Goal: Task Accomplishment & Management: Use online tool/utility

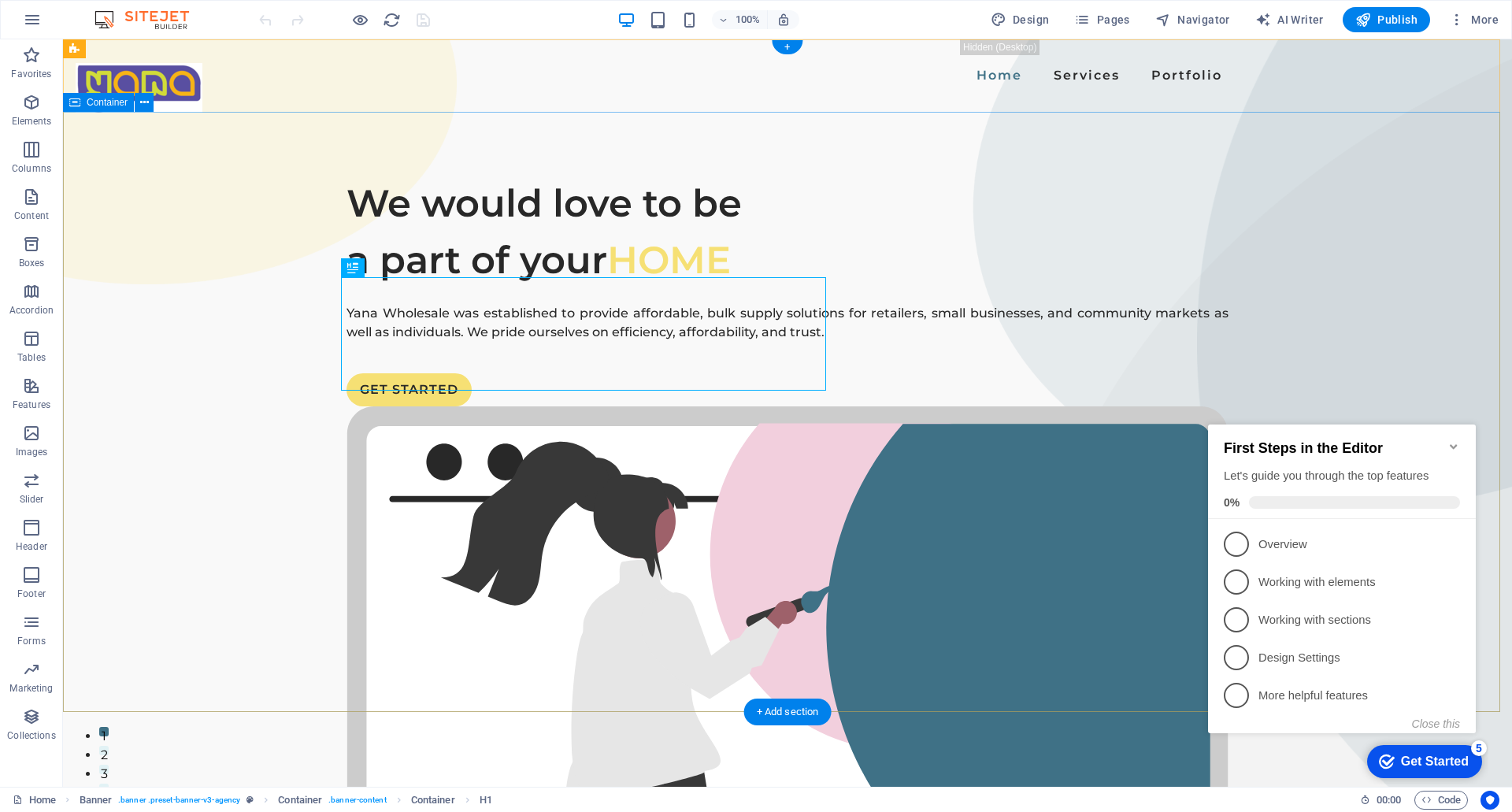
click at [271, 498] on div "We would love to be a part of your HOME Yana Wholesale was established to provi…" at bounding box center [788, 709] width 1450 height 1195
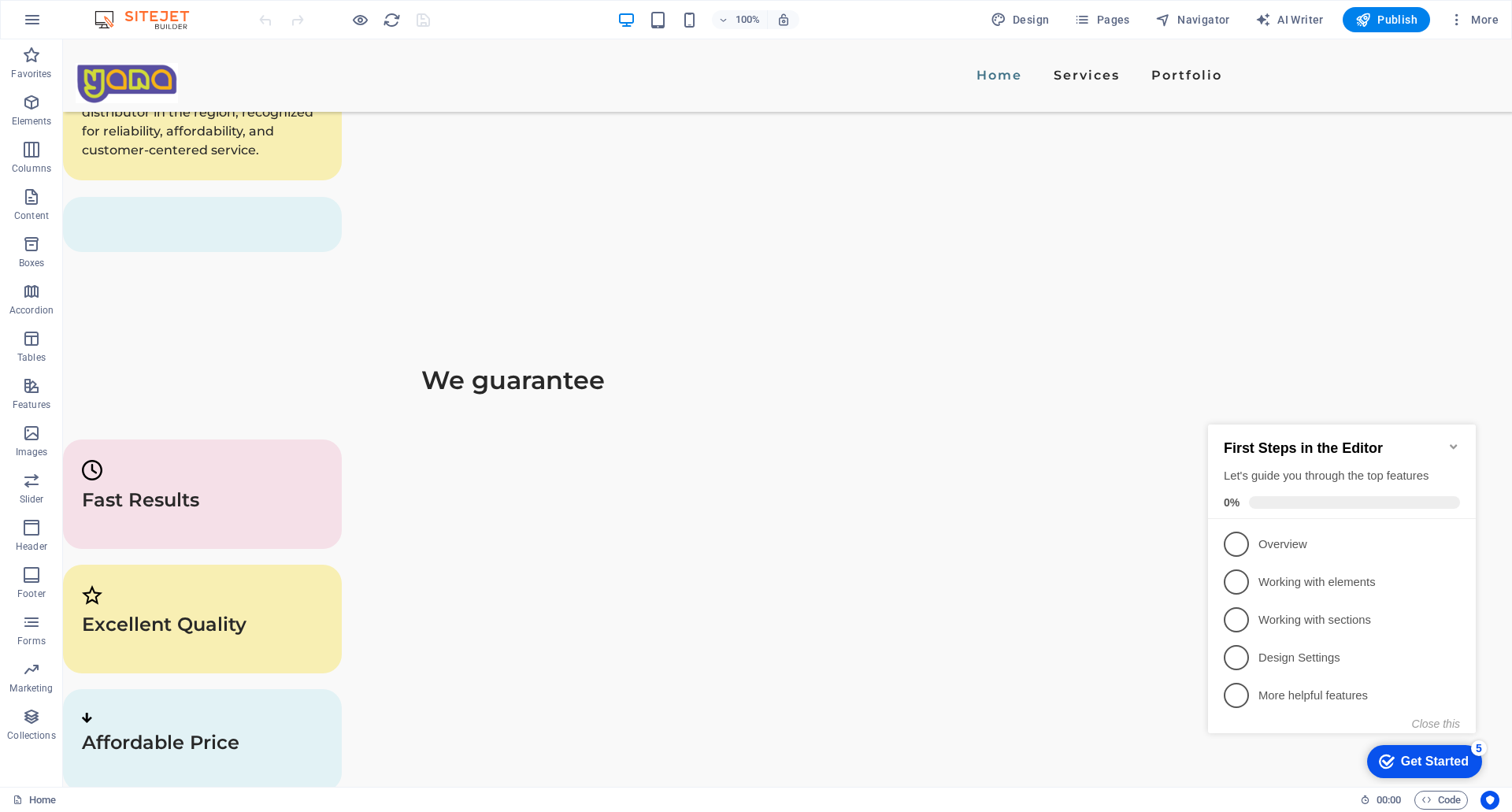
scroll to position [3234, 0]
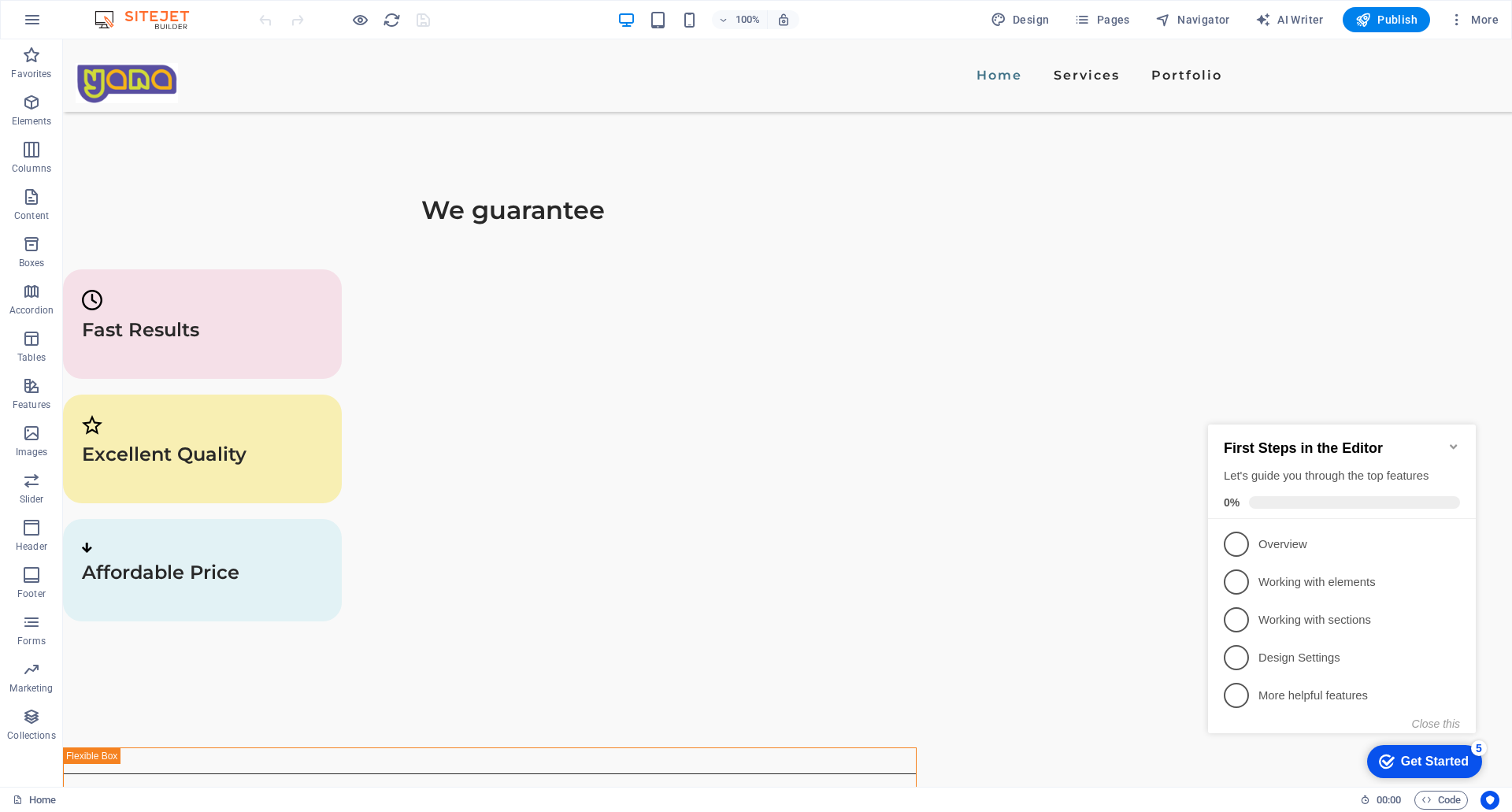
drag, startPoint x: 1505, startPoint y: 164, endPoint x: 1574, endPoint y: 833, distance: 672.5
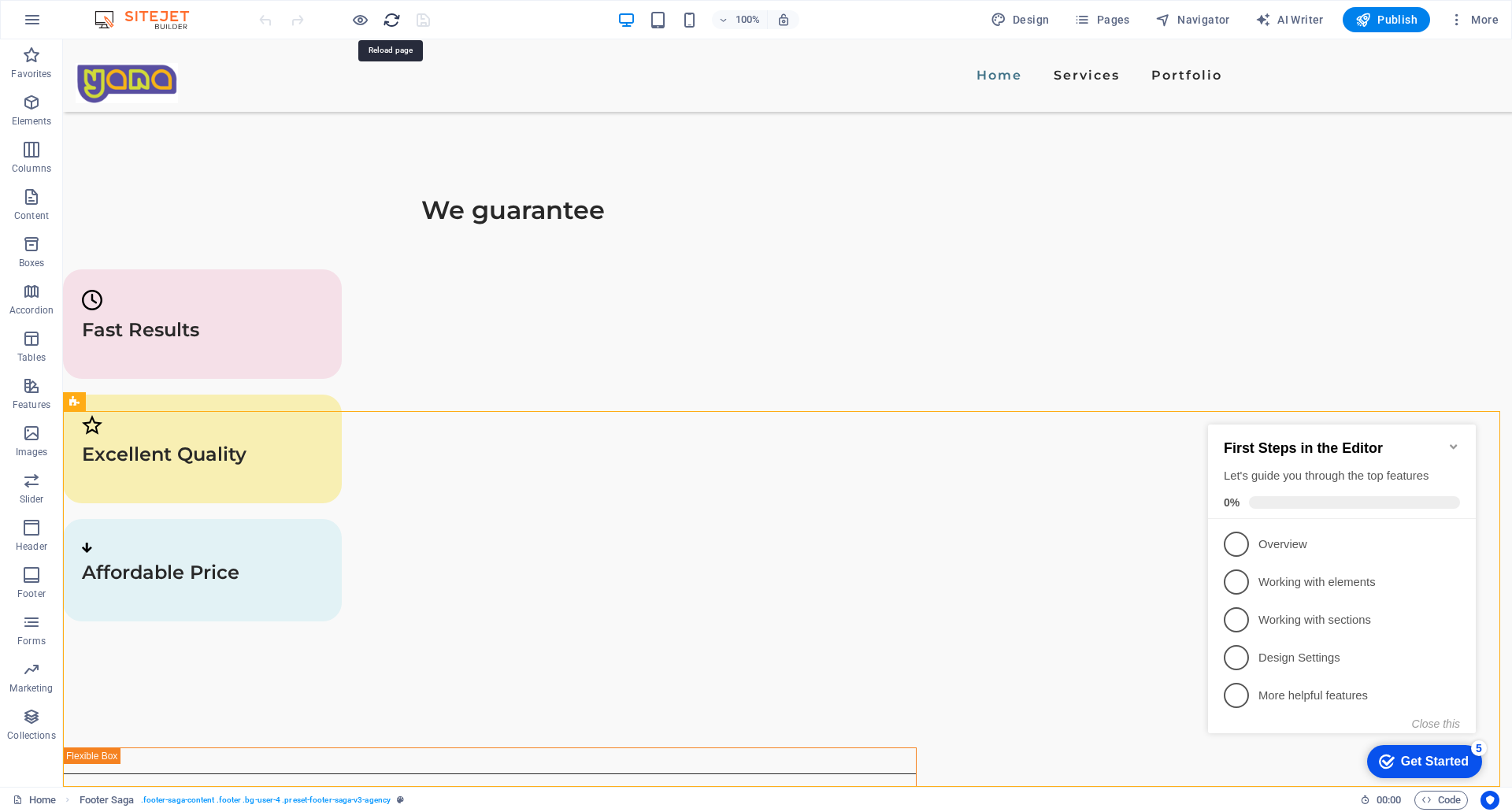
click at [390, 24] on icon "reload" at bounding box center [391, 20] width 18 height 18
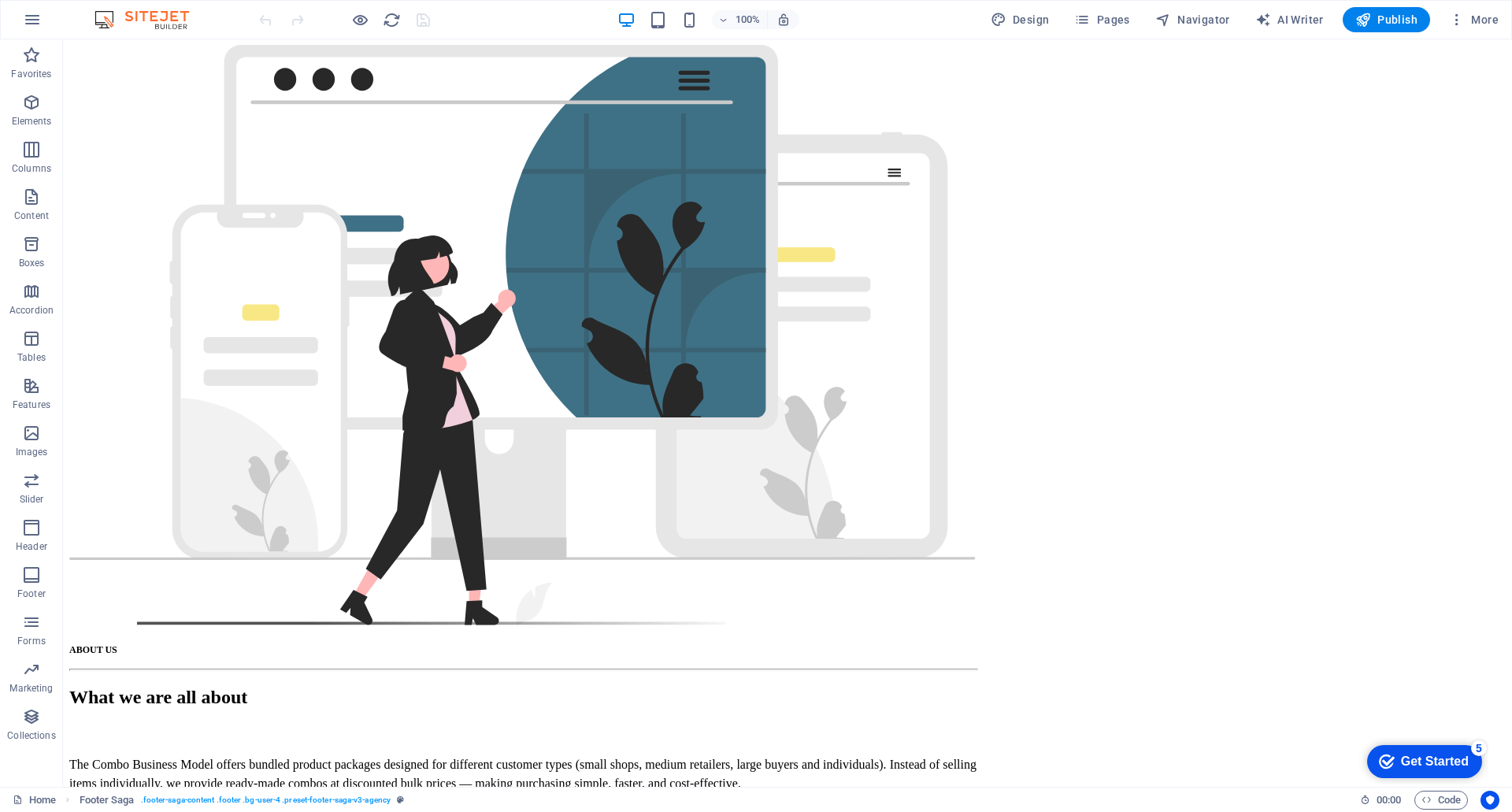
drag, startPoint x: 1509, startPoint y: 177, endPoint x: 1574, endPoint y: 836, distance: 662.2
click at [357, 56] on h6 "Preview Ctrl+P" at bounding box center [373, 61] width 105 height 19
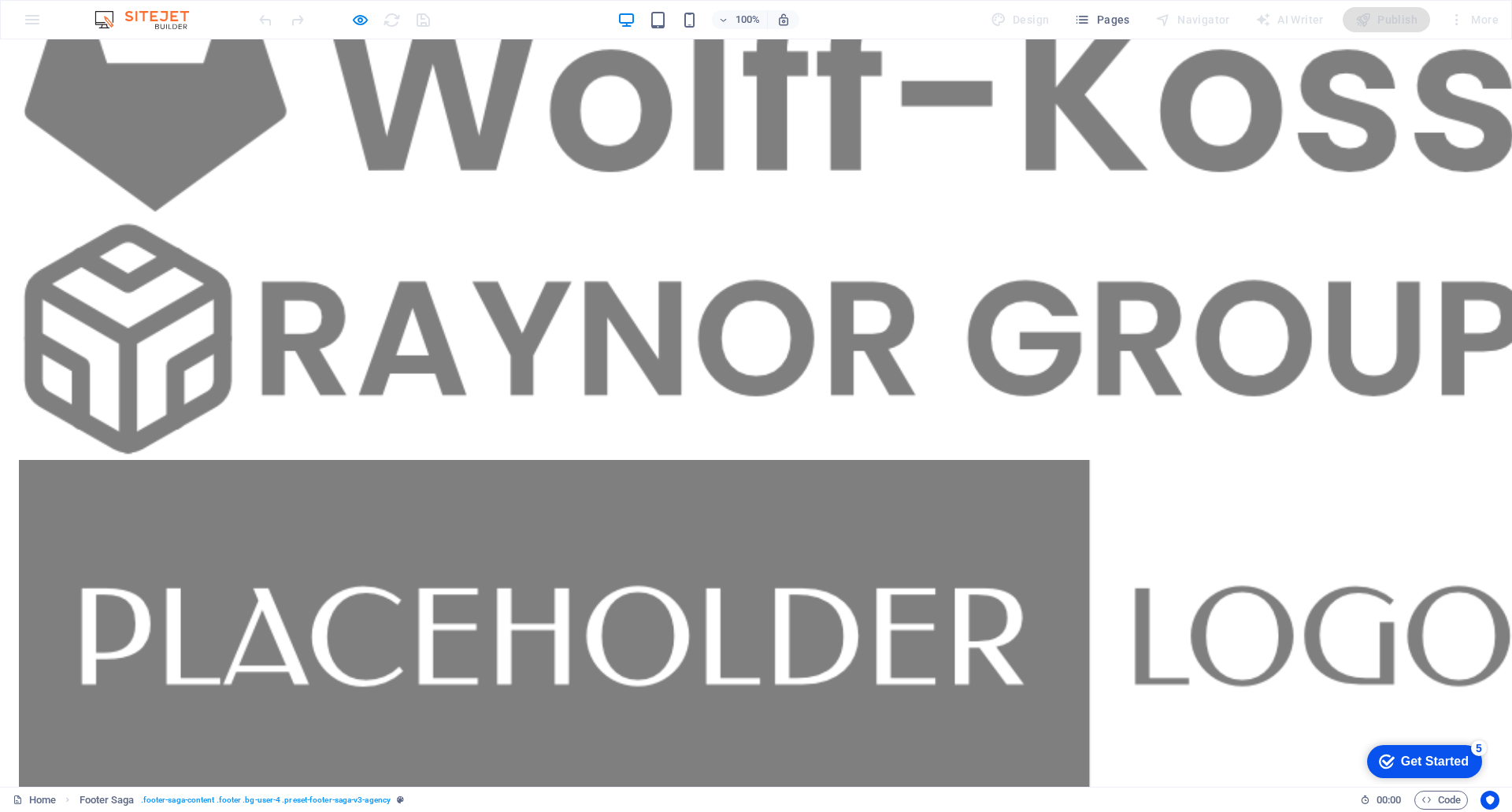
scroll to position [2249, 0]
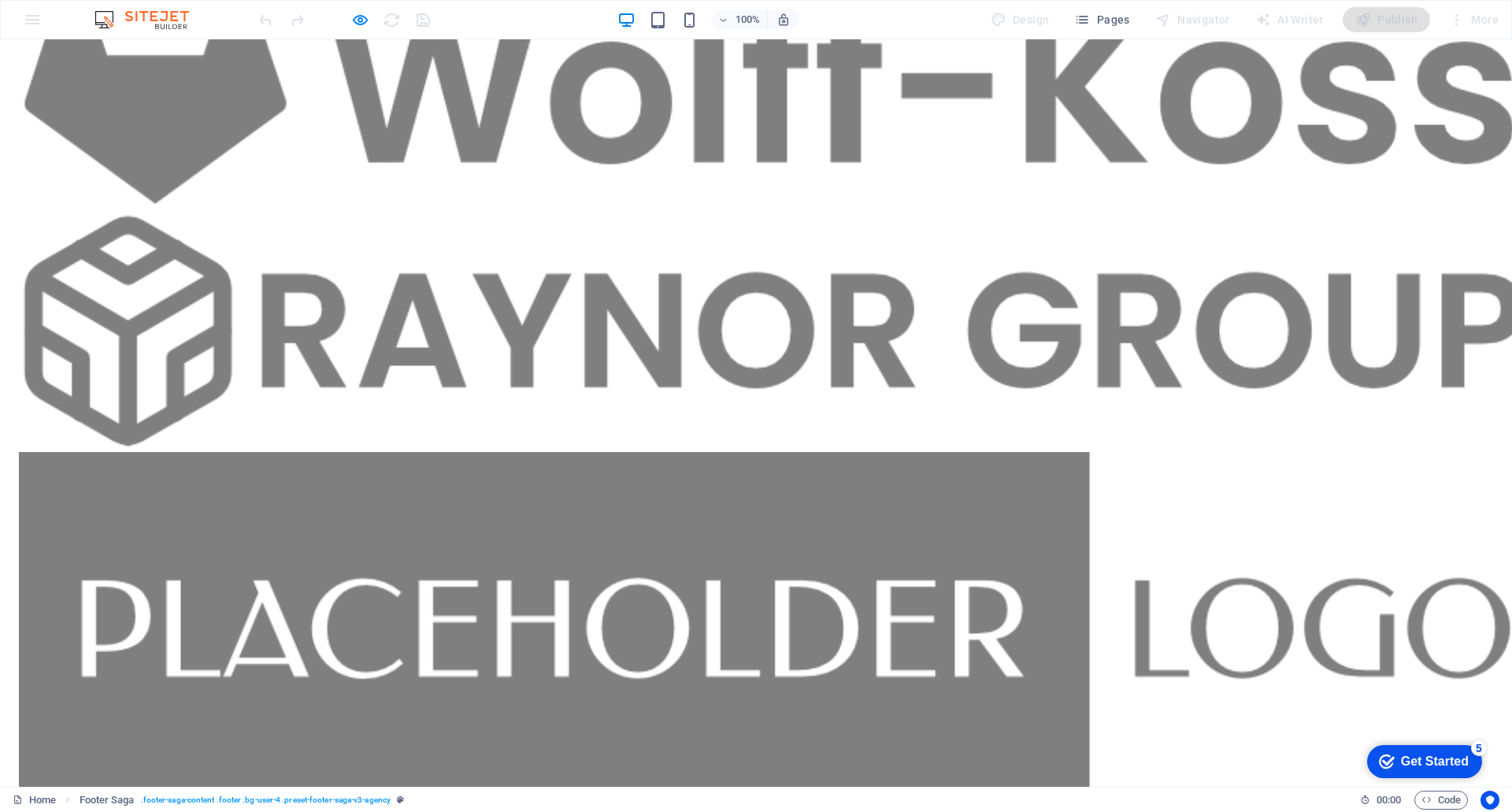
drag, startPoint x: 527, startPoint y: 378, endPoint x: 519, endPoint y: 234, distance: 144.2
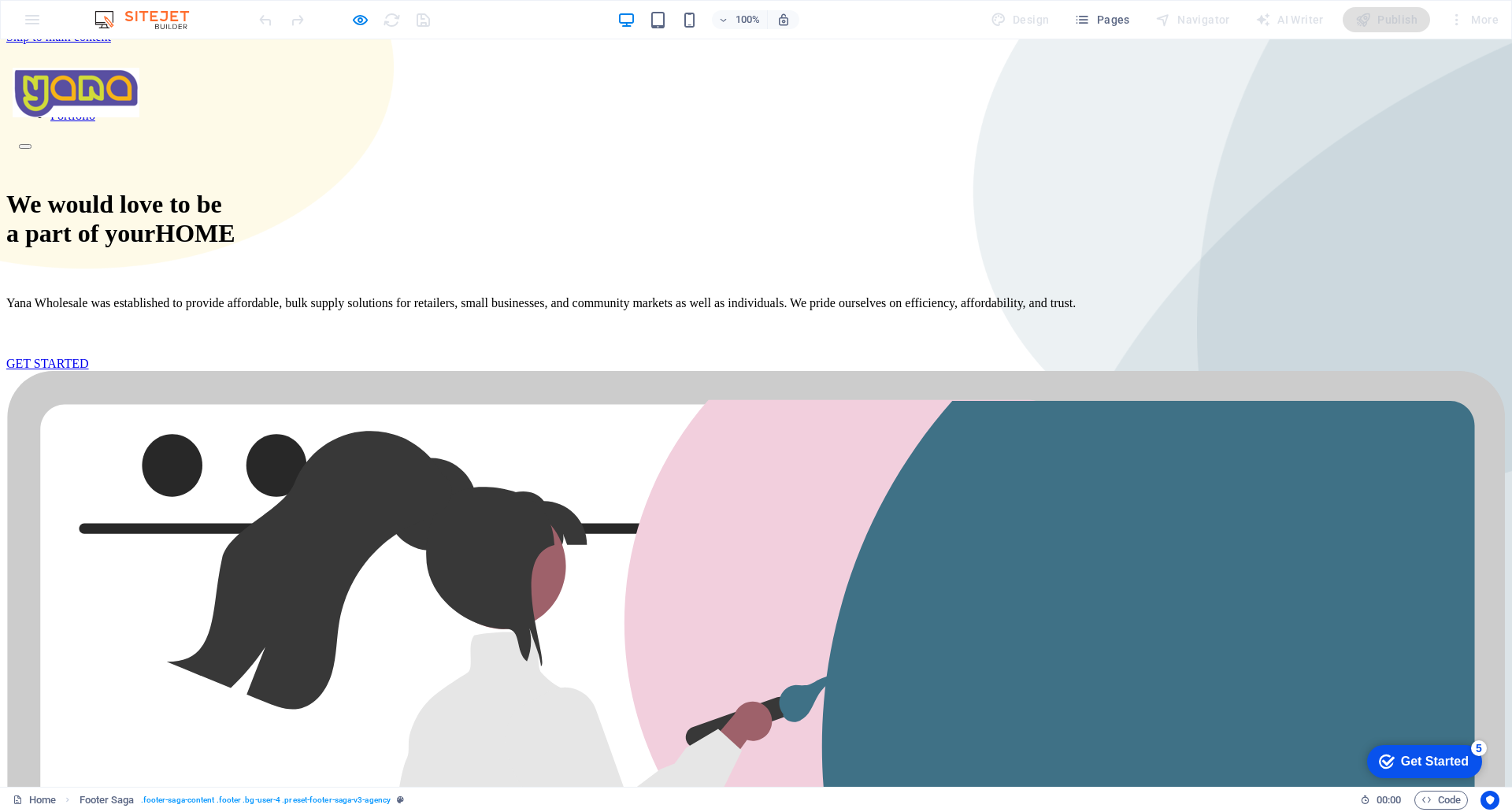
scroll to position [0, 0]
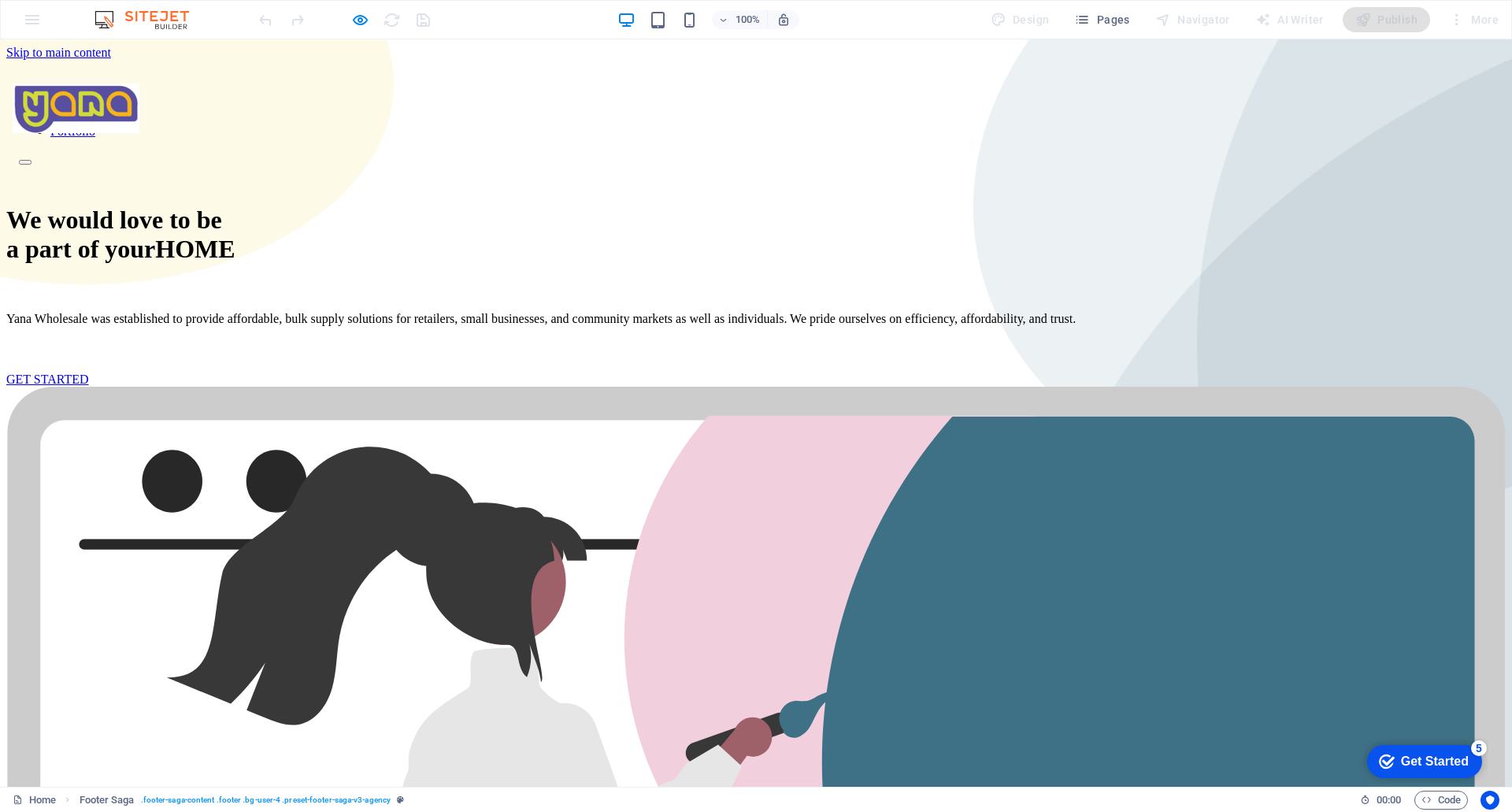
click at [93, 110] on link "Services" at bounding box center [72, 117] width 43 height 14
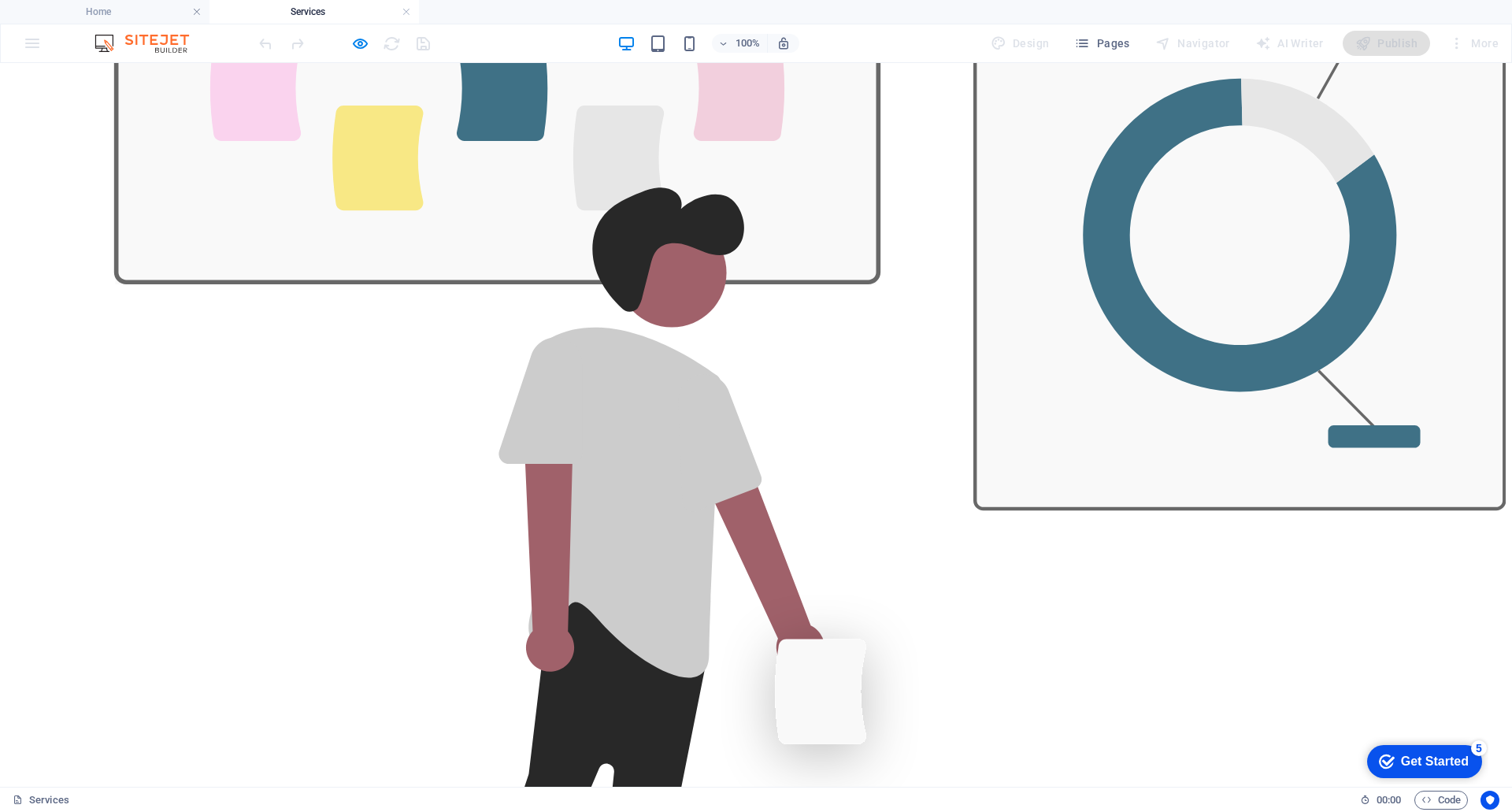
scroll to position [1915, 0]
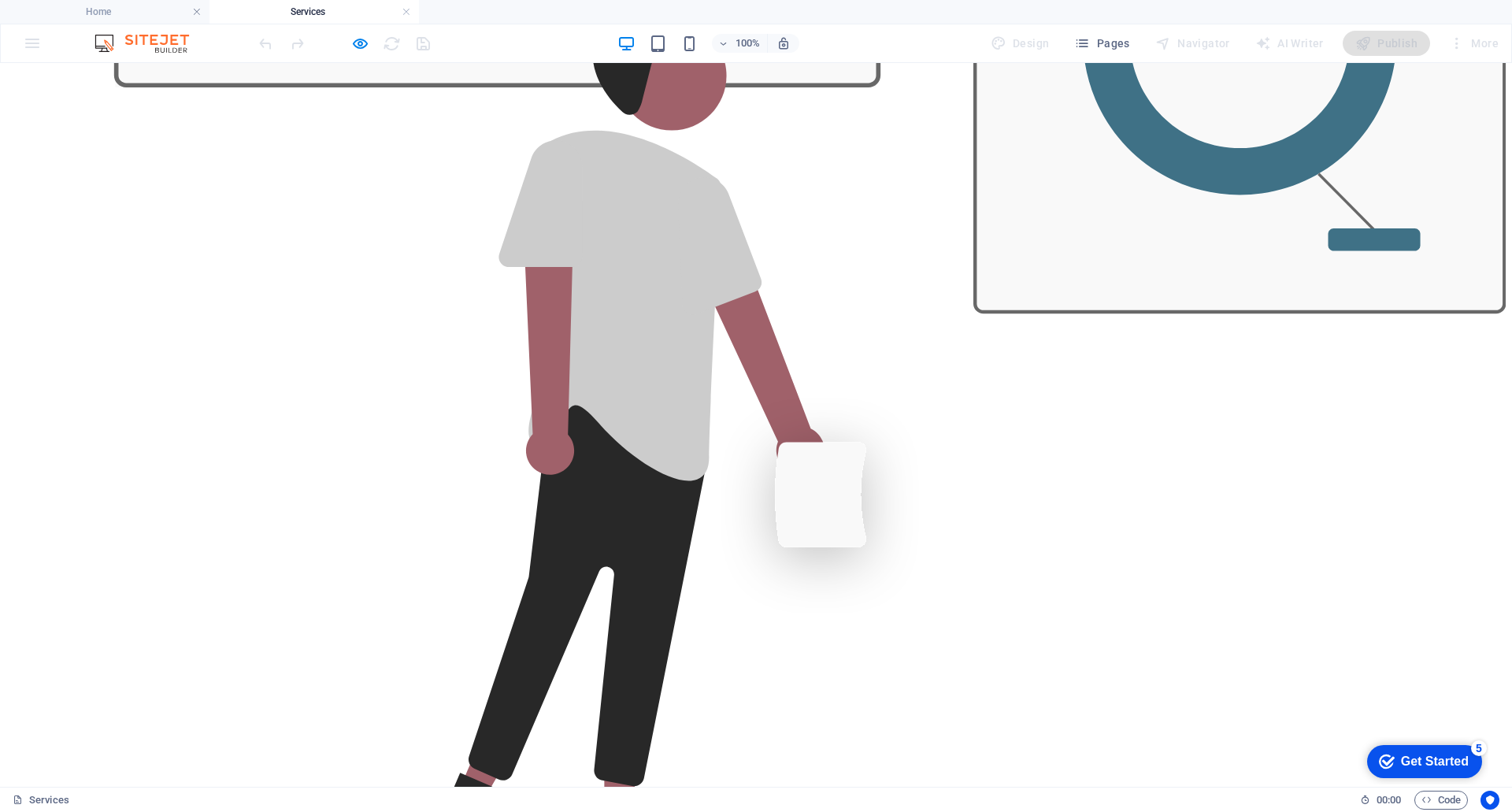
click at [365, 75] on h6 "Preview Ctrl+P" at bounding box center [373, 84] width 105 height 19
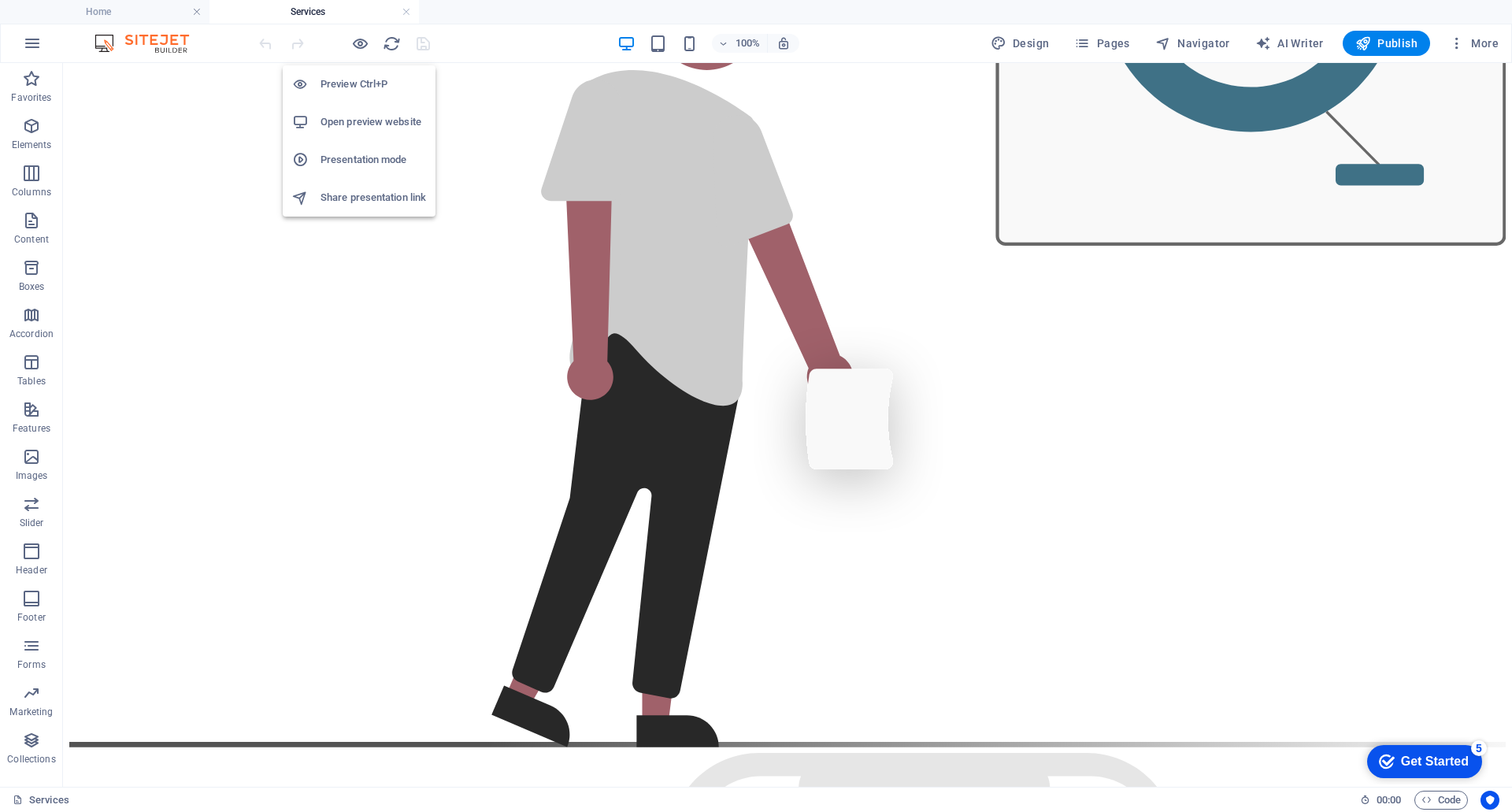
scroll to position [2162, 0]
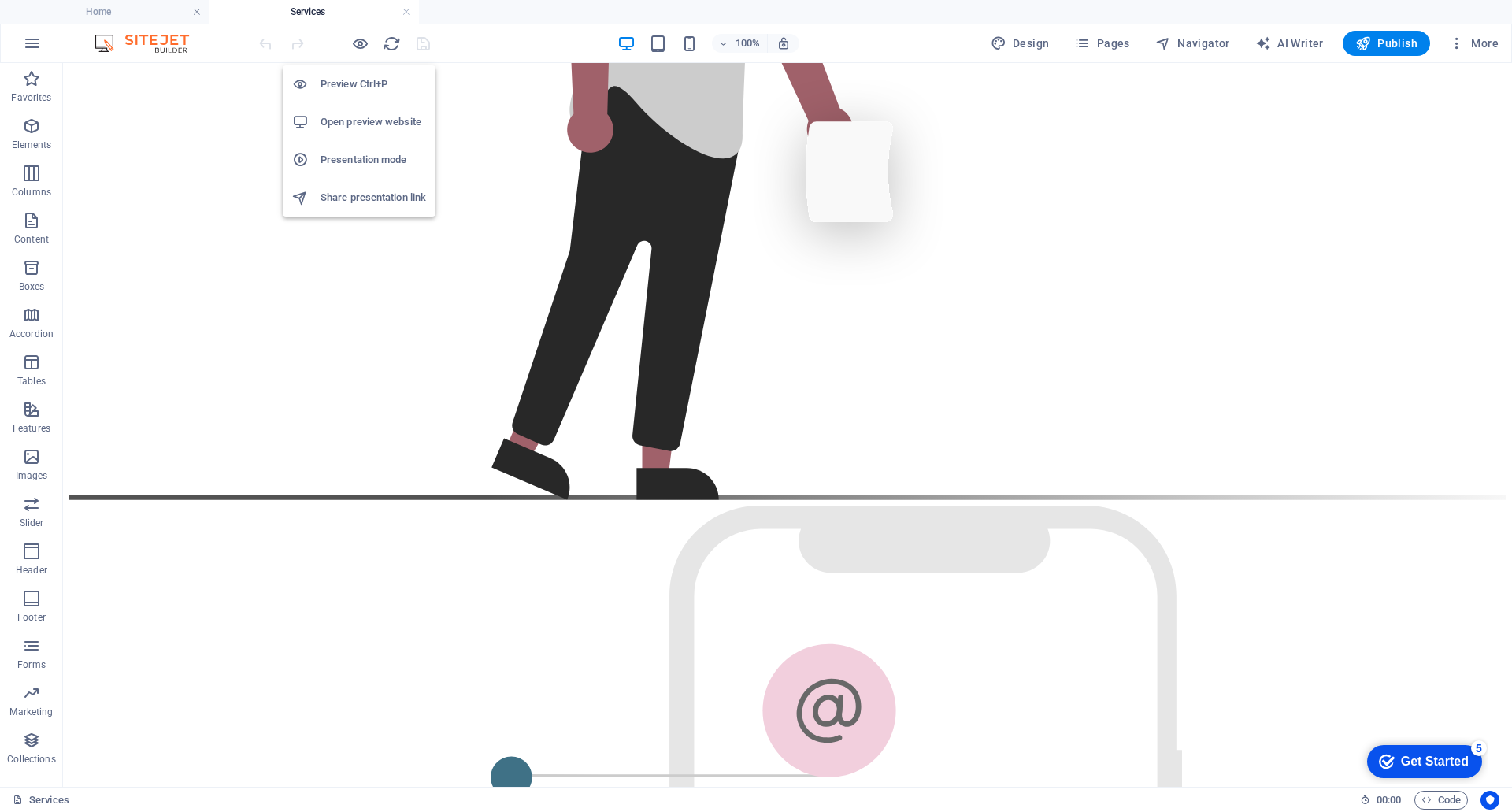
click at [368, 80] on h6 "Preview Ctrl+P" at bounding box center [373, 84] width 105 height 19
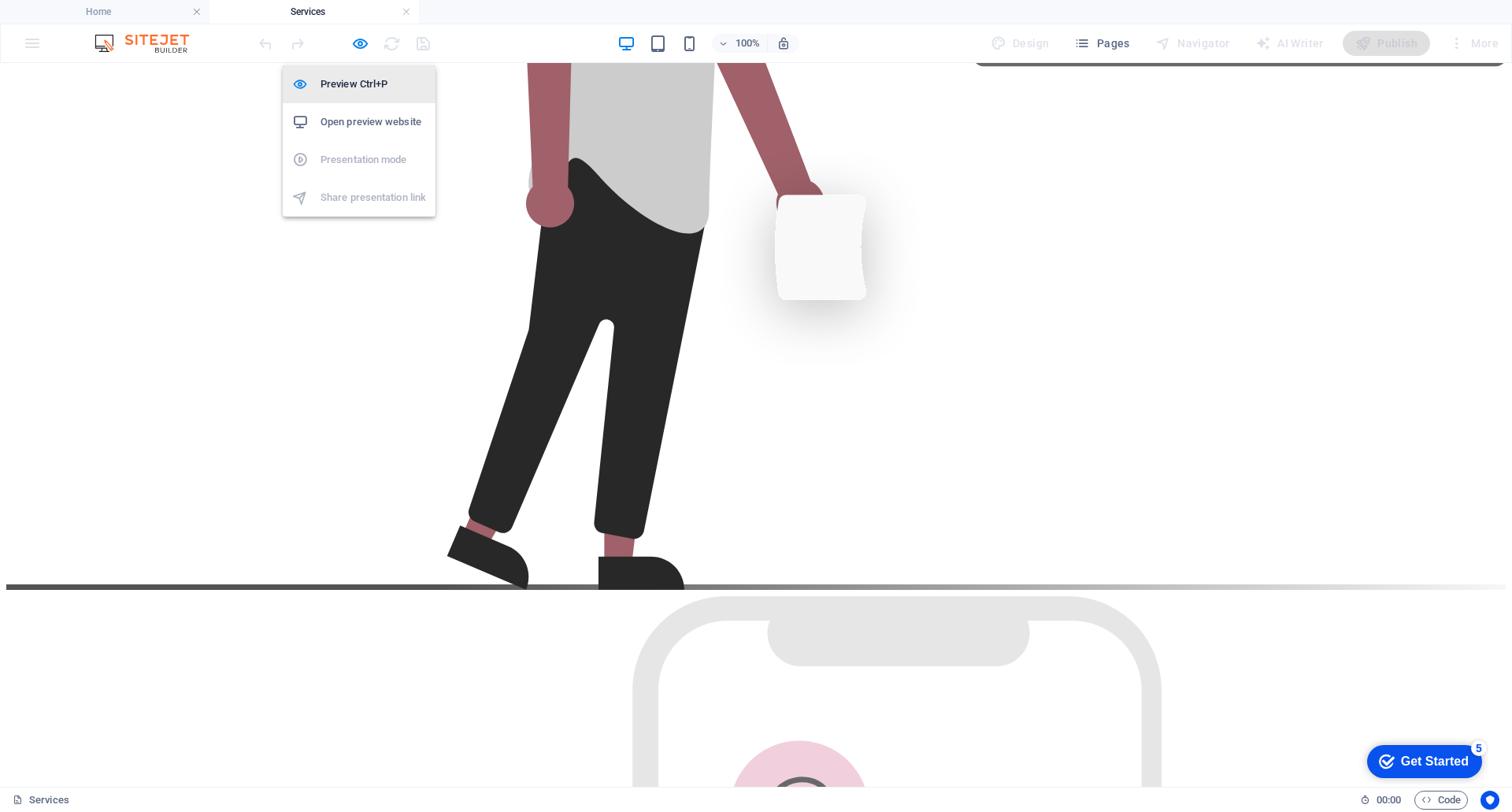
scroll to position [1915, 0]
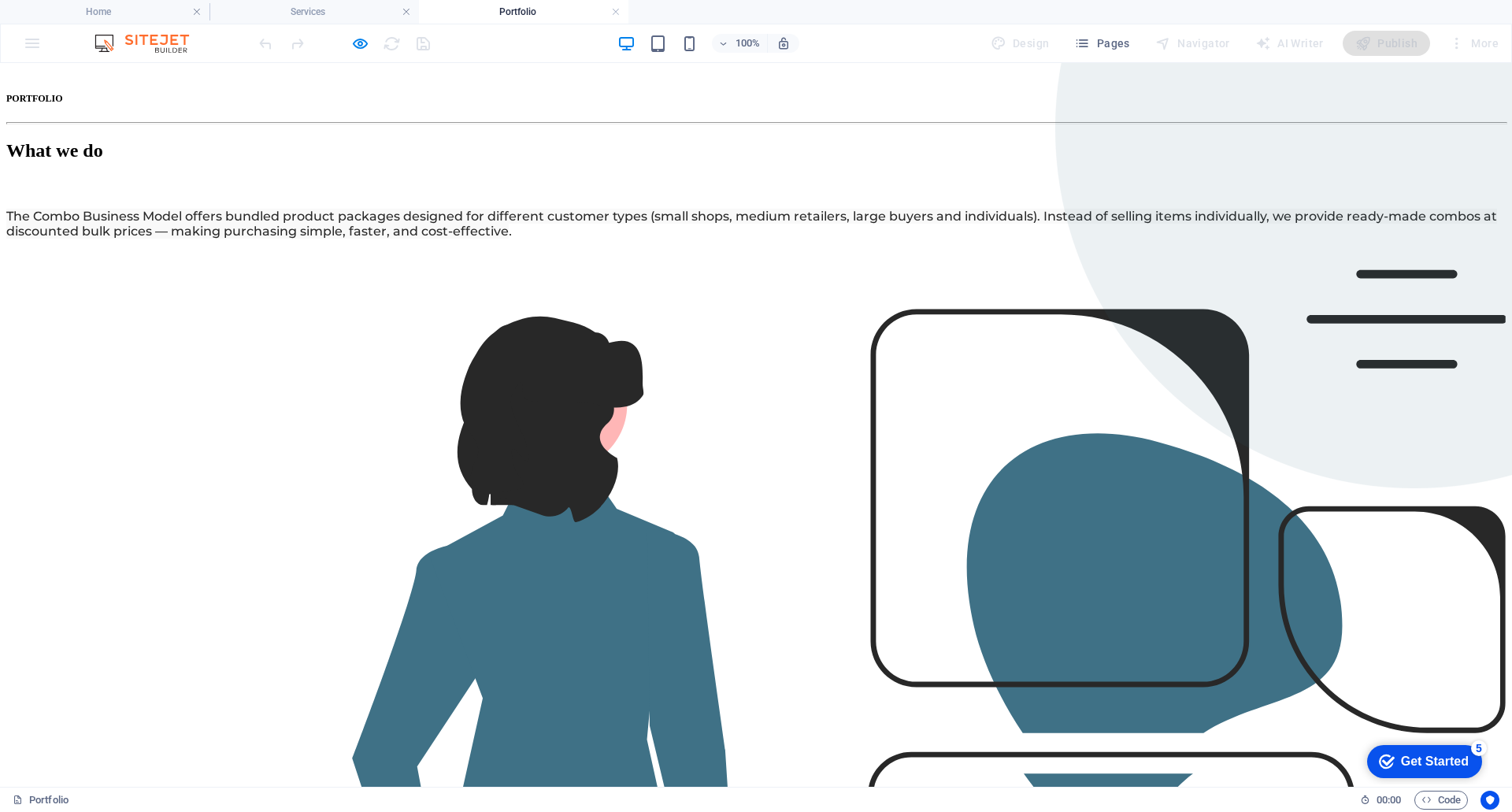
scroll to position [0, 0]
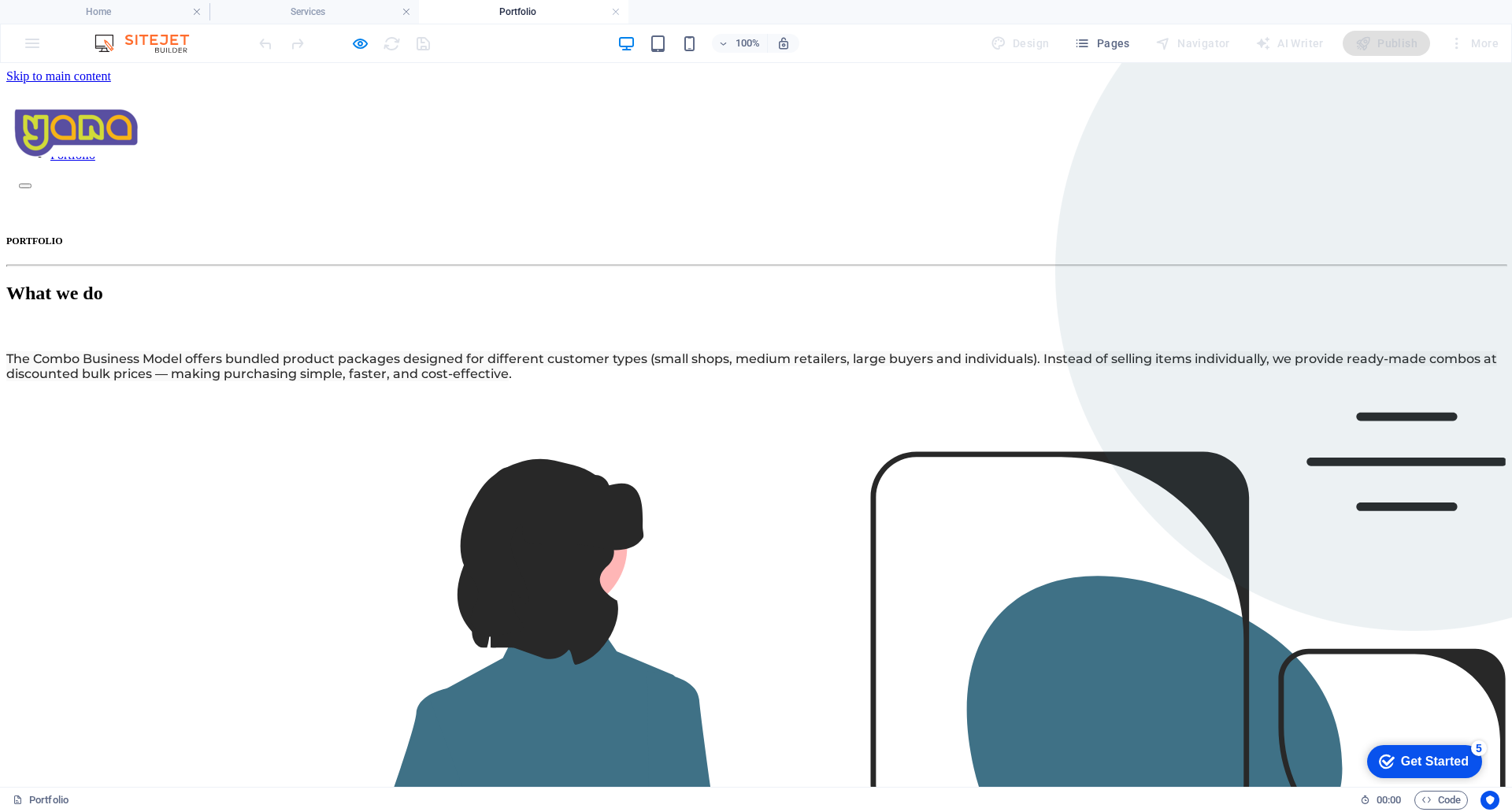
drag, startPoint x: 1508, startPoint y: 113, endPoint x: 1385, endPoint y: 66, distance: 131.7
click at [368, 74] on h6 "Preview Ctrl+P" at bounding box center [373, 84] width 105 height 19
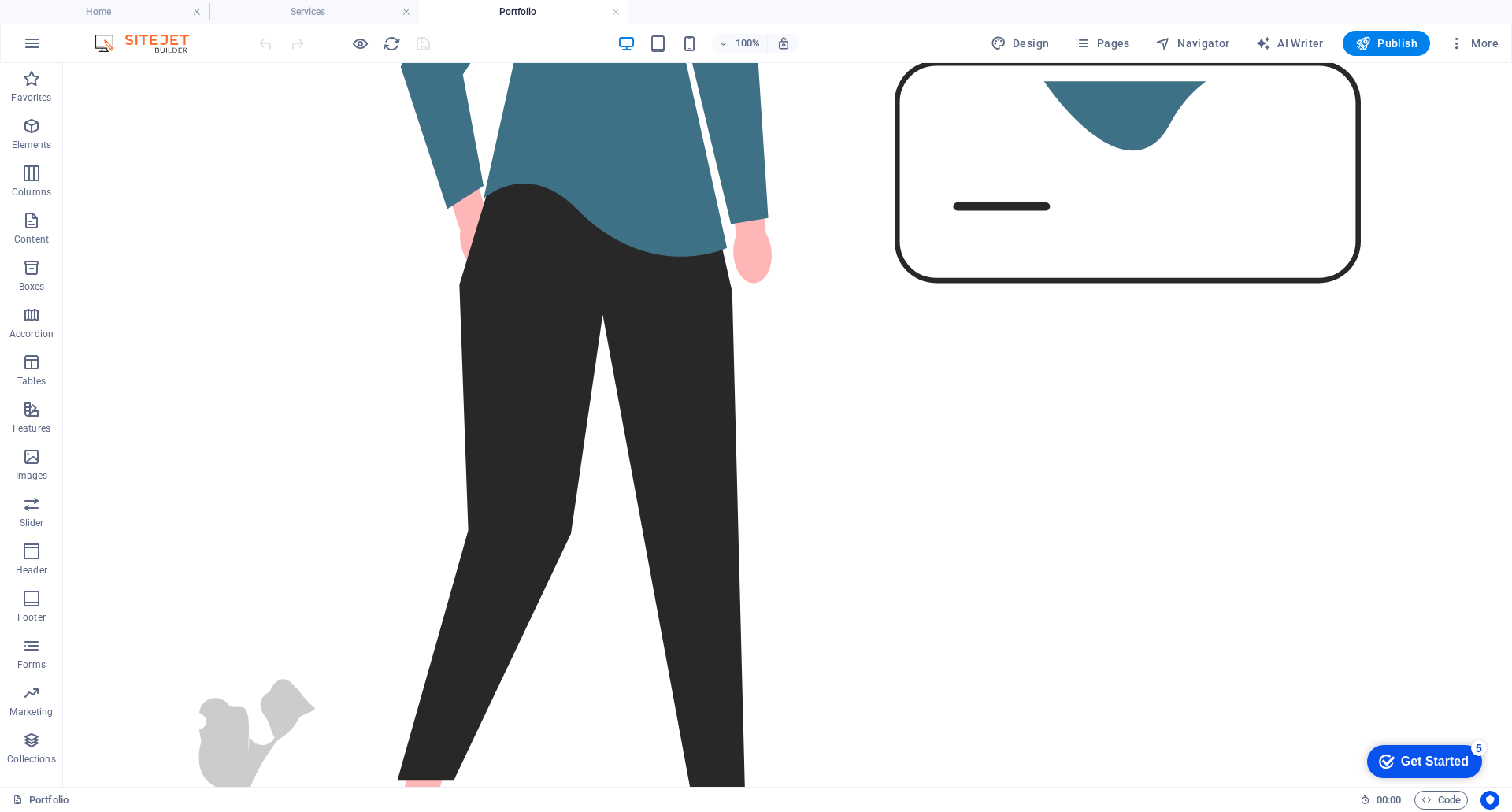
scroll to position [602, 0]
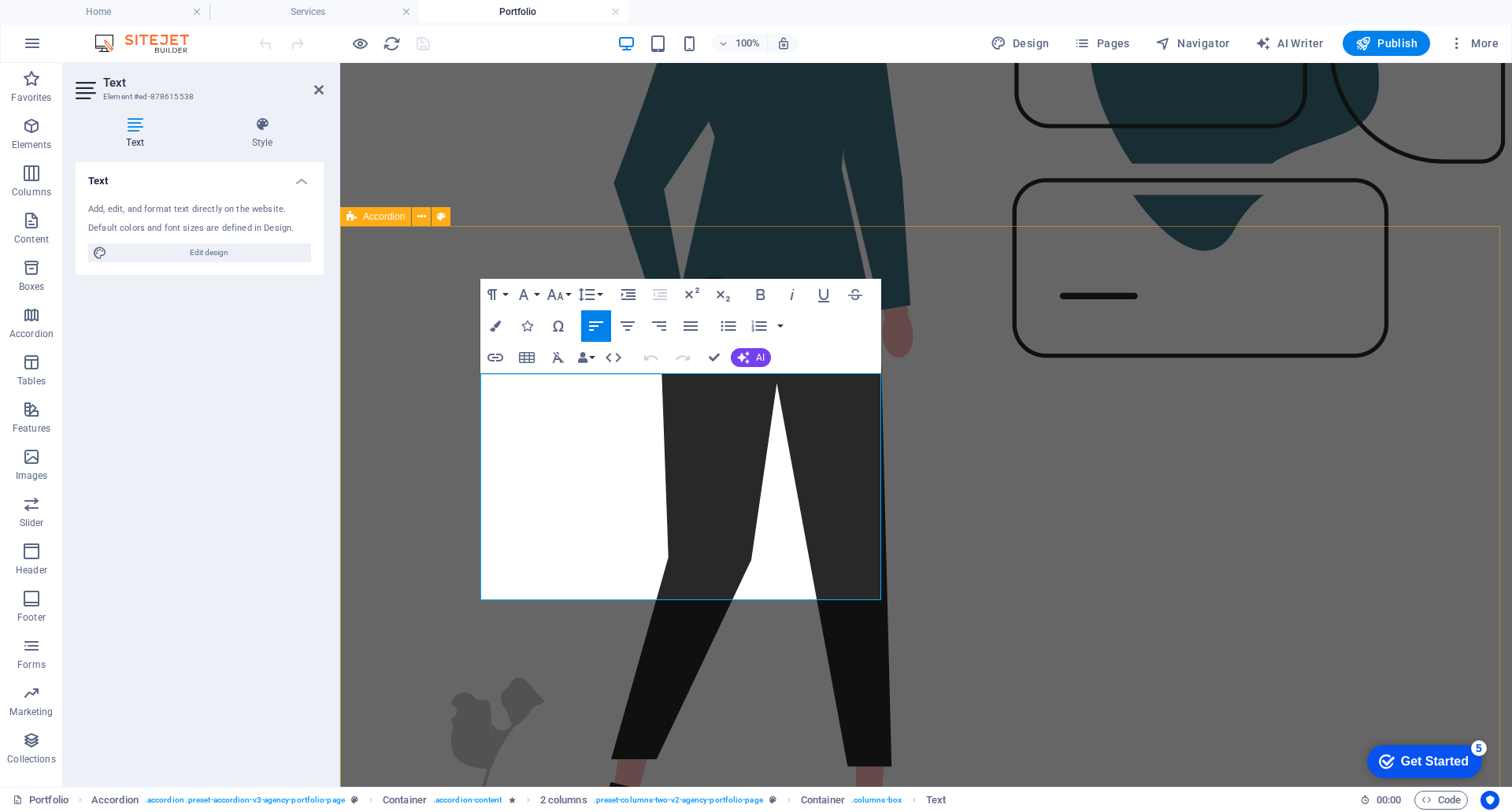
drag, startPoint x: 645, startPoint y: 590, endPoint x: 463, endPoint y: 378, distance: 279.4
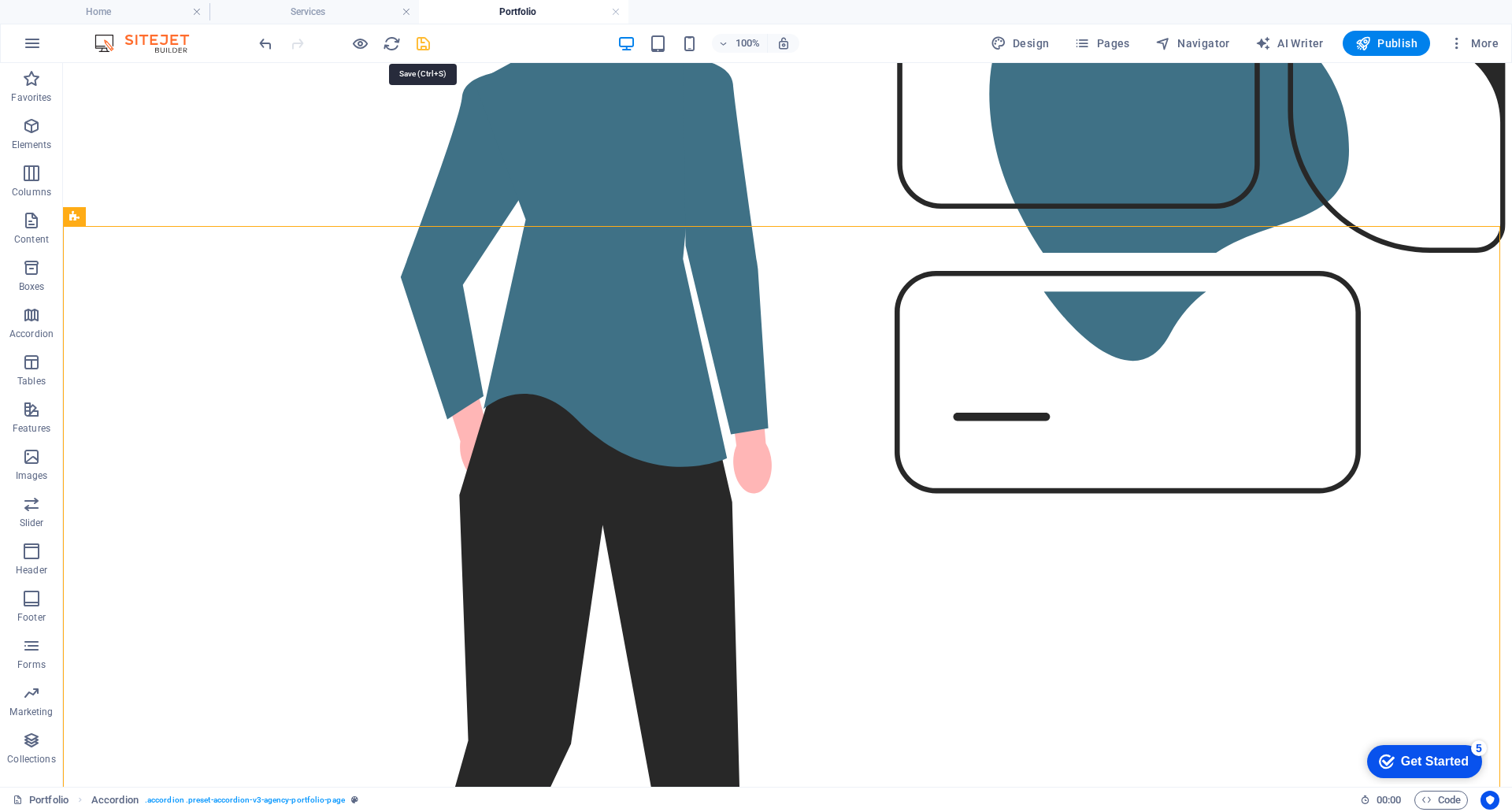
click at [420, 44] on icon "save" at bounding box center [423, 43] width 18 height 18
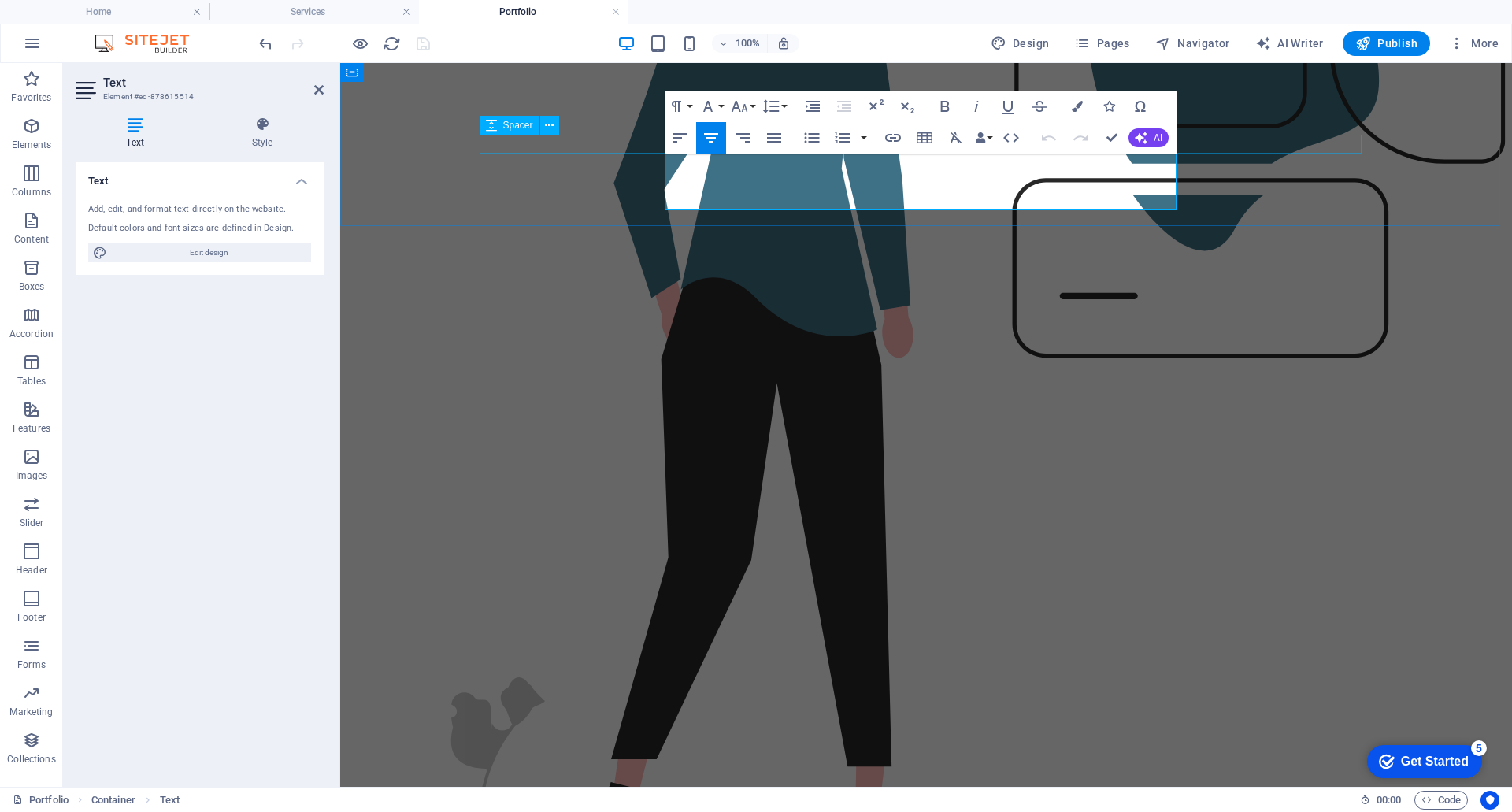
drag, startPoint x: 1124, startPoint y: 202, endPoint x: 638, endPoint y: 145, distance: 489.3
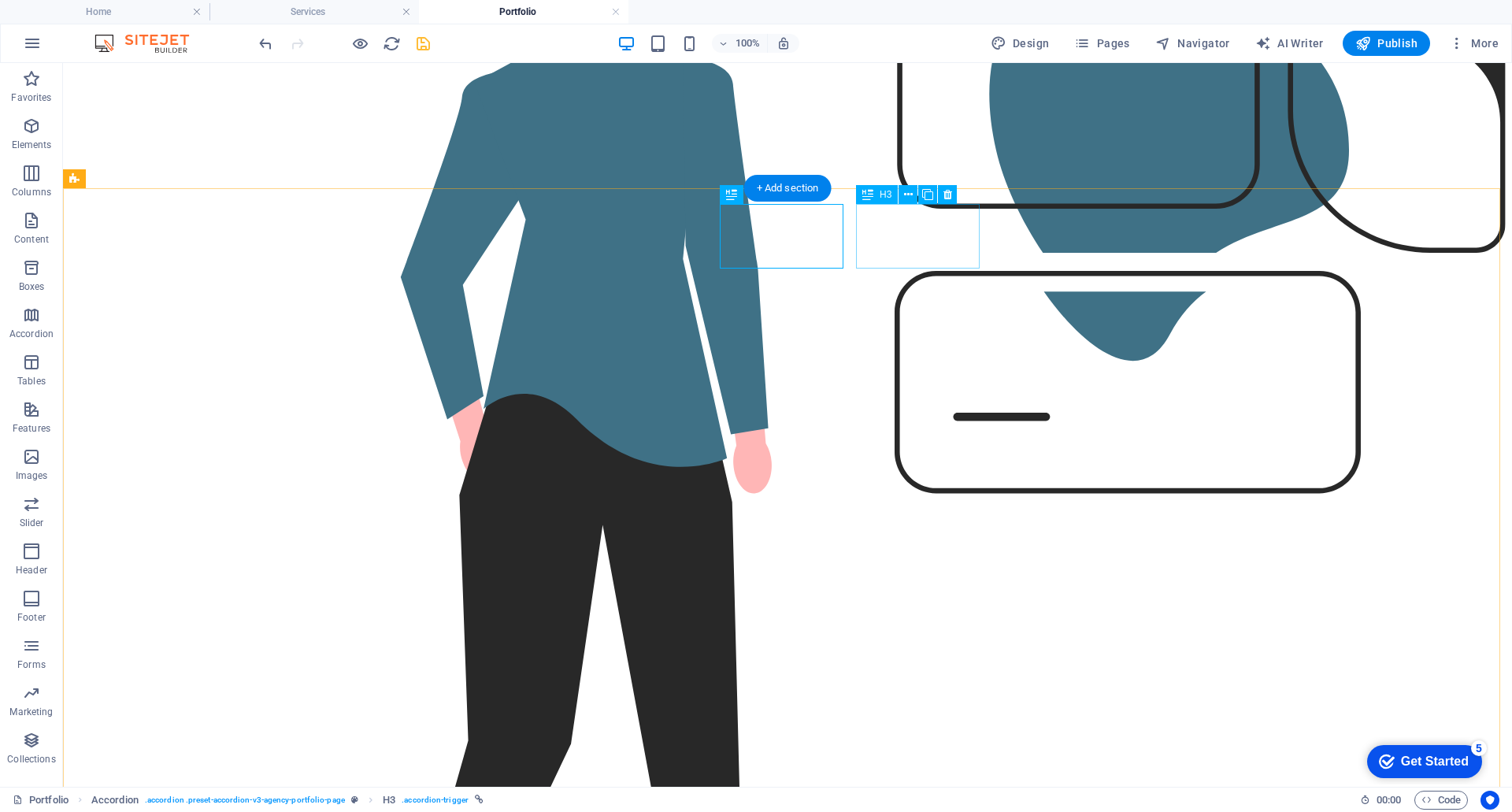
click at [421, 45] on icon "save" at bounding box center [423, 43] width 18 height 18
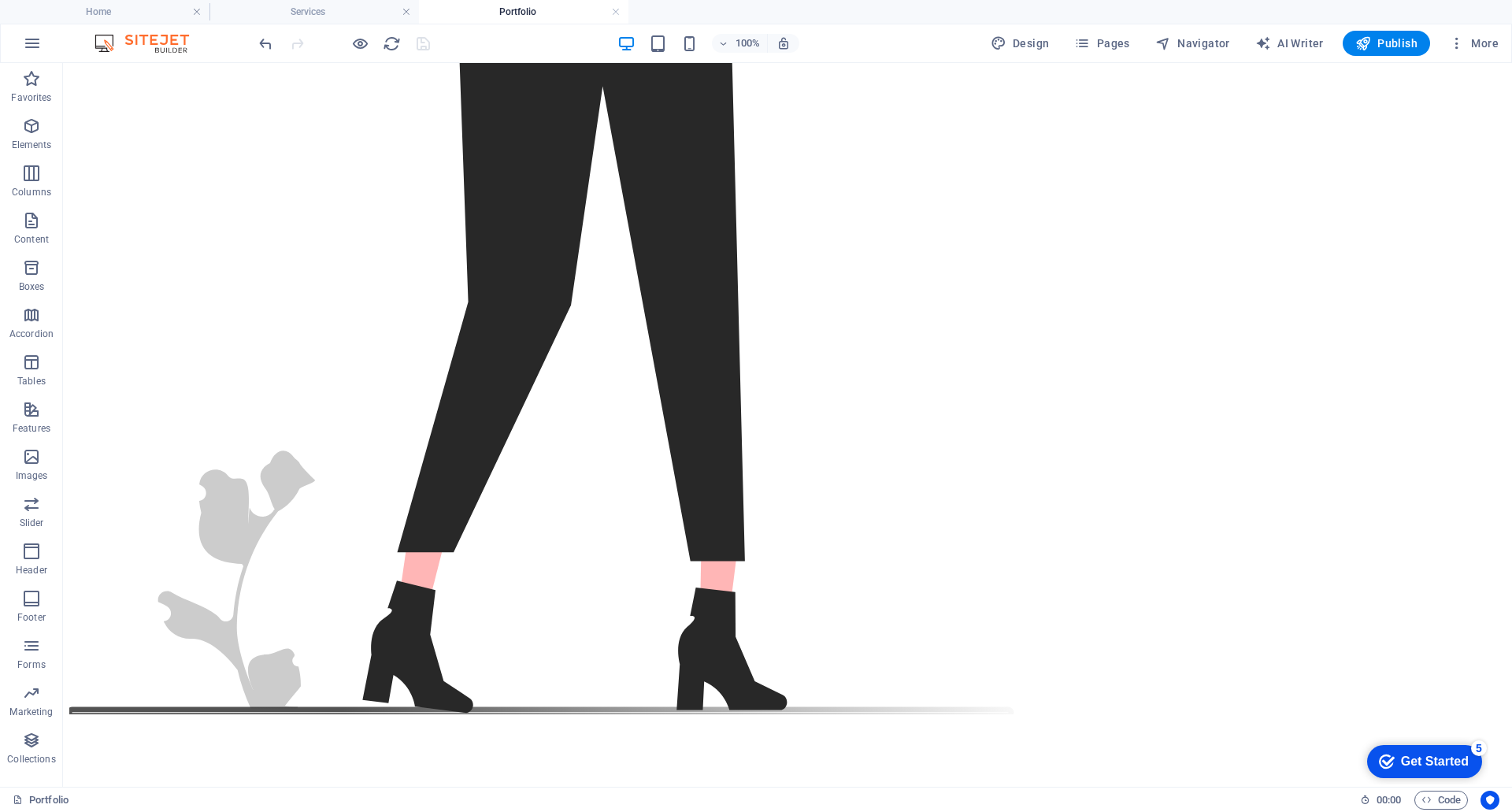
scroll to position [1048, 0]
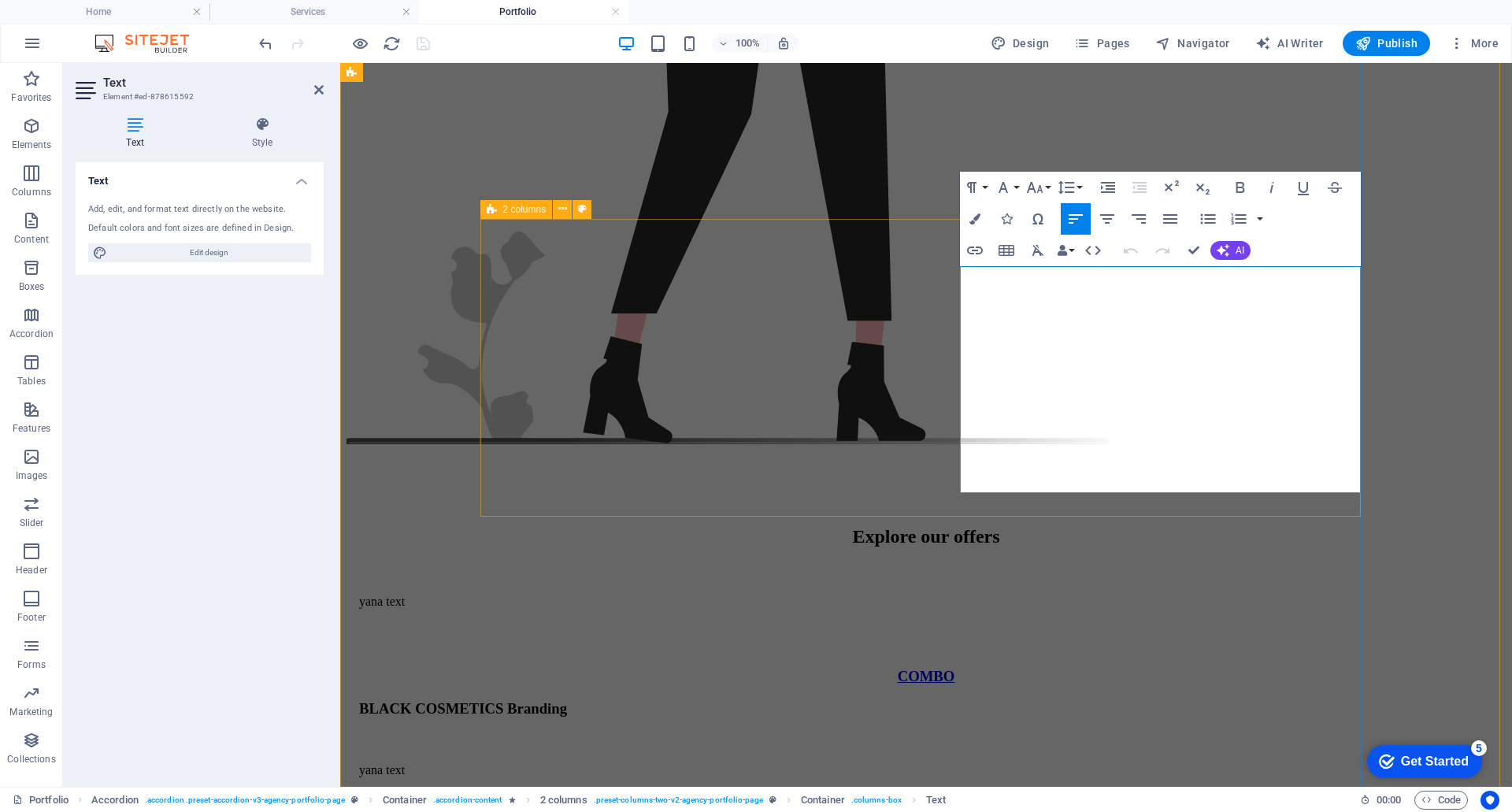
drag, startPoint x: 1133, startPoint y: 478, endPoint x: 927, endPoint y: 276, distance: 288.5
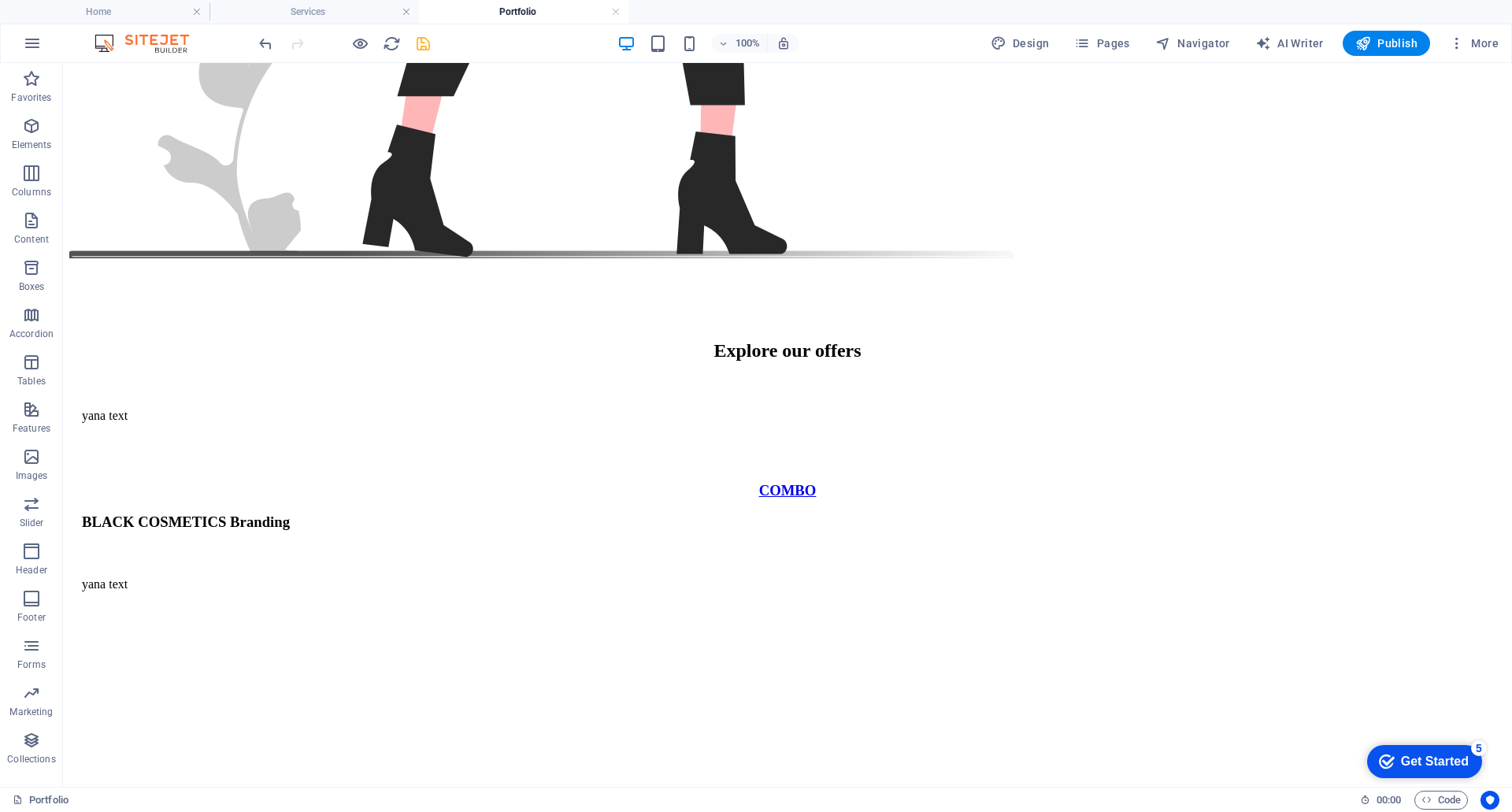
scroll to position [1504, 0]
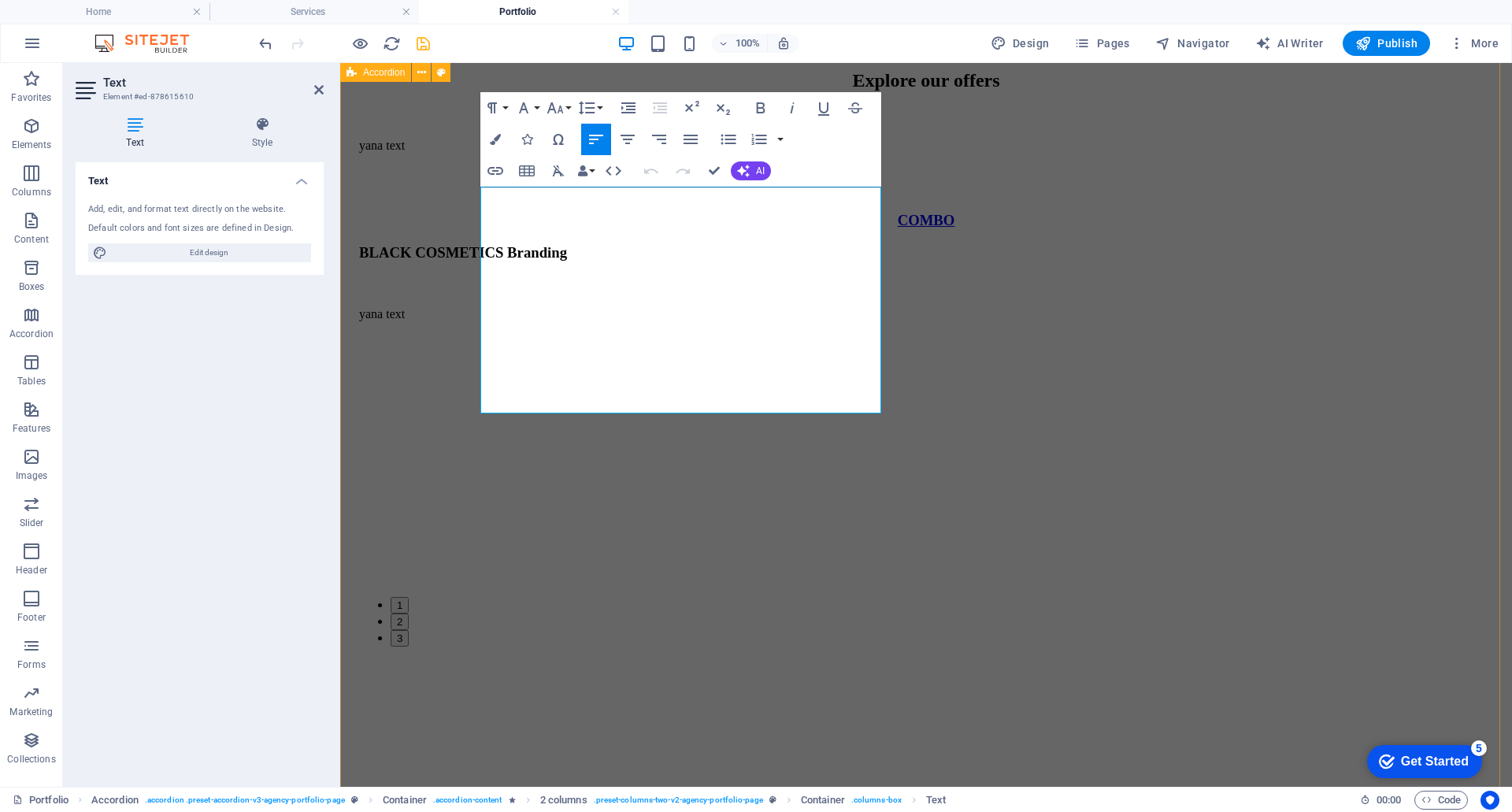
drag, startPoint x: 665, startPoint y: 402, endPoint x: 458, endPoint y: 183, distance: 301.3
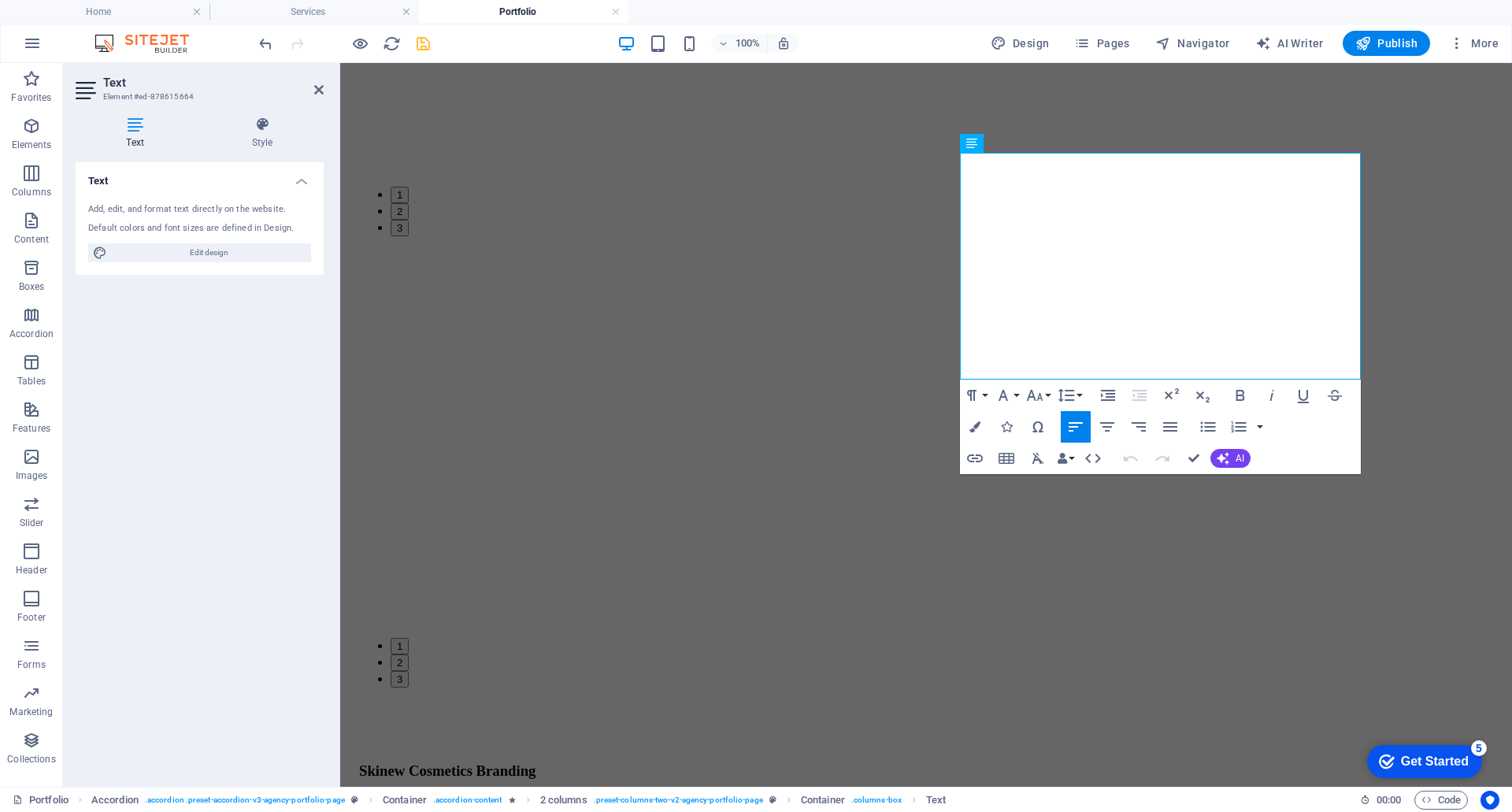
scroll to position [1929, 0]
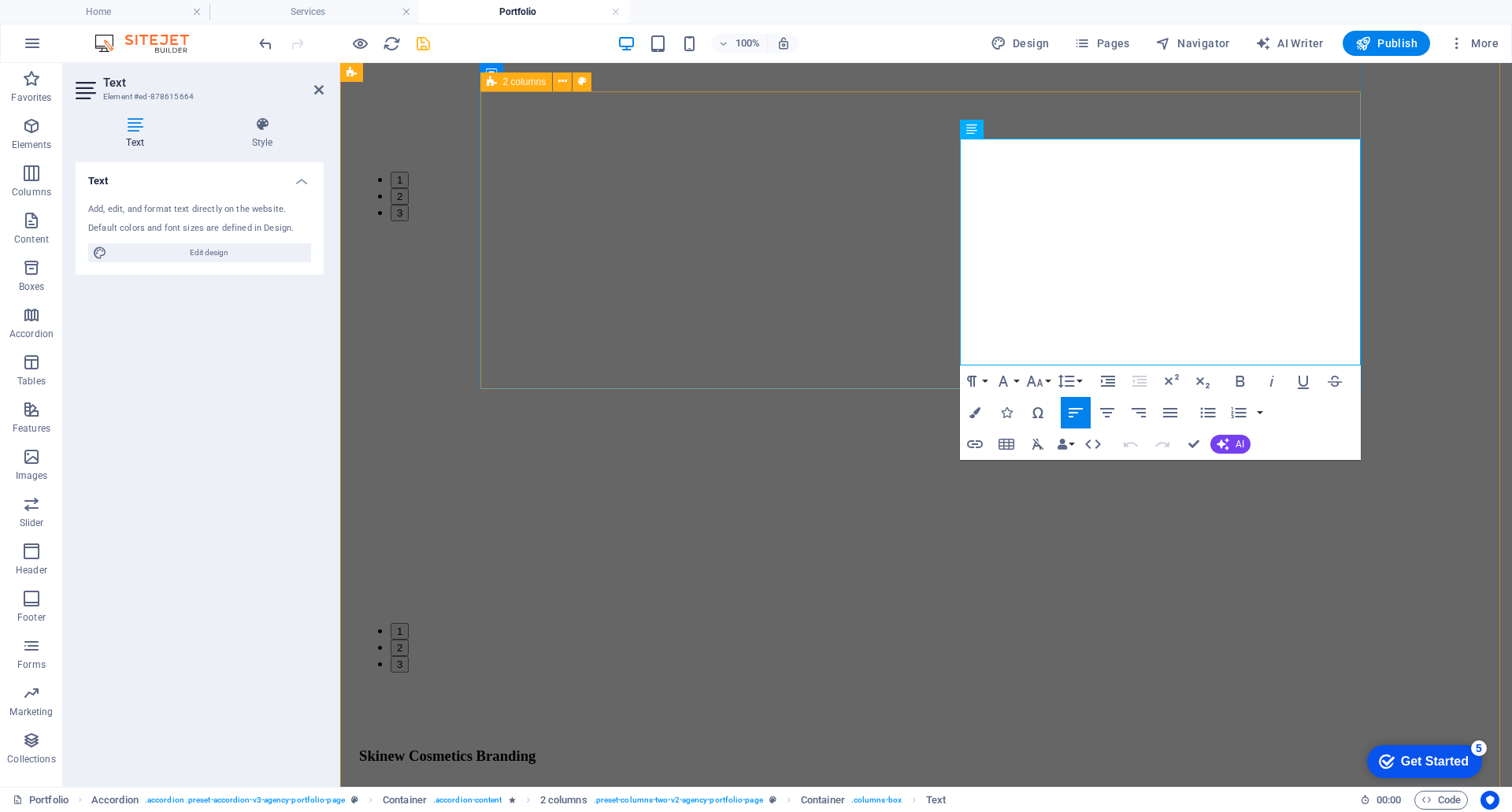
drag, startPoint x: 1147, startPoint y: 361, endPoint x: 915, endPoint y: 146, distance: 316.3
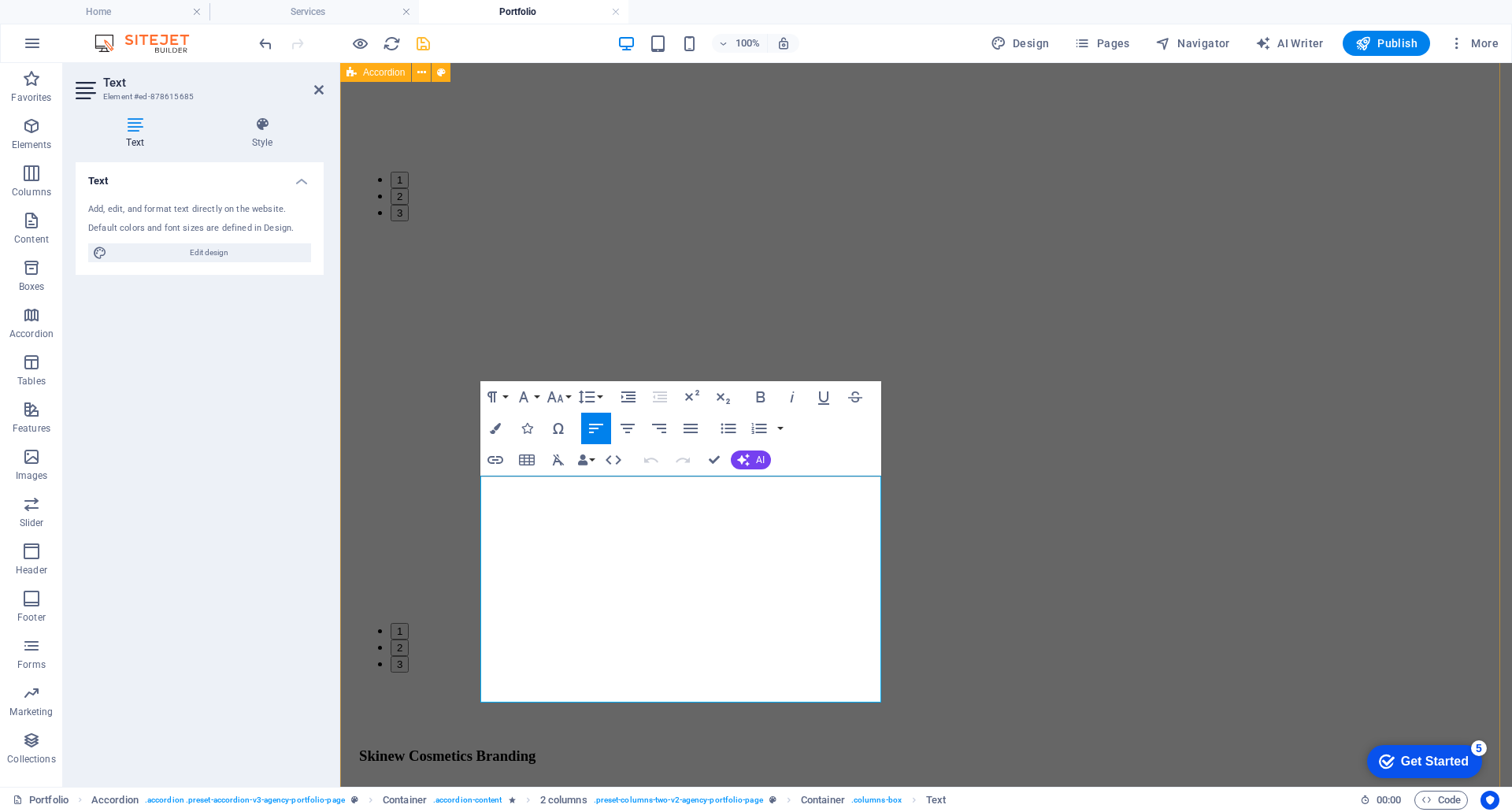
drag, startPoint x: 665, startPoint y: 690, endPoint x: 438, endPoint y: 481, distance: 308.6
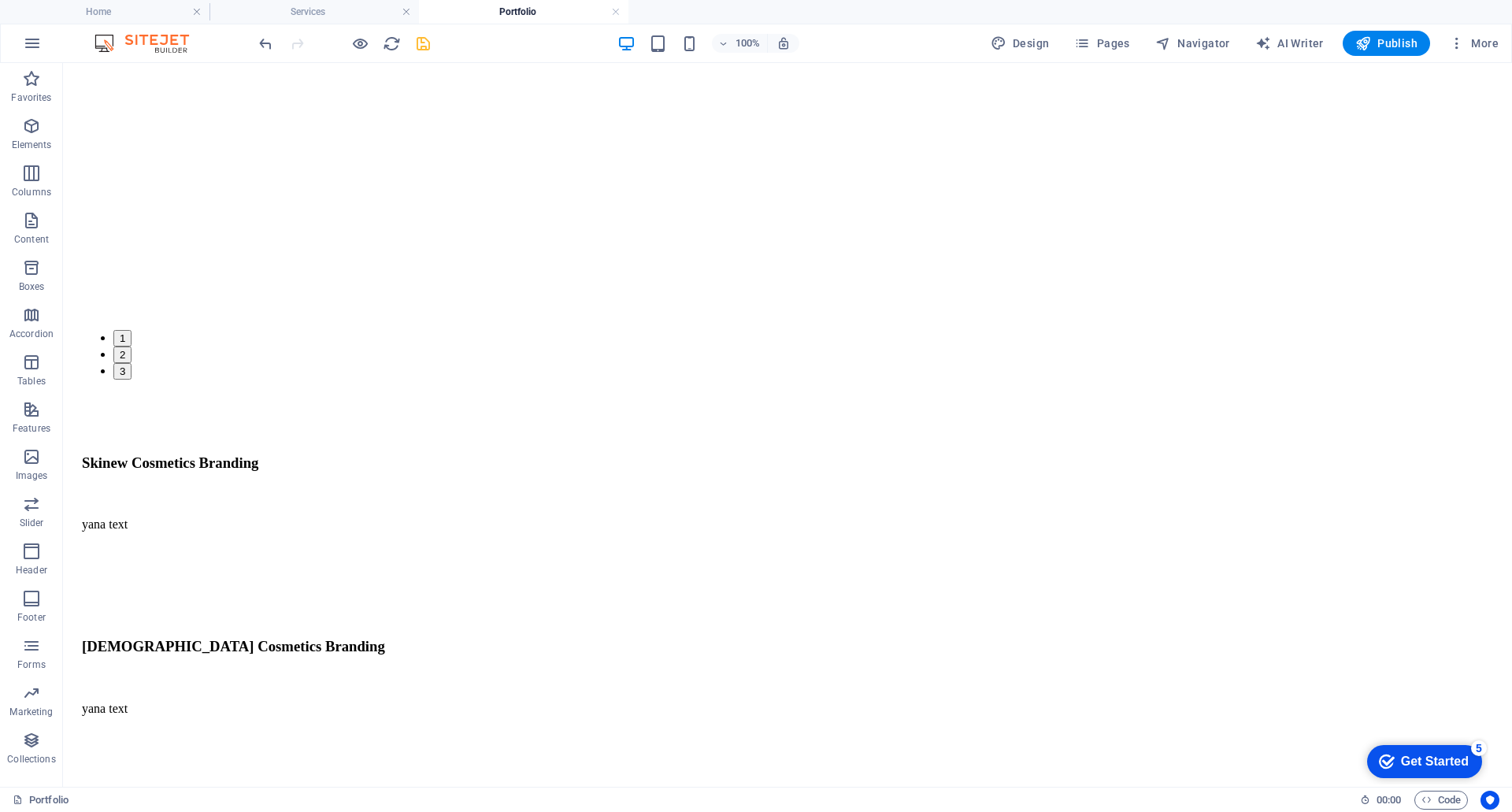
scroll to position [2486, 0]
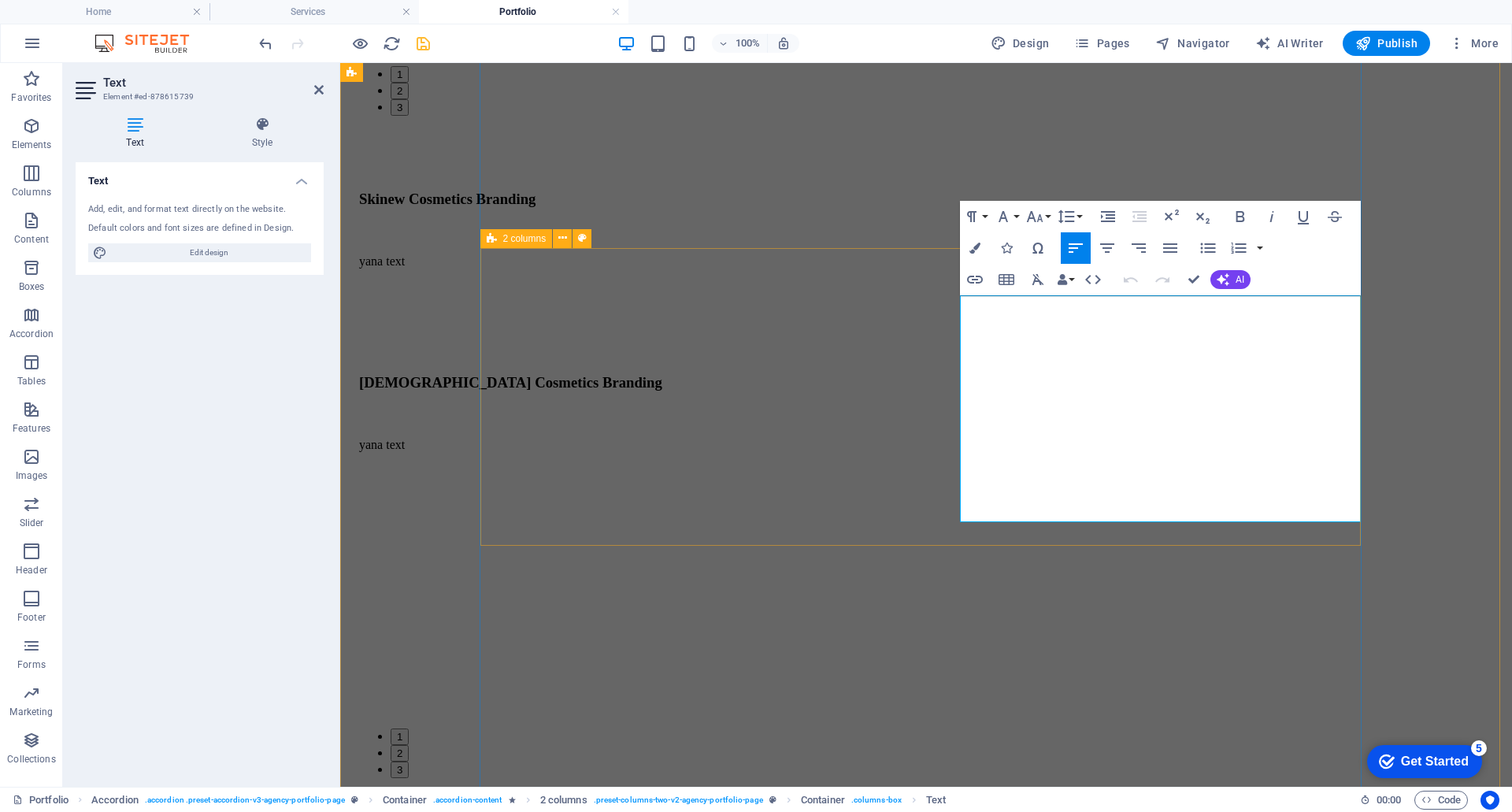
drag, startPoint x: 1130, startPoint y: 511, endPoint x: 916, endPoint y: 306, distance: 296.3
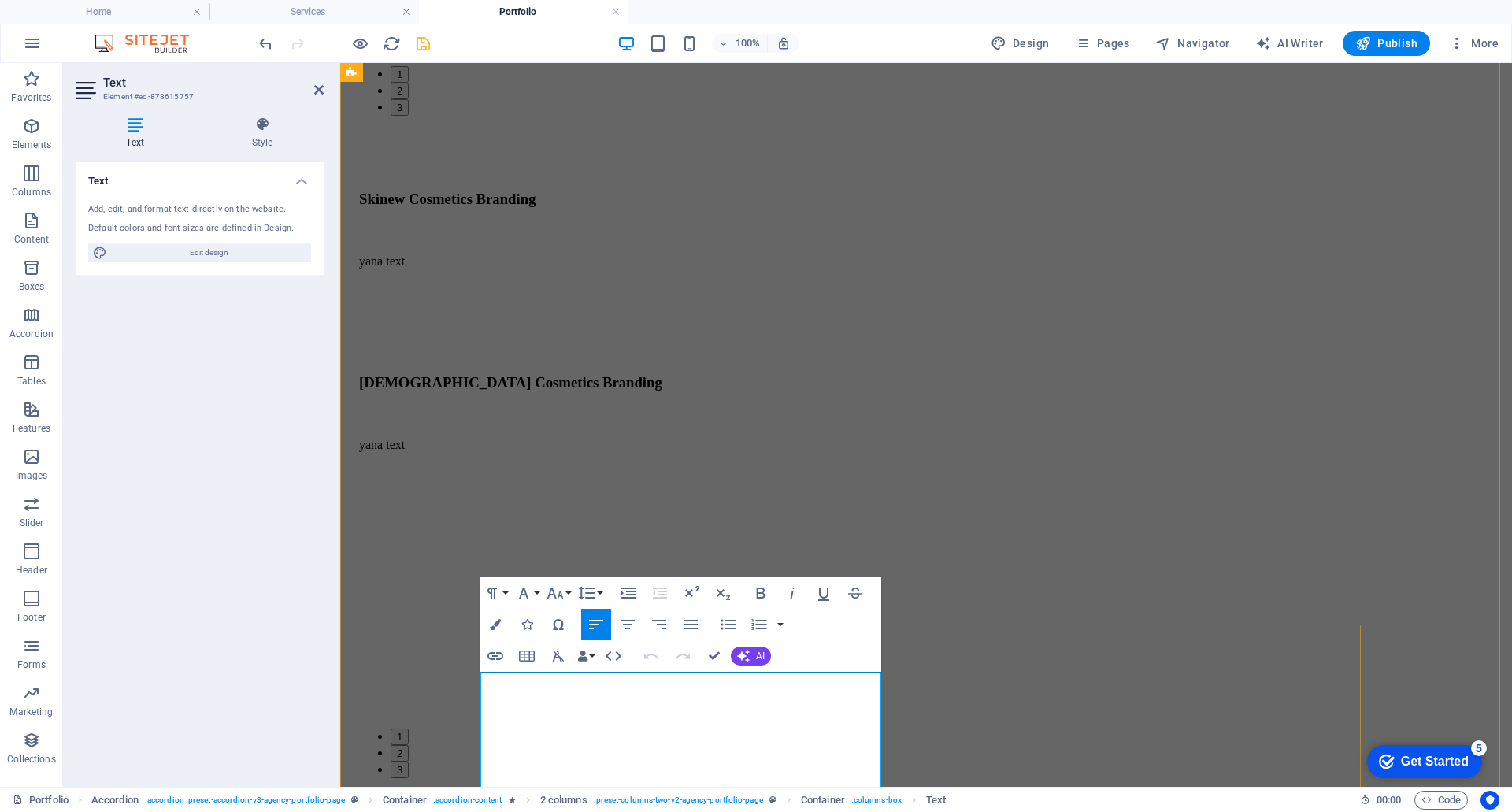
drag, startPoint x: 701, startPoint y: 711, endPoint x: 1096, endPoint y: 681, distance: 396.1
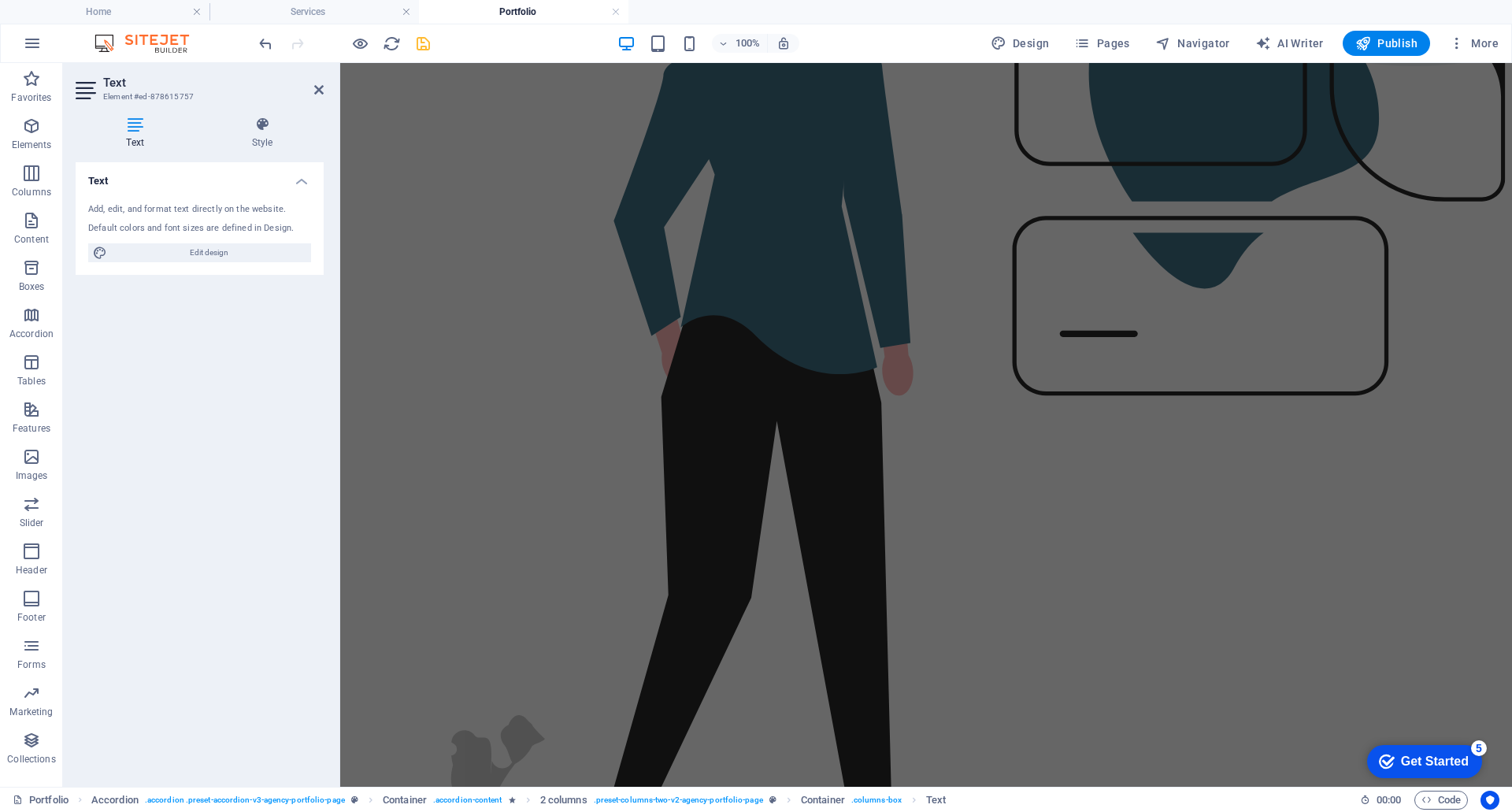
scroll to position [557, 0]
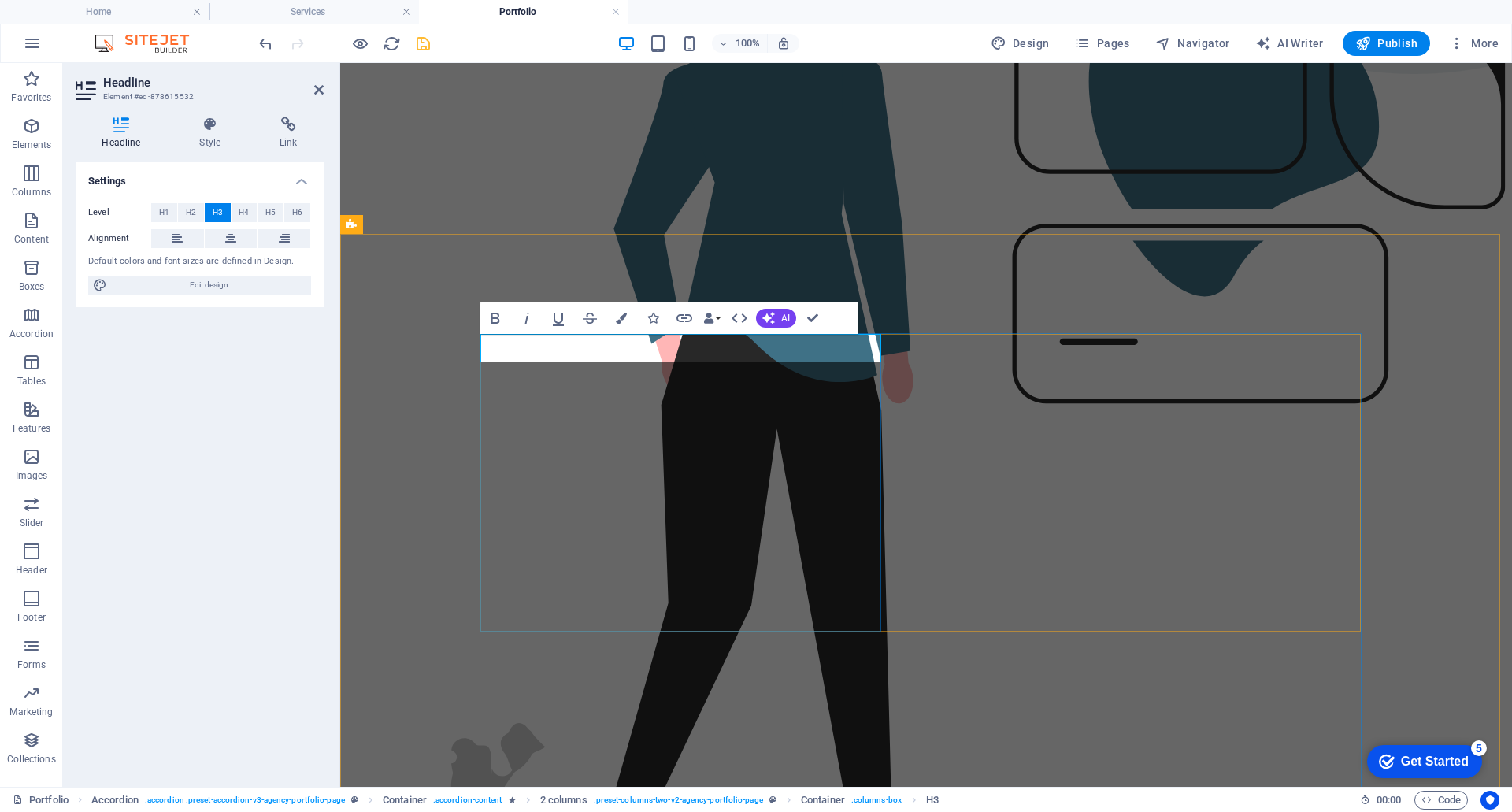
drag, startPoint x: 775, startPoint y: 357, endPoint x: 487, endPoint y: 330, distance: 289.3
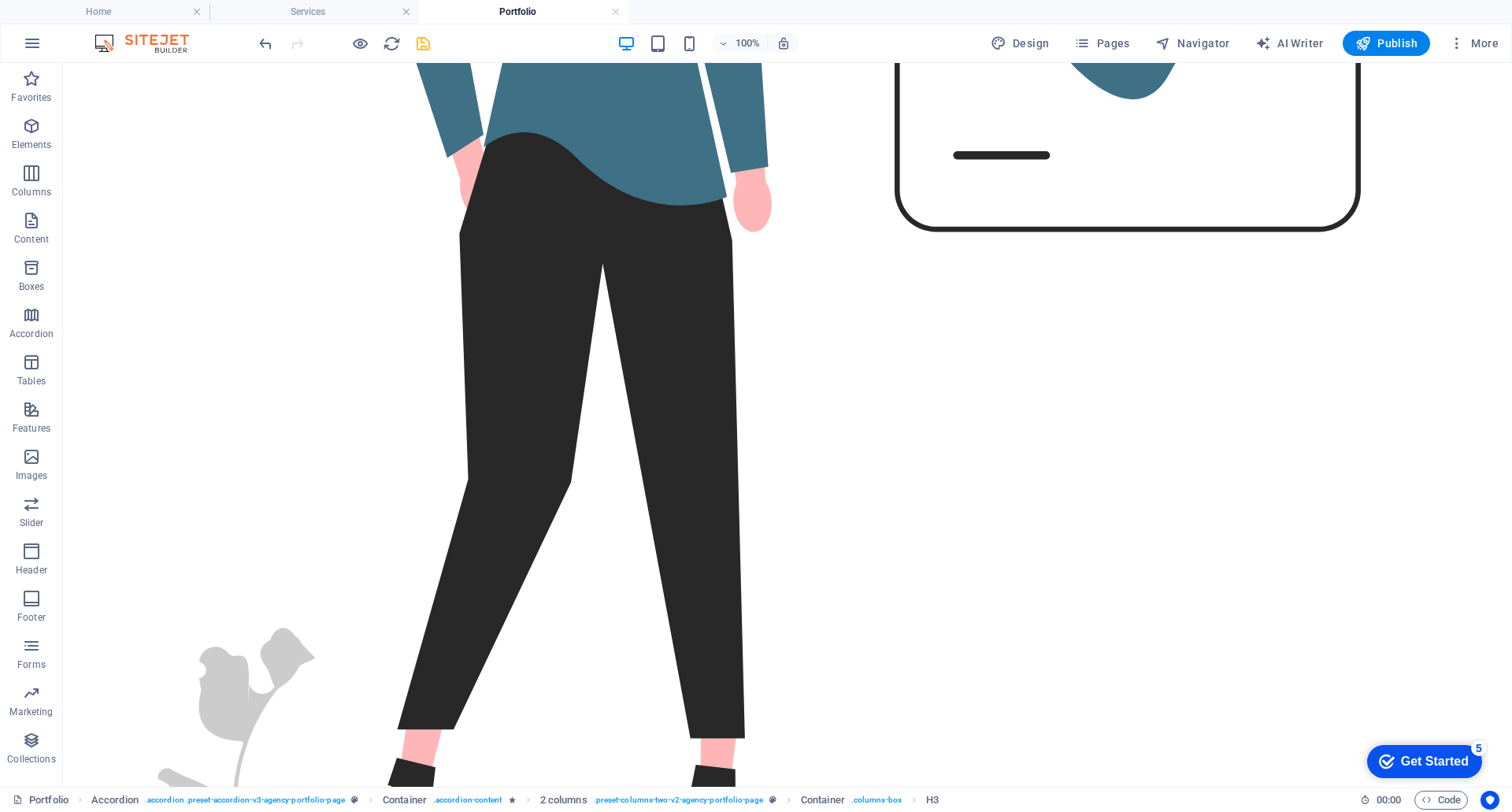
scroll to position [912, 0]
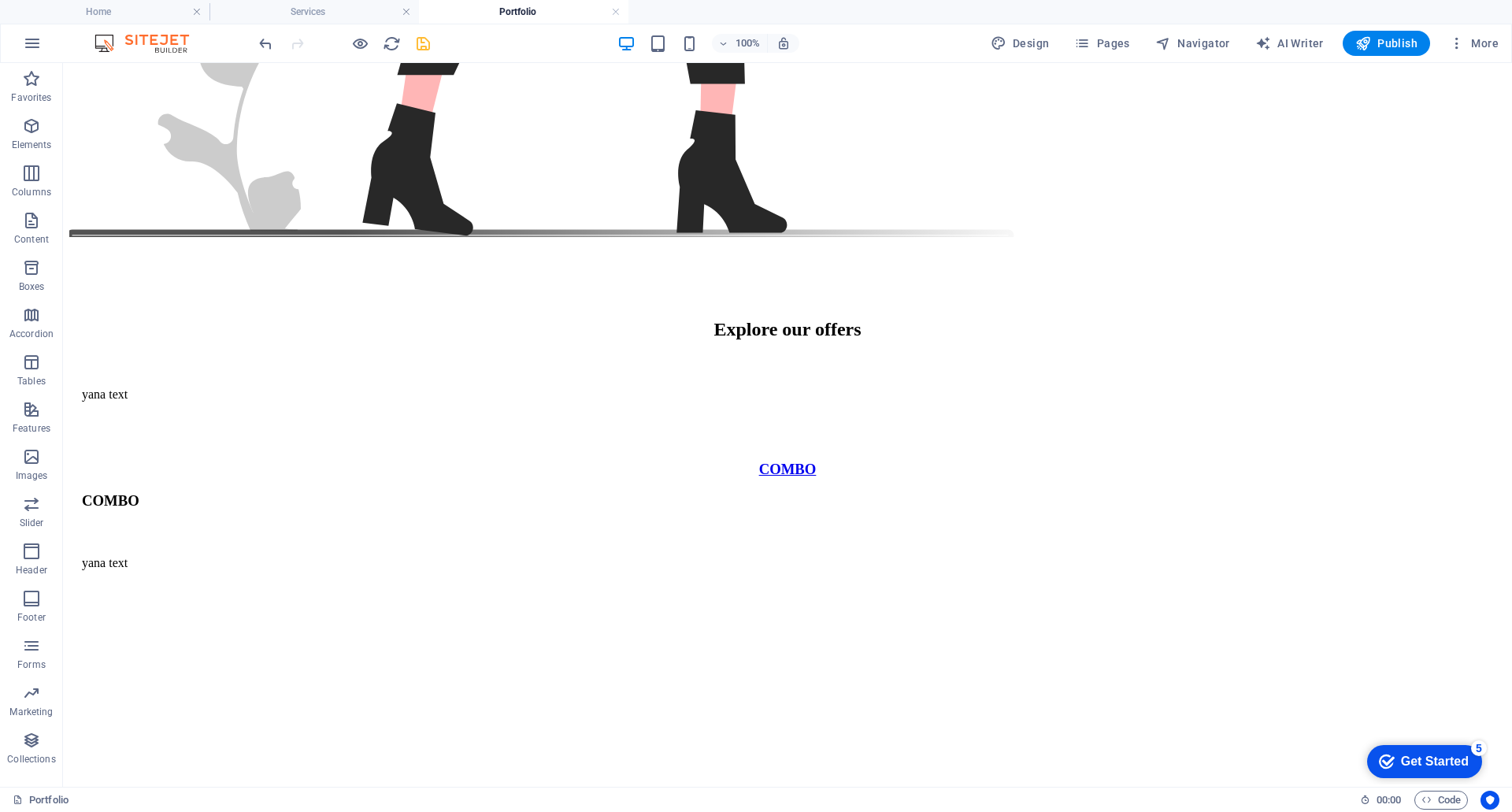
scroll to position [1393, 0]
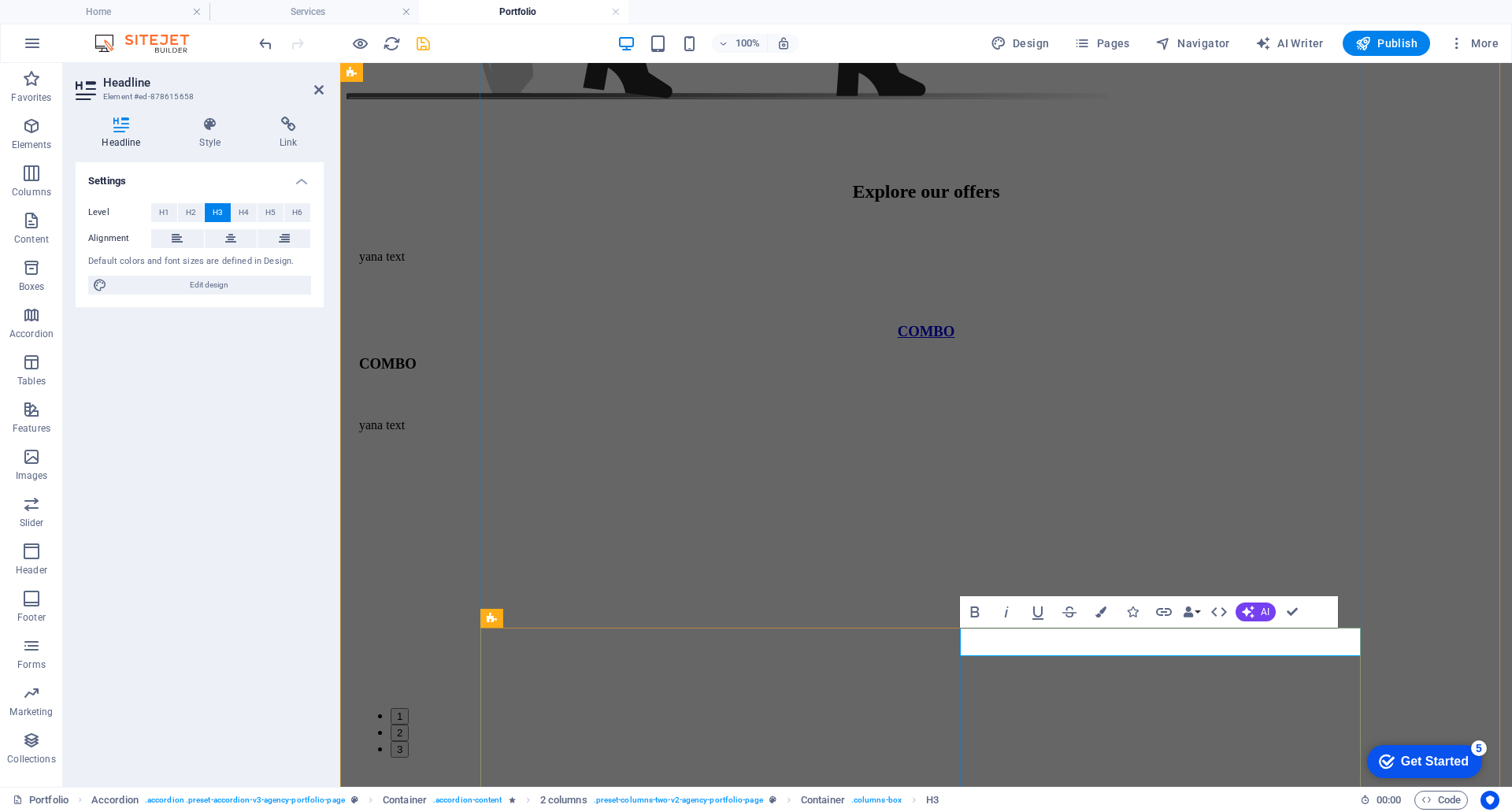
drag, startPoint x: 1212, startPoint y: 643, endPoint x: 876, endPoint y: 612, distance: 337.4
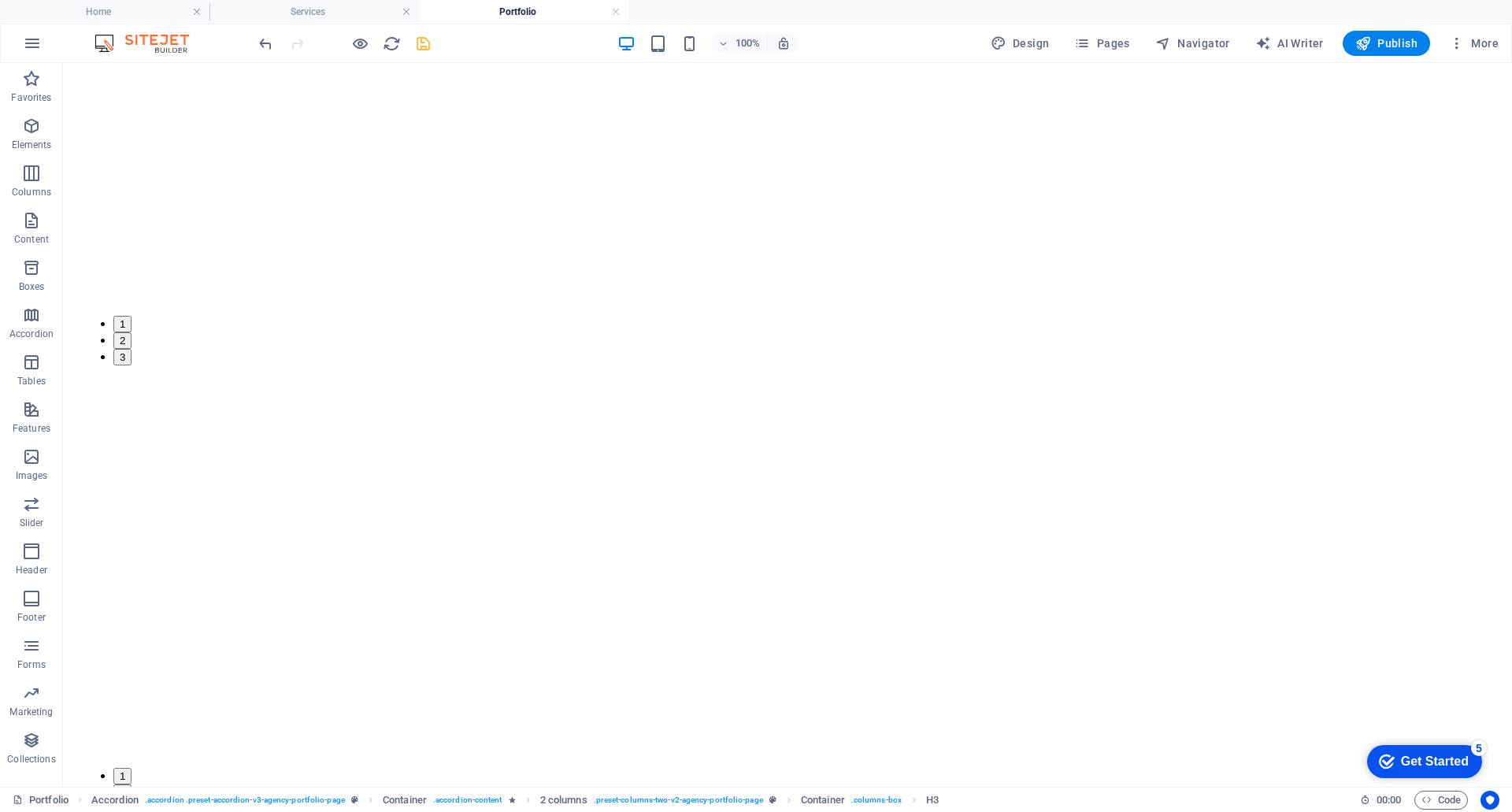
scroll to position [2083, 0]
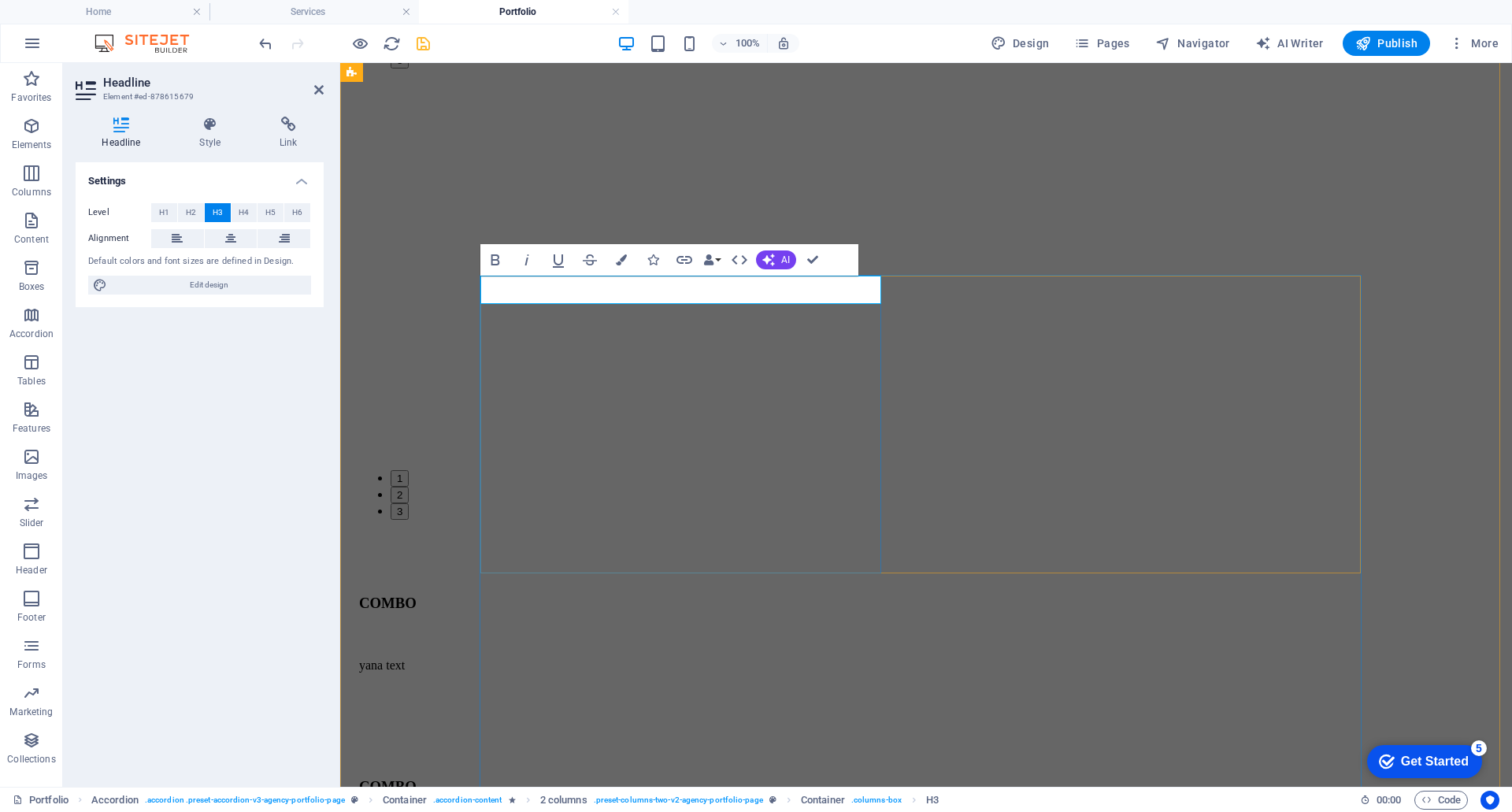
drag, startPoint x: 765, startPoint y: 292, endPoint x: 432, endPoint y: 276, distance: 333.4
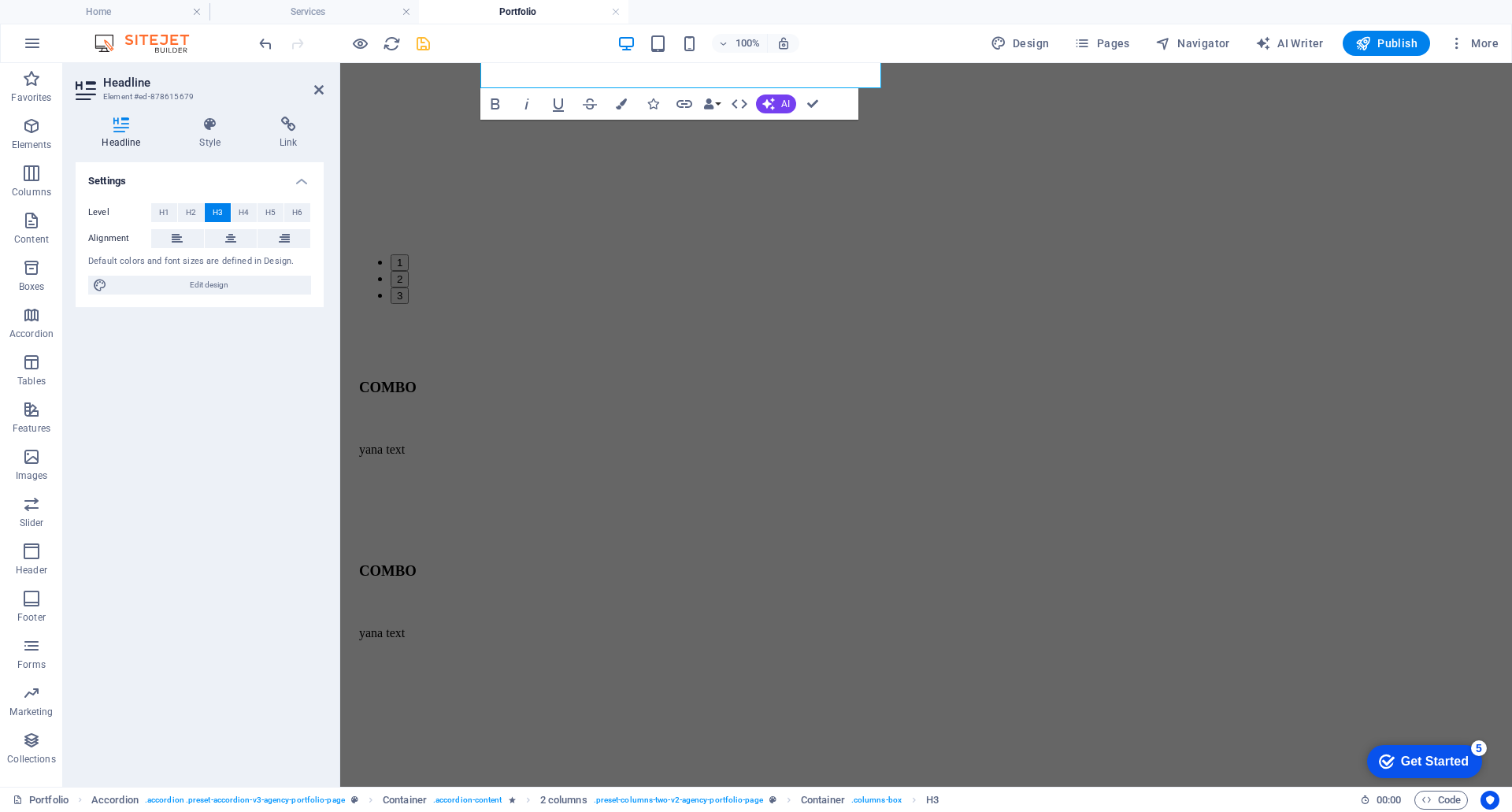
scroll to position [2291, 0]
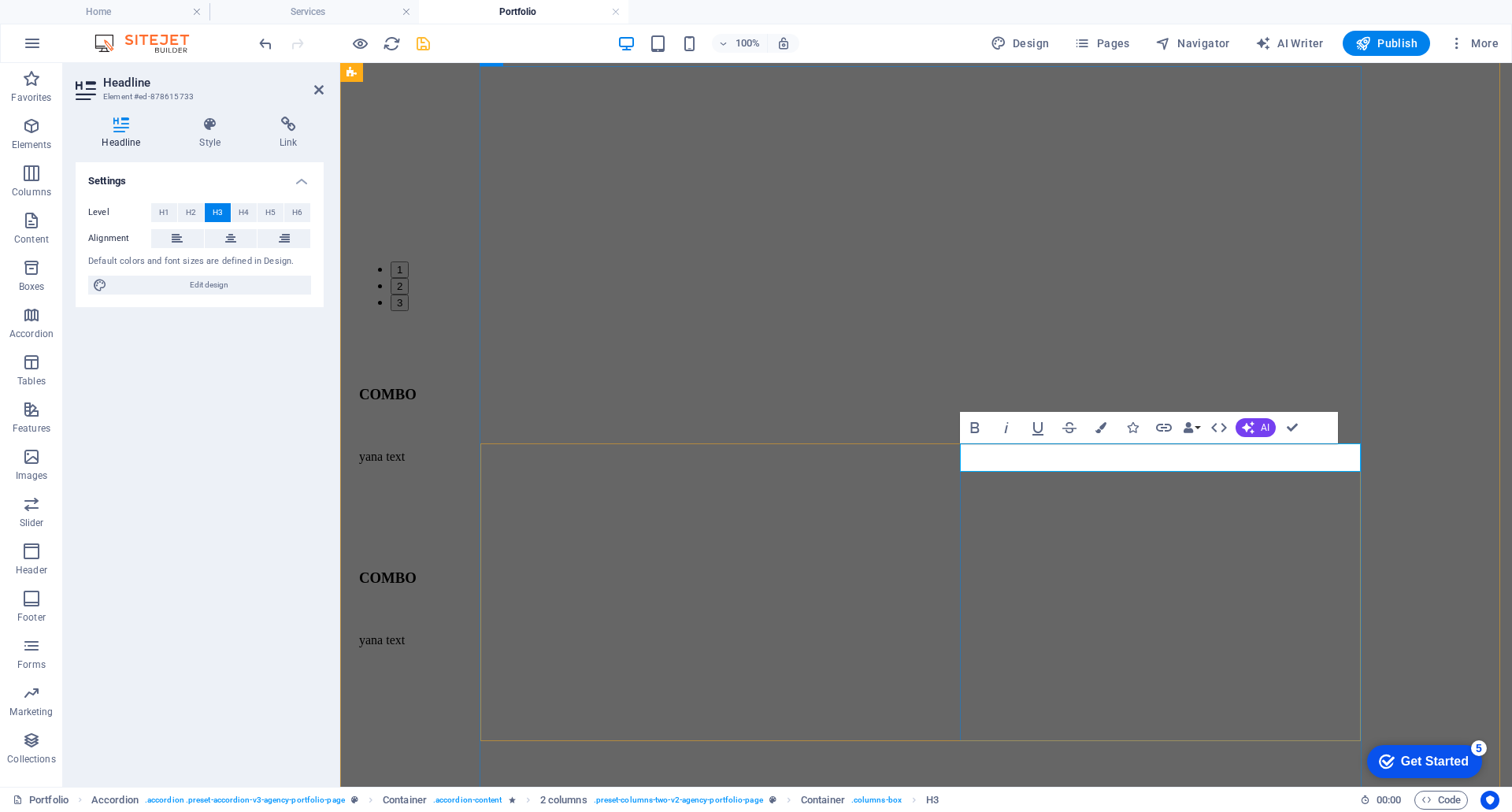
drag, startPoint x: 1234, startPoint y: 460, endPoint x: 947, endPoint y: 432, distance: 288.4
drag, startPoint x: 1237, startPoint y: 458, endPoint x: 944, endPoint y: 441, distance: 293.5
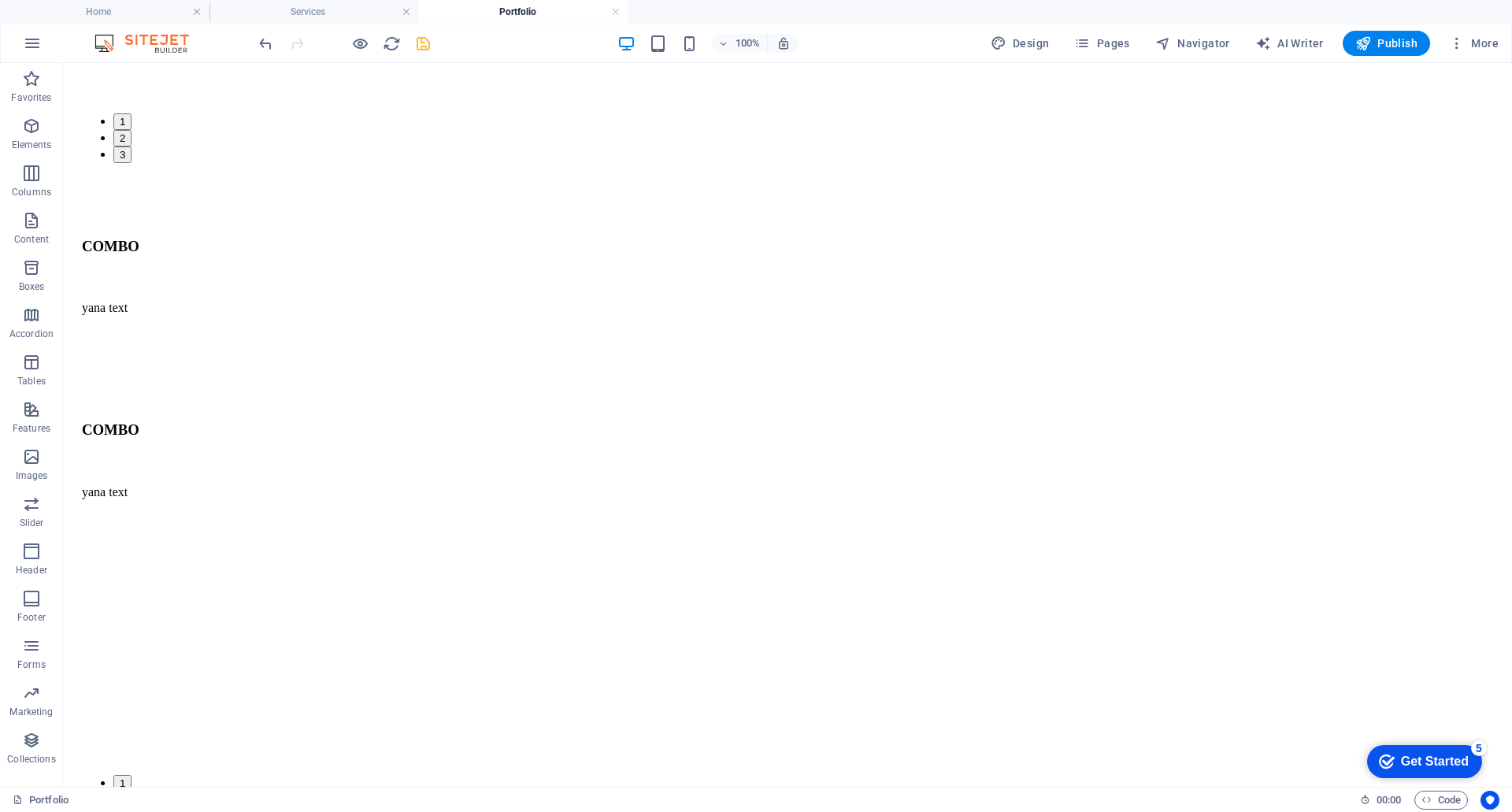
scroll to position [2729, 0]
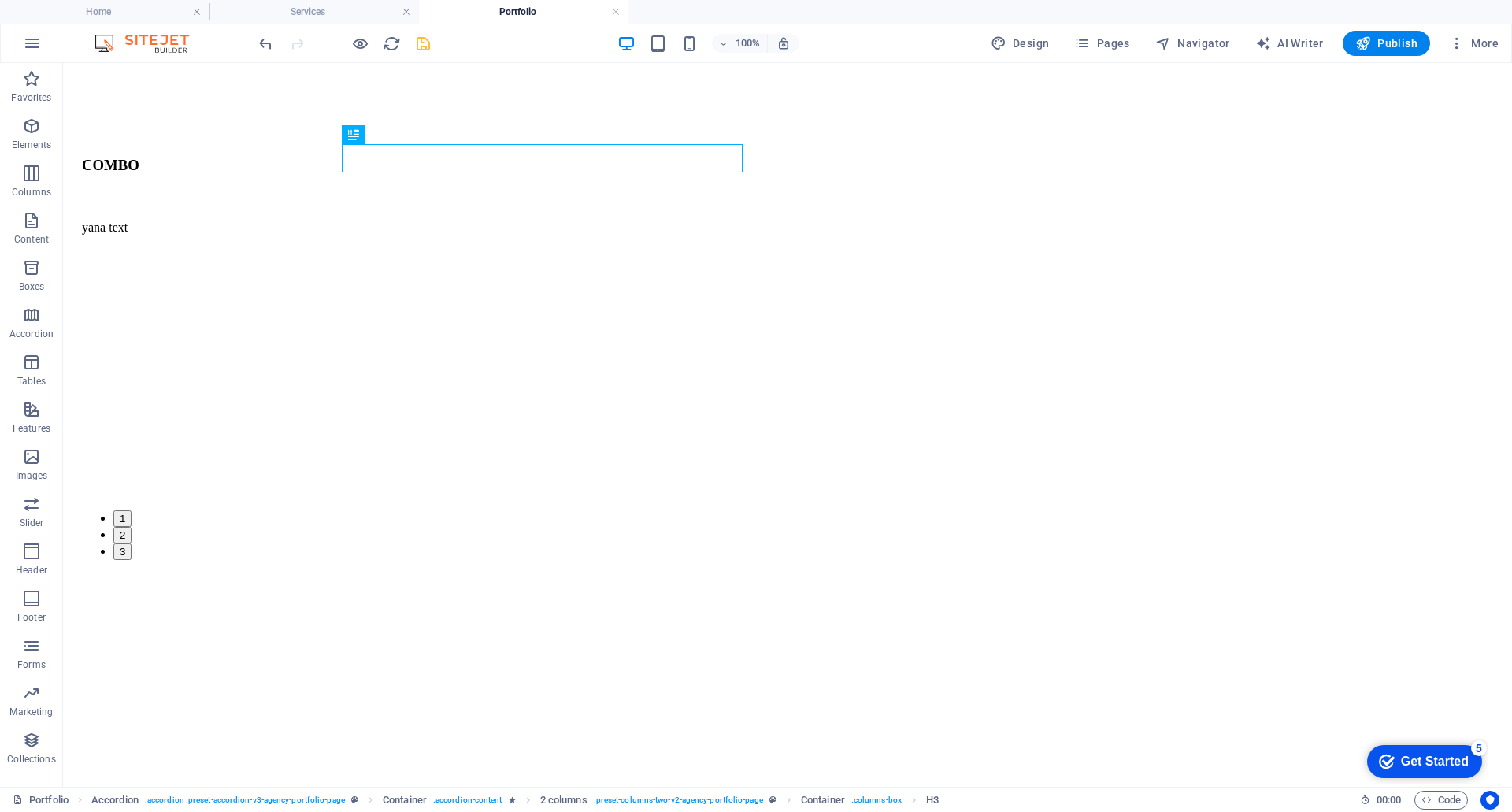
scroll to position [2974, 0]
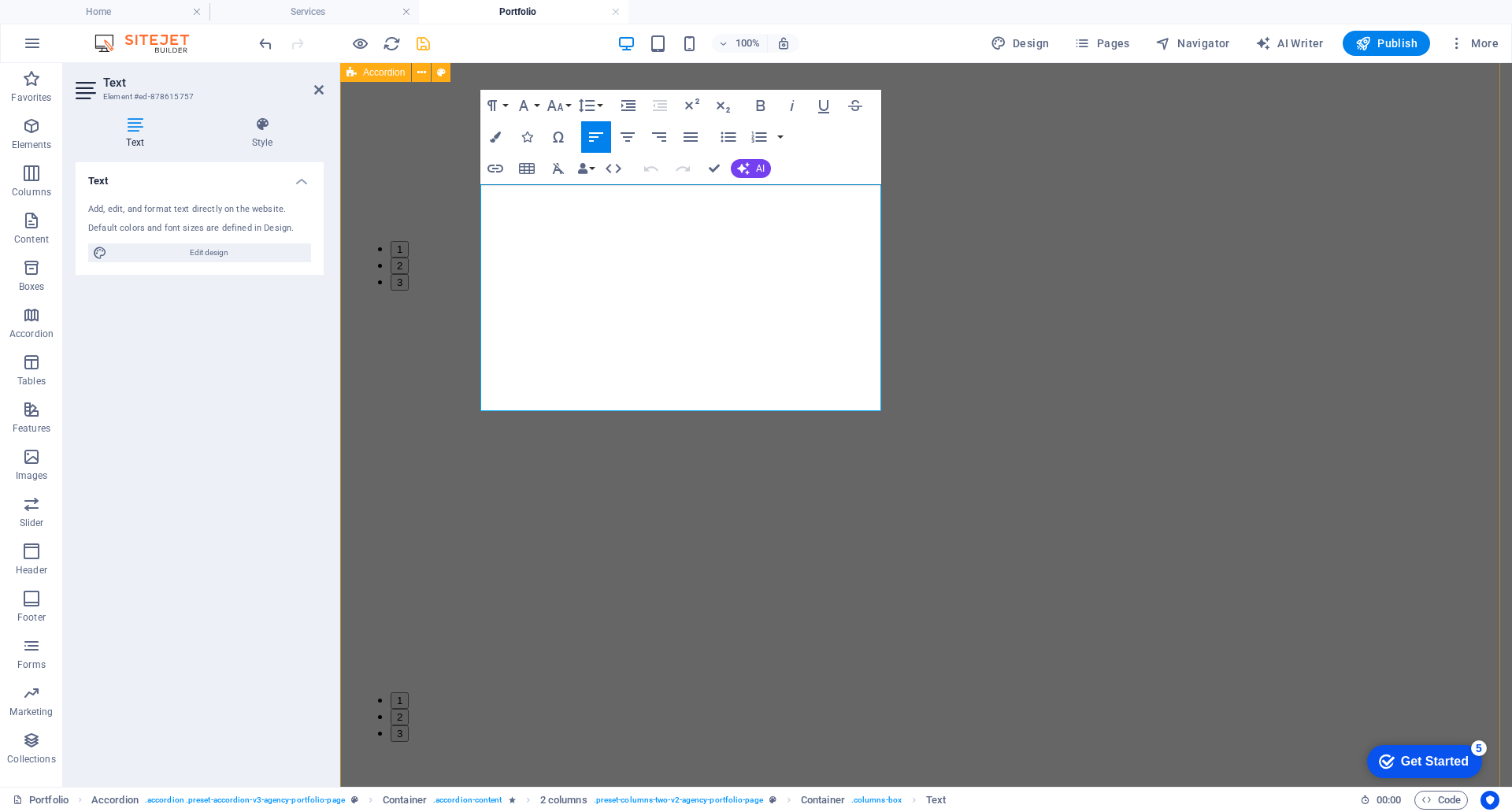
drag, startPoint x: 708, startPoint y: 399, endPoint x: 414, endPoint y: 186, distance: 363.0
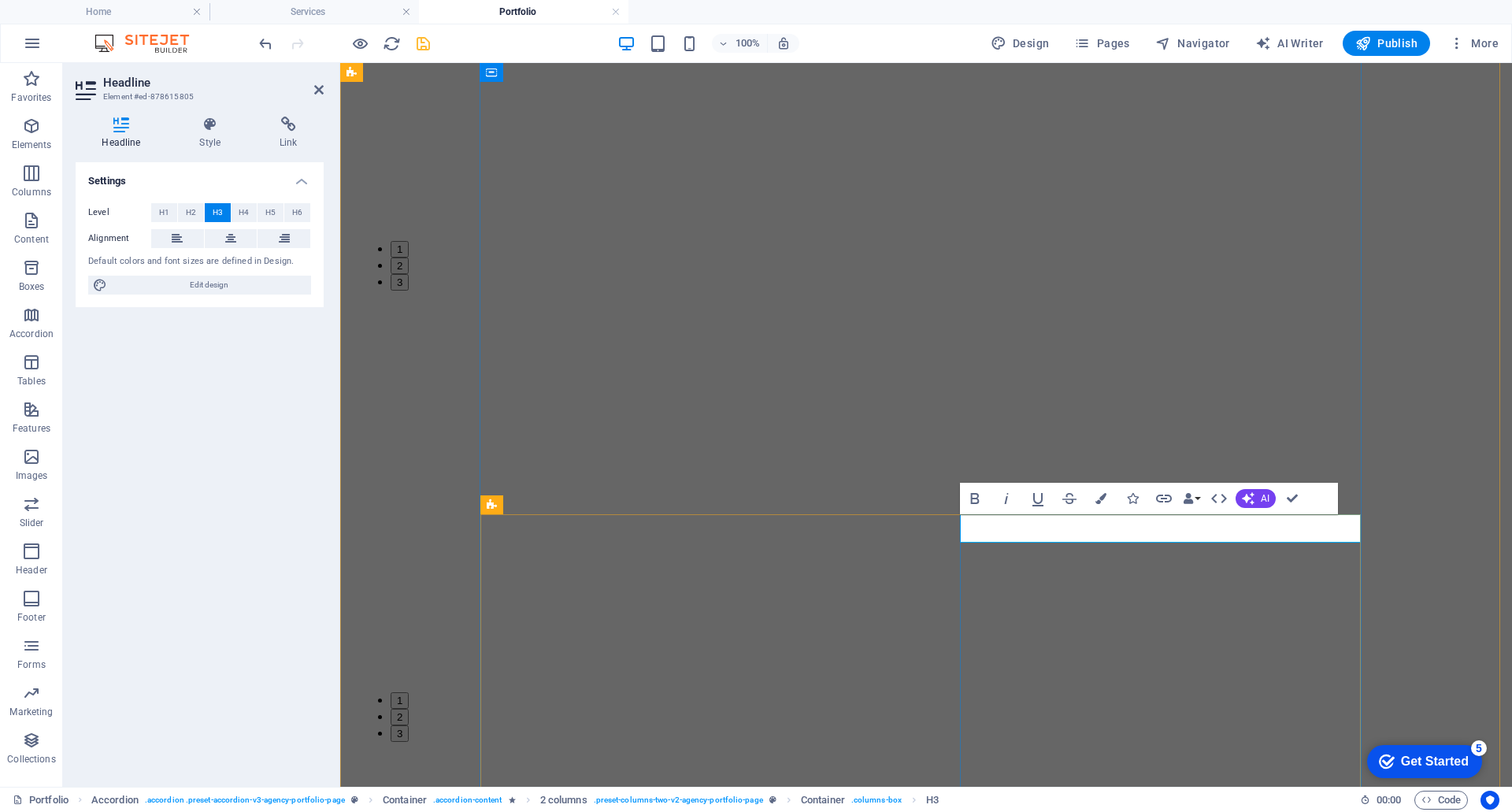
drag, startPoint x: 1214, startPoint y: 535, endPoint x: 908, endPoint y: 519, distance: 306.4
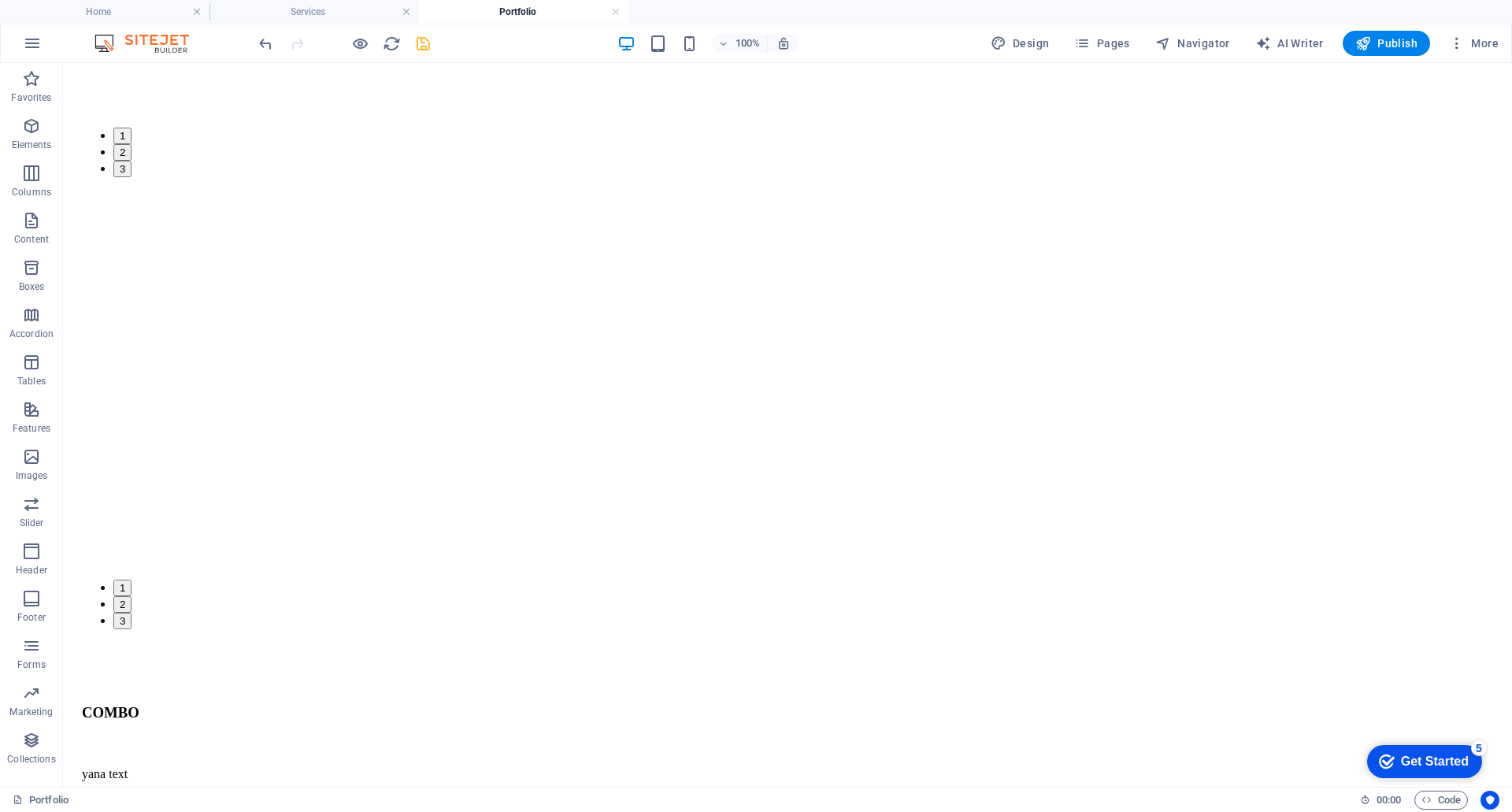
scroll to position [3126, 0]
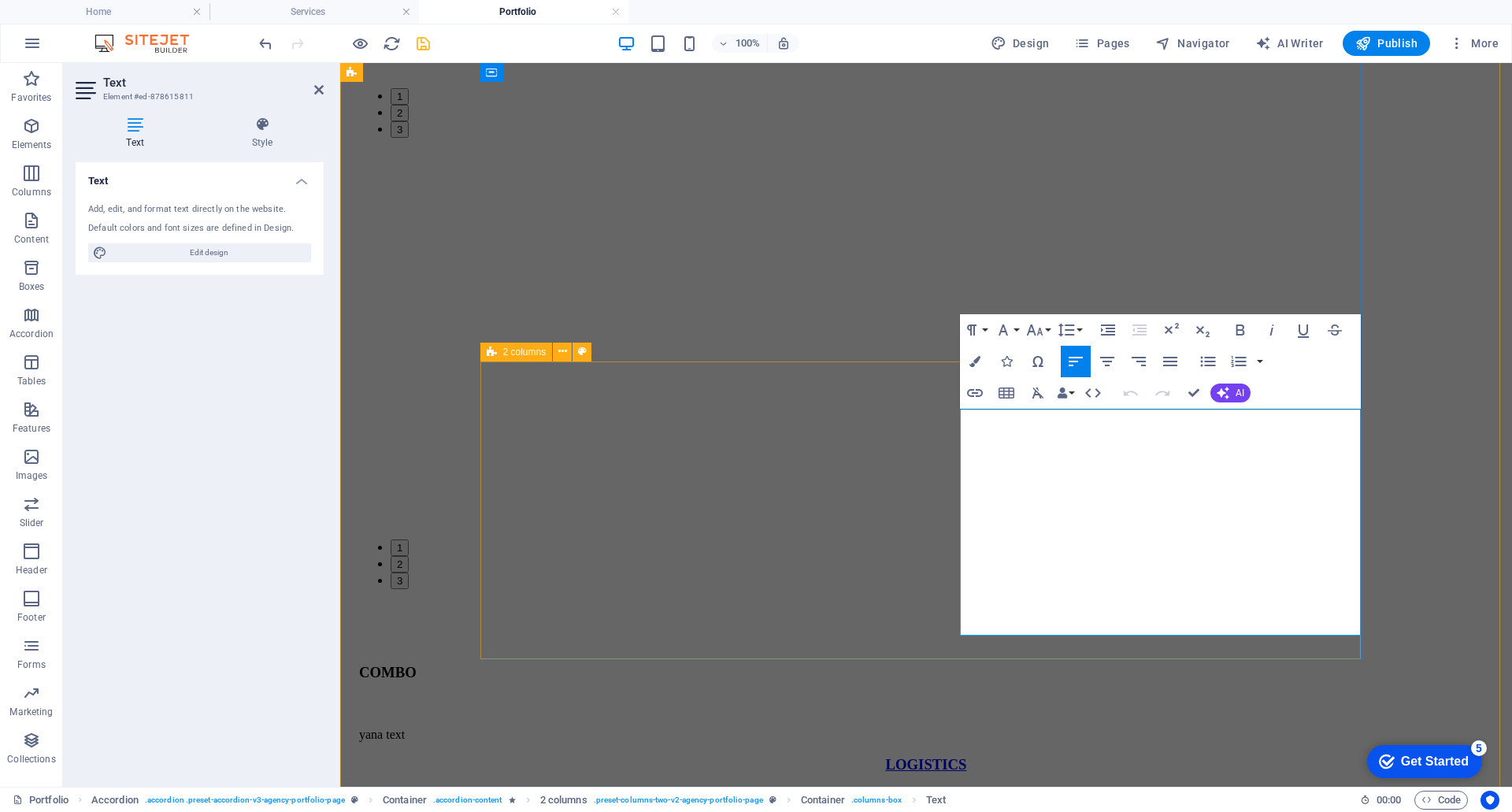
drag, startPoint x: 1144, startPoint y: 631, endPoint x: 943, endPoint y: 416, distance: 294.3
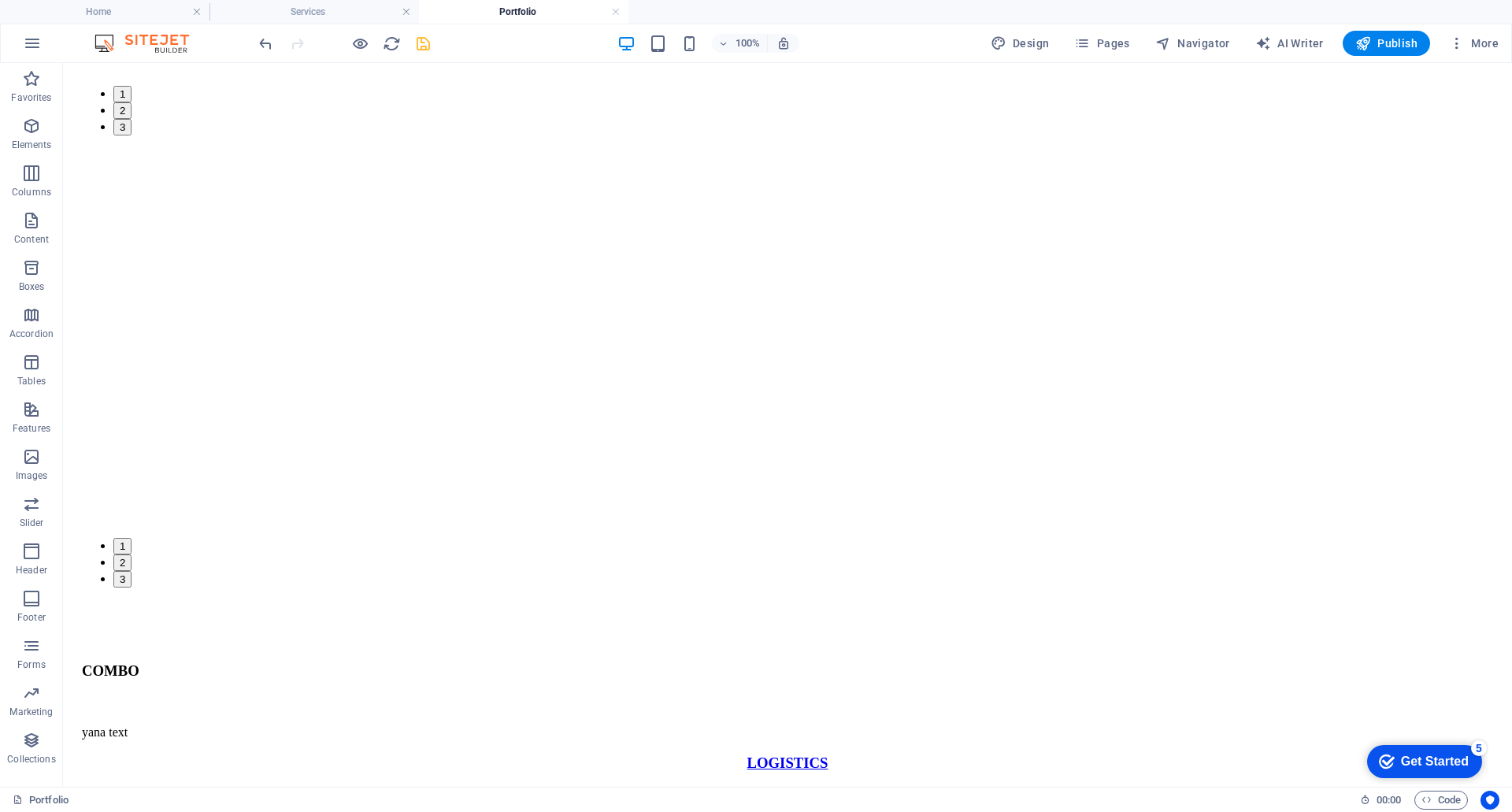
scroll to position [3378, 0]
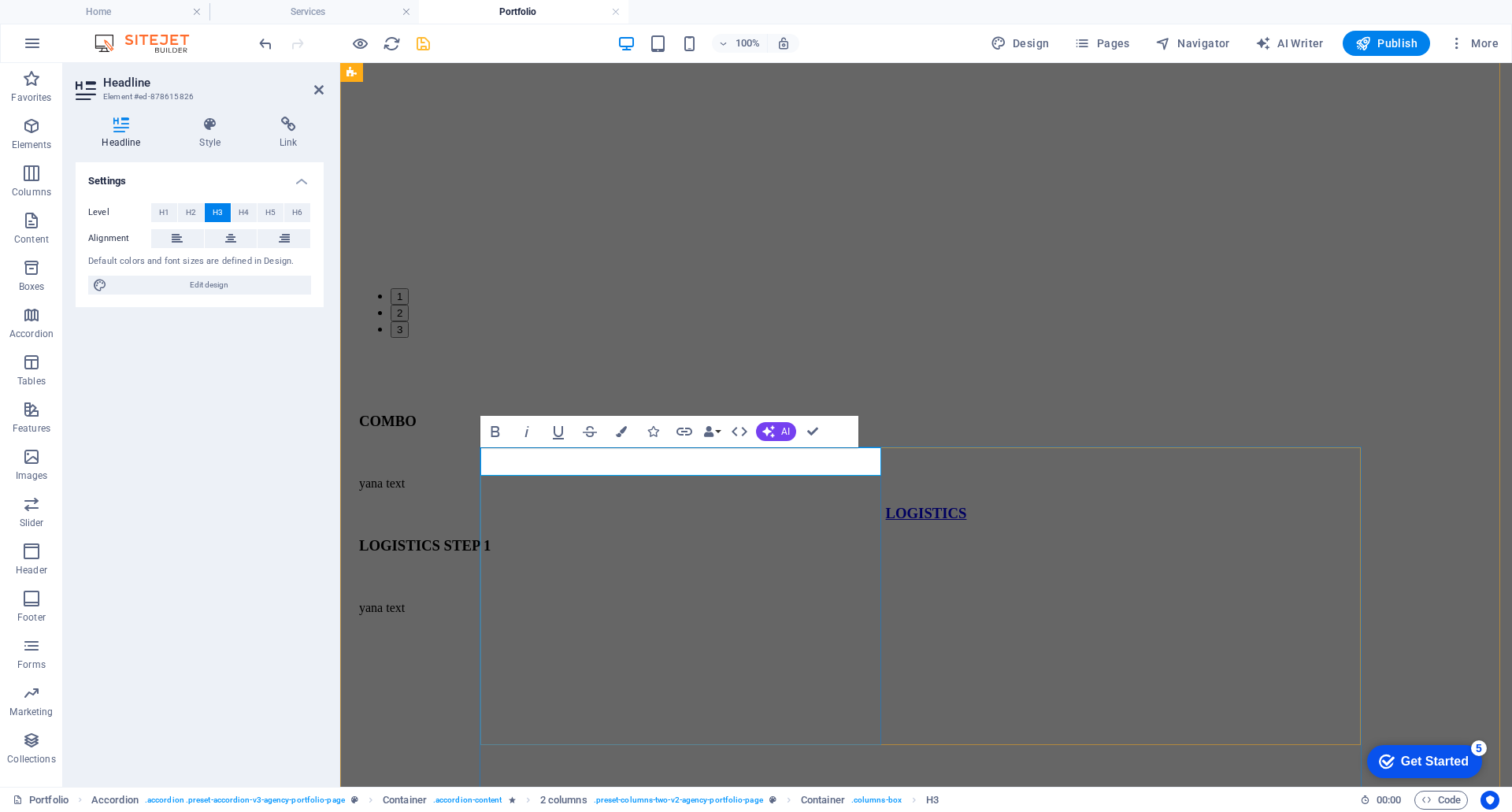
drag, startPoint x: 765, startPoint y: 461, endPoint x: 425, endPoint y: 436, distance: 340.9
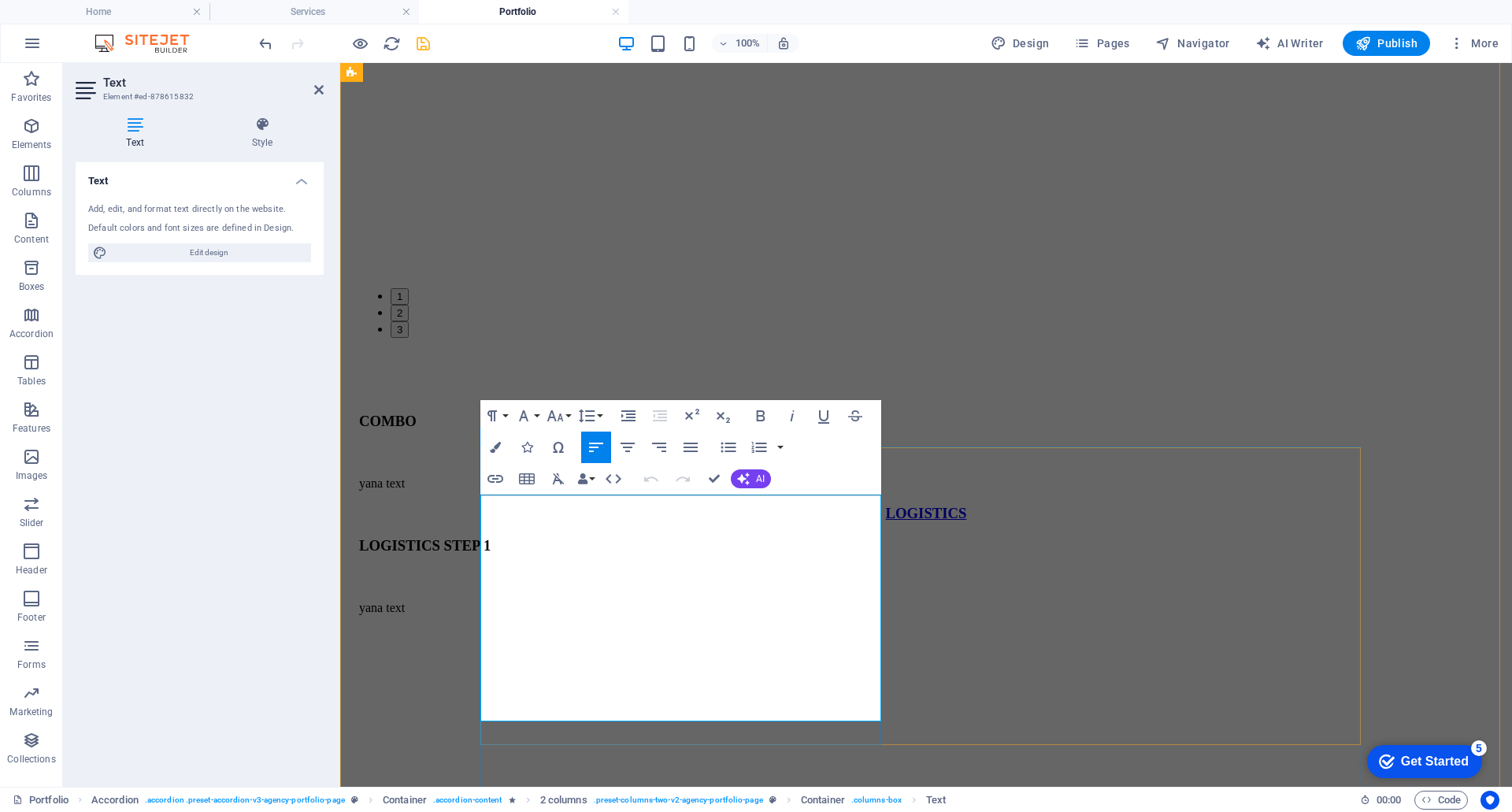
drag, startPoint x: 651, startPoint y: 714, endPoint x: 478, endPoint y: 501, distance: 274.4
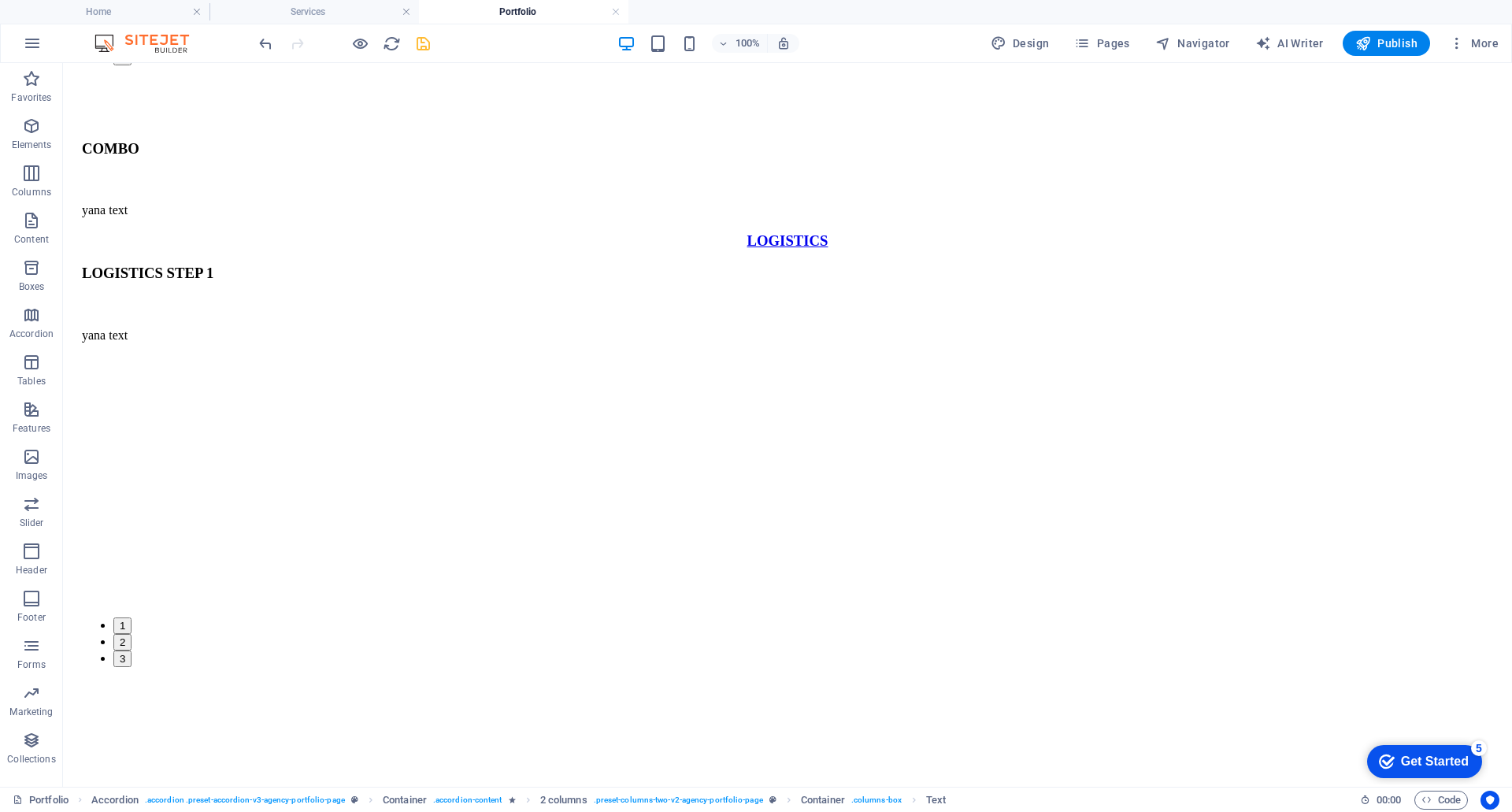
scroll to position [3934, 0]
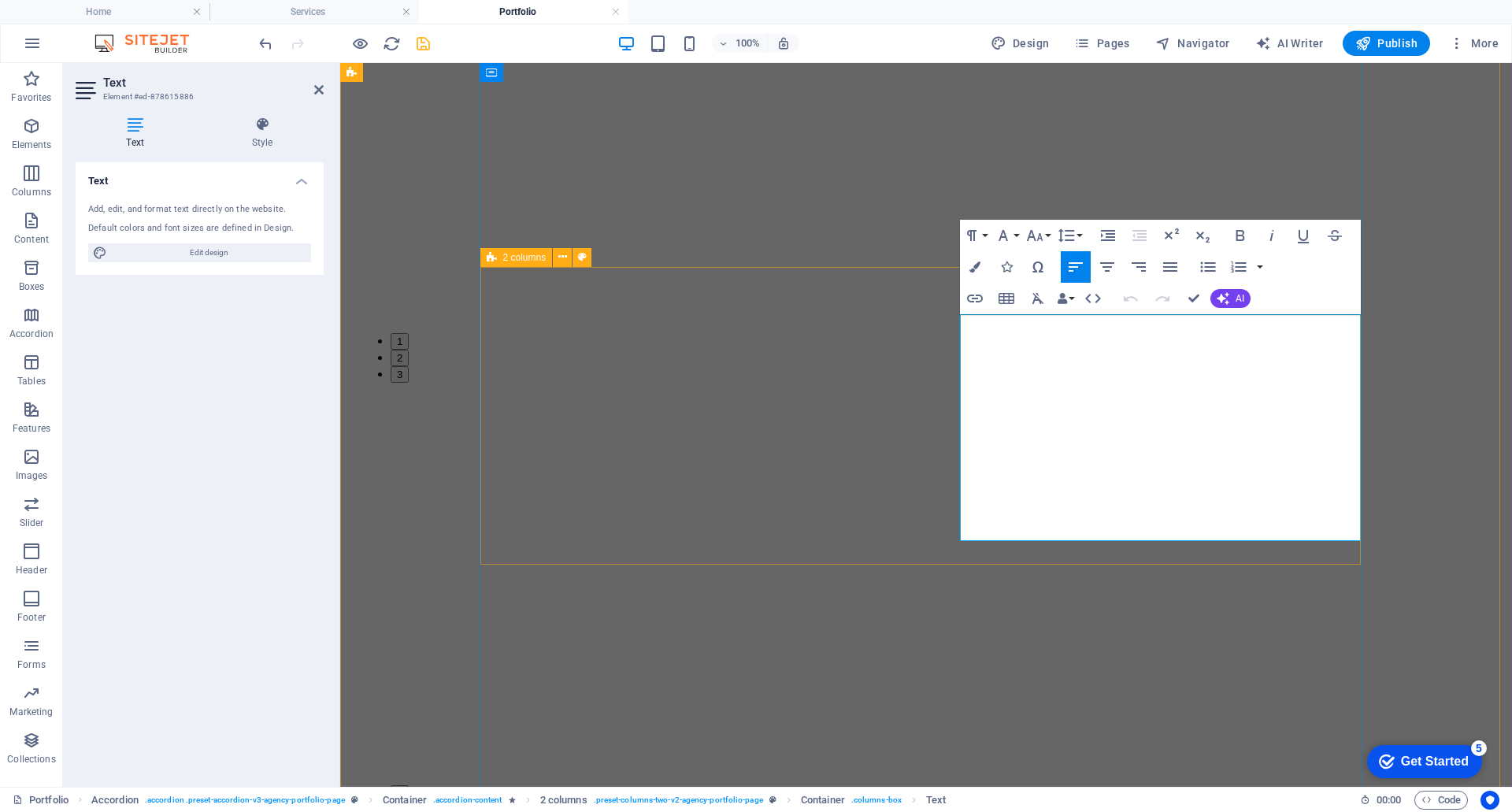
drag, startPoint x: 1133, startPoint y: 532, endPoint x: 940, endPoint y: 311, distance: 293.4
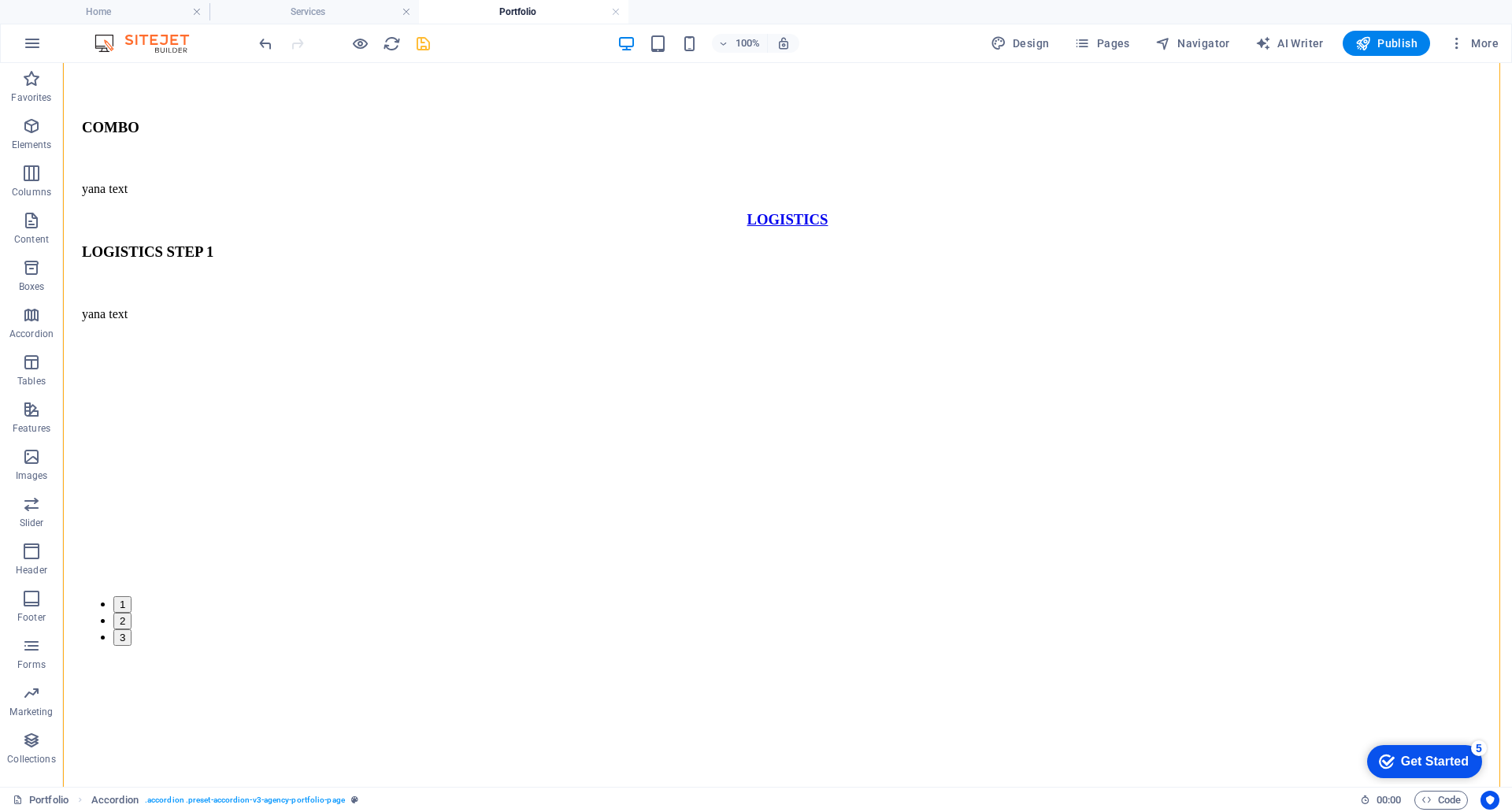
drag, startPoint x: 1222, startPoint y: 543, endPoint x: 1502, endPoint y: 579, distance: 282.3
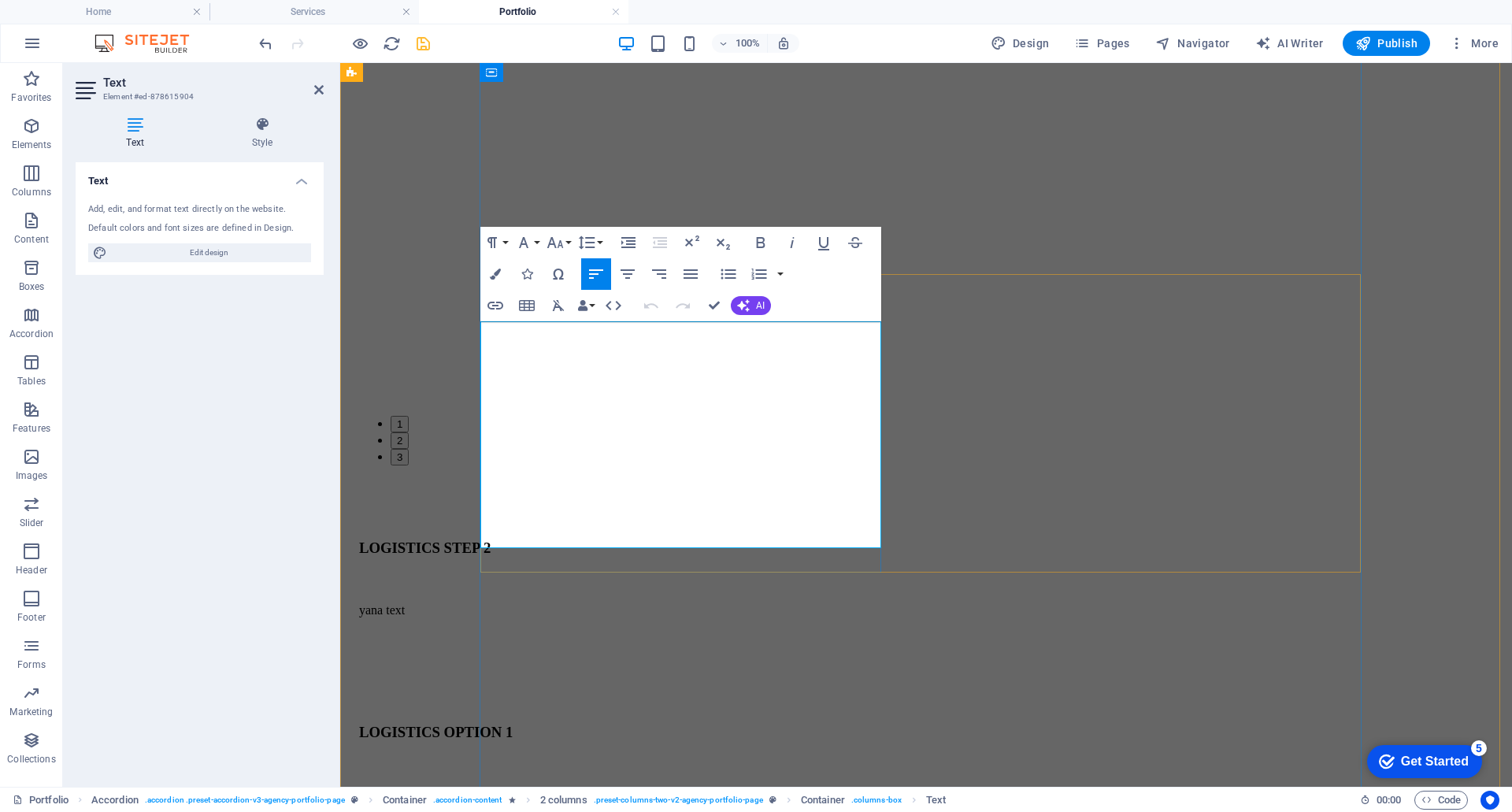
drag, startPoint x: 651, startPoint y: 540, endPoint x: 482, endPoint y: 331, distance: 268.8
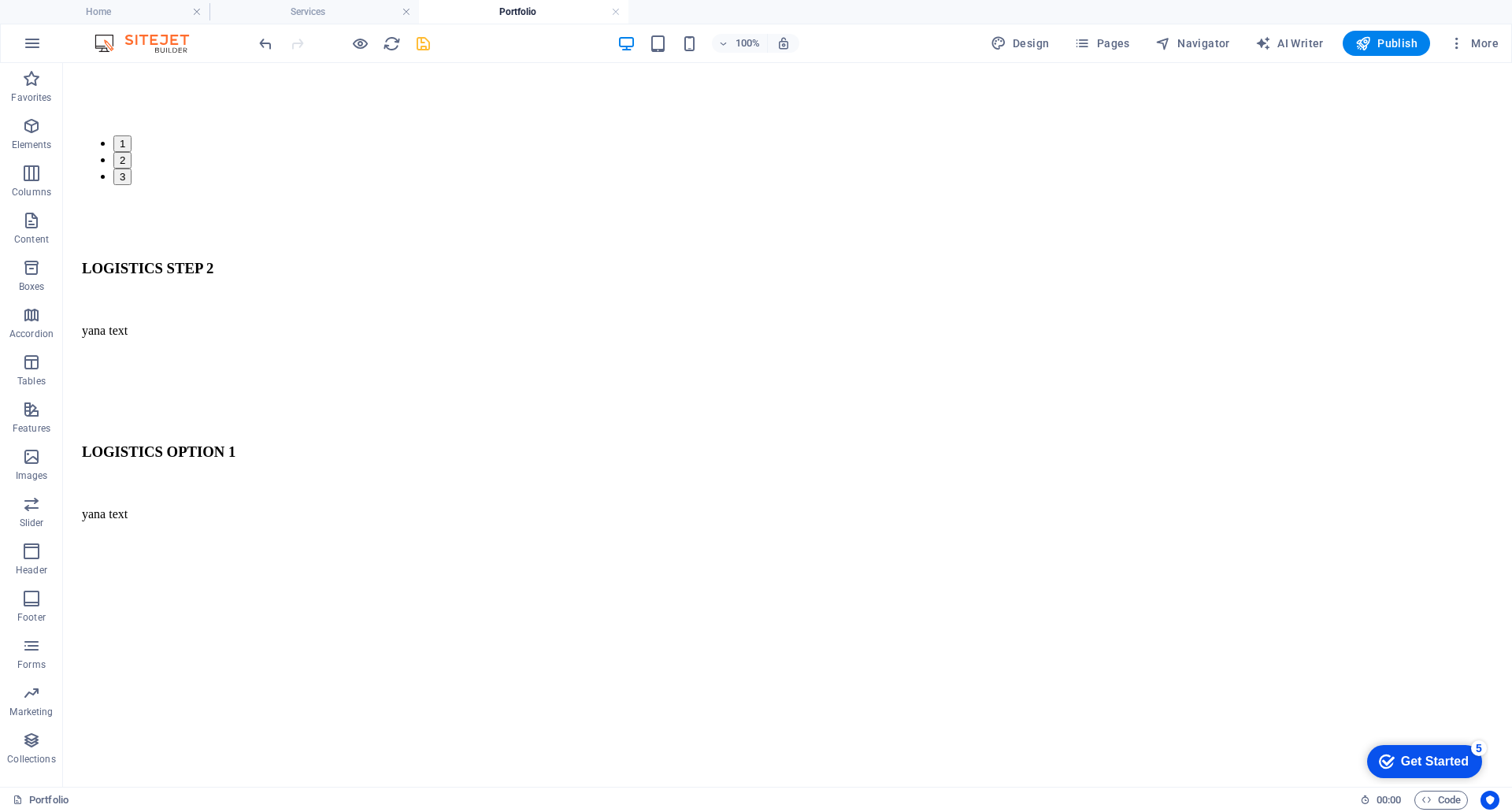
scroll to position [4715, 0]
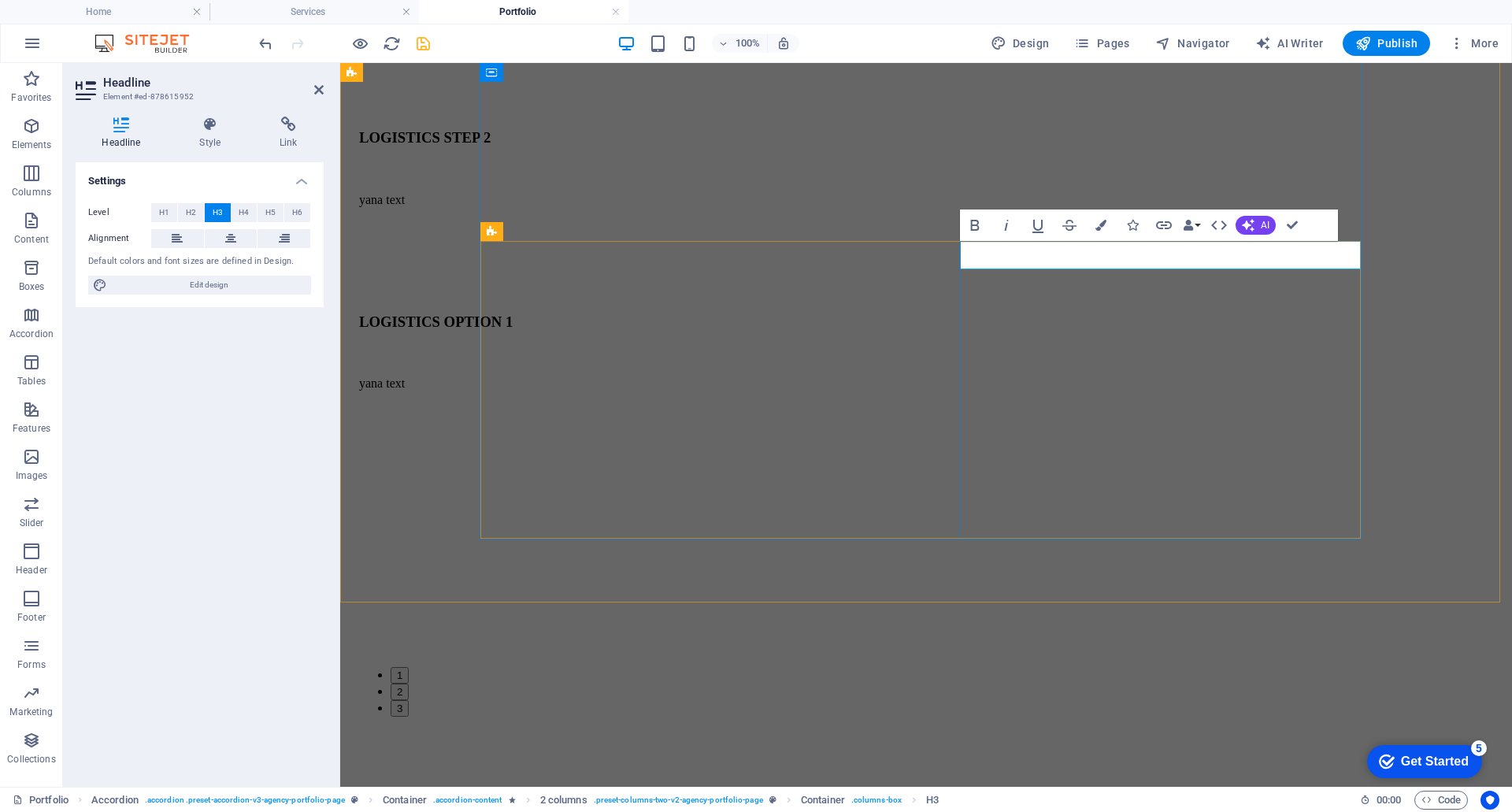
drag, startPoint x: 1213, startPoint y: 256, endPoint x: 772, endPoint y: 259, distance: 441.0
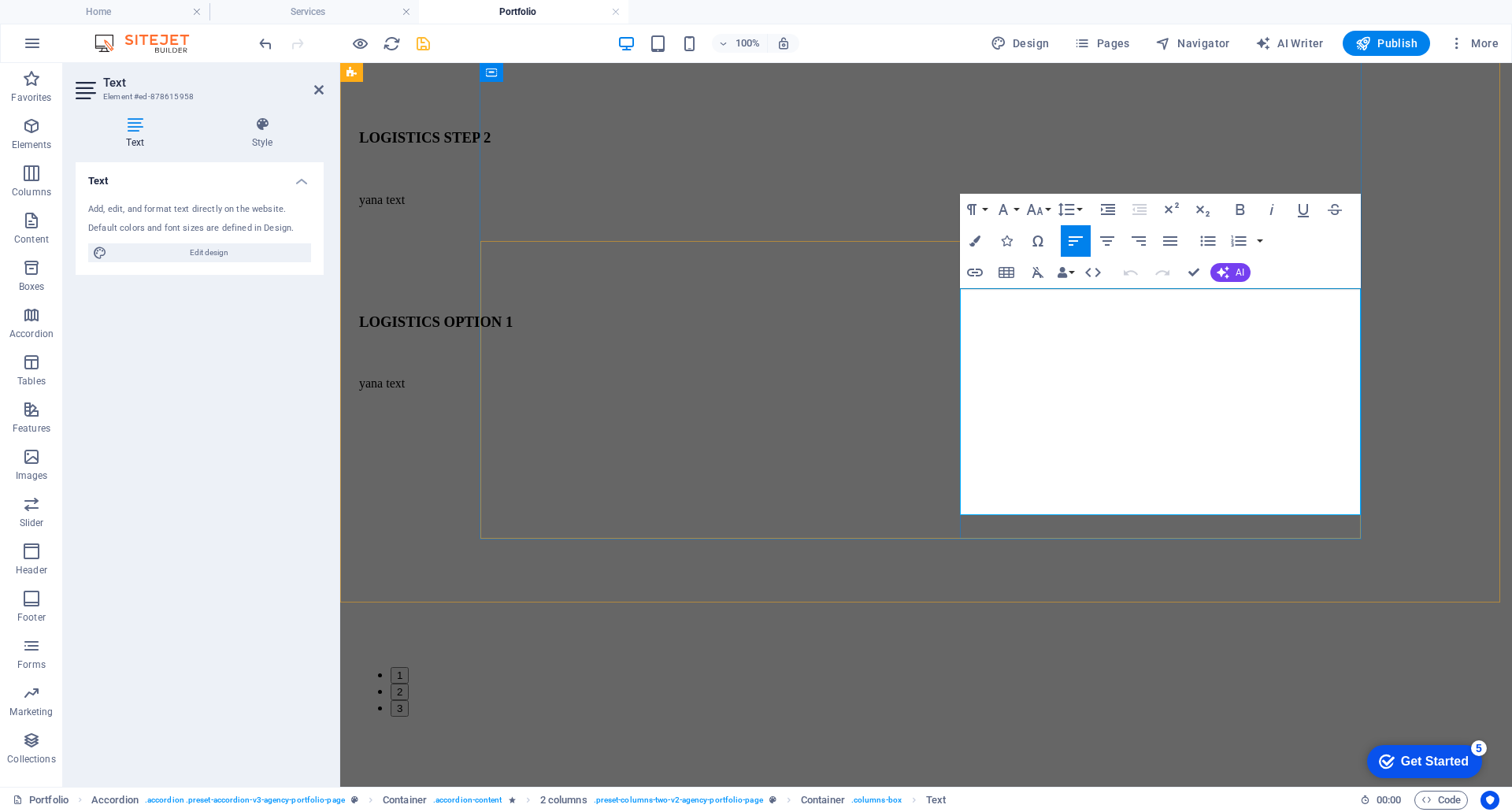
drag, startPoint x: 1152, startPoint y: 513, endPoint x: 963, endPoint y: 289, distance: 293.1
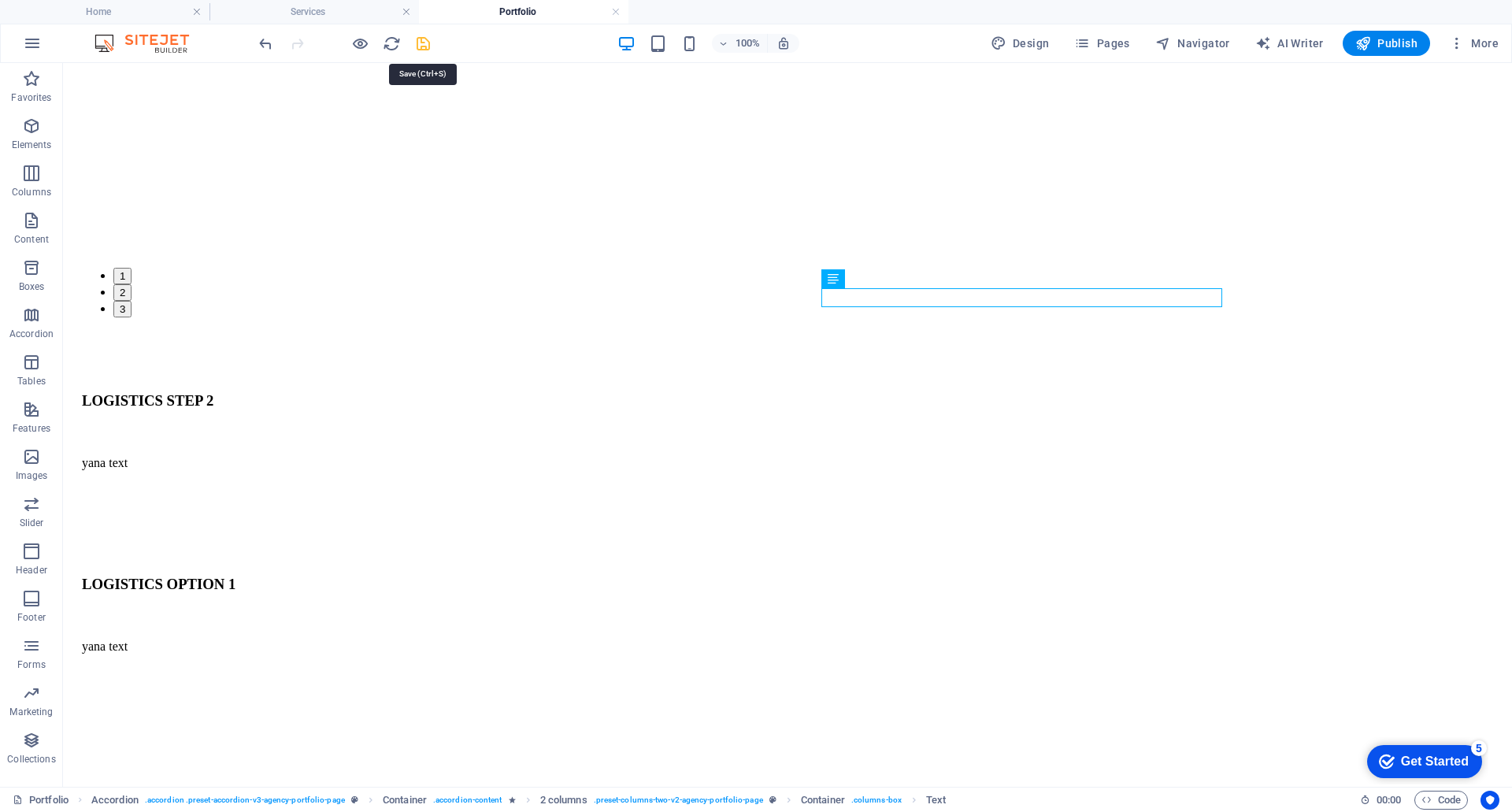
click at [424, 36] on icon "save" at bounding box center [423, 43] width 18 height 18
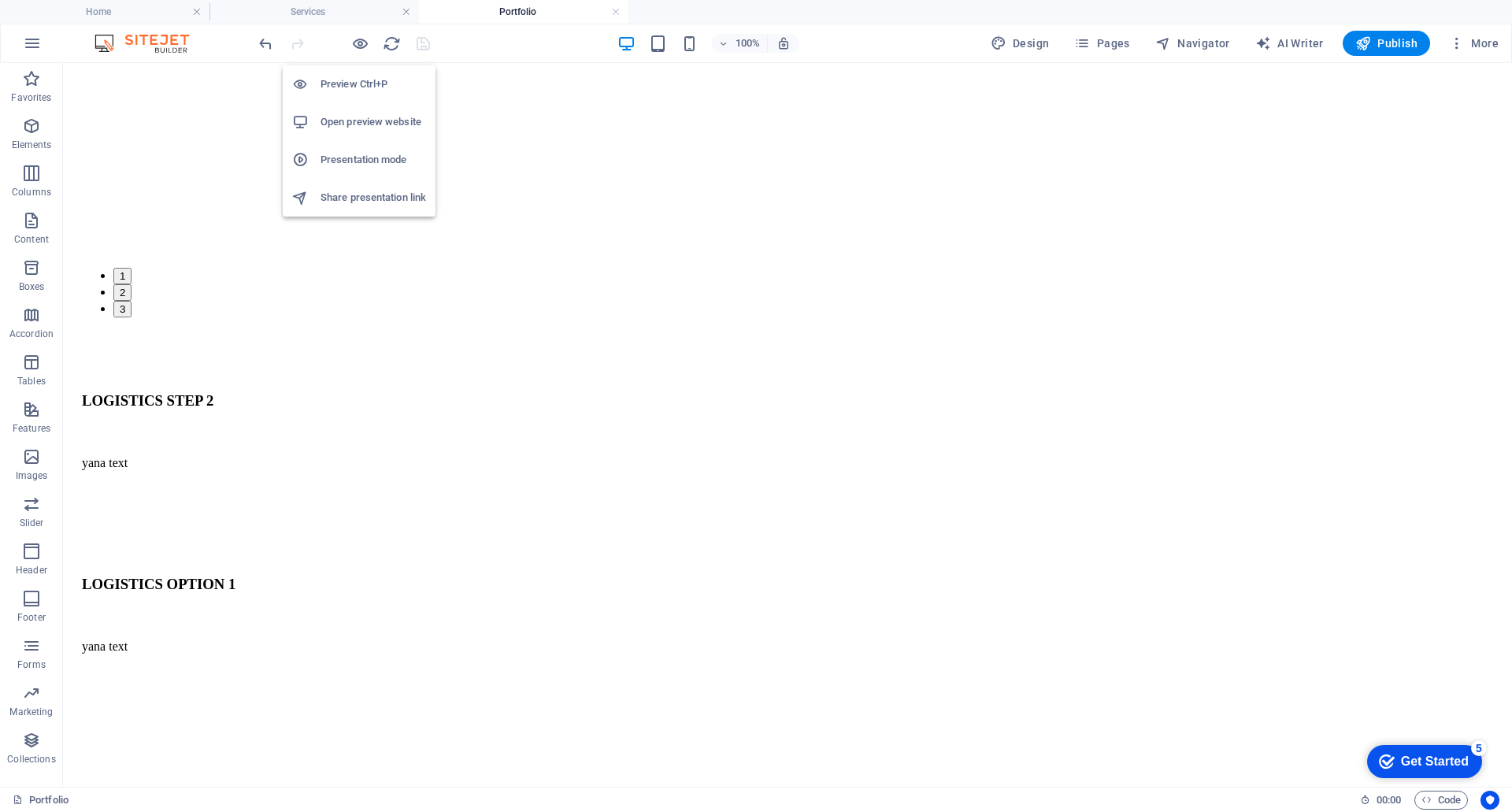
click at [365, 83] on h6 "Preview Ctrl+P" at bounding box center [373, 84] width 105 height 19
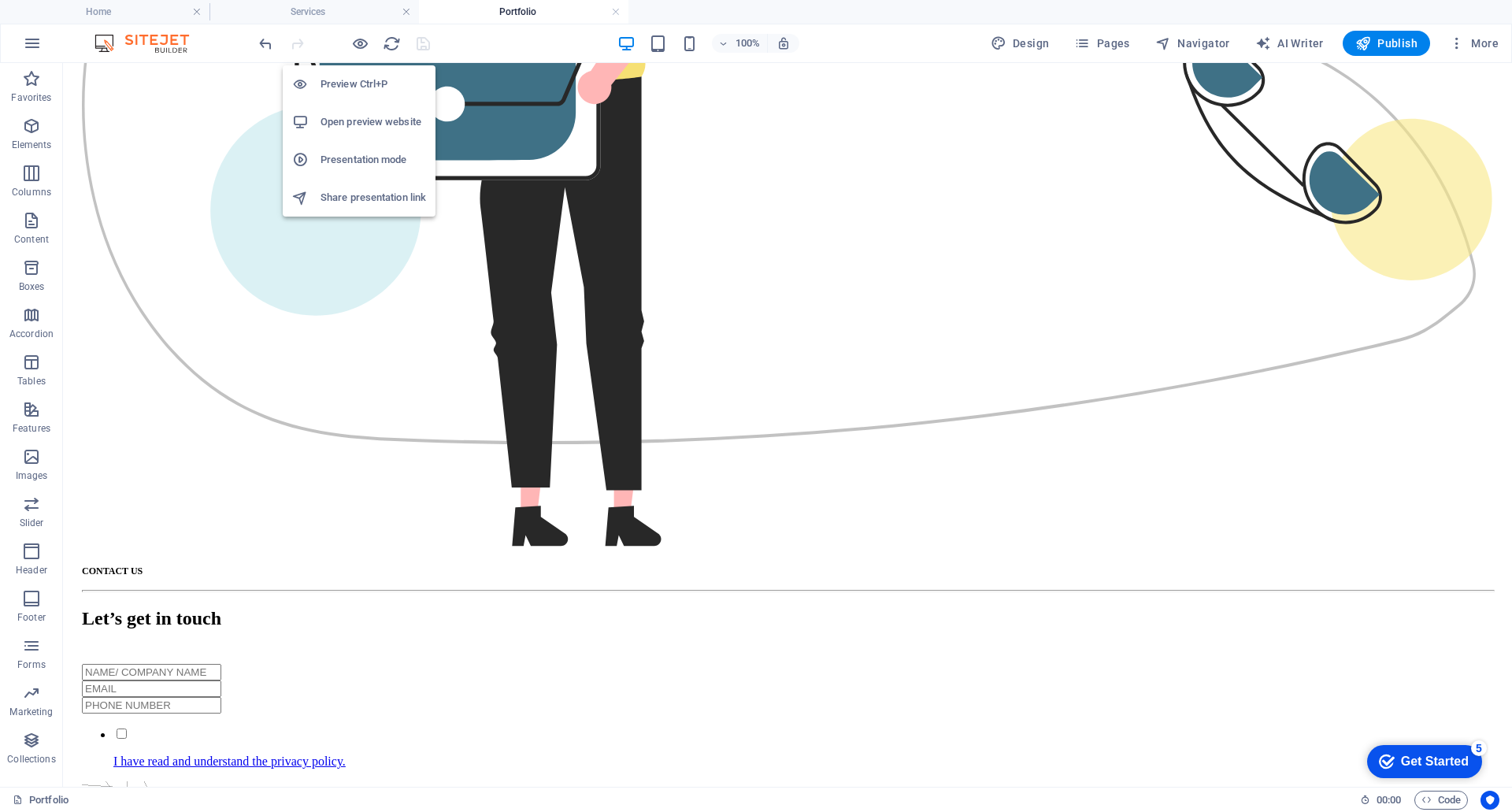
scroll to position [2376, 0]
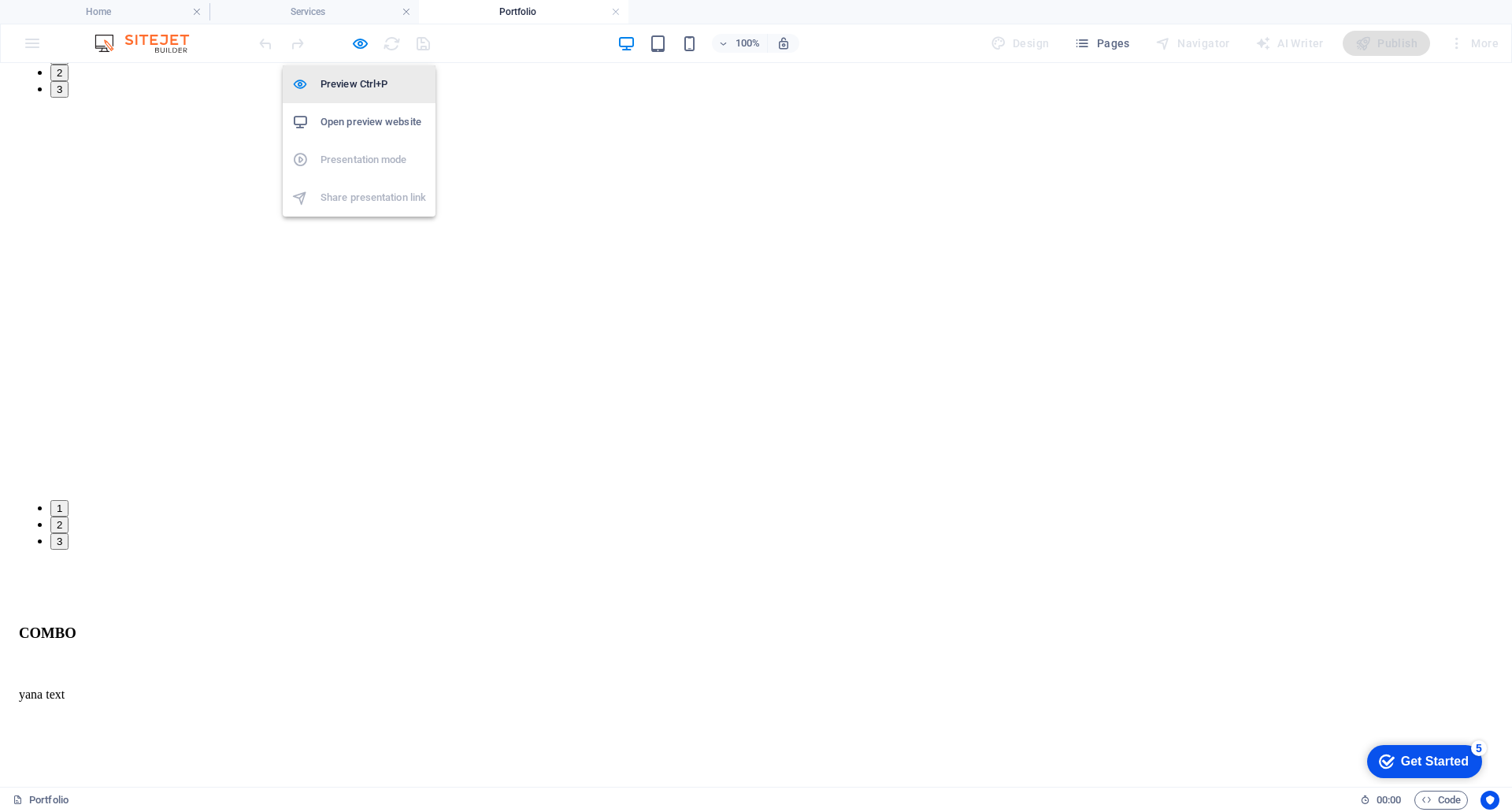
click at [365, 83] on h6 "Preview Ctrl+P" at bounding box center [373, 84] width 105 height 19
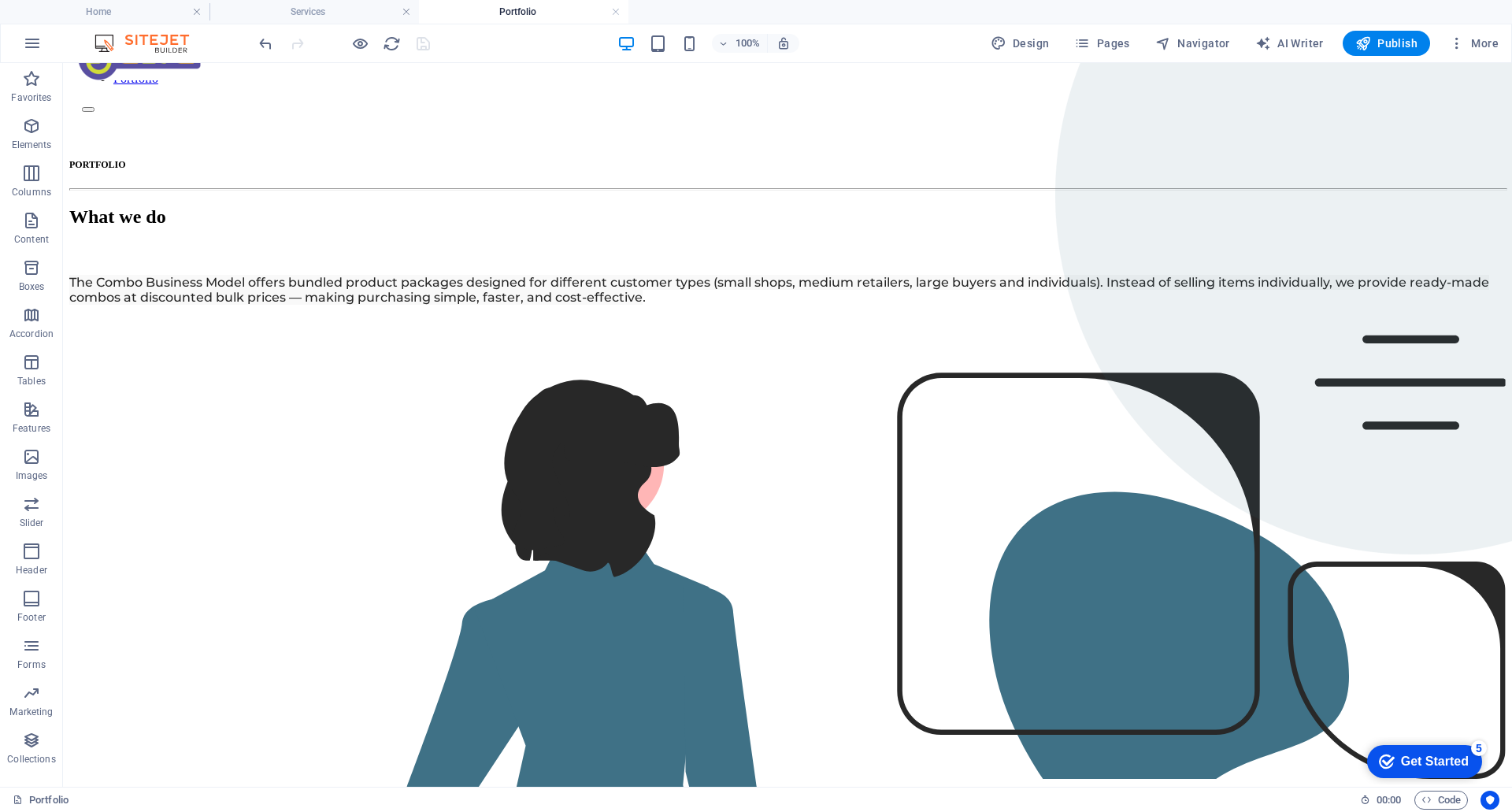
scroll to position [0, 0]
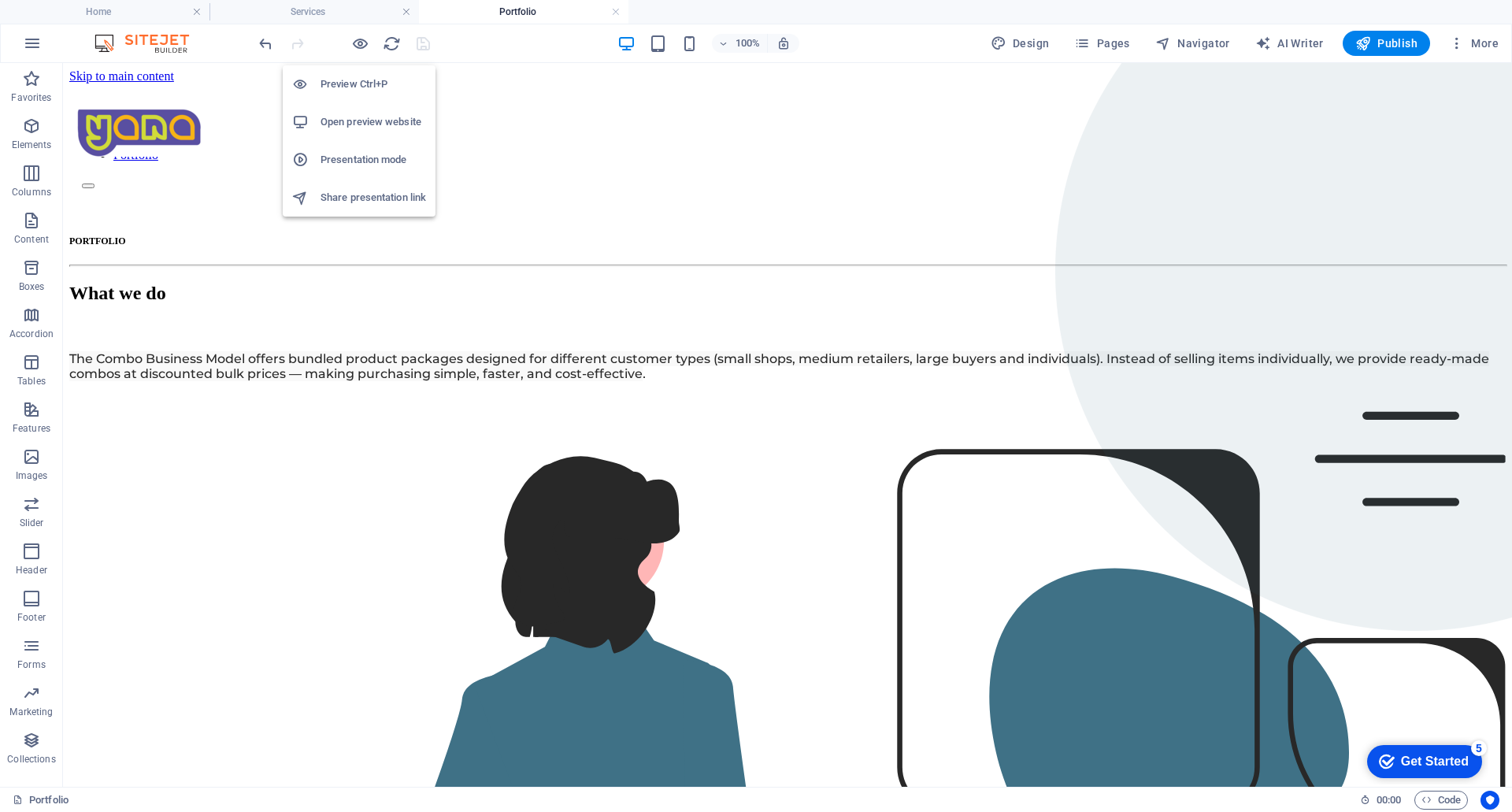
click at [358, 83] on h6 "Preview Ctrl+P" at bounding box center [373, 84] width 105 height 19
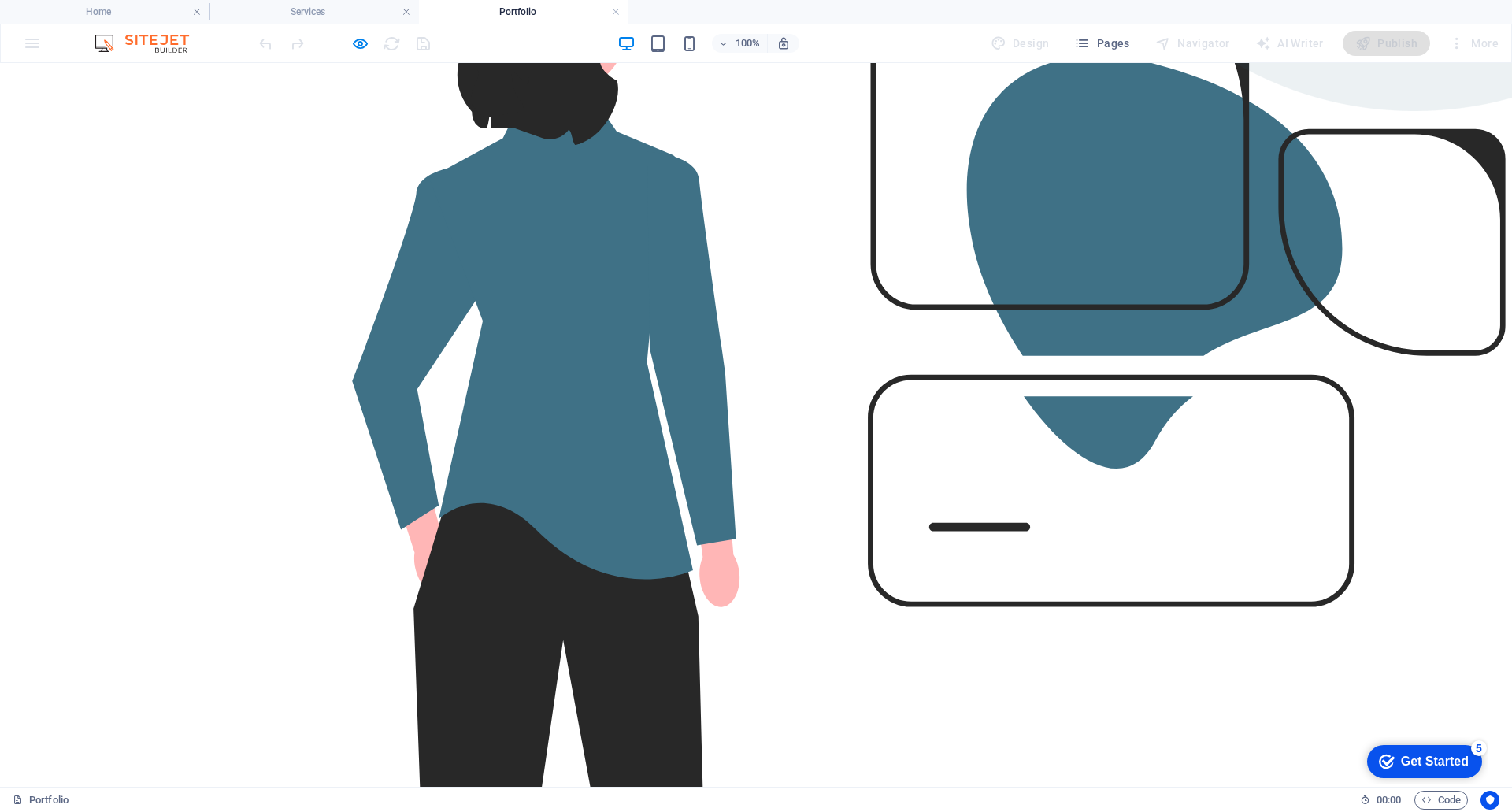
scroll to position [530, 0]
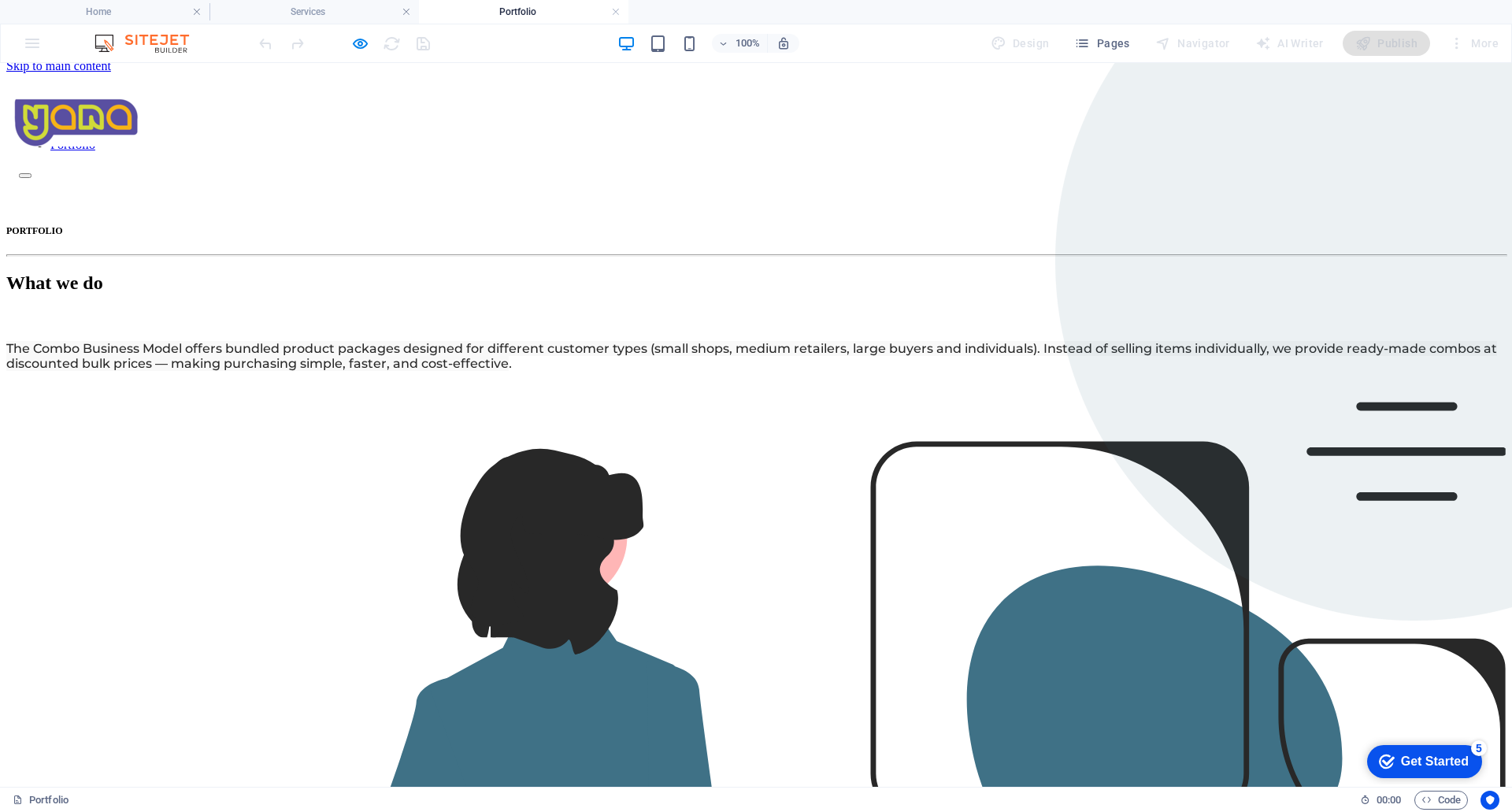
scroll to position [0, 0]
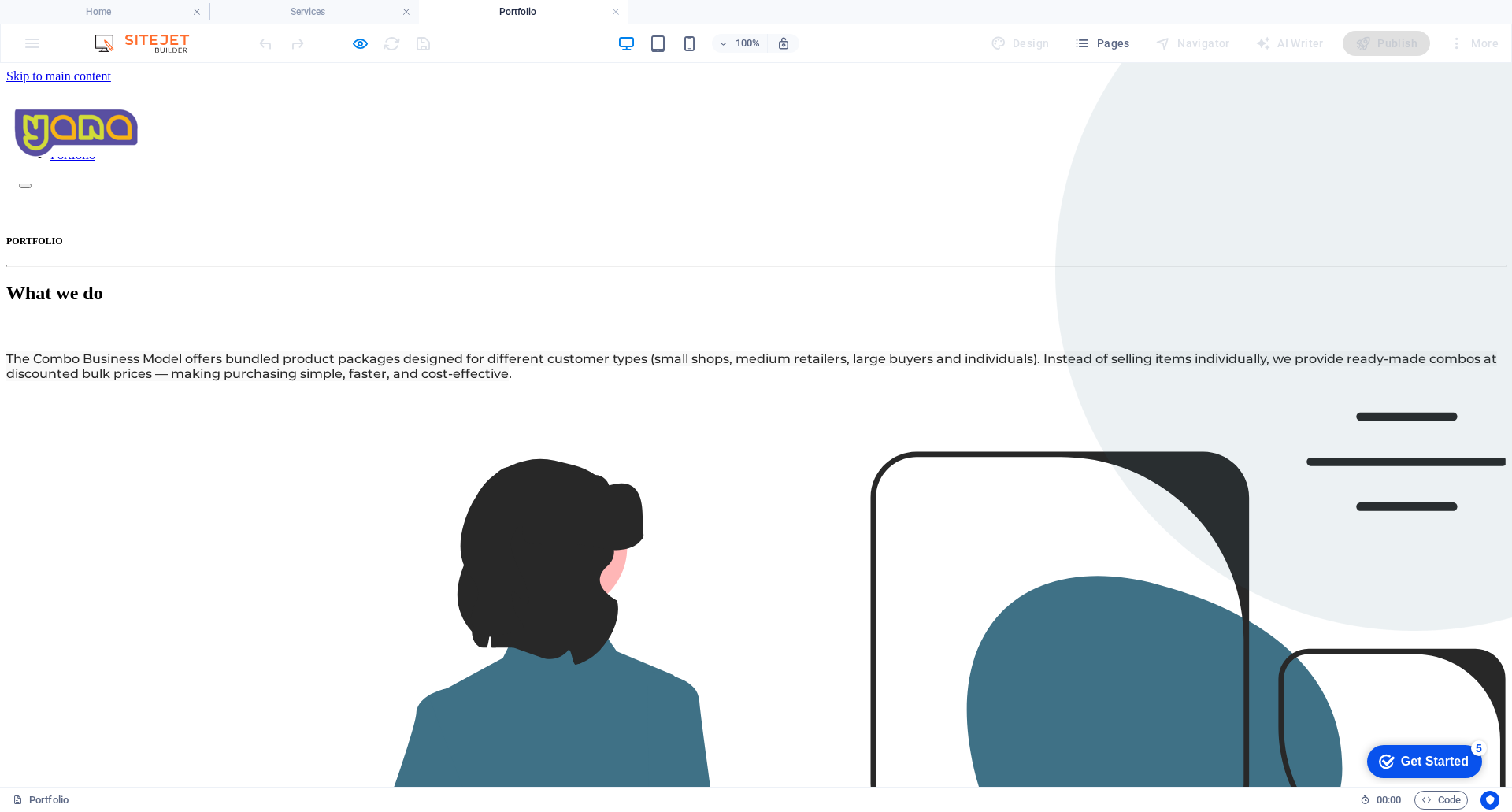
click at [93, 133] on link "Services" at bounding box center [72, 140] width 43 height 14
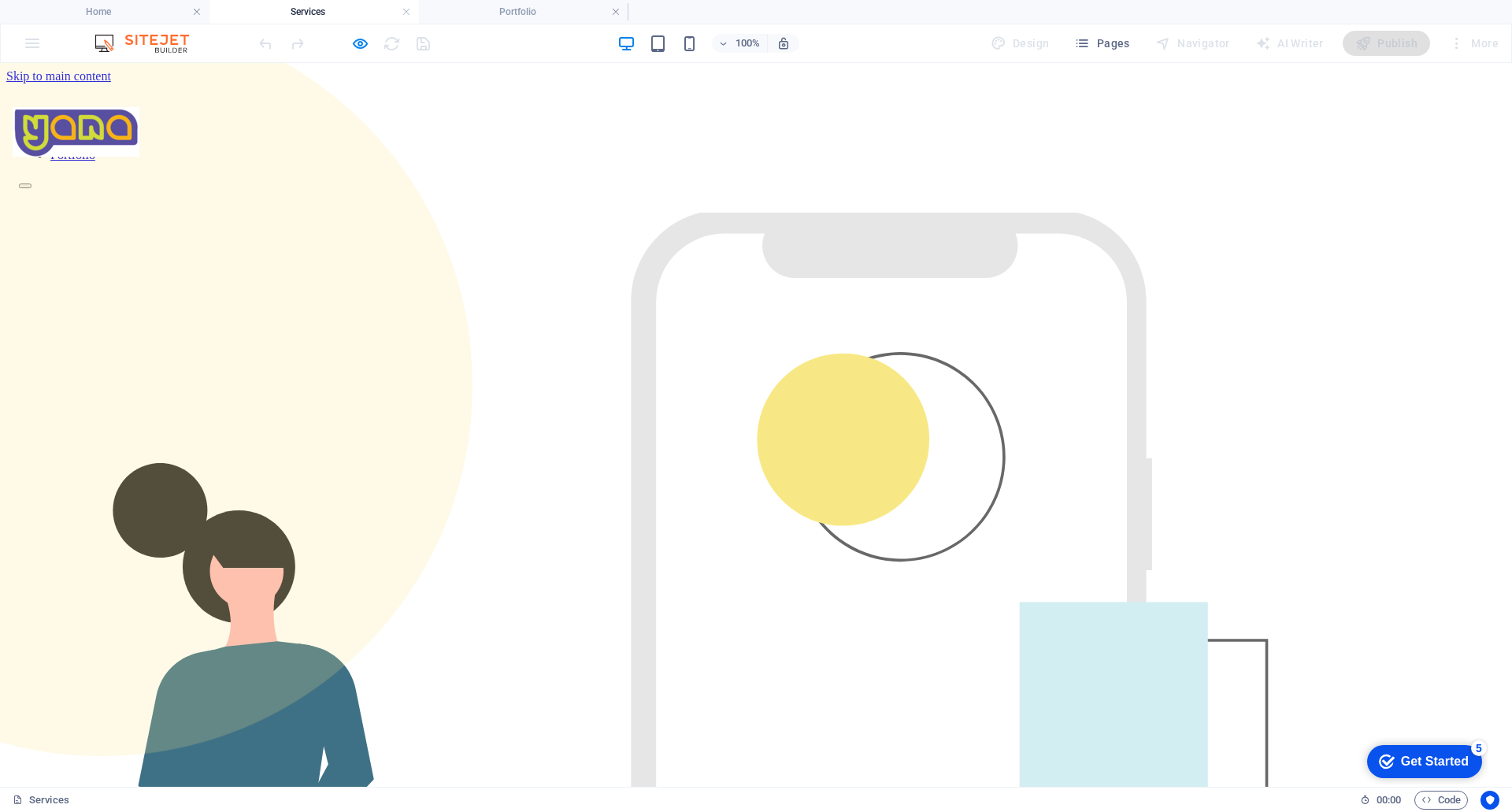
click at [81, 120] on link "Home" at bounding box center [66, 127] width 31 height 14
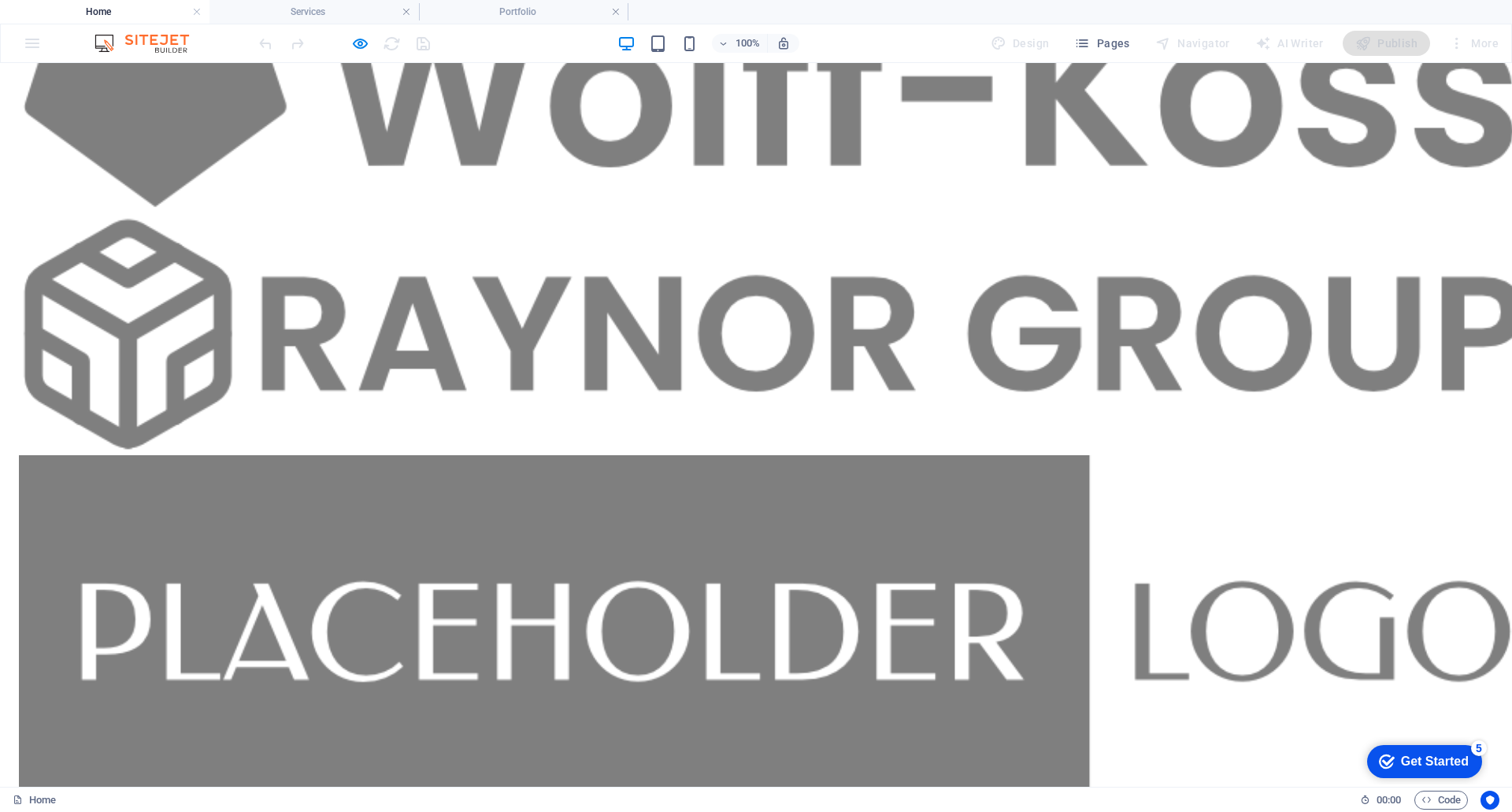
scroll to position [2277, 0]
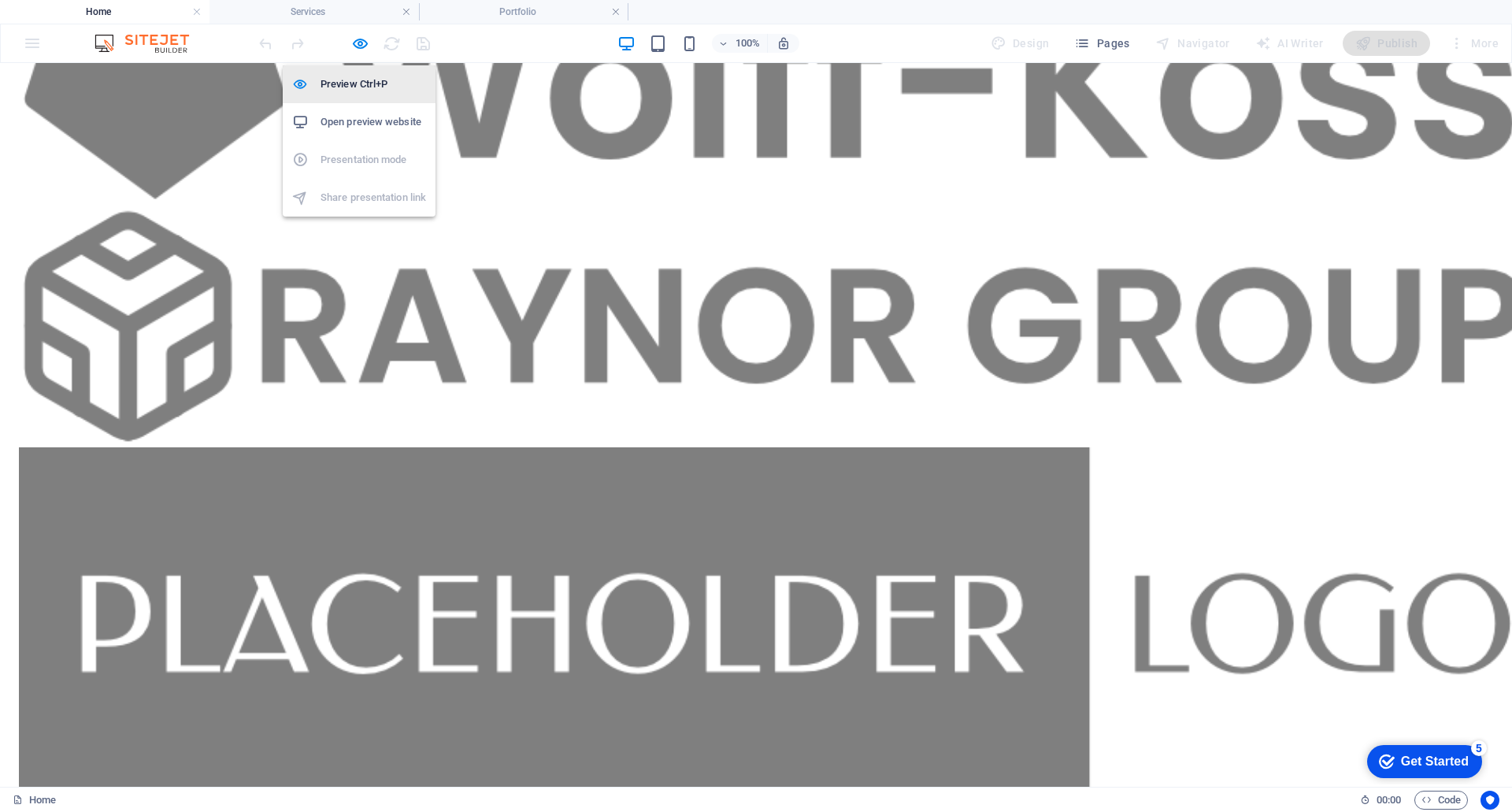
click at [362, 85] on h6 "Preview Ctrl+P" at bounding box center [373, 84] width 105 height 19
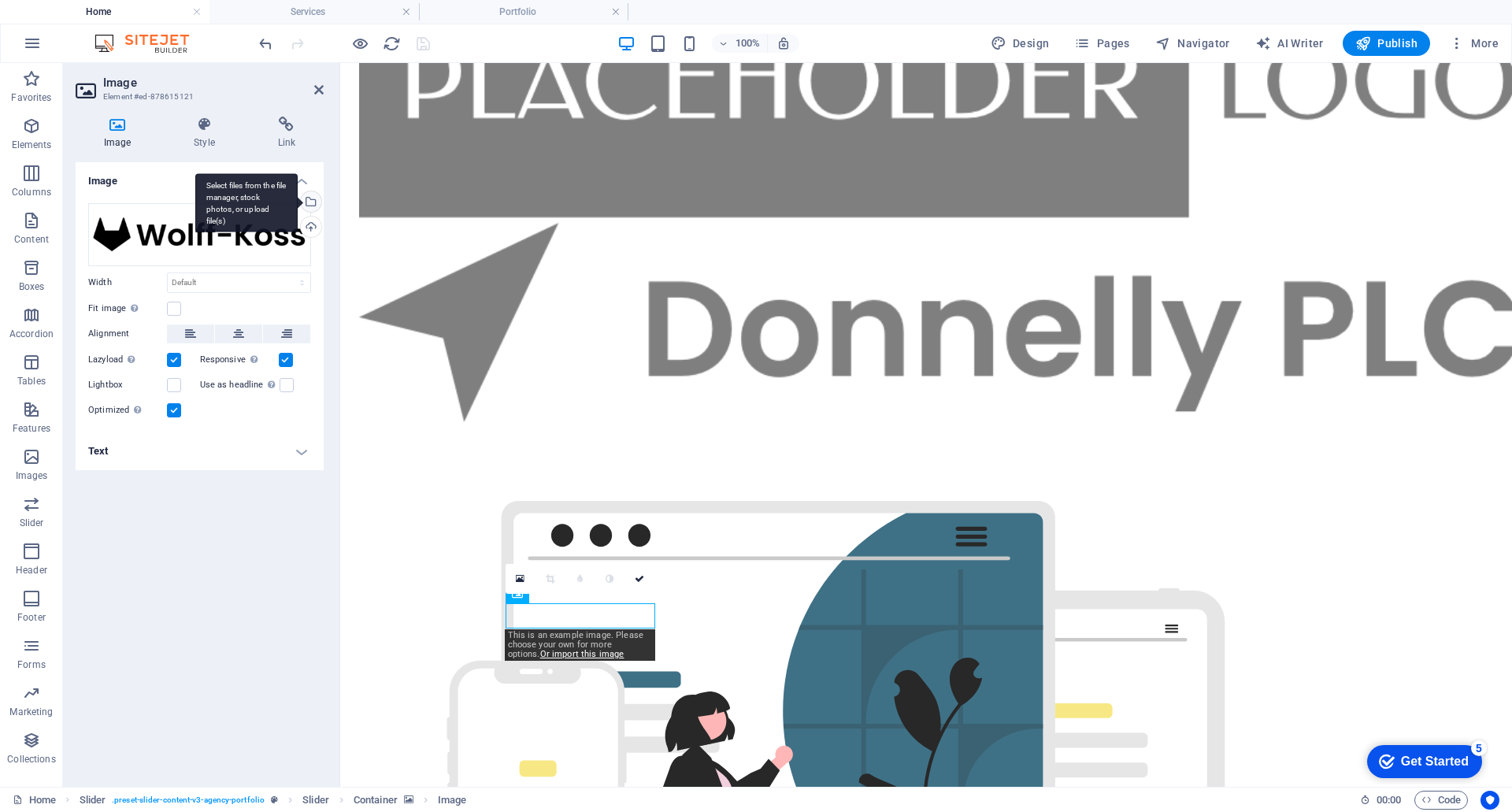
click at [298, 206] on div "Select files from the file manager, stock photos, or upload file(s)" at bounding box center [246, 202] width 103 height 59
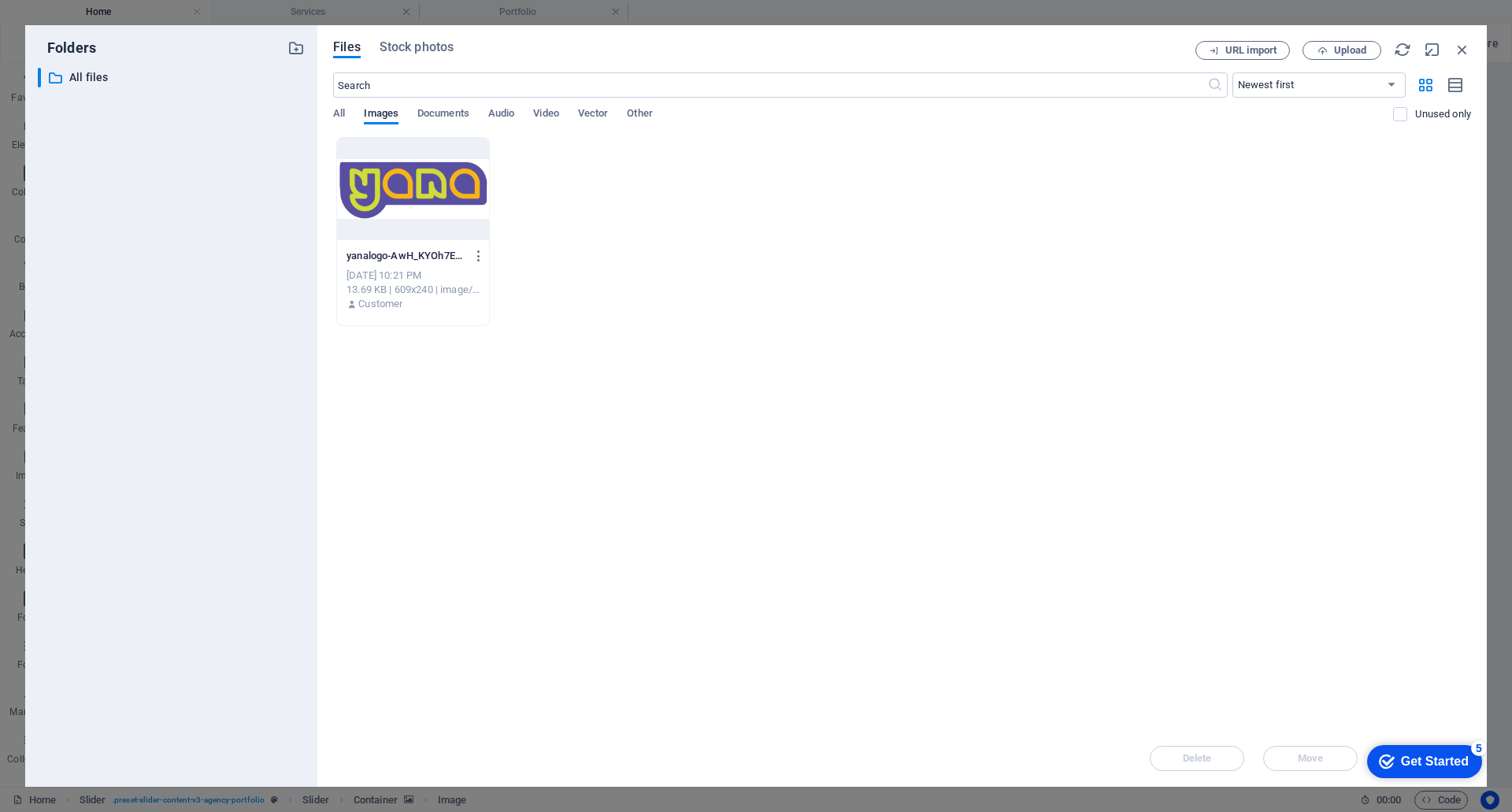
click at [433, 184] on div at bounding box center [413, 189] width 152 height 103
click at [1431, 766] on div "Get Started" at bounding box center [1434, 762] width 68 height 15
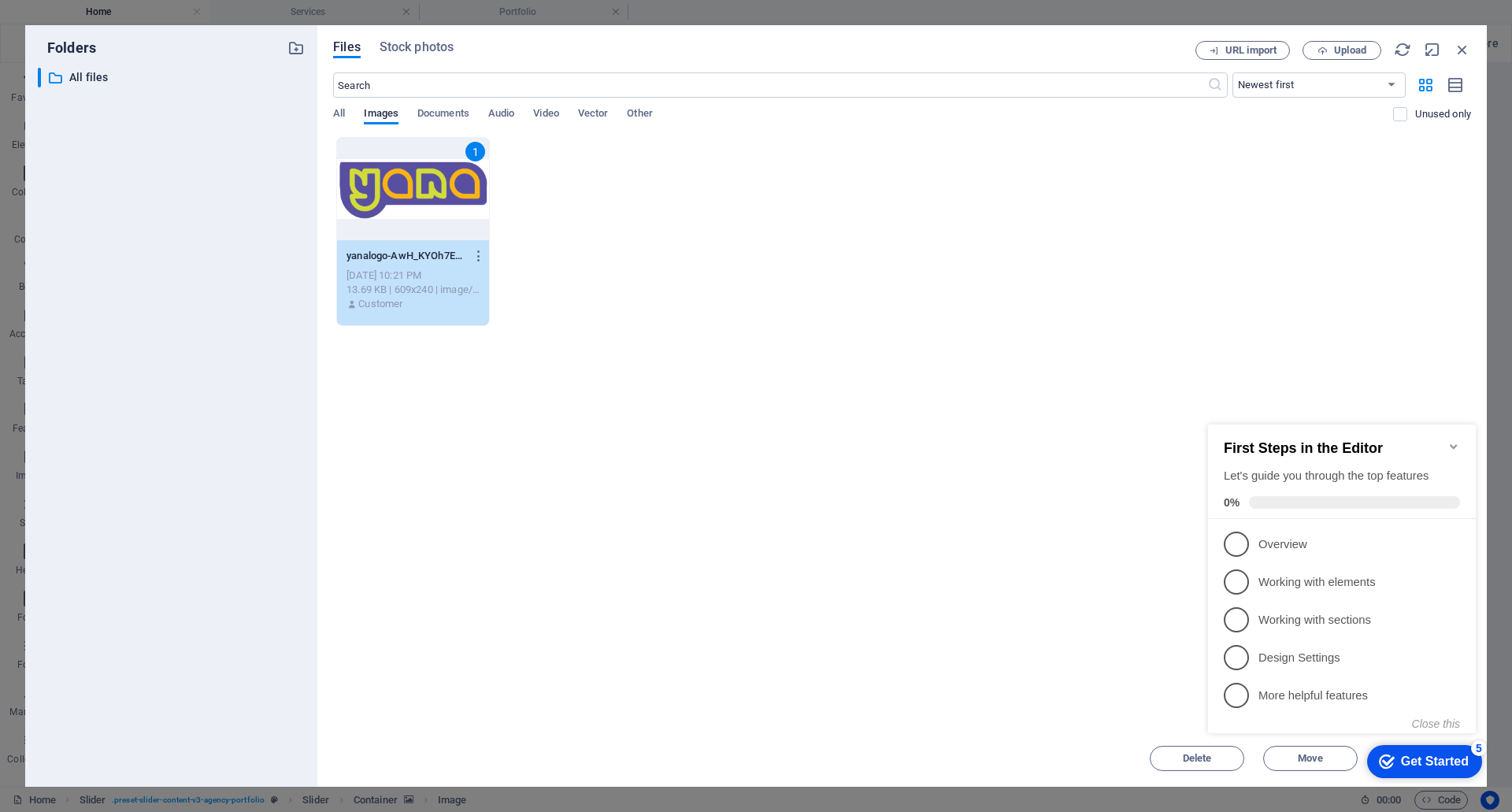
click at [1000, 411] on div "Drop files here to upload them instantly 1 yanalogo-AwH_KYOh7EfmhUnLhMcPzg.png …" at bounding box center [902, 433] width 1138 height 593
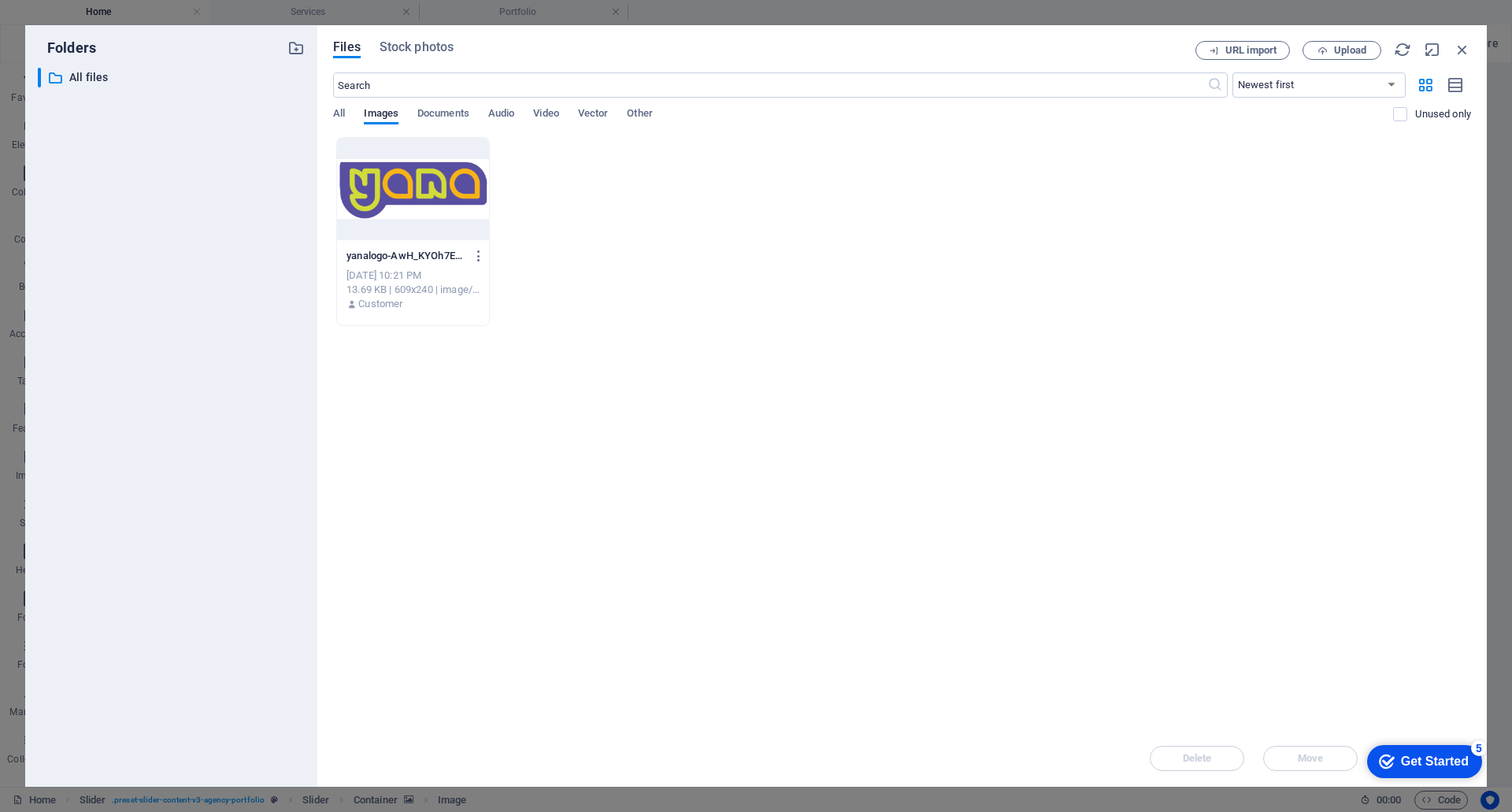
click at [467, 150] on div at bounding box center [413, 189] width 152 height 103
click at [446, 180] on div "1" at bounding box center [413, 189] width 152 height 103
click at [446, 180] on div at bounding box center [413, 189] width 152 height 103
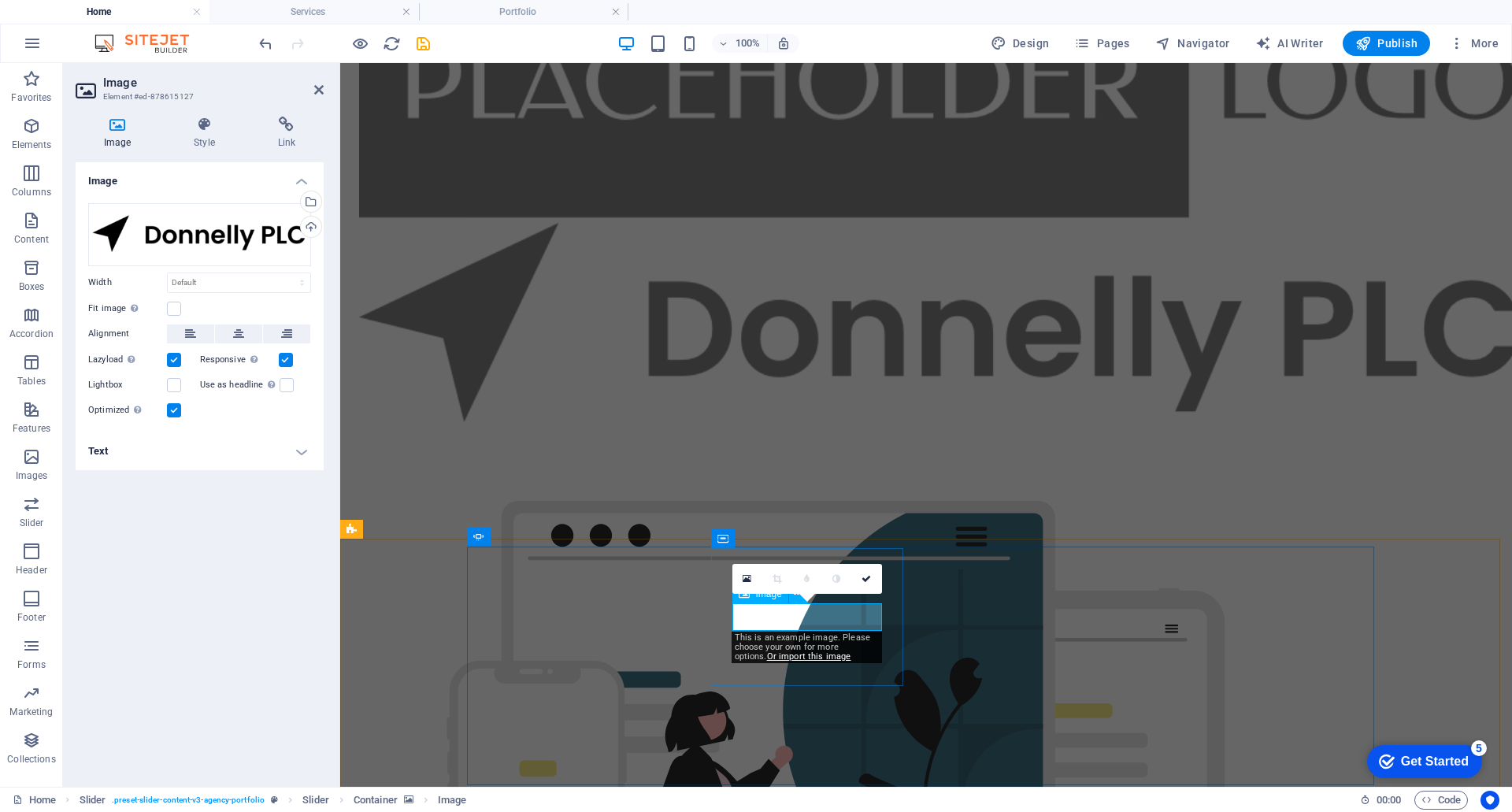
click at [311, 204] on div "Select files from the file manager, stock photos, or upload file(s)" at bounding box center [310, 204] width 24 height 24
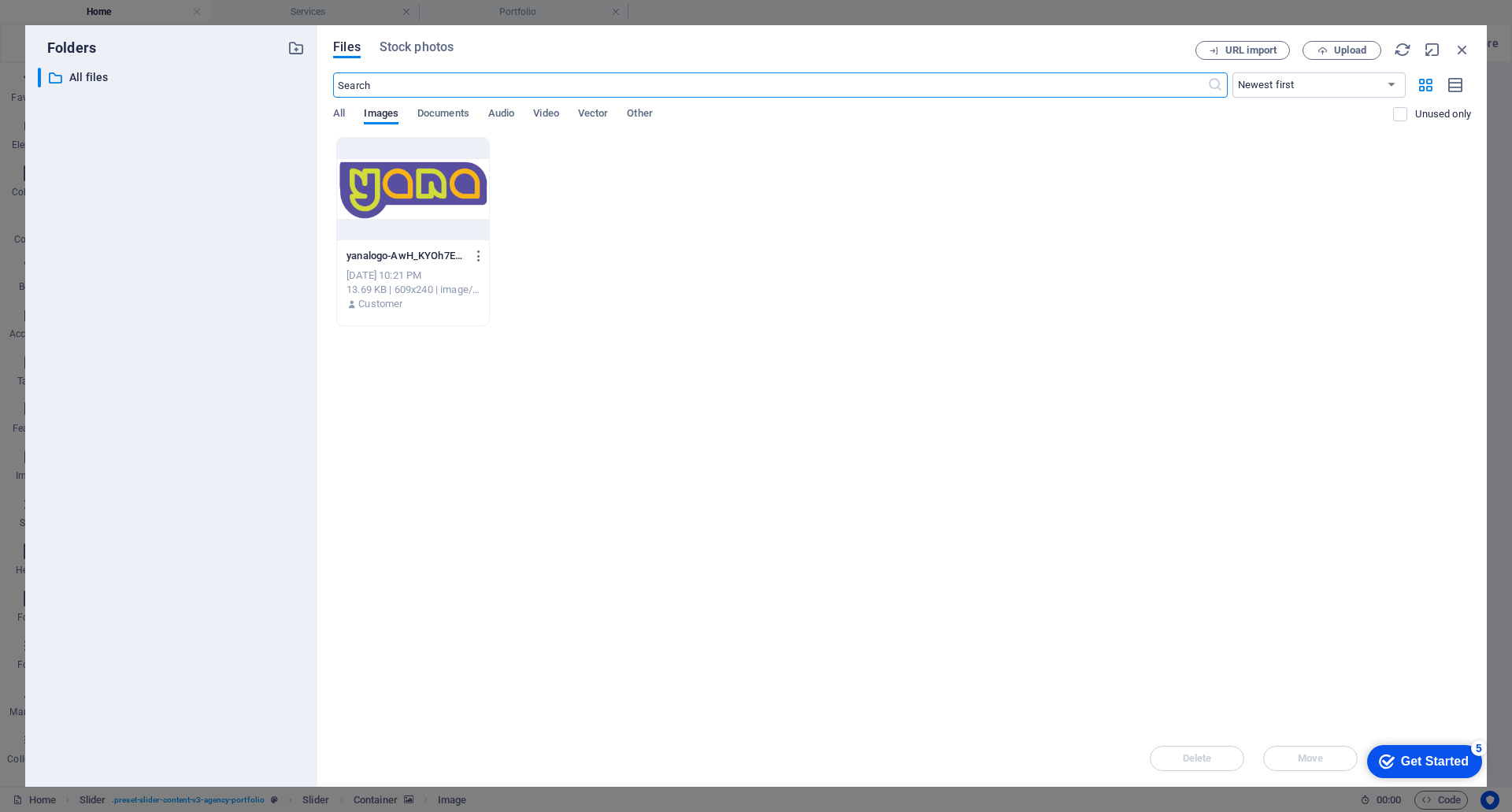
scroll to position [2334, 0]
click at [466, 184] on div at bounding box center [413, 189] width 152 height 103
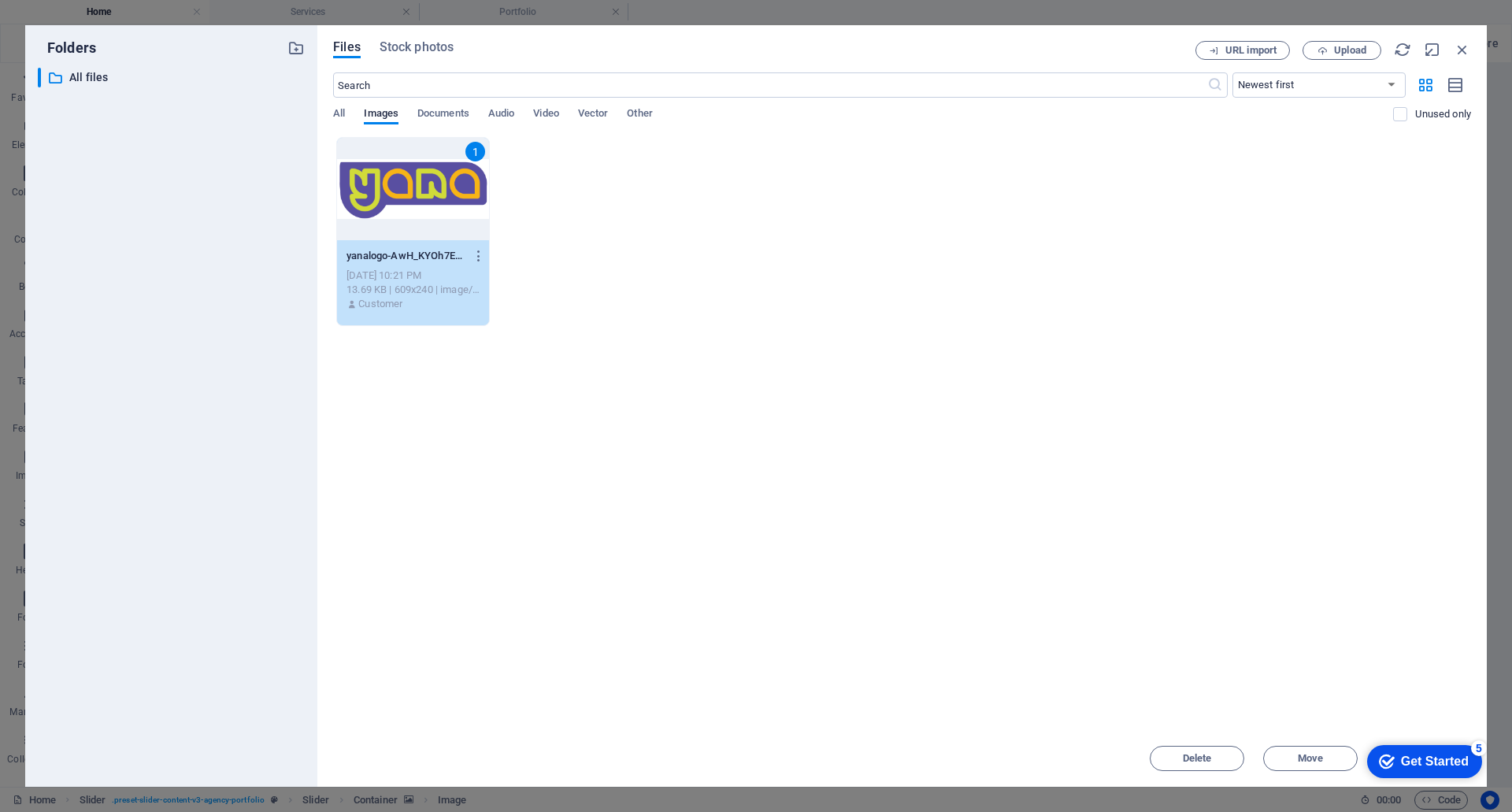
click at [466, 184] on div "1" at bounding box center [413, 189] width 152 height 103
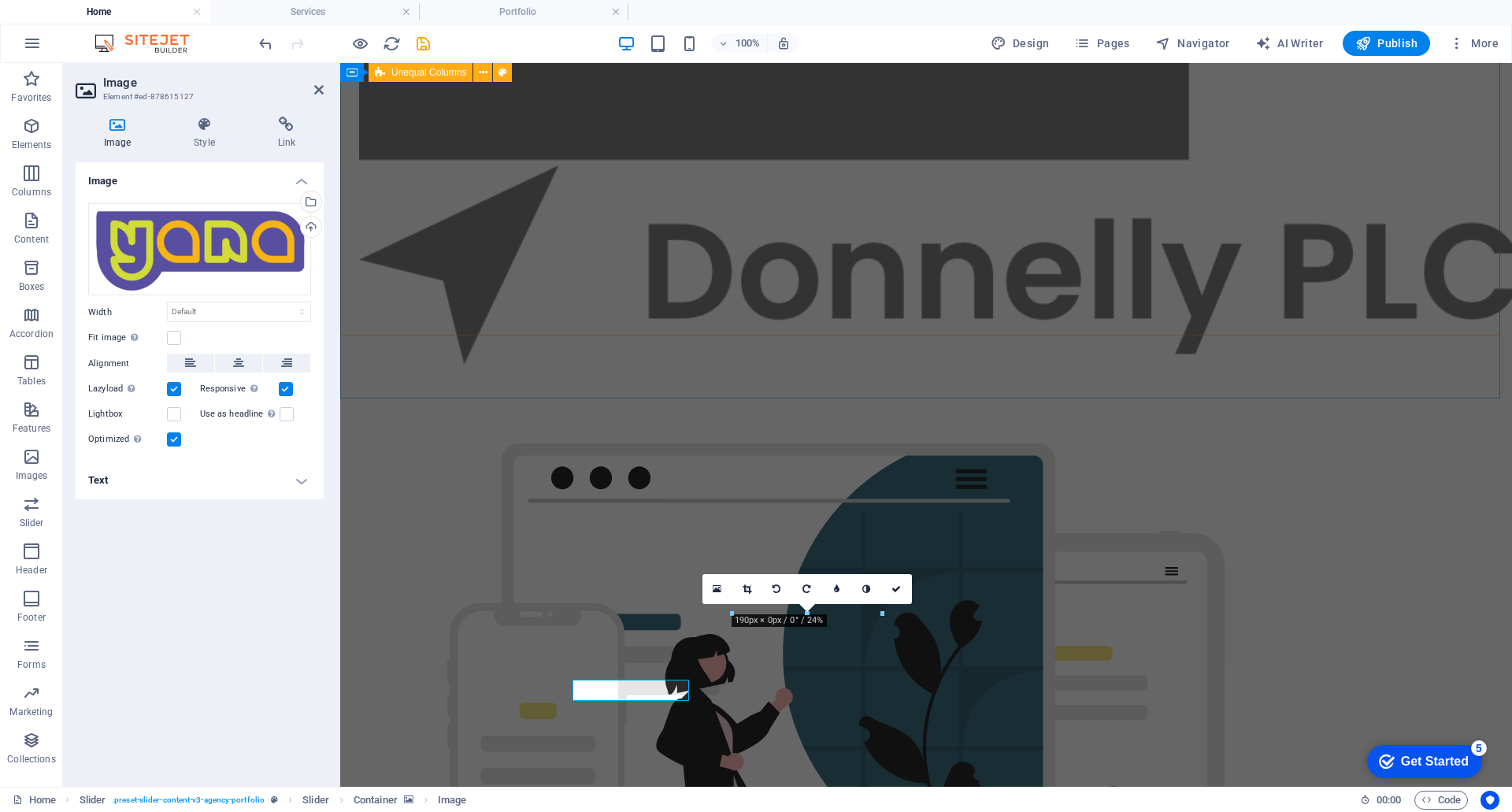
scroll to position [2277, 0]
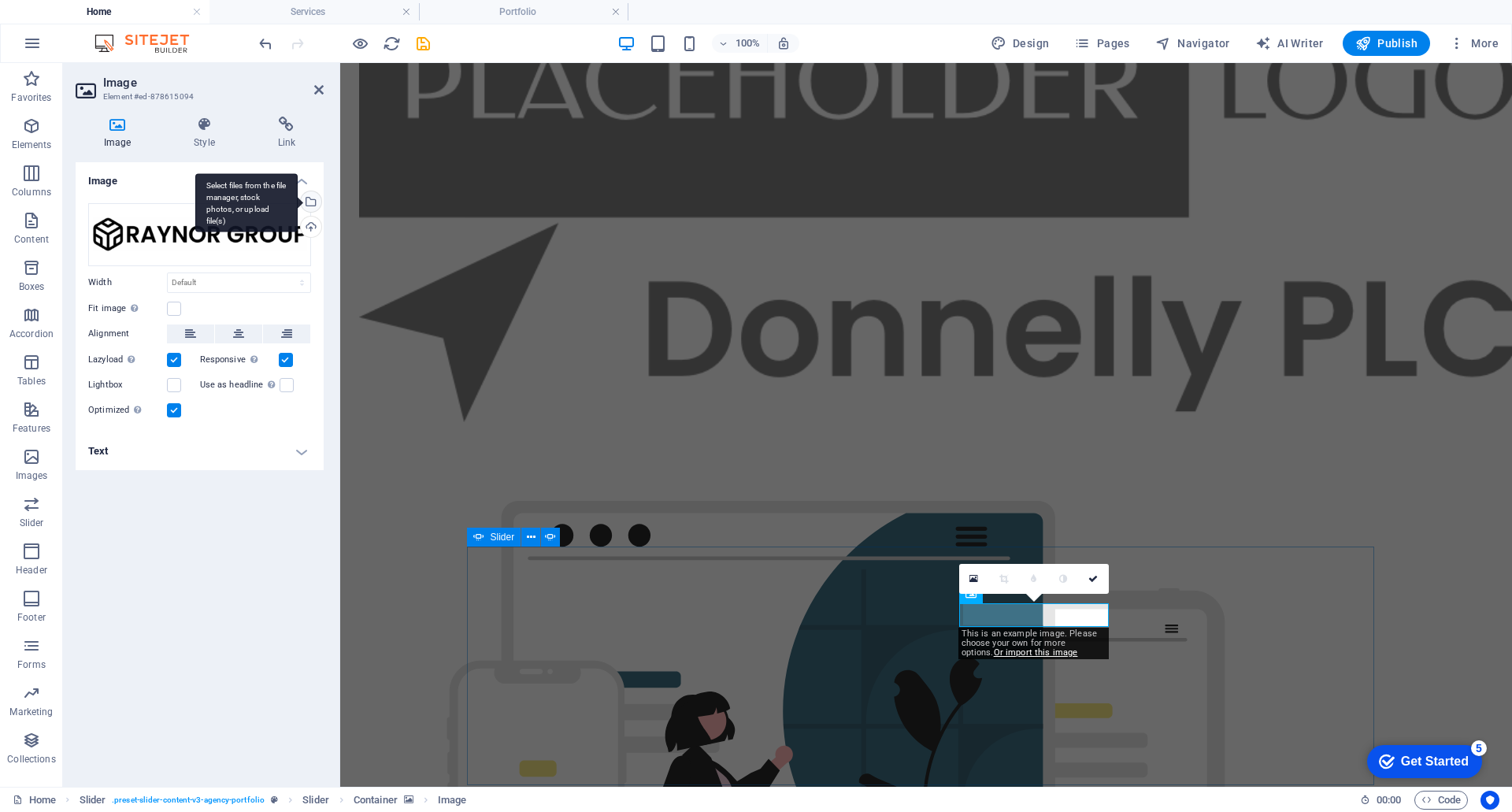
click at [298, 201] on div "Select files from the file manager, stock photos, or upload file(s)" at bounding box center [246, 202] width 103 height 59
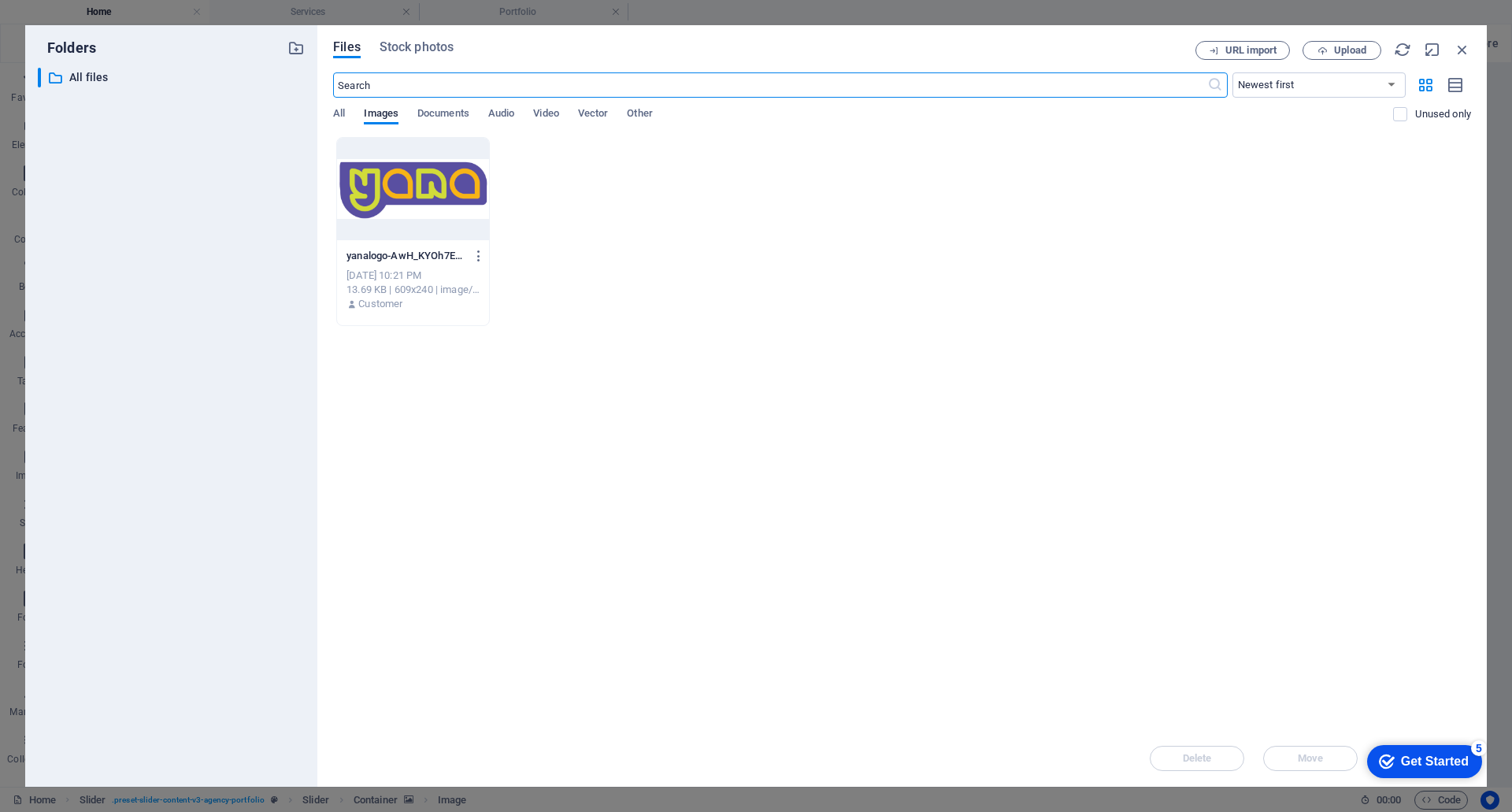
click at [424, 183] on div at bounding box center [413, 189] width 152 height 103
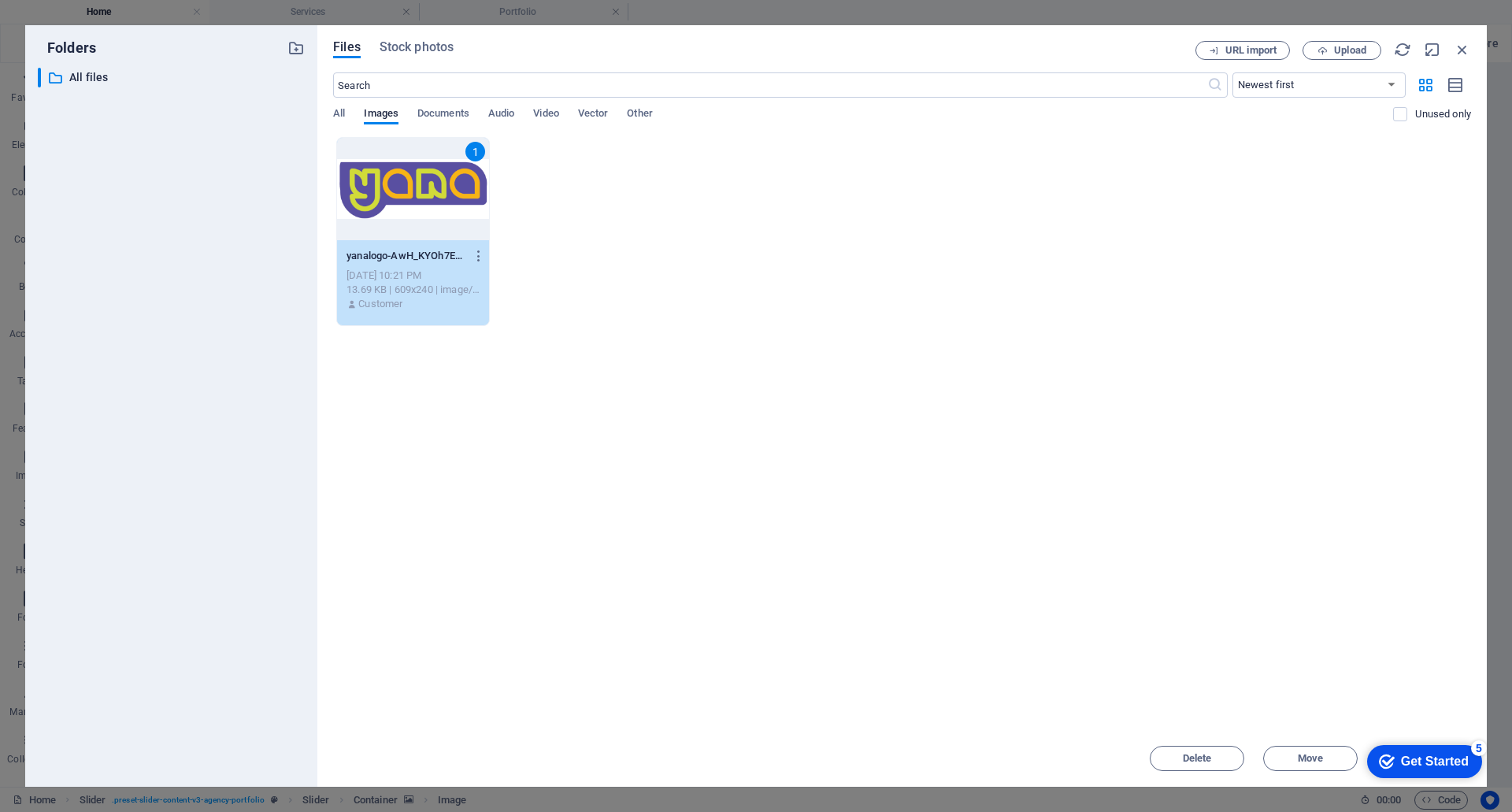
click at [424, 183] on div "1" at bounding box center [413, 189] width 152 height 103
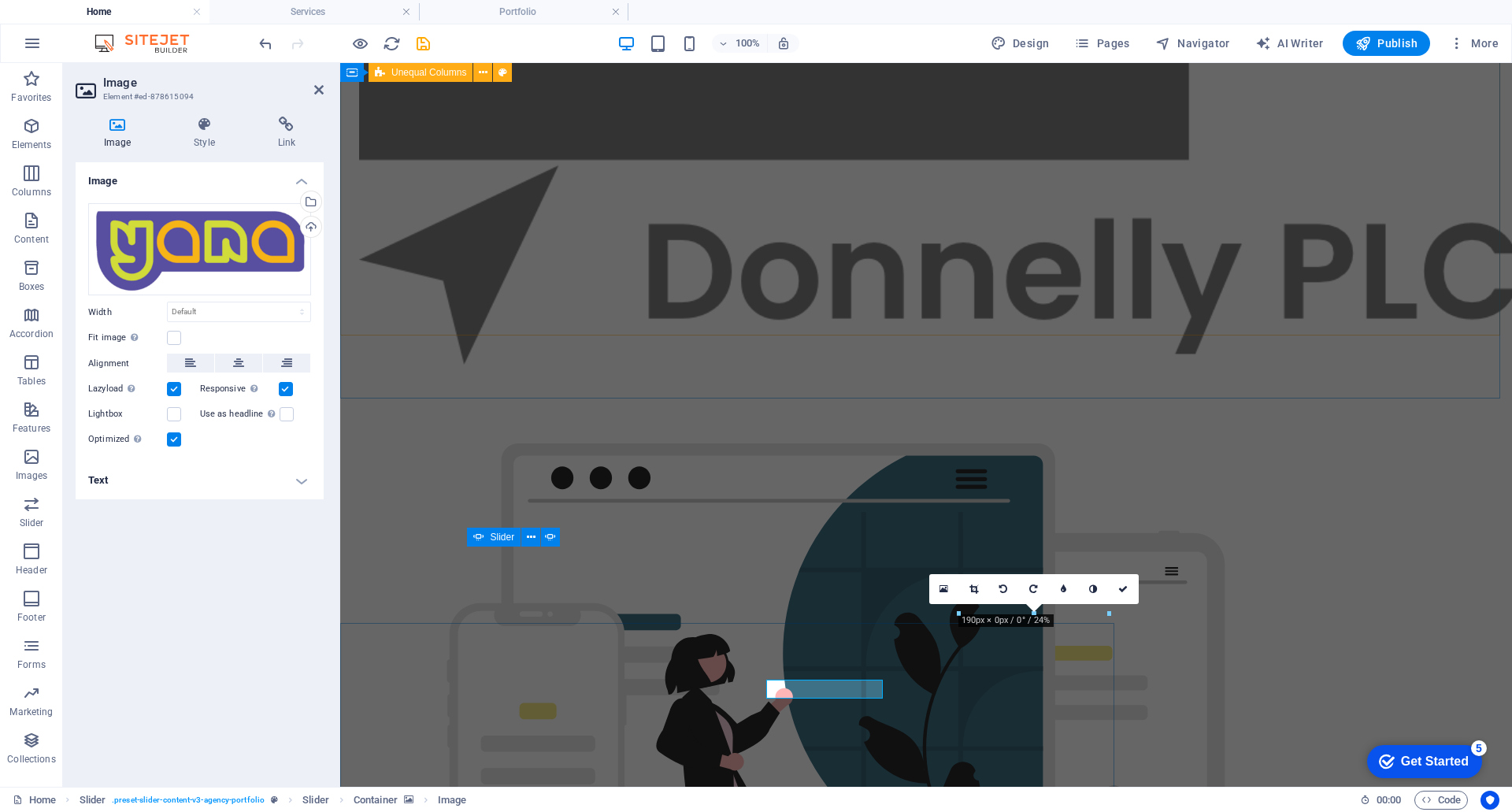
scroll to position [2277, 0]
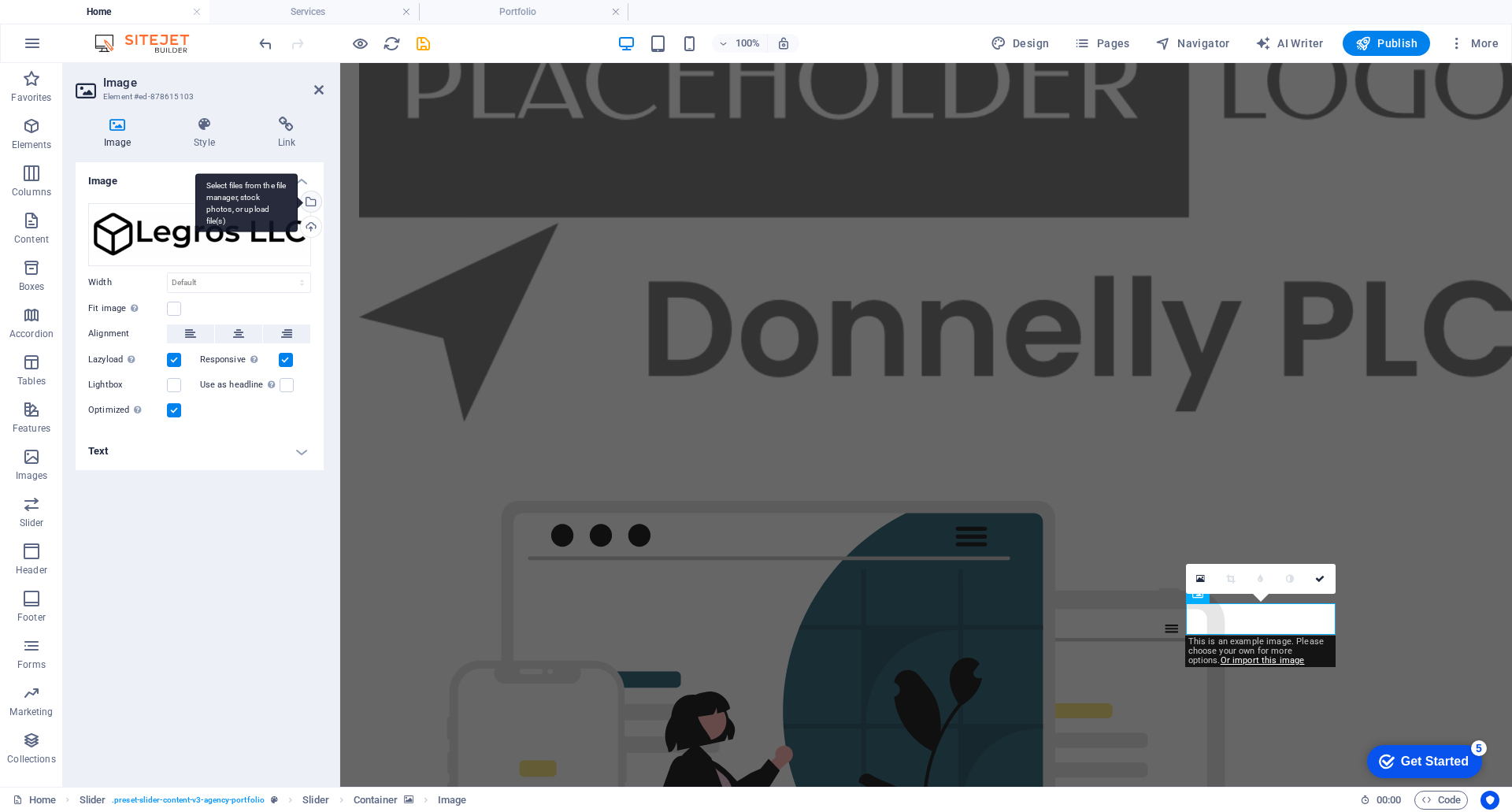
click at [311, 203] on div "Select files from the file manager, stock photos, or upload file(s)" at bounding box center [310, 204] width 24 height 24
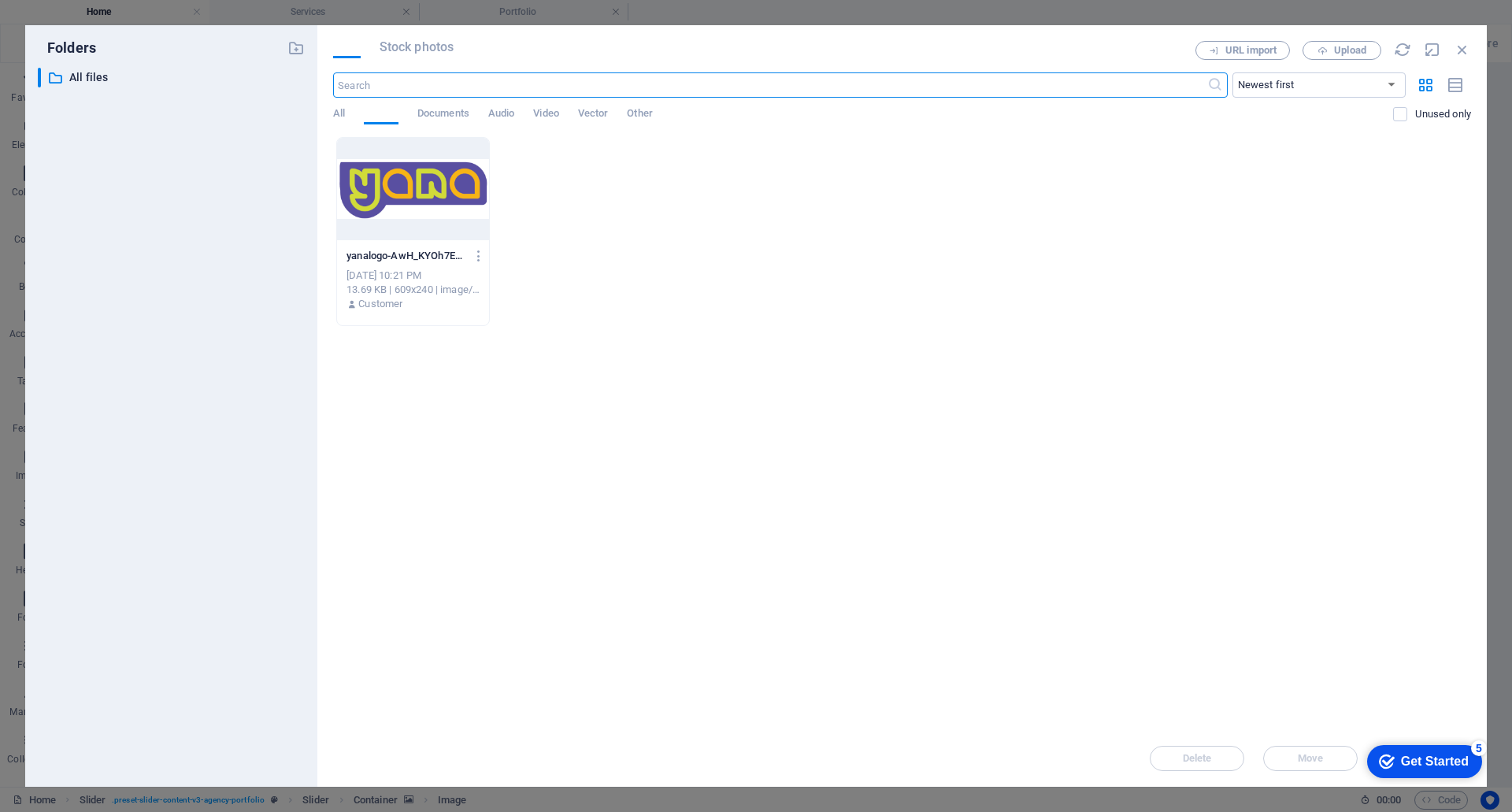
scroll to position [2334, 0]
click at [421, 181] on div at bounding box center [413, 189] width 152 height 103
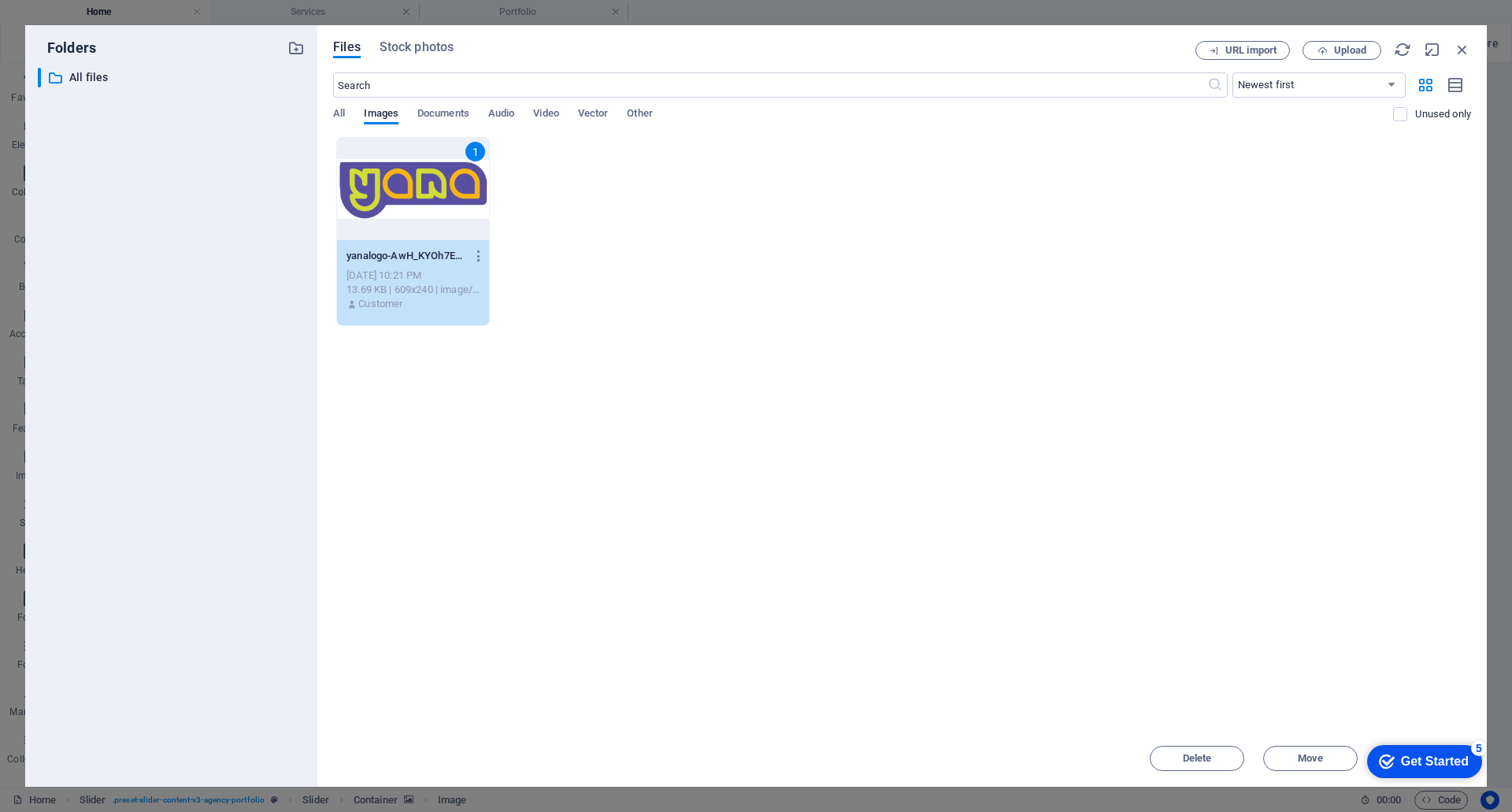
click at [421, 181] on div "1" at bounding box center [413, 189] width 152 height 103
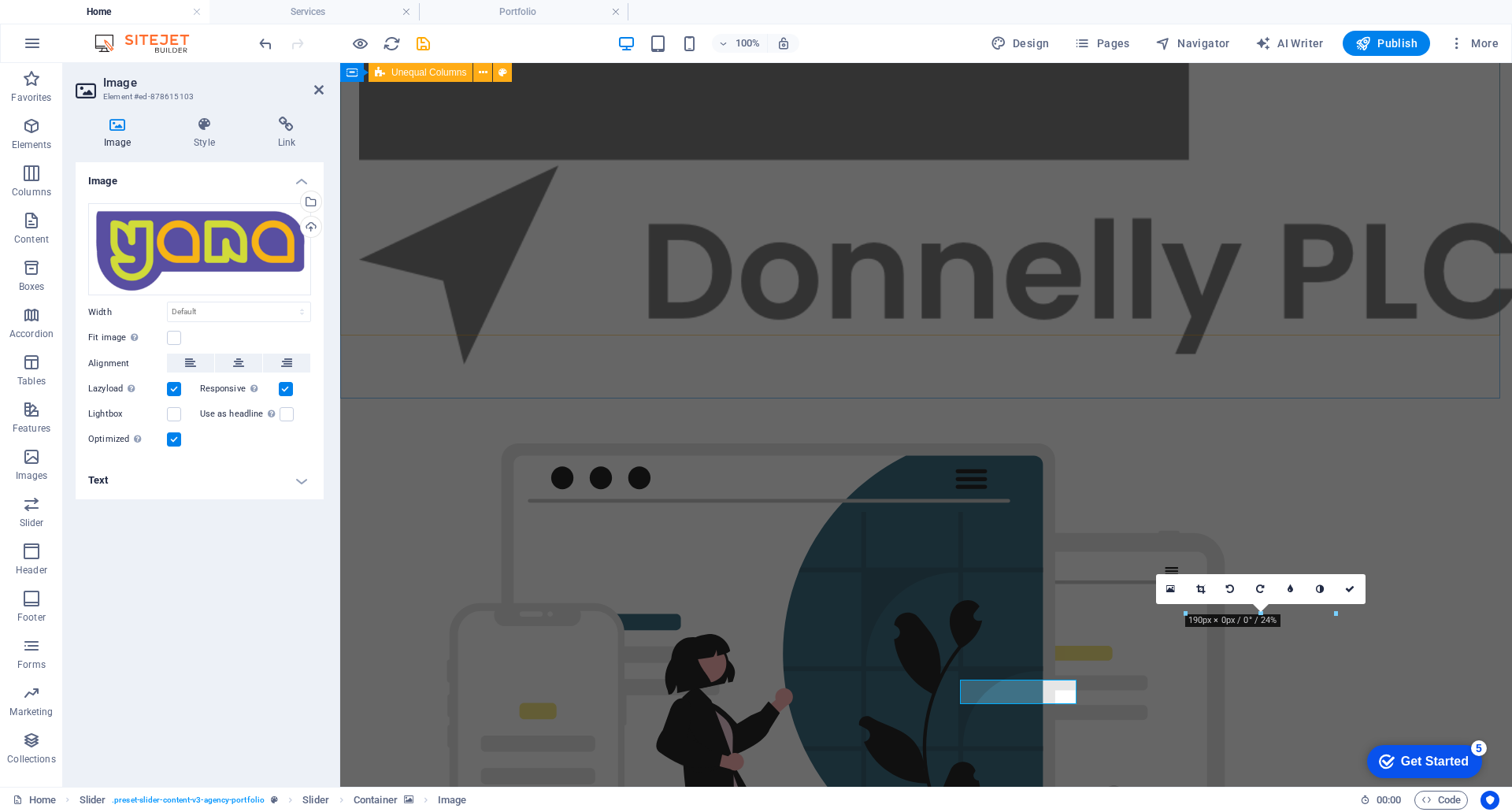
scroll to position [2277, 0]
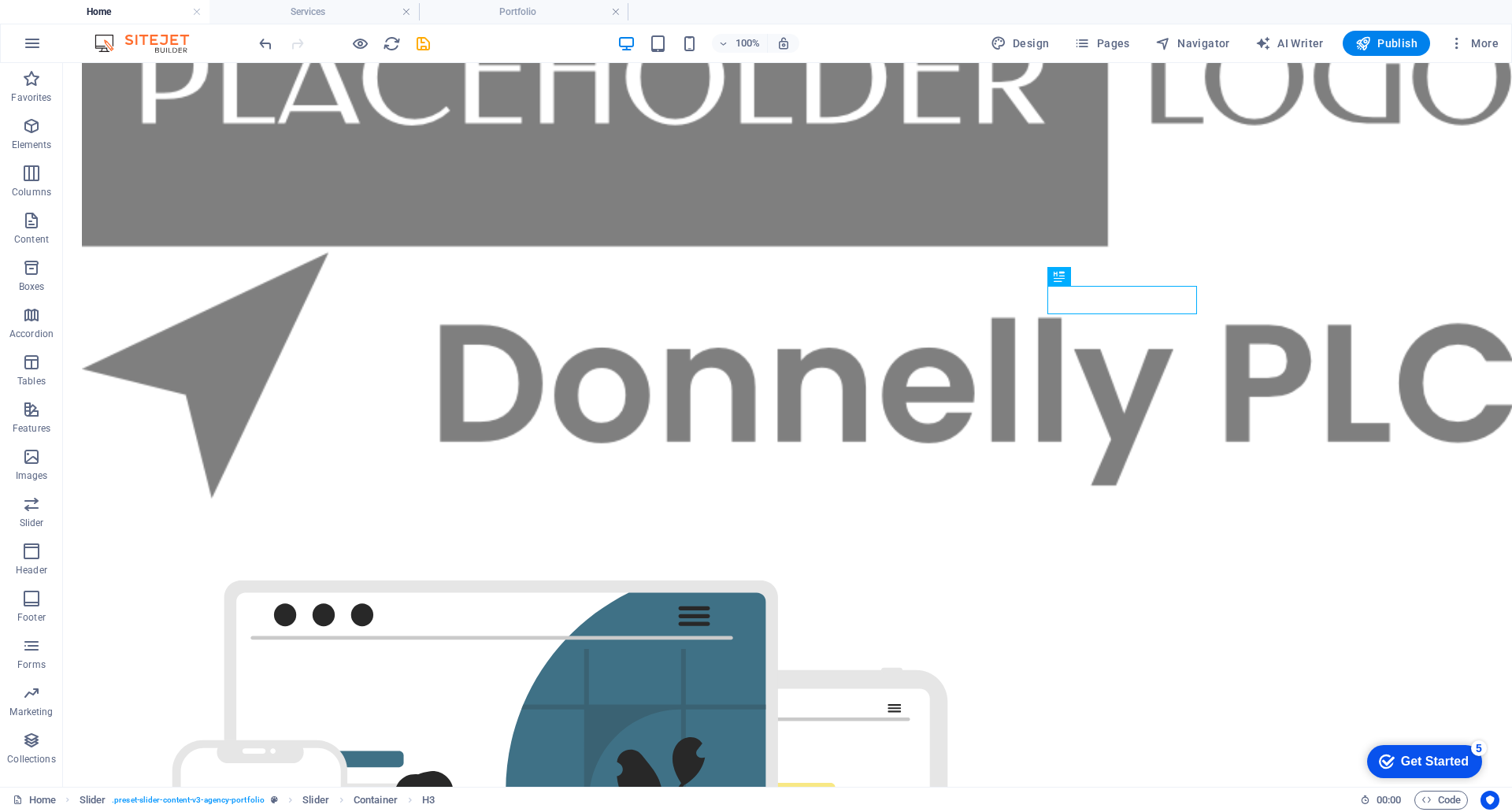
scroll to position [2732, 0]
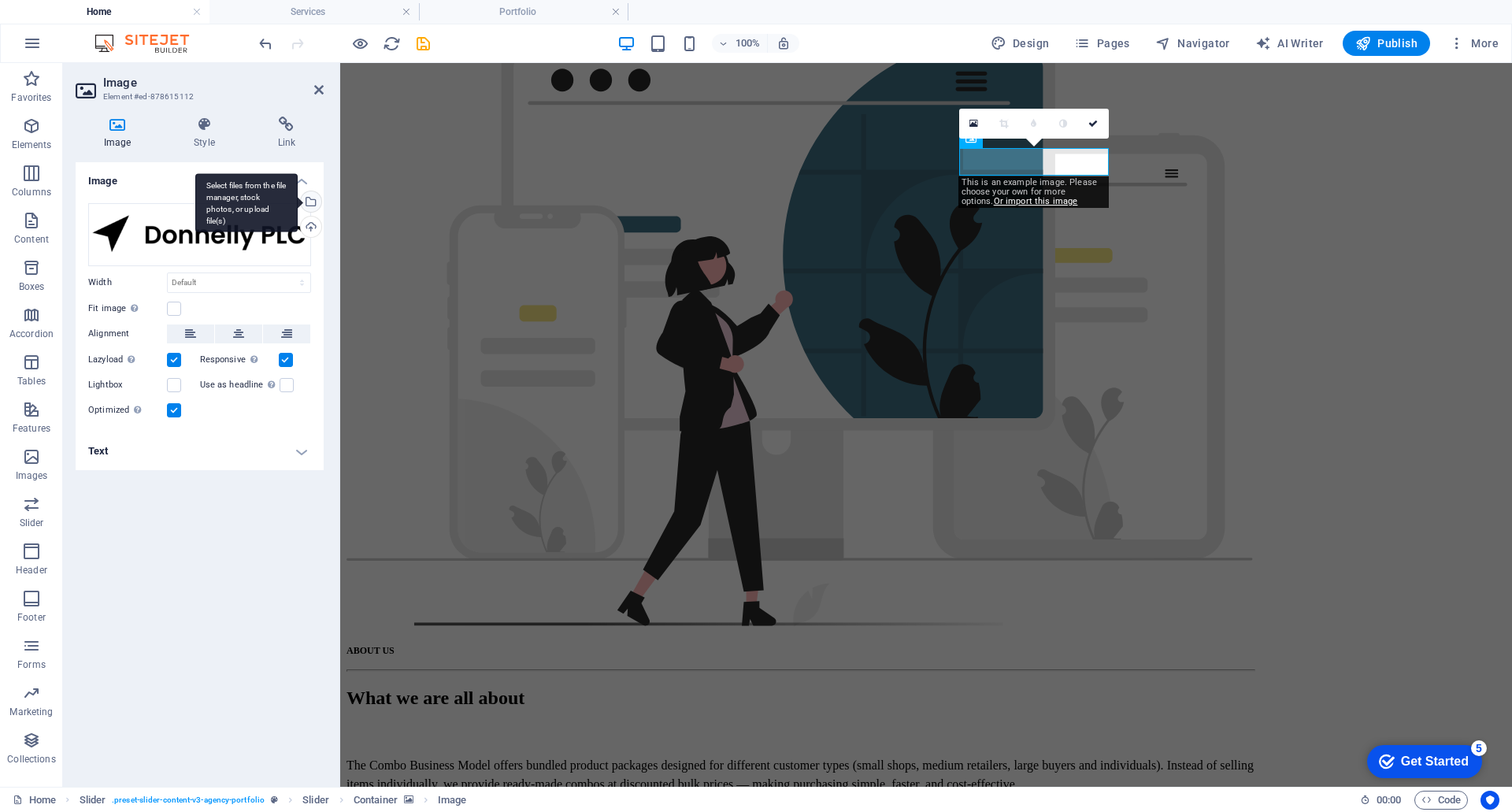
click at [310, 204] on div "Select files from the file manager, stock photos, or upload file(s)" at bounding box center [310, 204] width 24 height 24
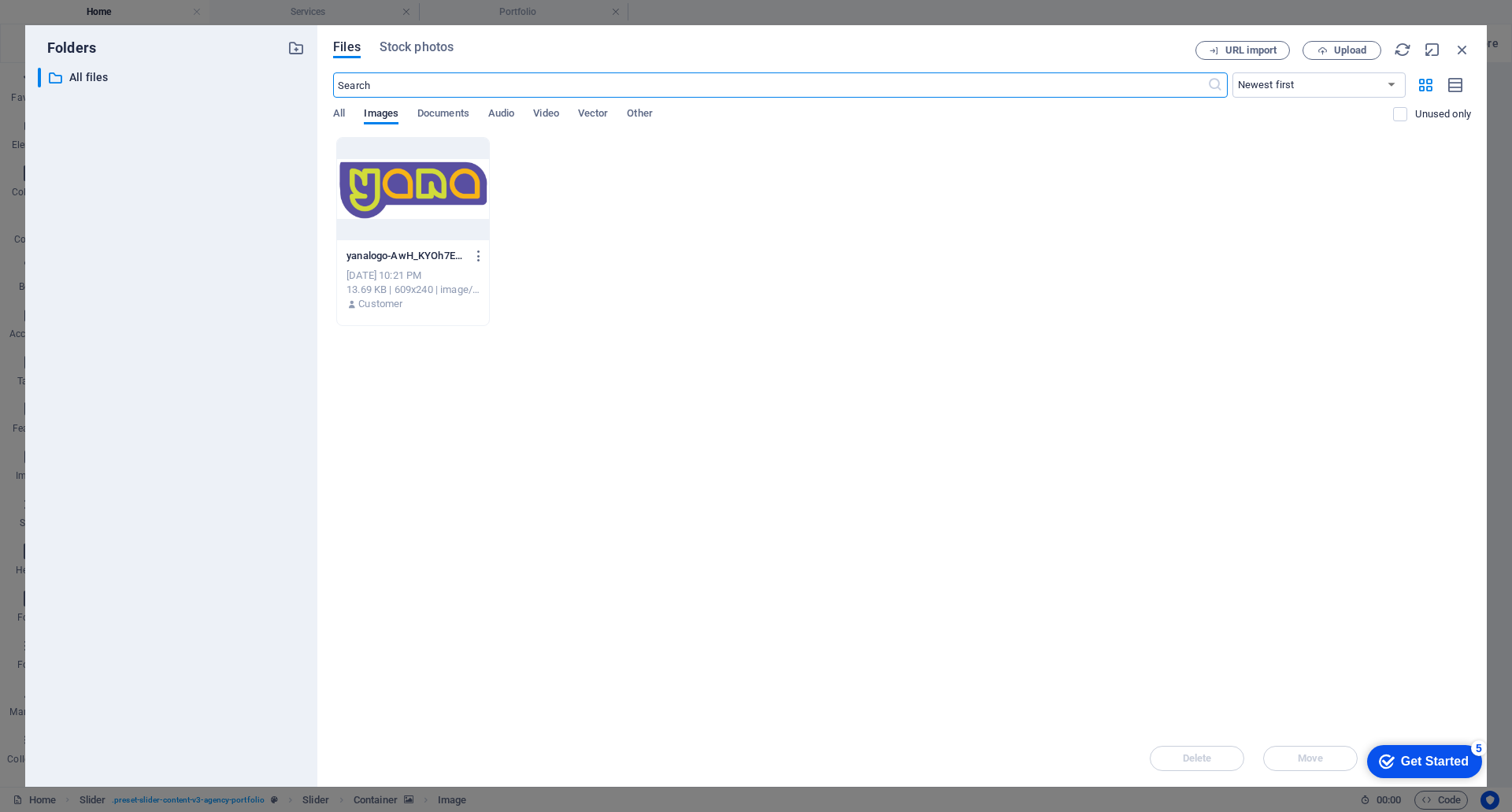
scroll to position [2808, 0]
click at [430, 176] on div at bounding box center [413, 189] width 152 height 103
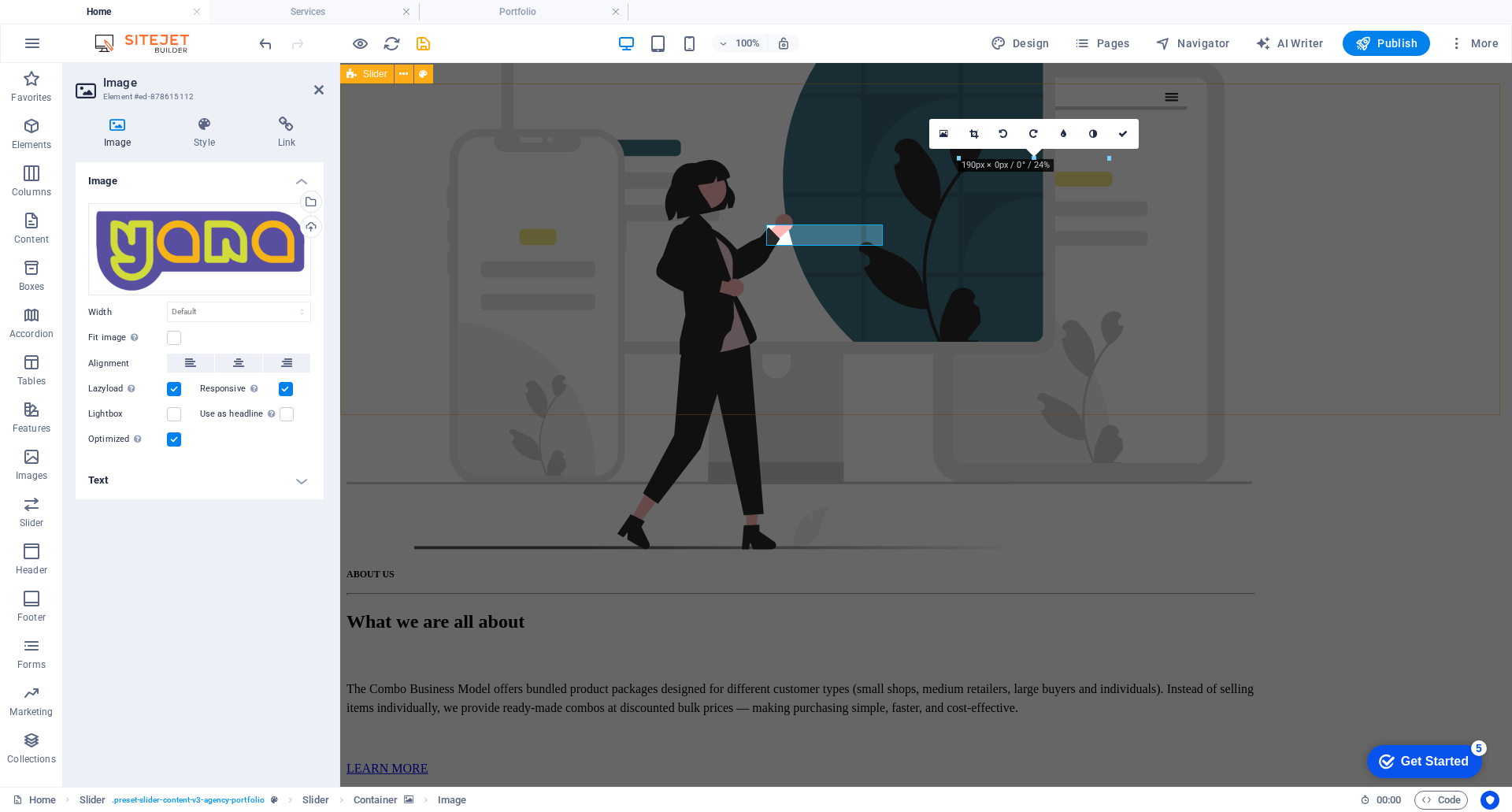
scroll to position [2732, 0]
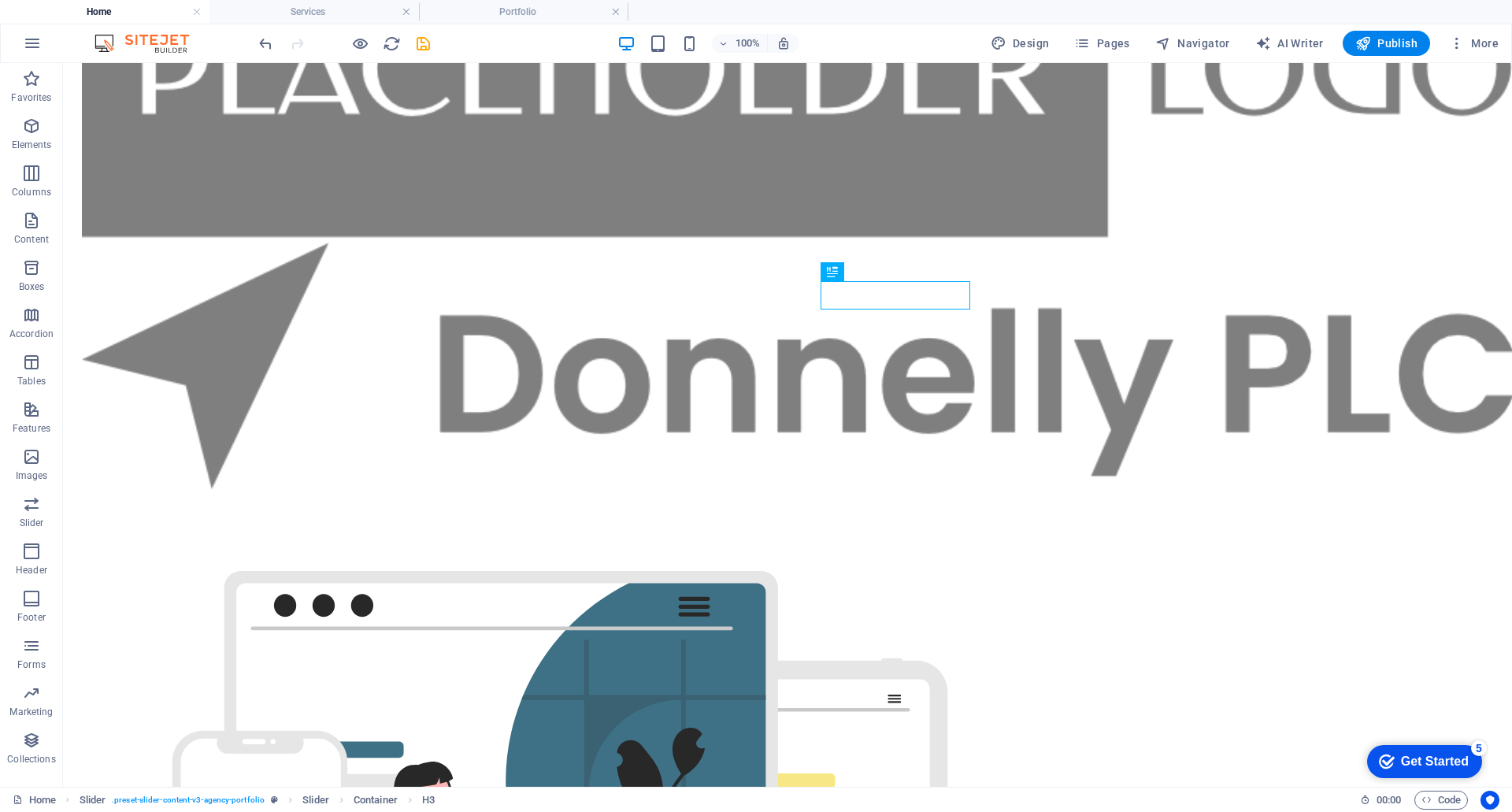
click at [422, 53] on div at bounding box center [344, 43] width 176 height 25
click at [422, 43] on icon "save" at bounding box center [423, 43] width 18 height 18
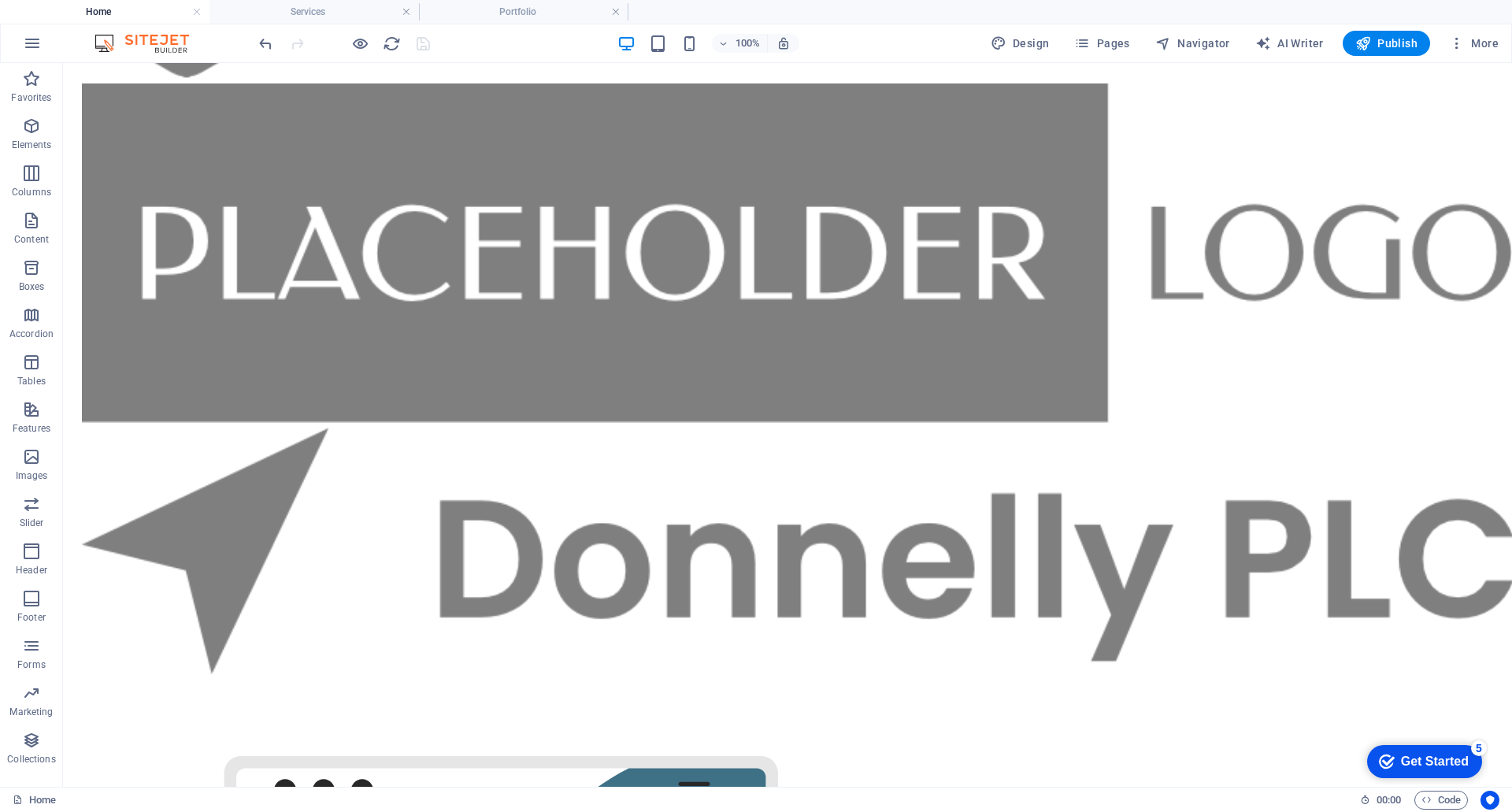
scroll to position [2552, 0]
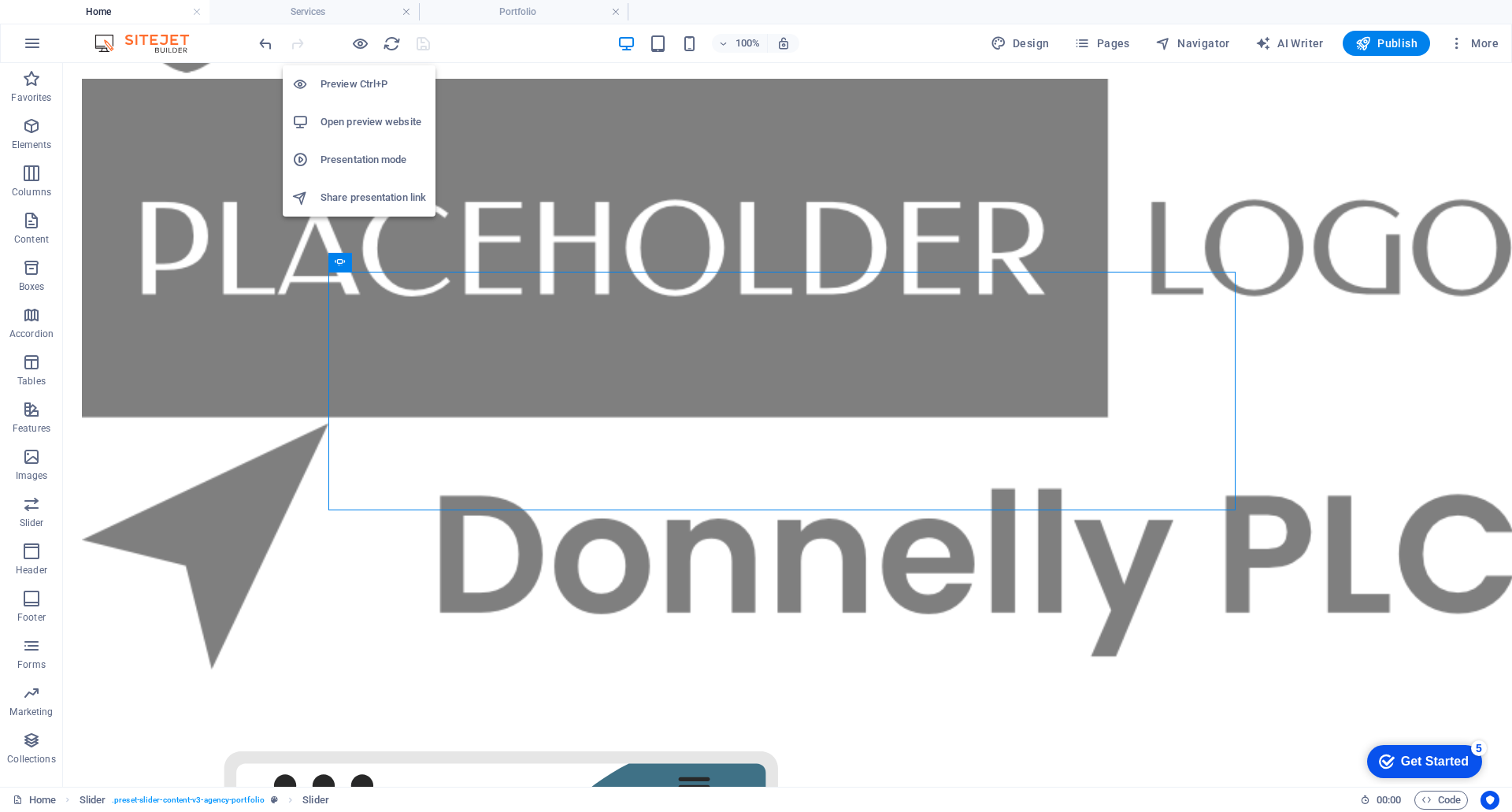
click at [369, 84] on h6 "Preview Ctrl+P" at bounding box center [373, 84] width 105 height 19
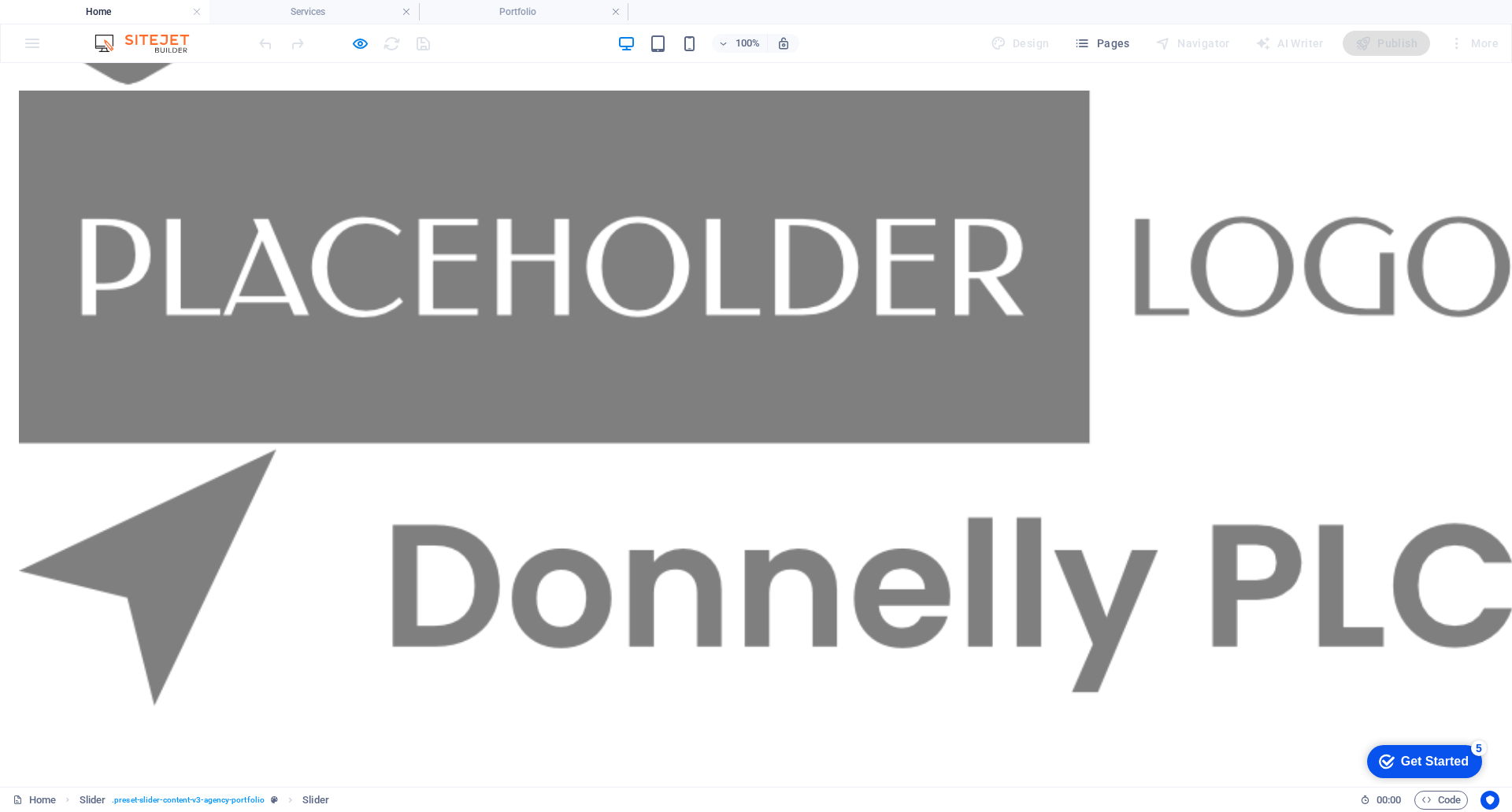
scroll to position [2925, 0]
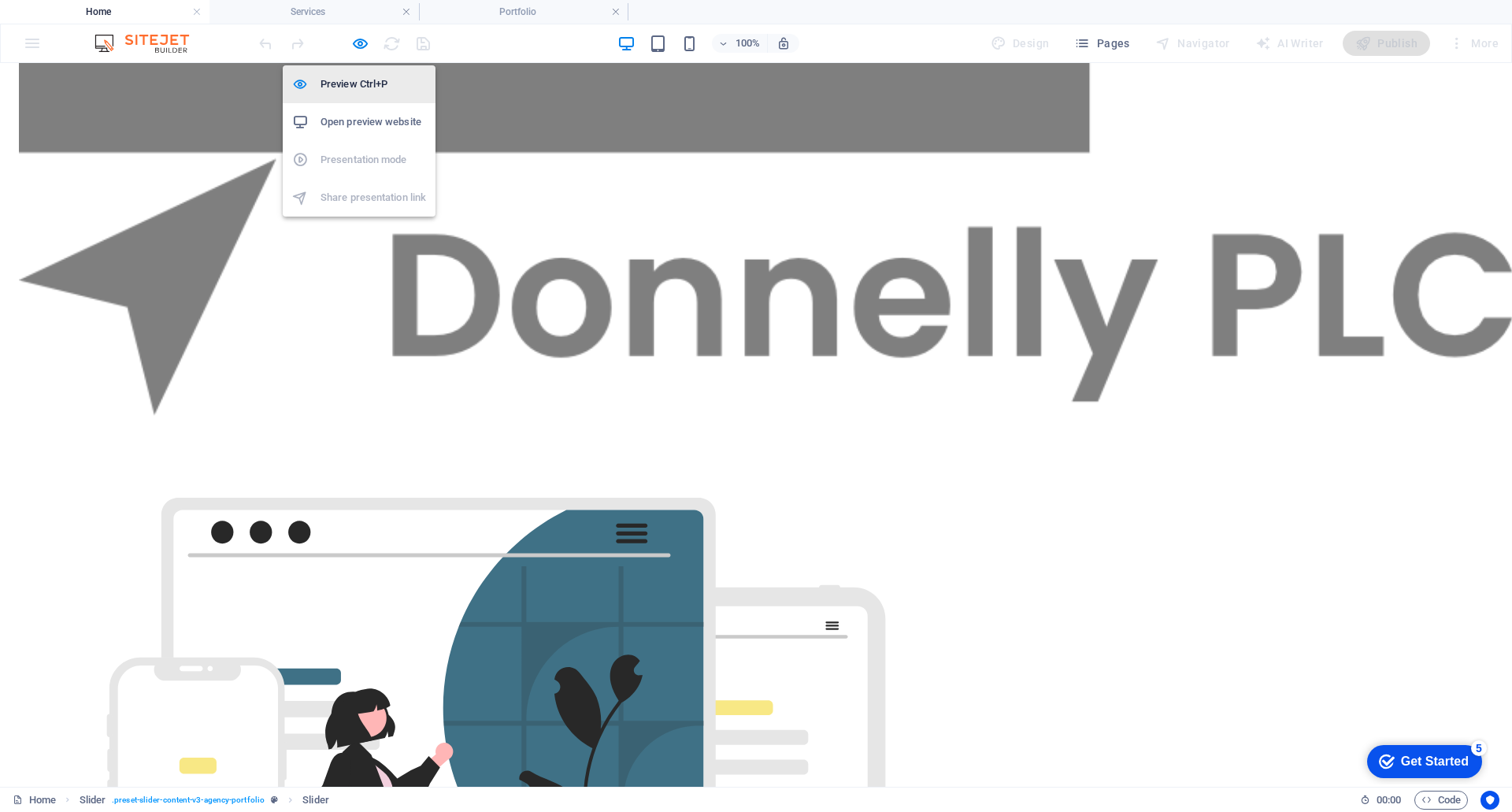
click at [351, 73] on li "Preview Ctrl+P" at bounding box center [359, 84] width 153 height 38
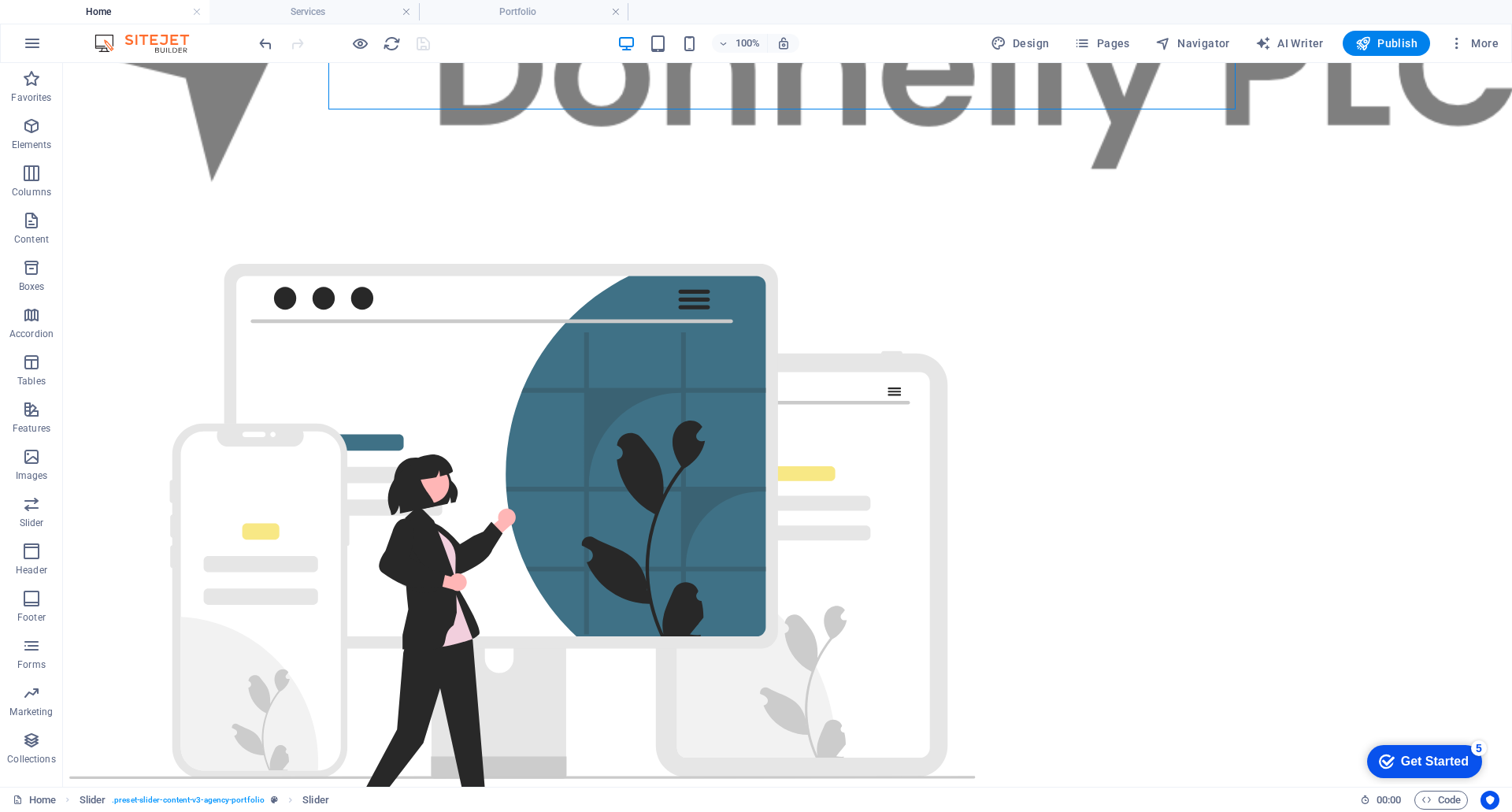
scroll to position [3264, 0]
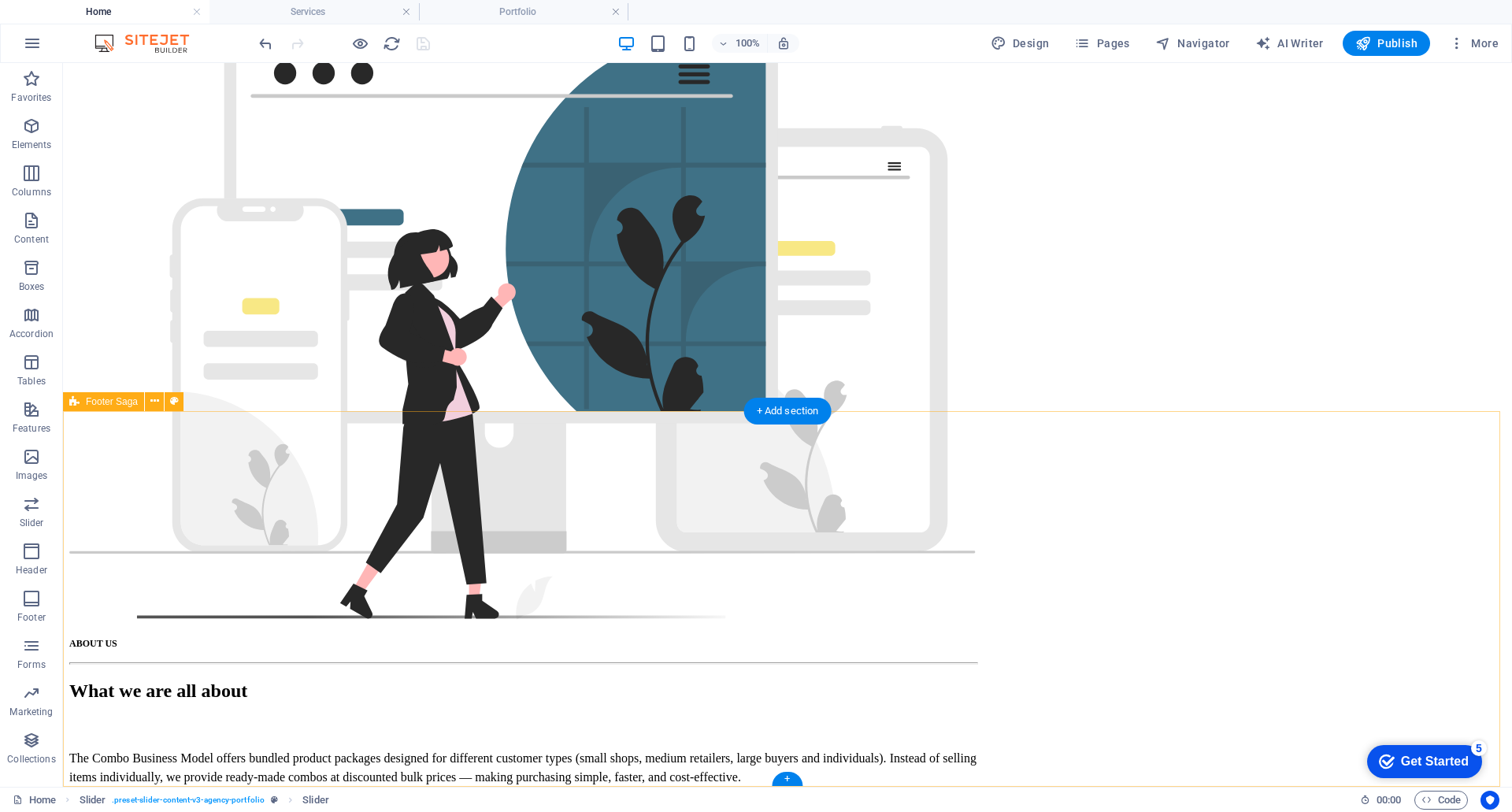
select select "footer"
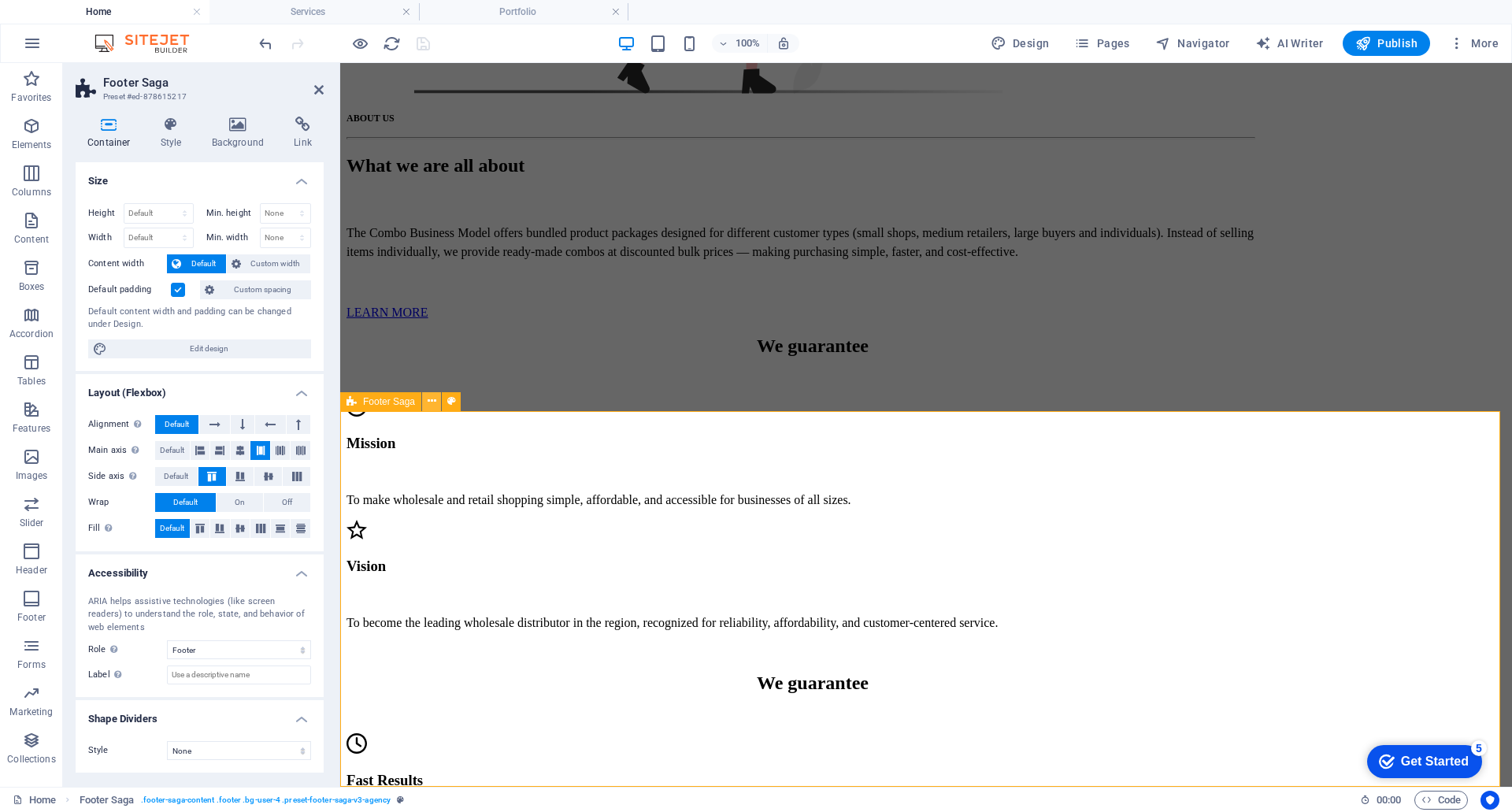
click at [431, 403] on icon at bounding box center [432, 400] width 9 height 16
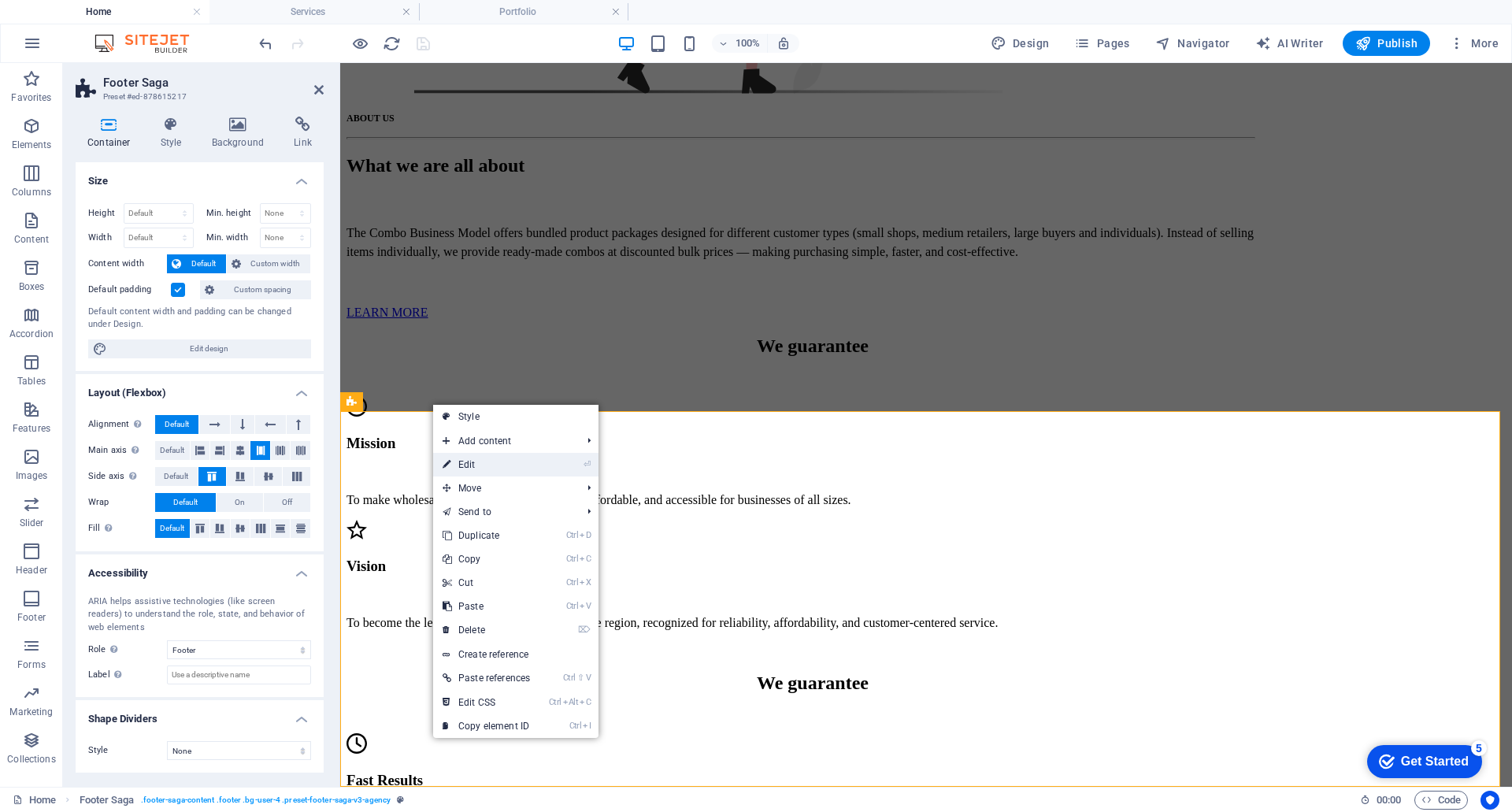
click at [465, 471] on link "⏎ Edit" at bounding box center [486, 465] width 106 height 24
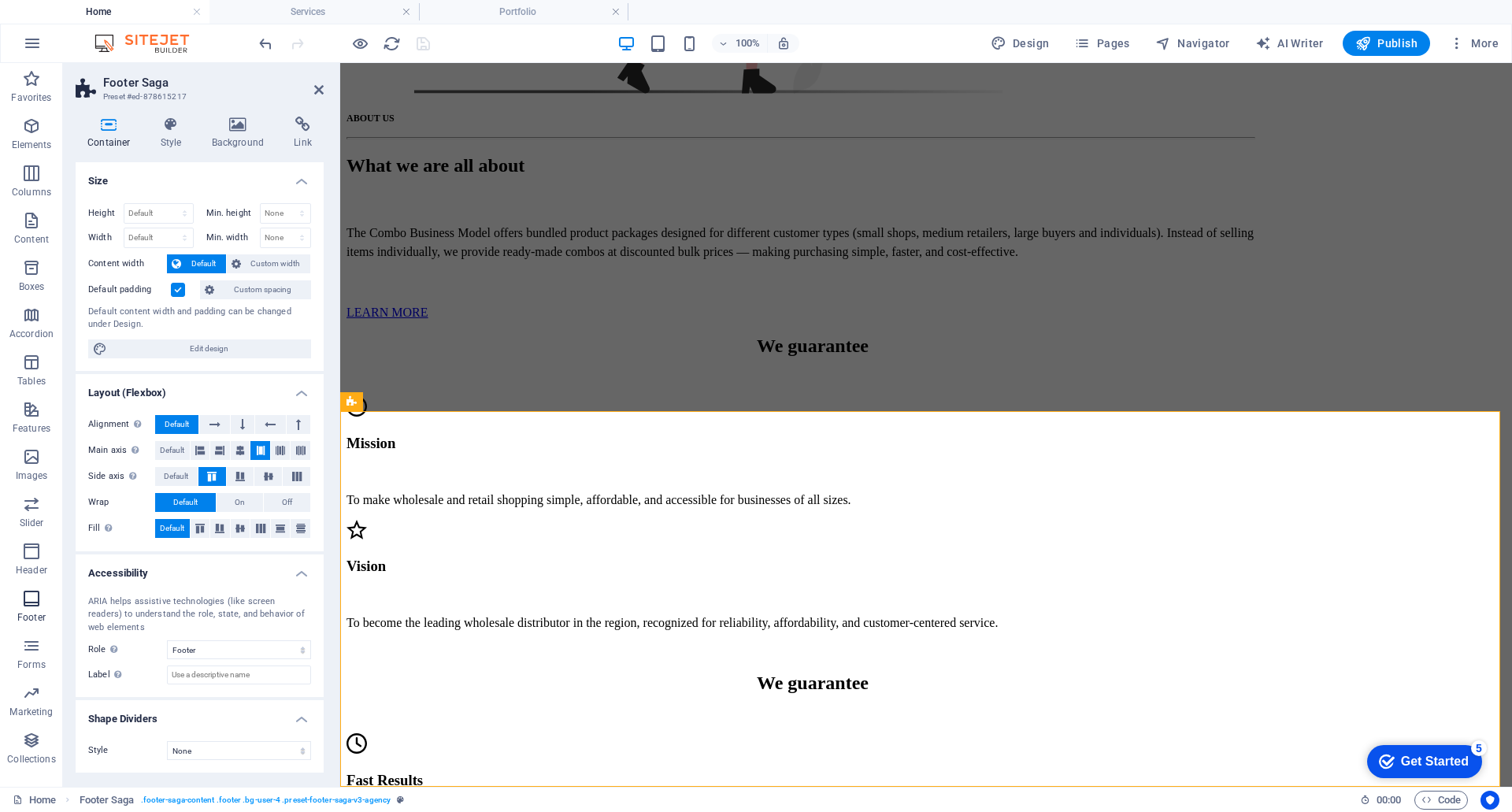
click at [39, 596] on icon "button" at bounding box center [32, 598] width 19 height 19
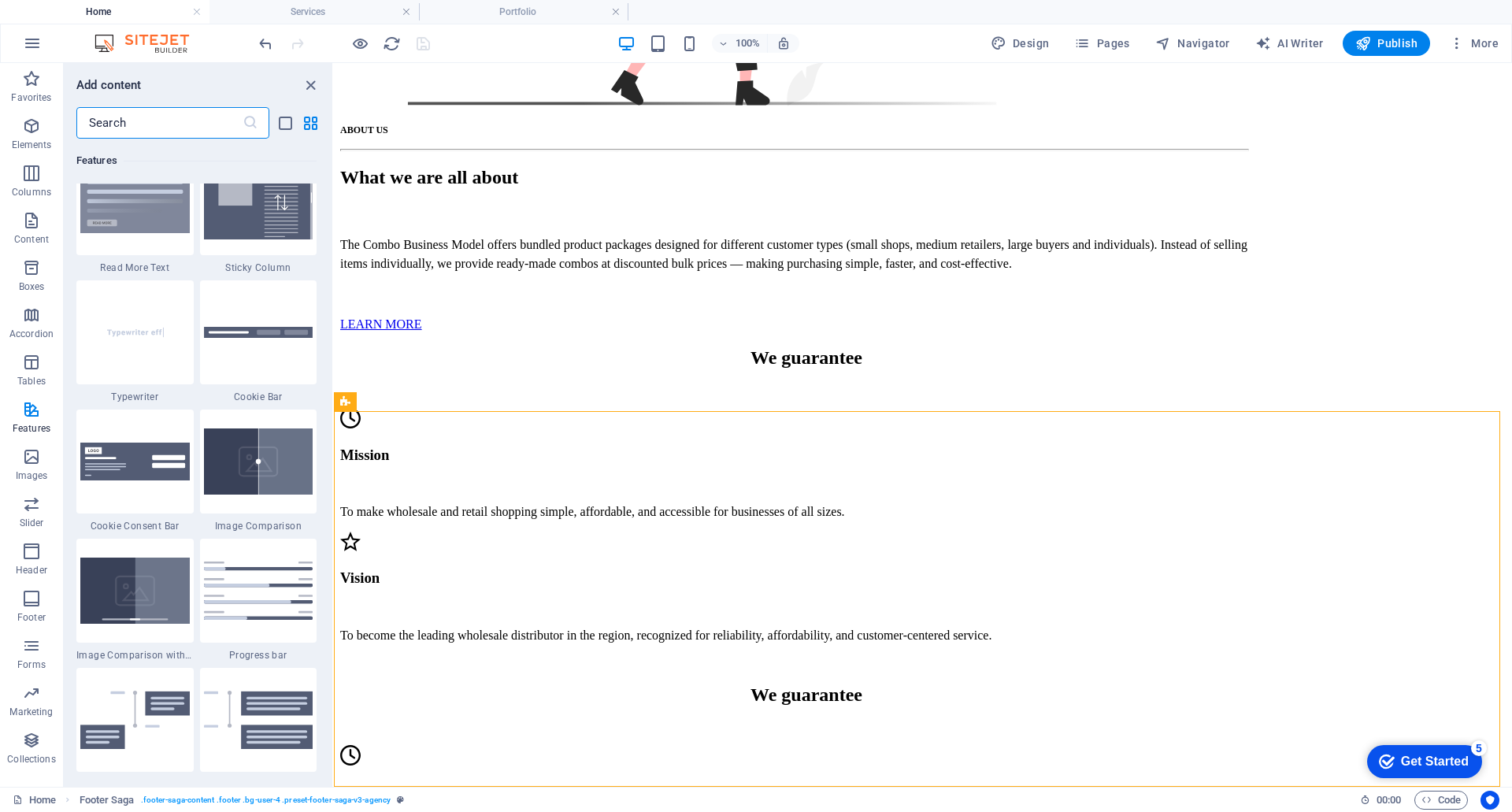
scroll to position [6132, 0]
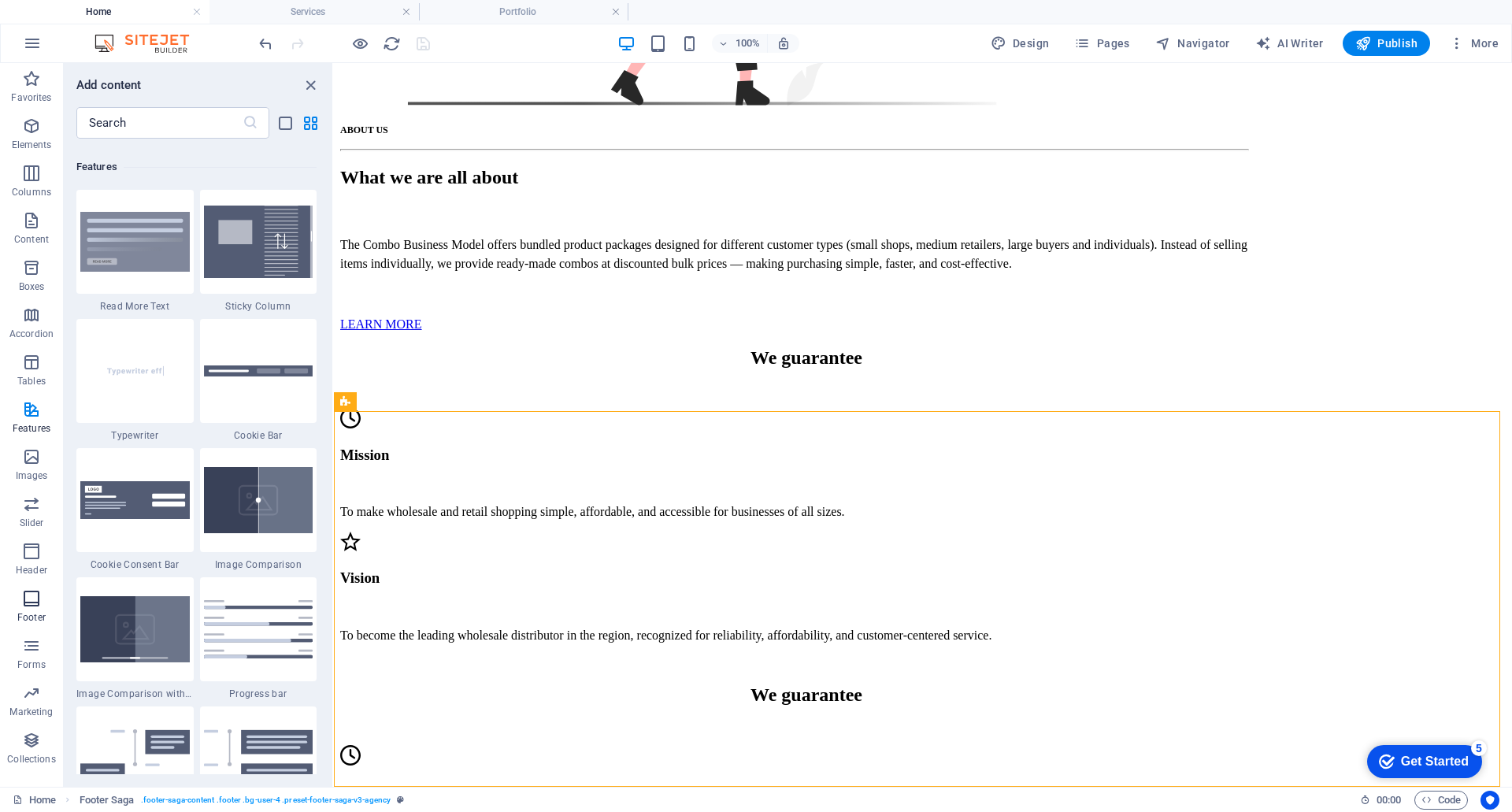
click at [39, 602] on icon "button" at bounding box center [32, 598] width 19 height 19
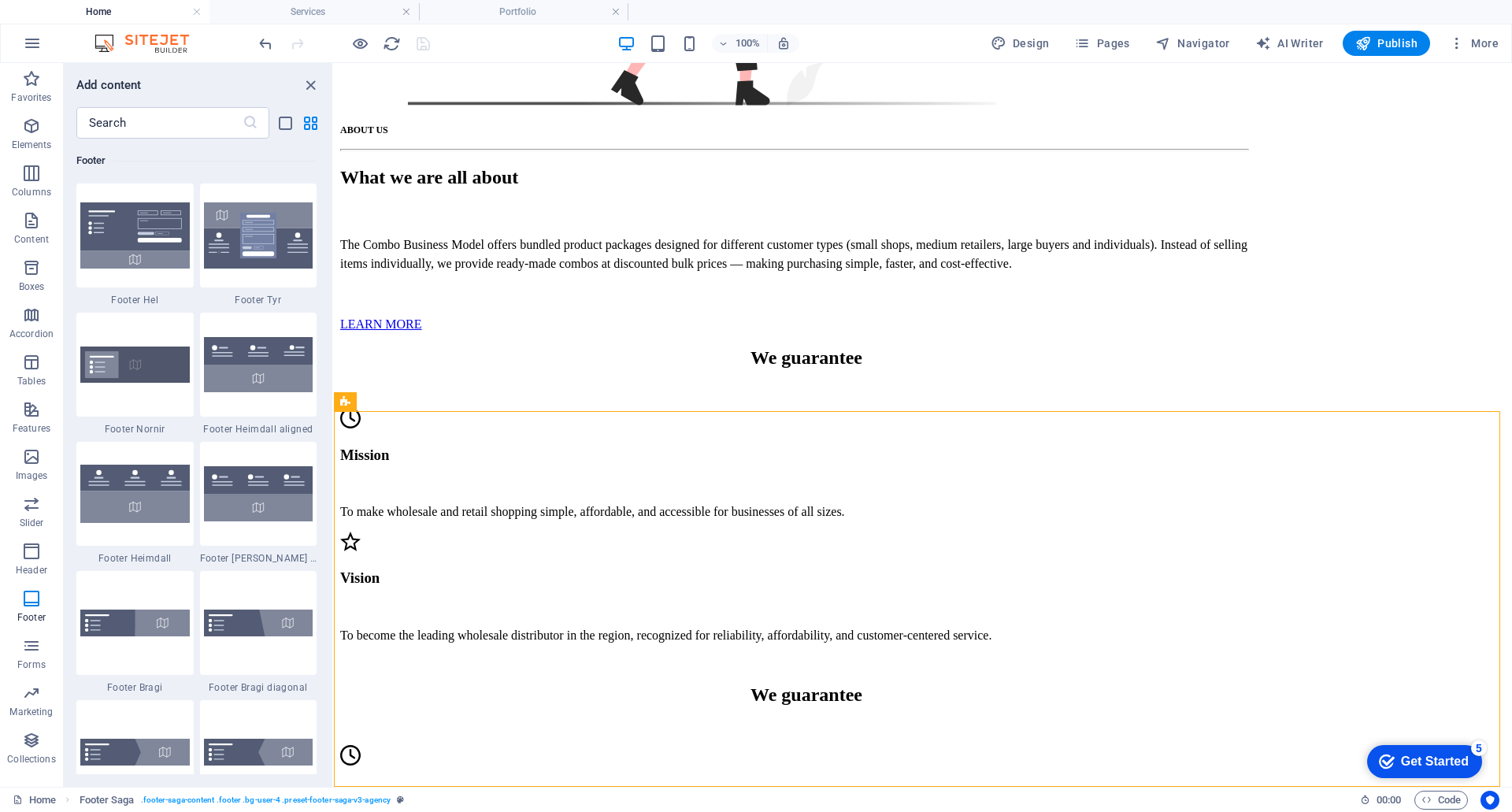
scroll to position [10449, 0]
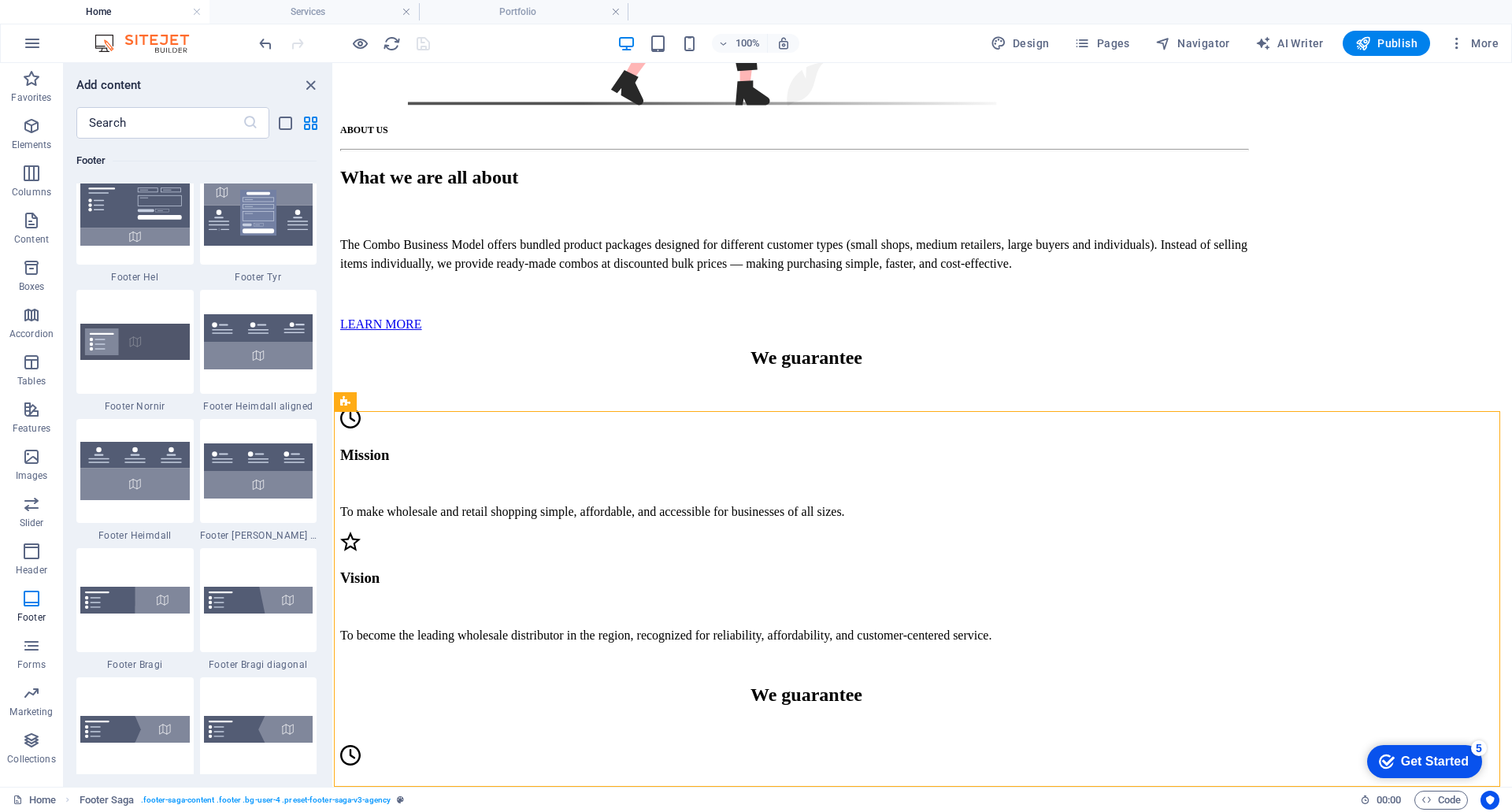
drag, startPoint x: 328, startPoint y: 579, endPoint x: 330, endPoint y: 591, distance: 12.2
click at [330, 591] on div "Favorites 1 Star Headline 1 Star Container Elements 1 Star Headline 1 Star Text…" at bounding box center [199, 456] width 269 height 636
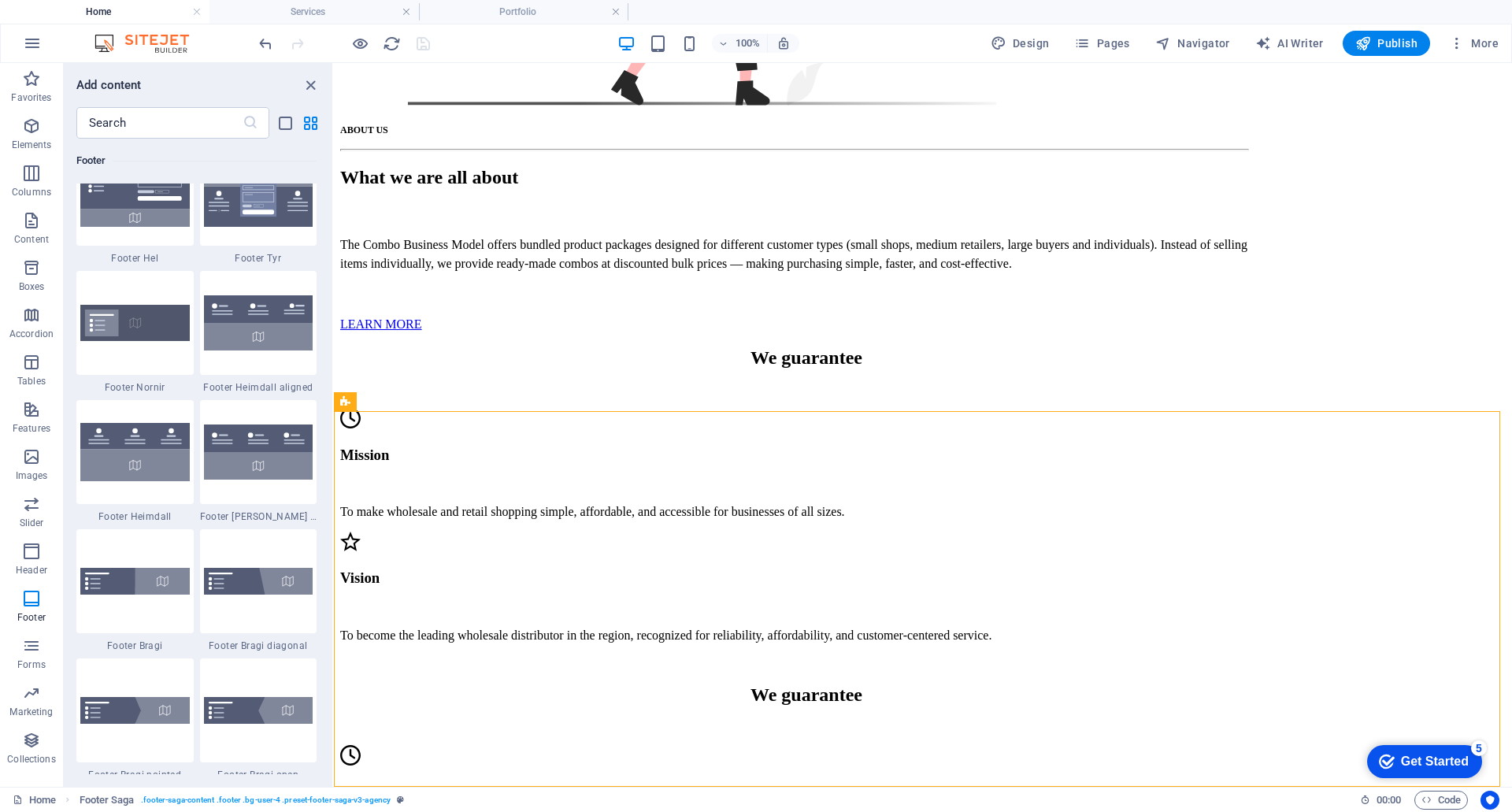
scroll to position [10469, 0]
click at [262, 464] on img at bounding box center [258, 451] width 110 height 55
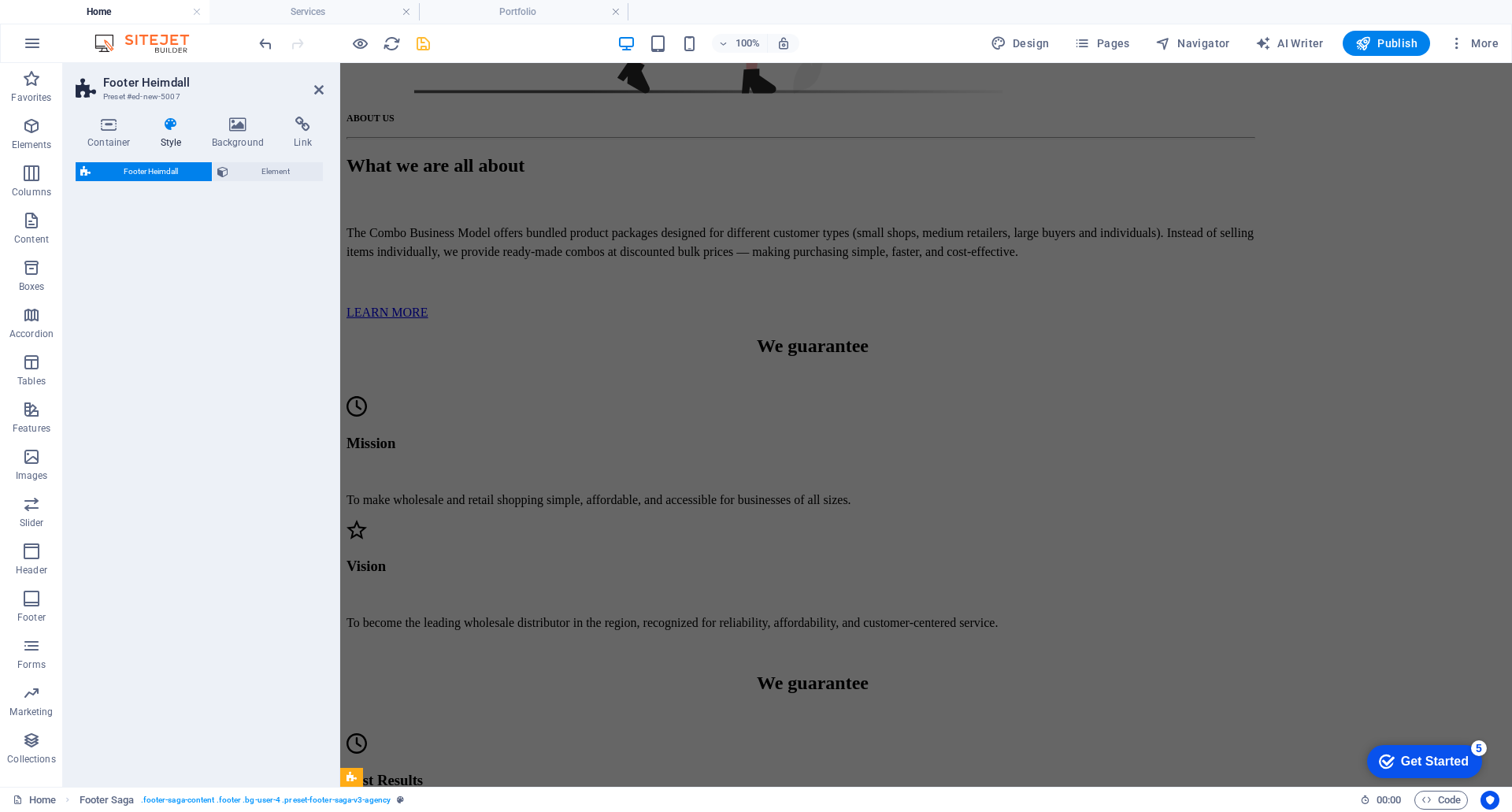
select select "rem"
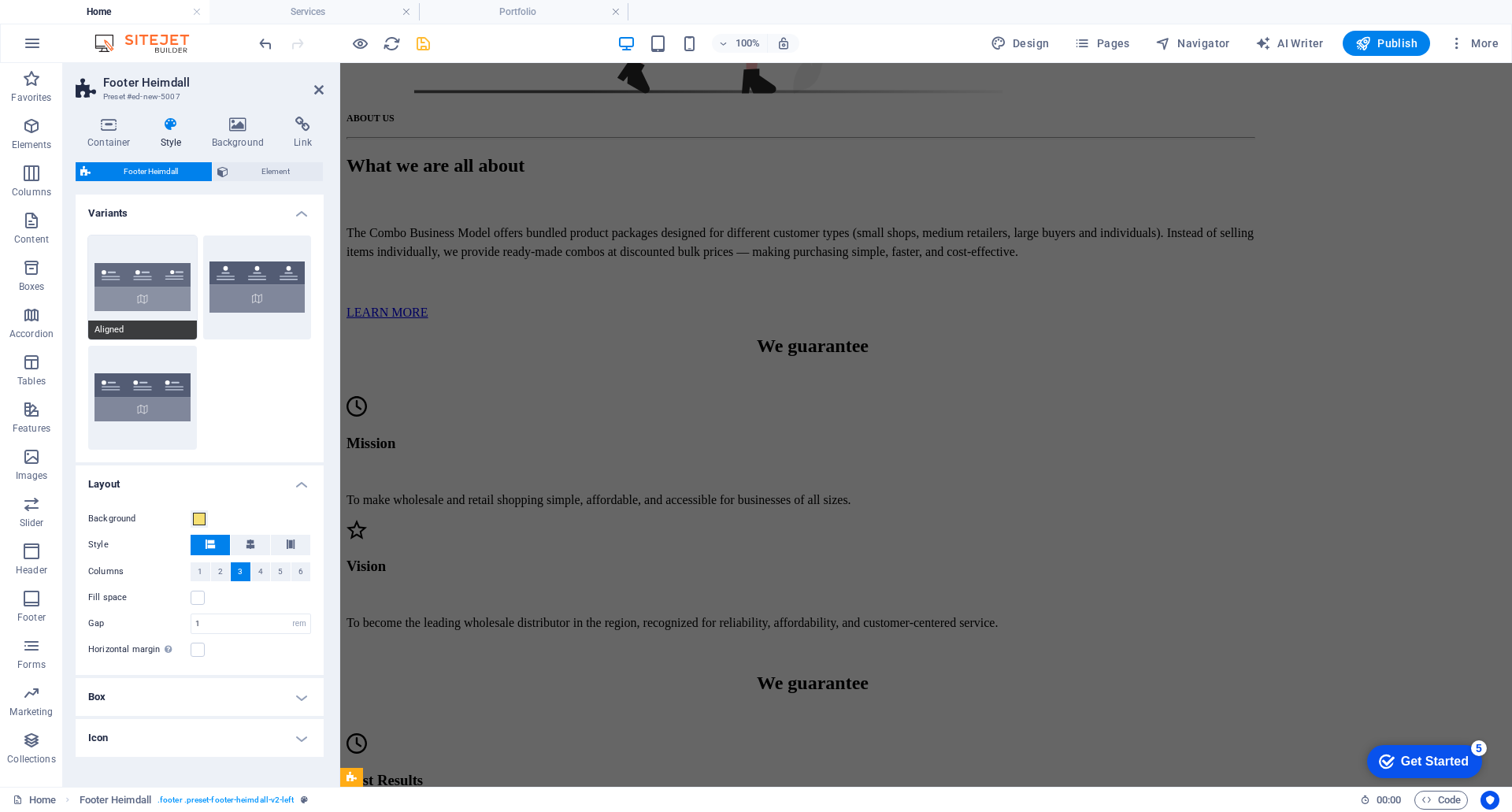
click at [151, 288] on button "Aligned" at bounding box center [142, 287] width 109 height 104
type input "1"
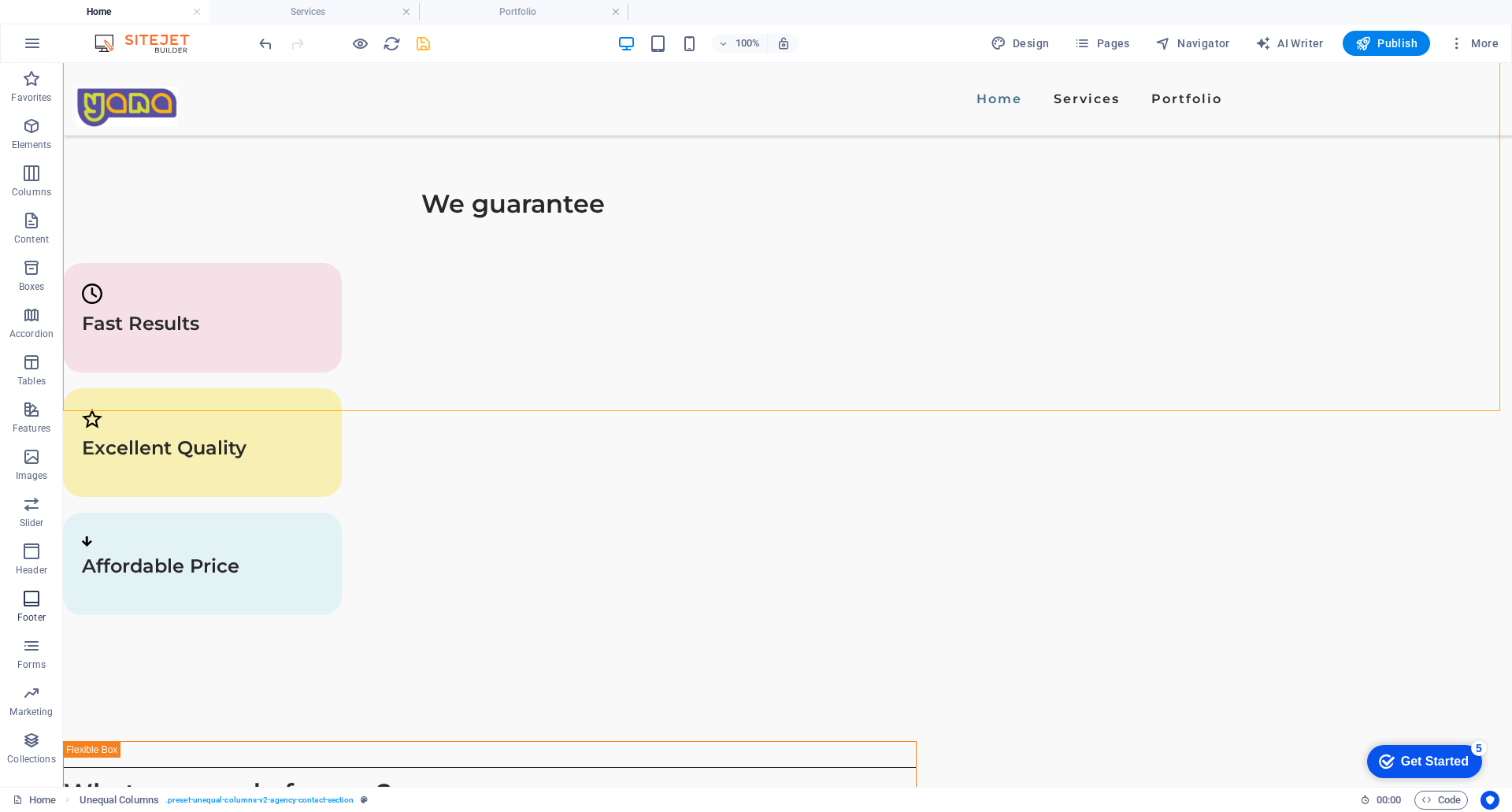
click at [35, 608] on span "Footer" at bounding box center [32, 608] width 63 height 38
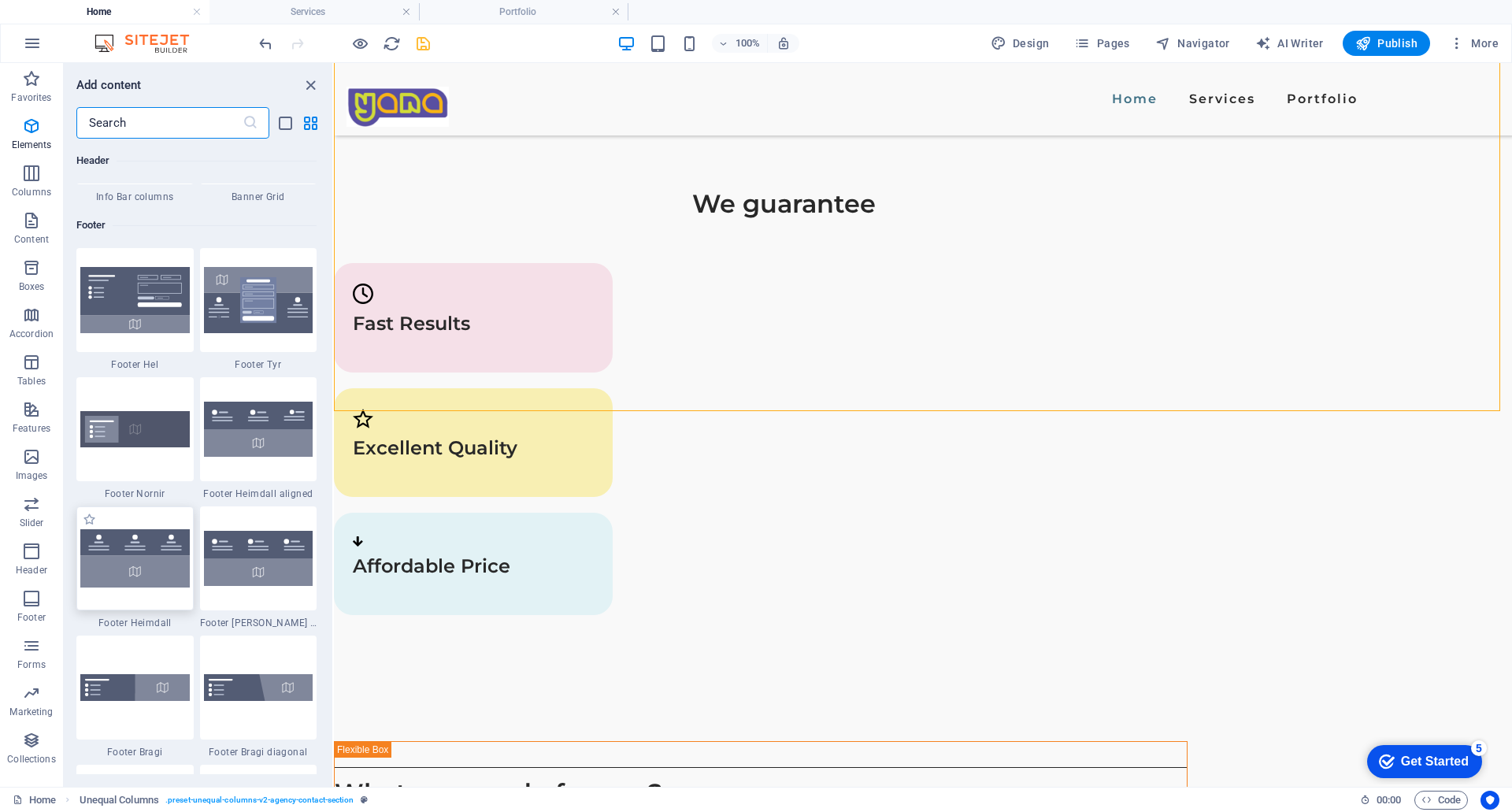
scroll to position [10426, 0]
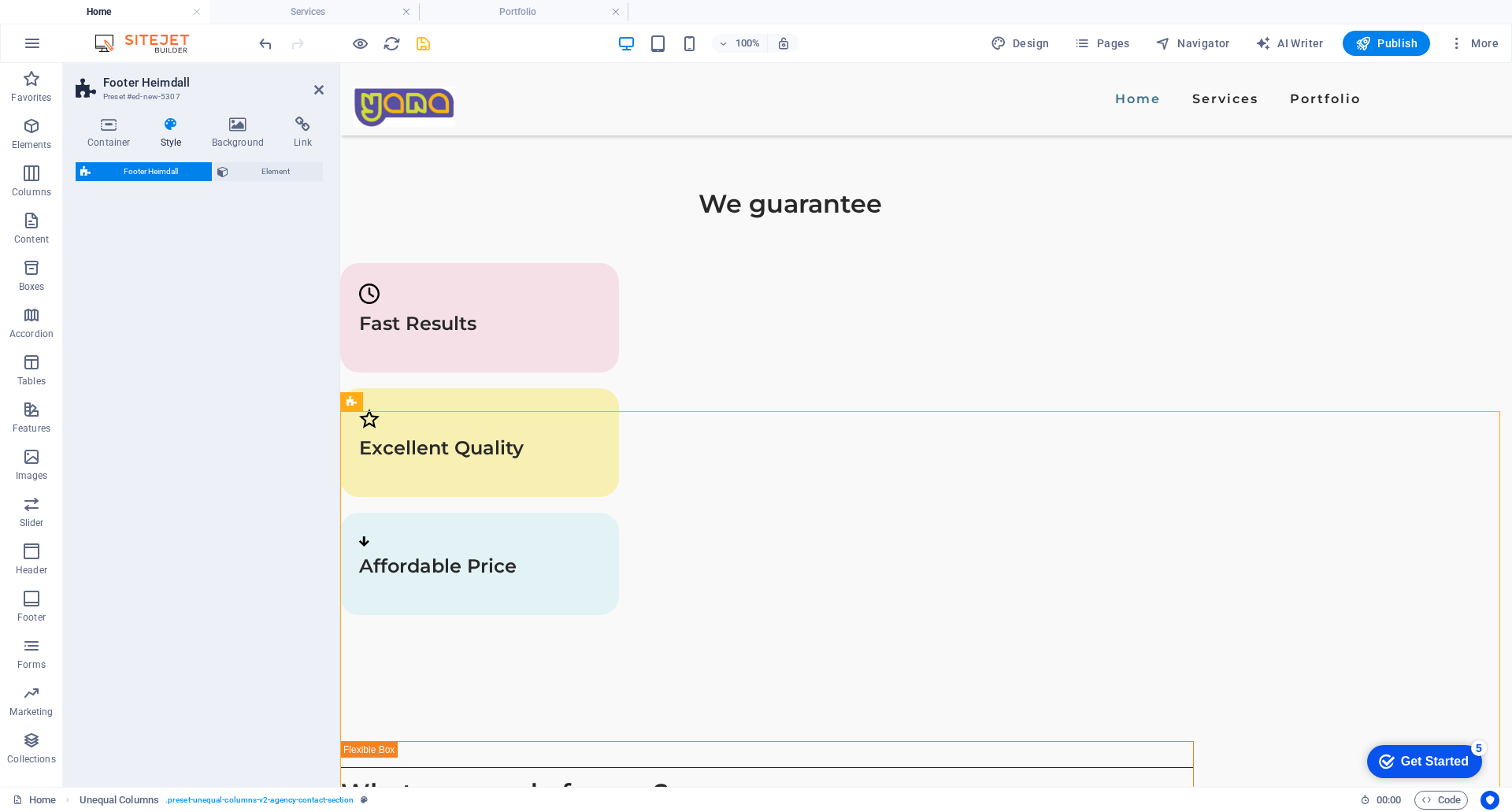
select select "rem"
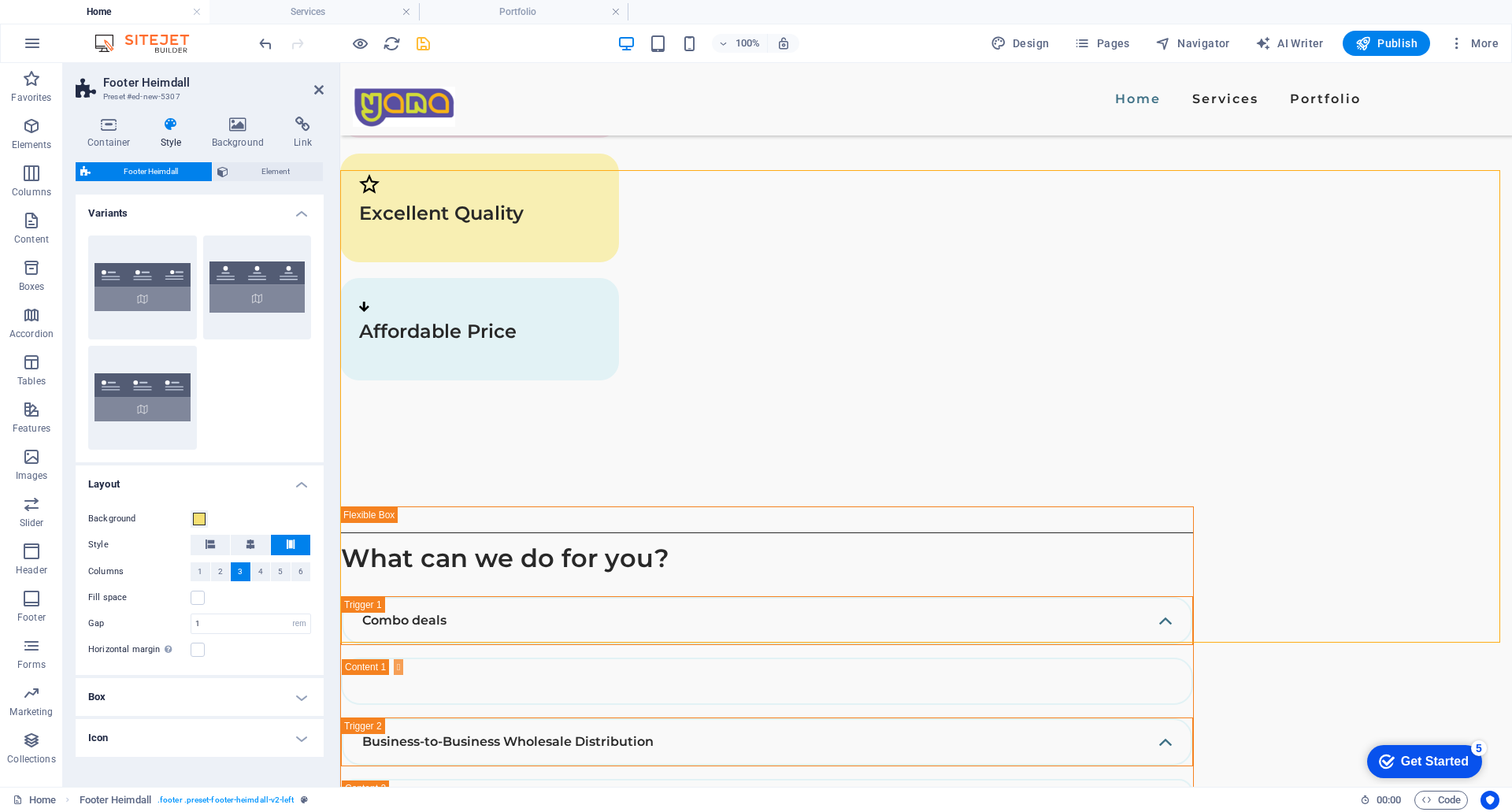
scroll to position [3494, 0]
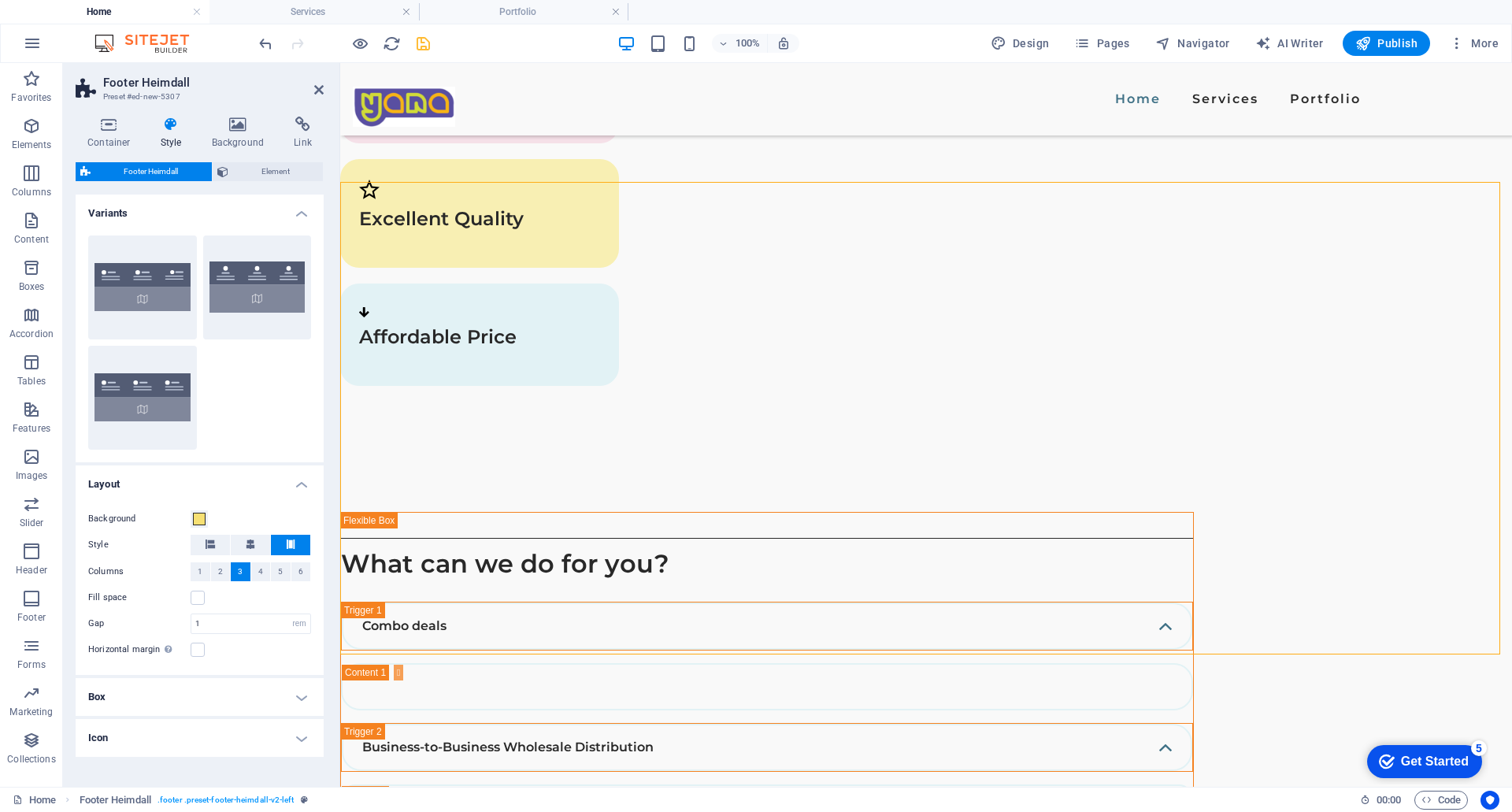
drag, startPoint x: 323, startPoint y: 353, endPoint x: 326, endPoint y: 402, distance: 49.1
click at [326, 402] on div "Container Style Background Link Size Height Default px rem % vh vw Min. height …" at bounding box center [199, 445] width 273 height 683
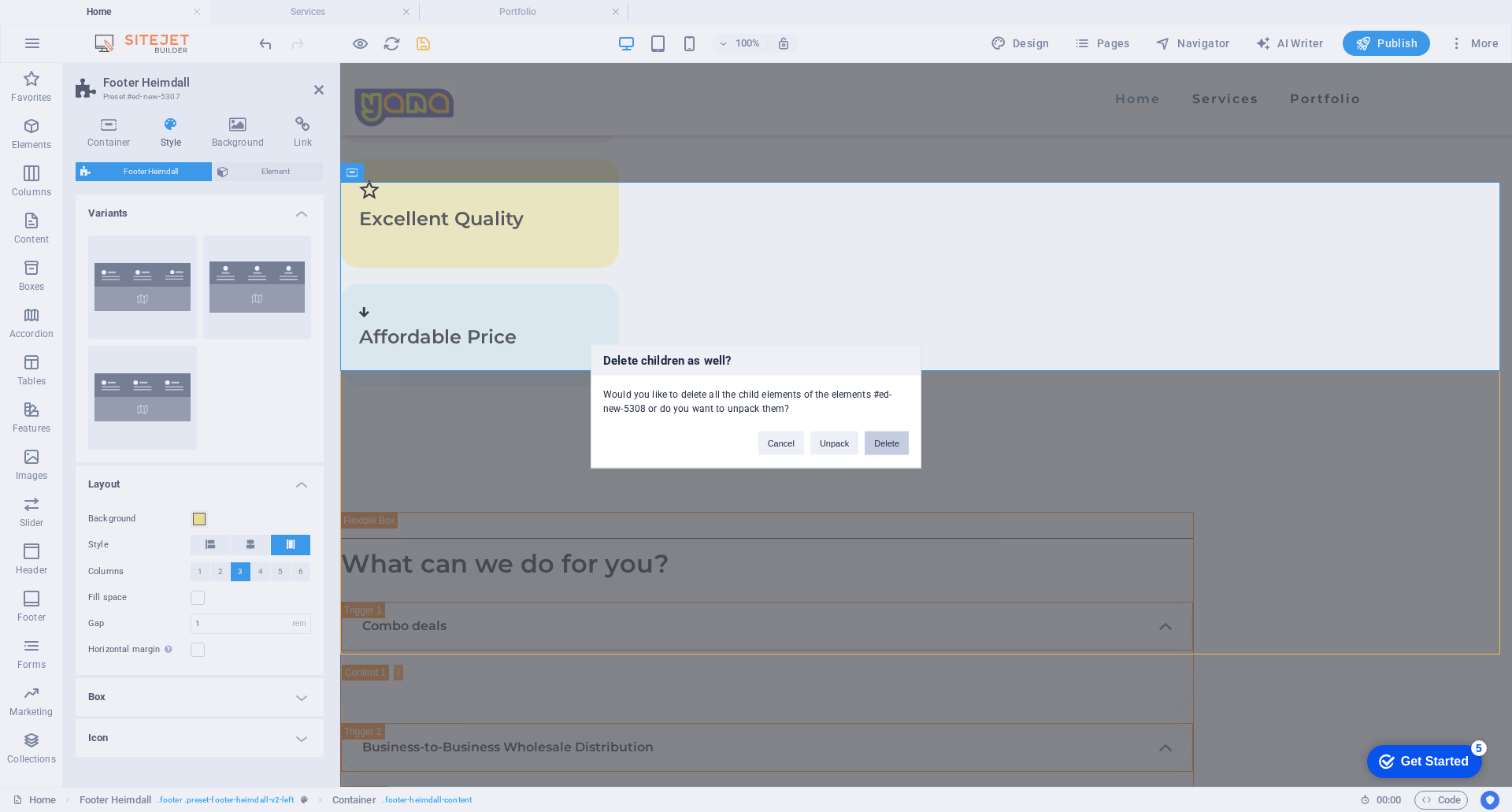
click at [886, 439] on button "Delete" at bounding box center [887, 442] width 44 height 24
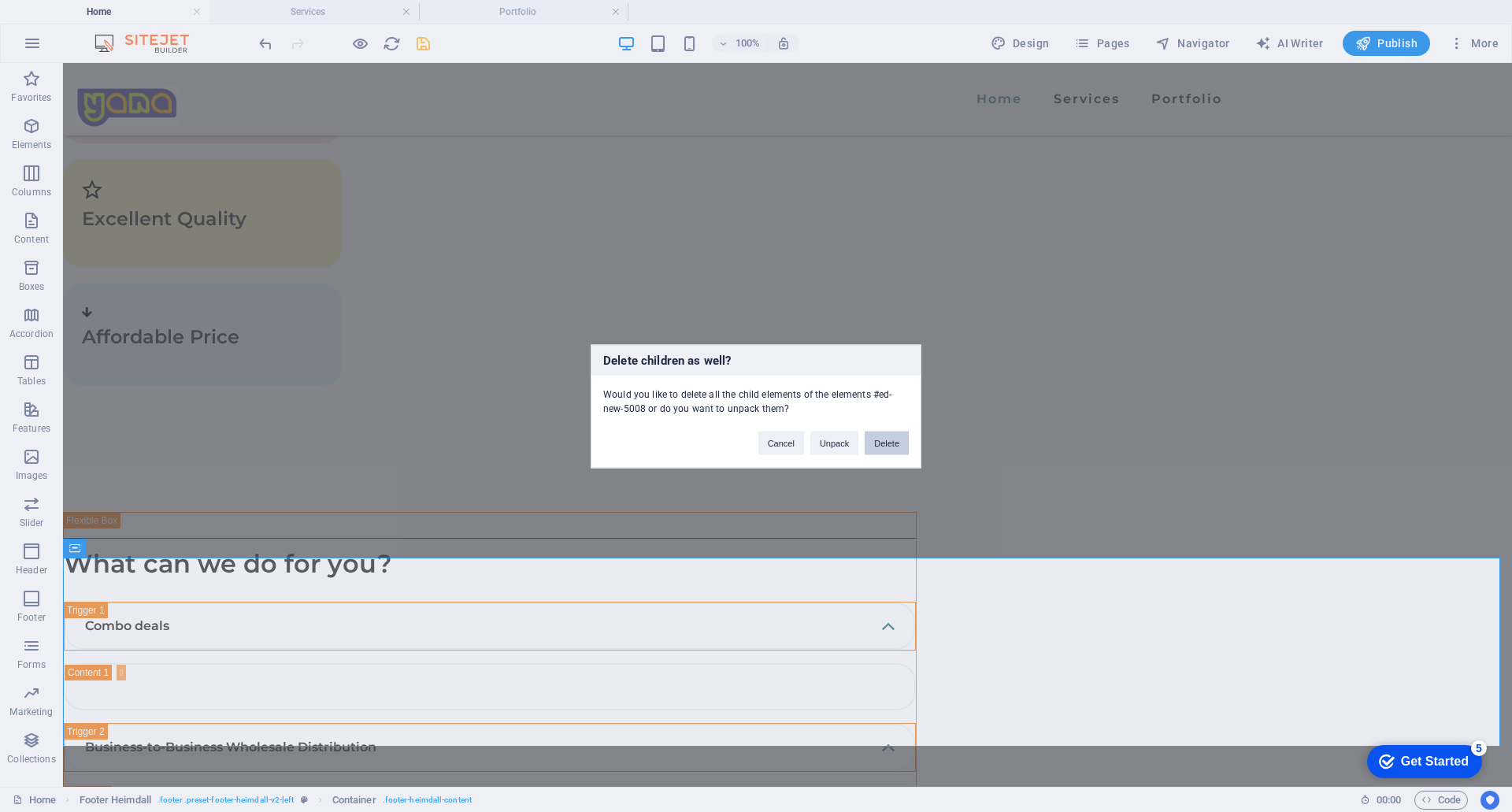
click at [908, 448] on button "Delete" at bounding box center [887, 442] width 44 height 24
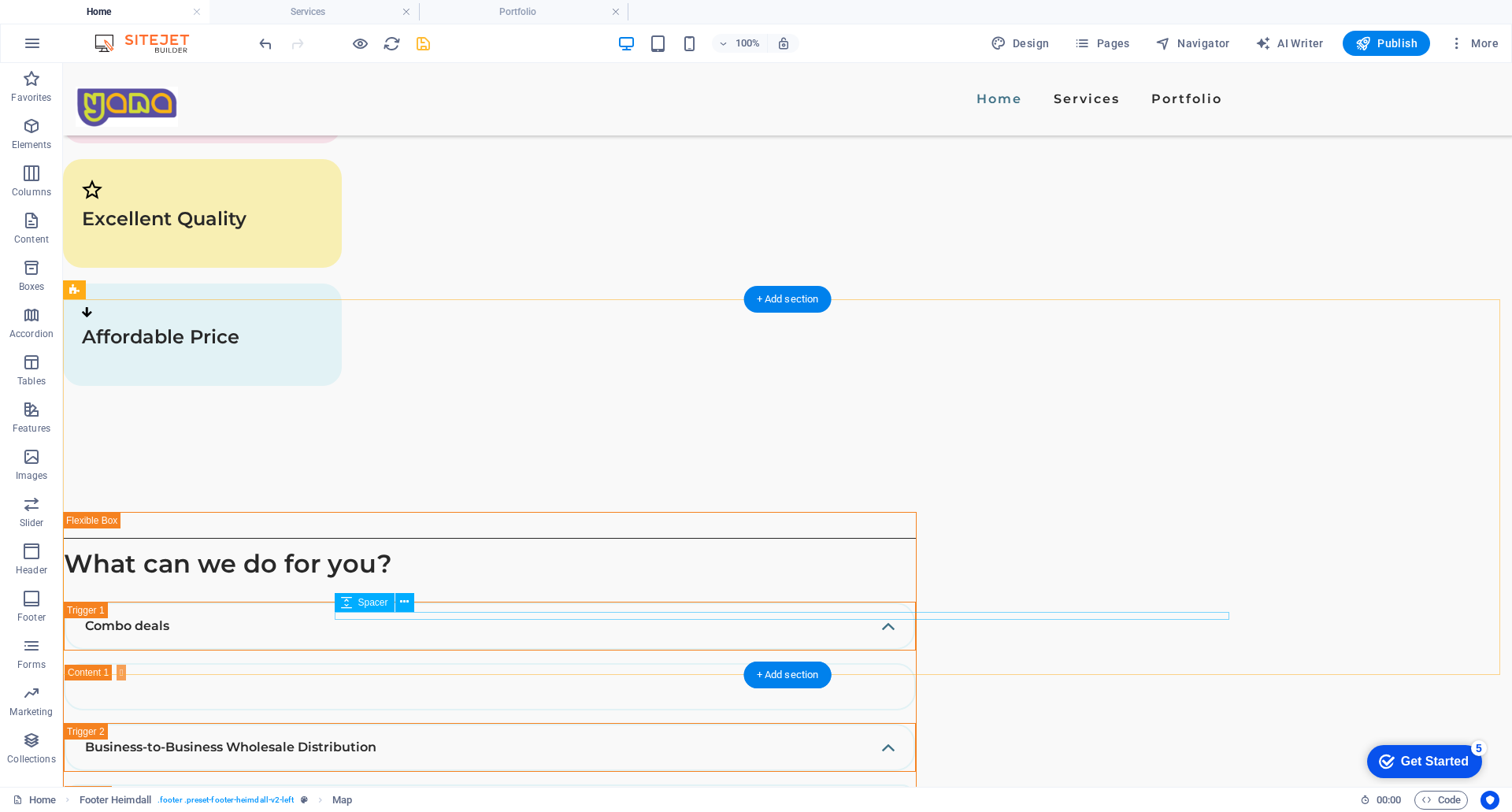
scroll to position [3376, 0]
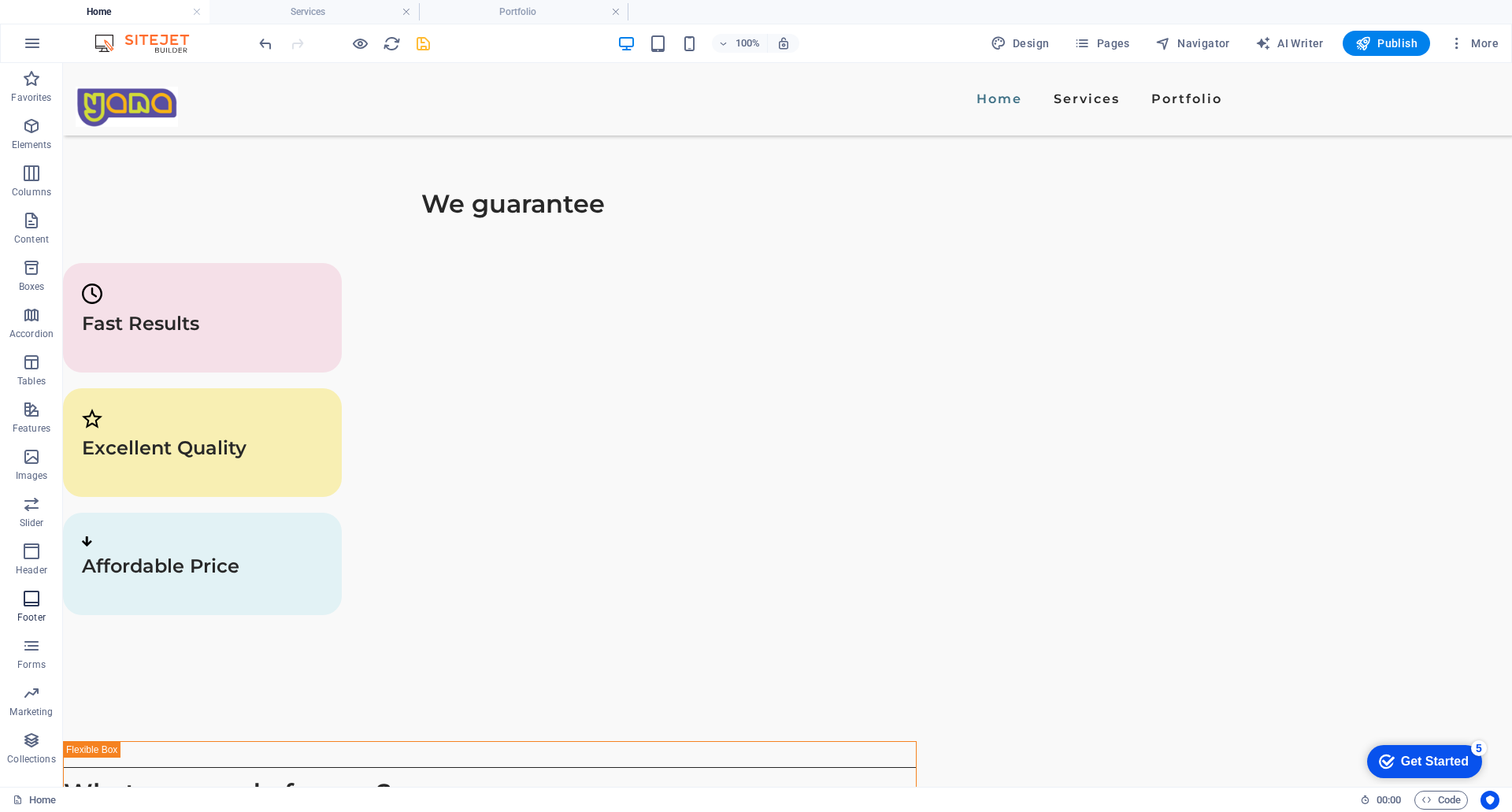
click at [28, 597] on icon "button" at bounding box center [32, 598] width 19 height 19
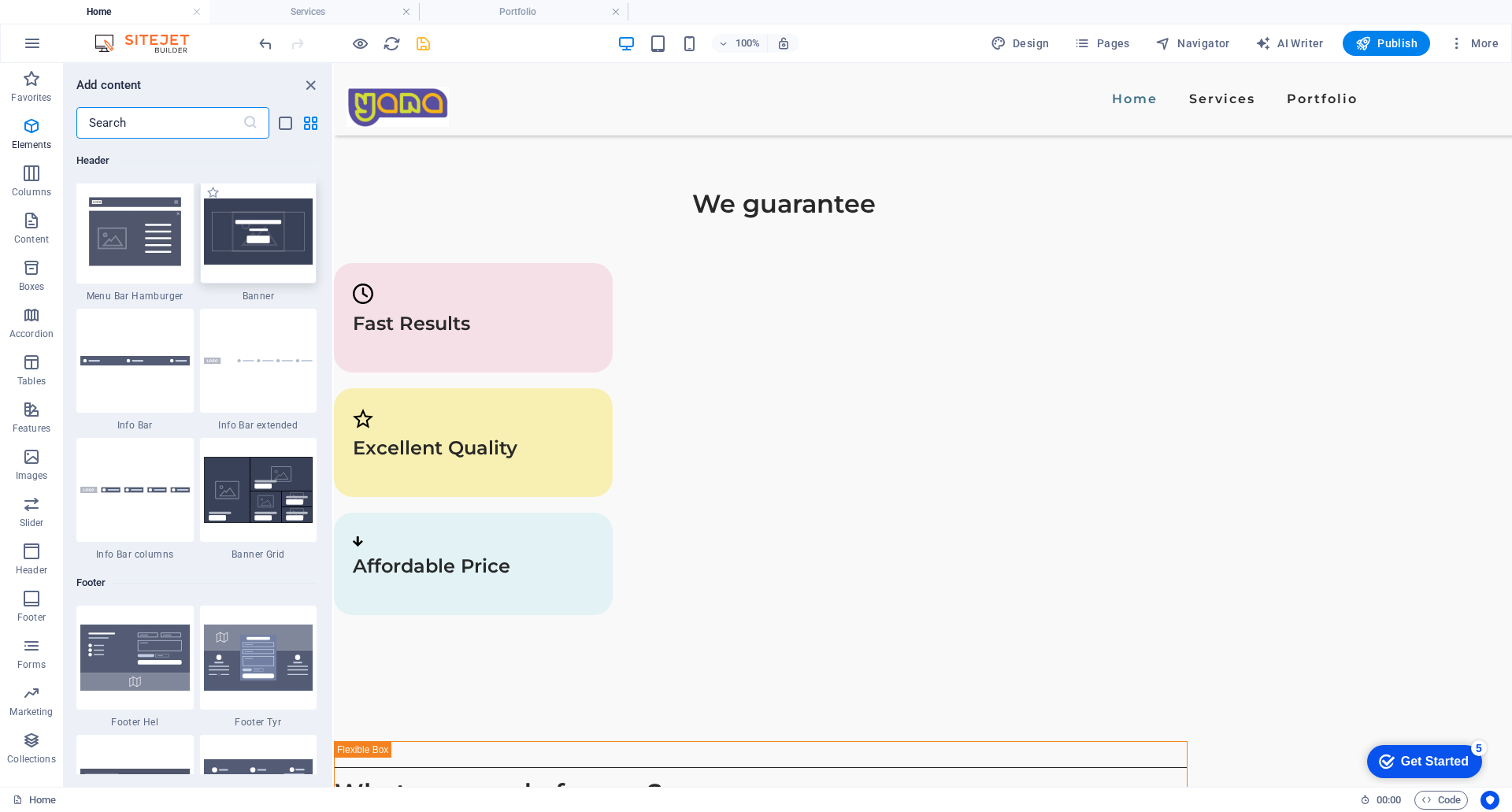
scroll to position [10426, 0]
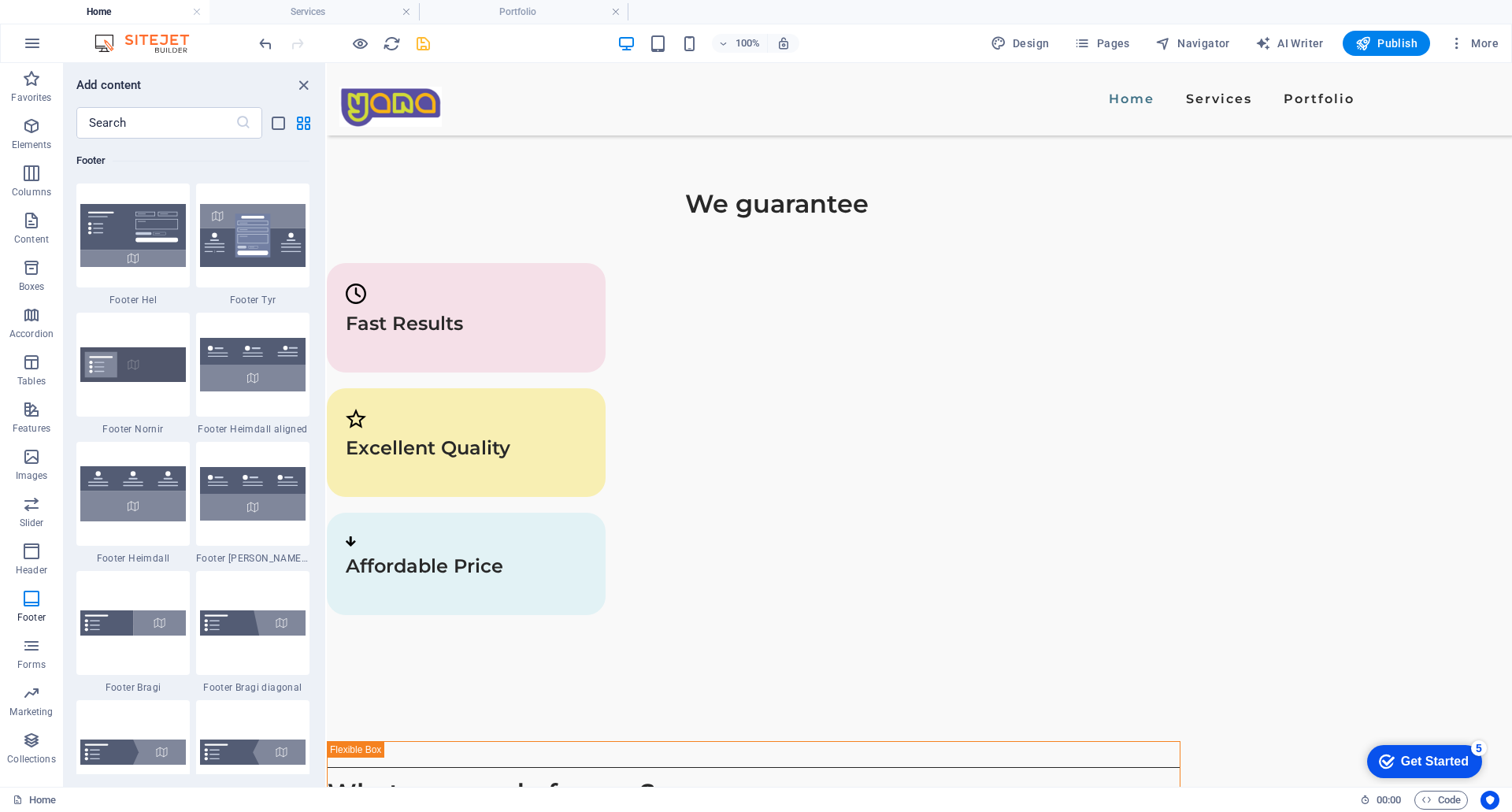
drag, startPoint x: 332, startPoint y: 571, endPoint x: 326, endPoint y: 598, distance: 27.7
click at [326, 598] on section "Favorites Elements Columns Content Boxes Accordion Tables Features Images Slide…" at bounding box center [756, 425] width 1512 height 724
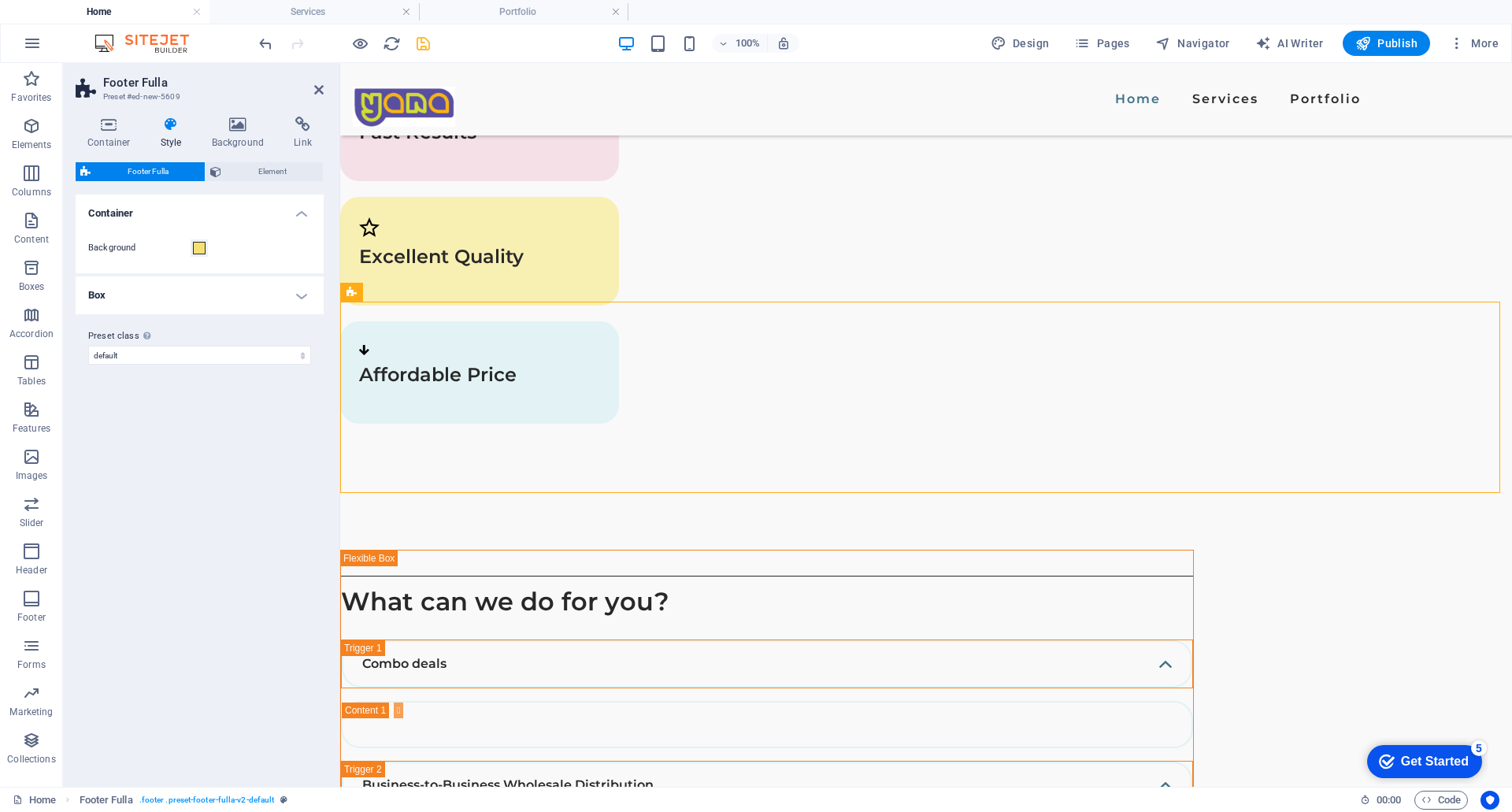
scroll to position [3374, 0]
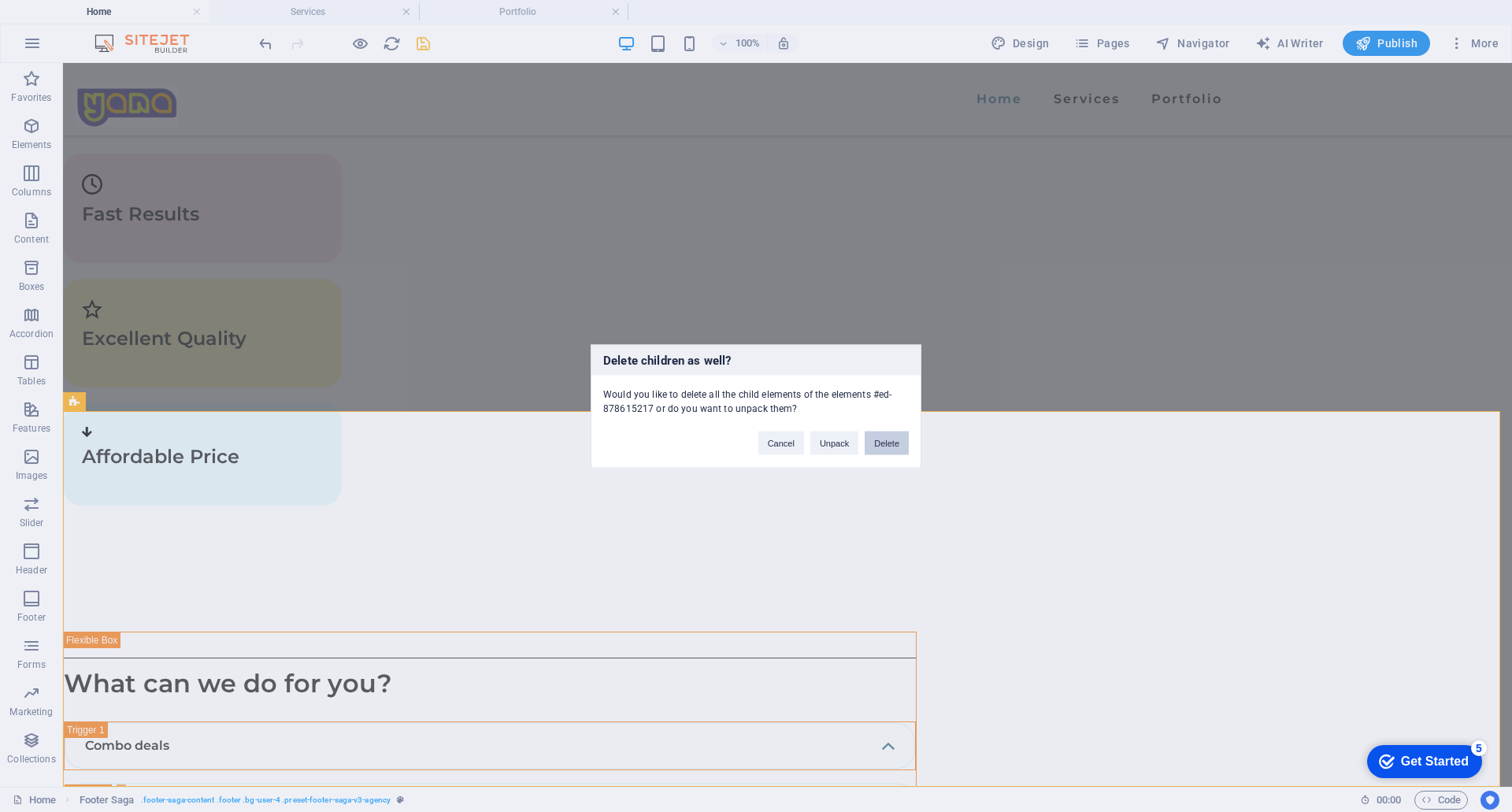
click at [886, 446] on button "Delete" at bounding box center [887, 442] width 44 height 24
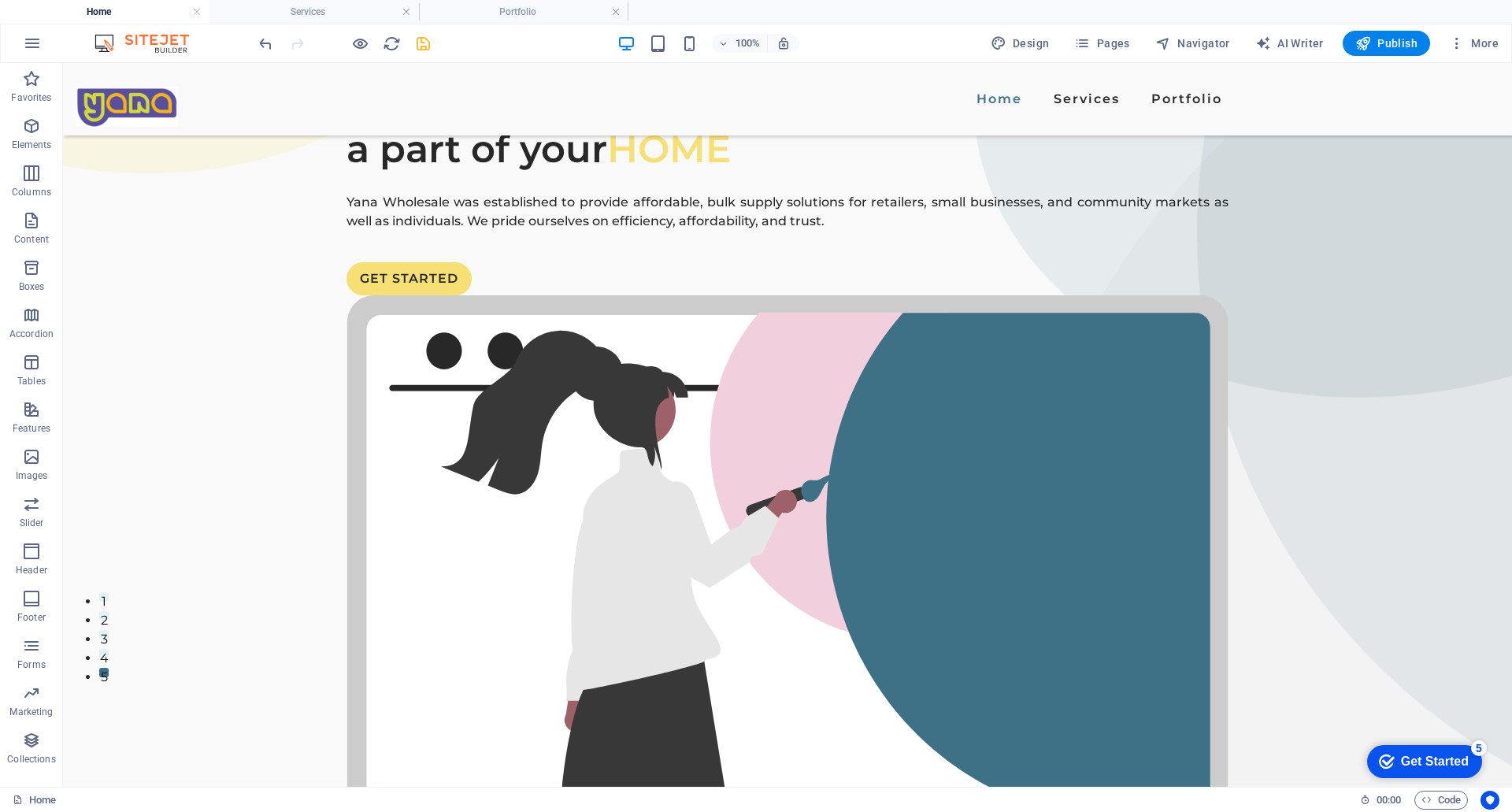
scroll to position [252, 0]
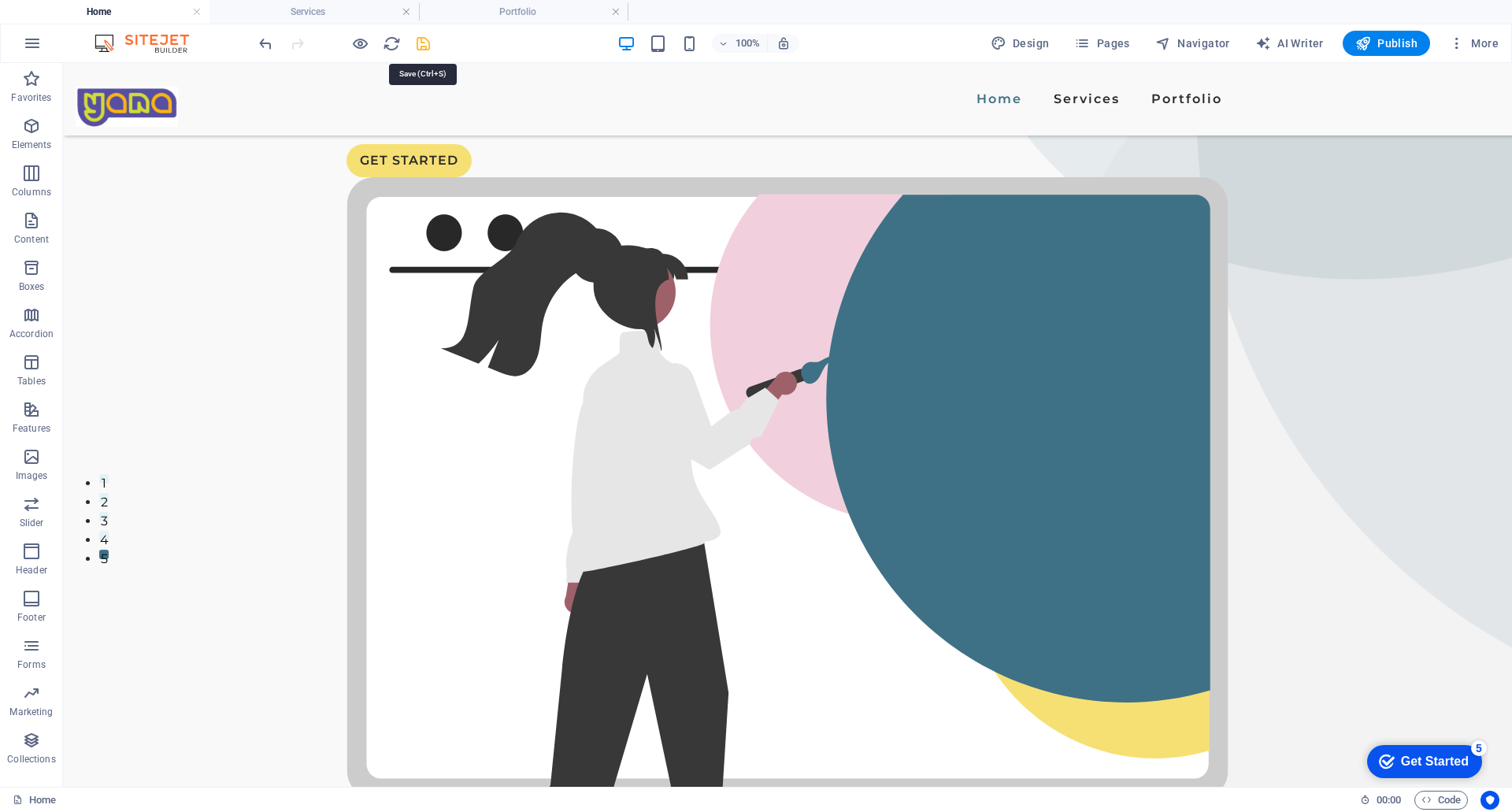
click at [420, 40] on icon "save" at bounding box center [423, 43] width 18 height 18
click at [361, 45] on icon "button" at bounding box center [360, 43] width 18 height 18
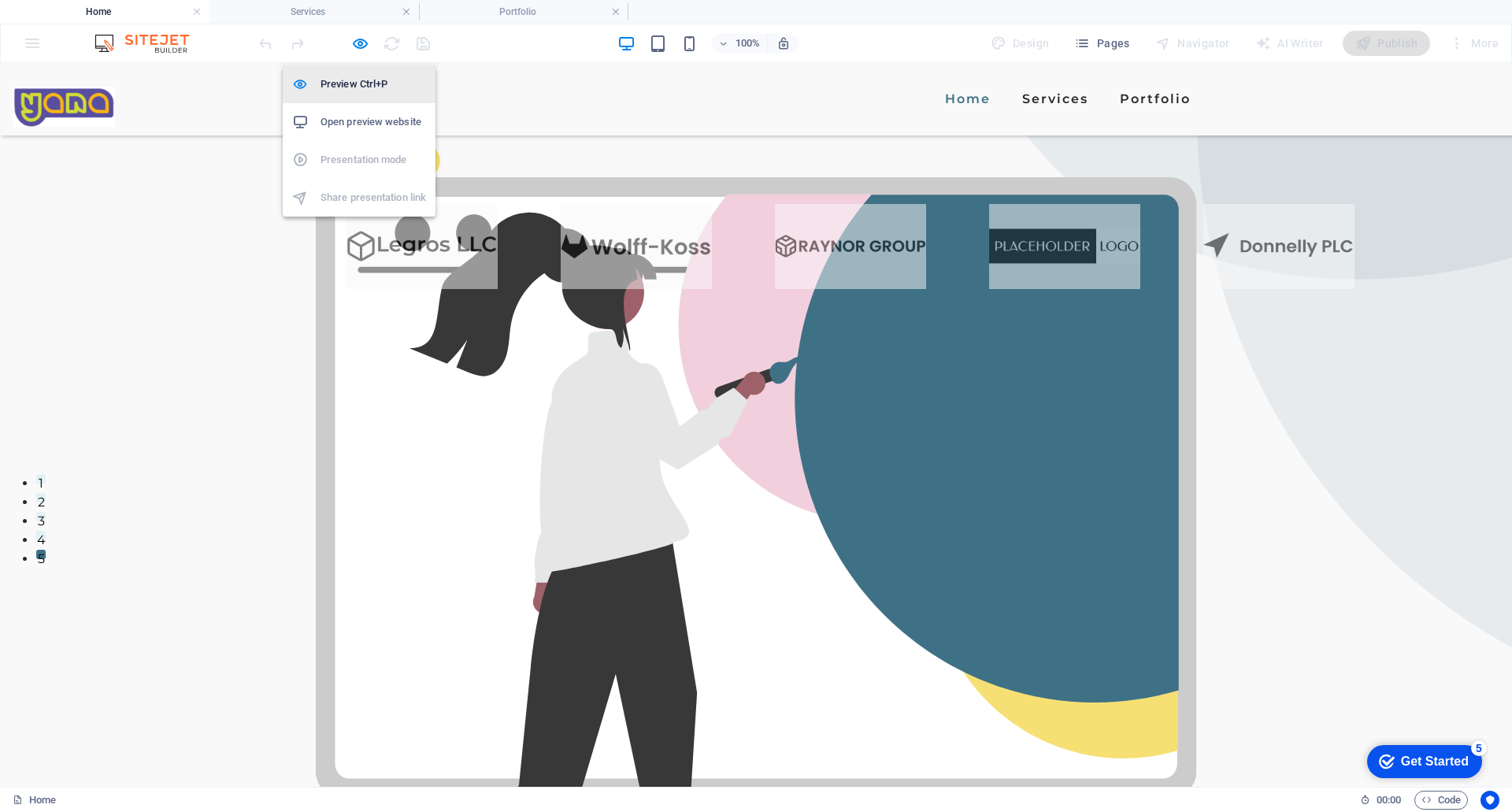
click at [363, 93] on h6 "Preview Ctrl+P" at bounding box center [373, 84] width 105 height 19
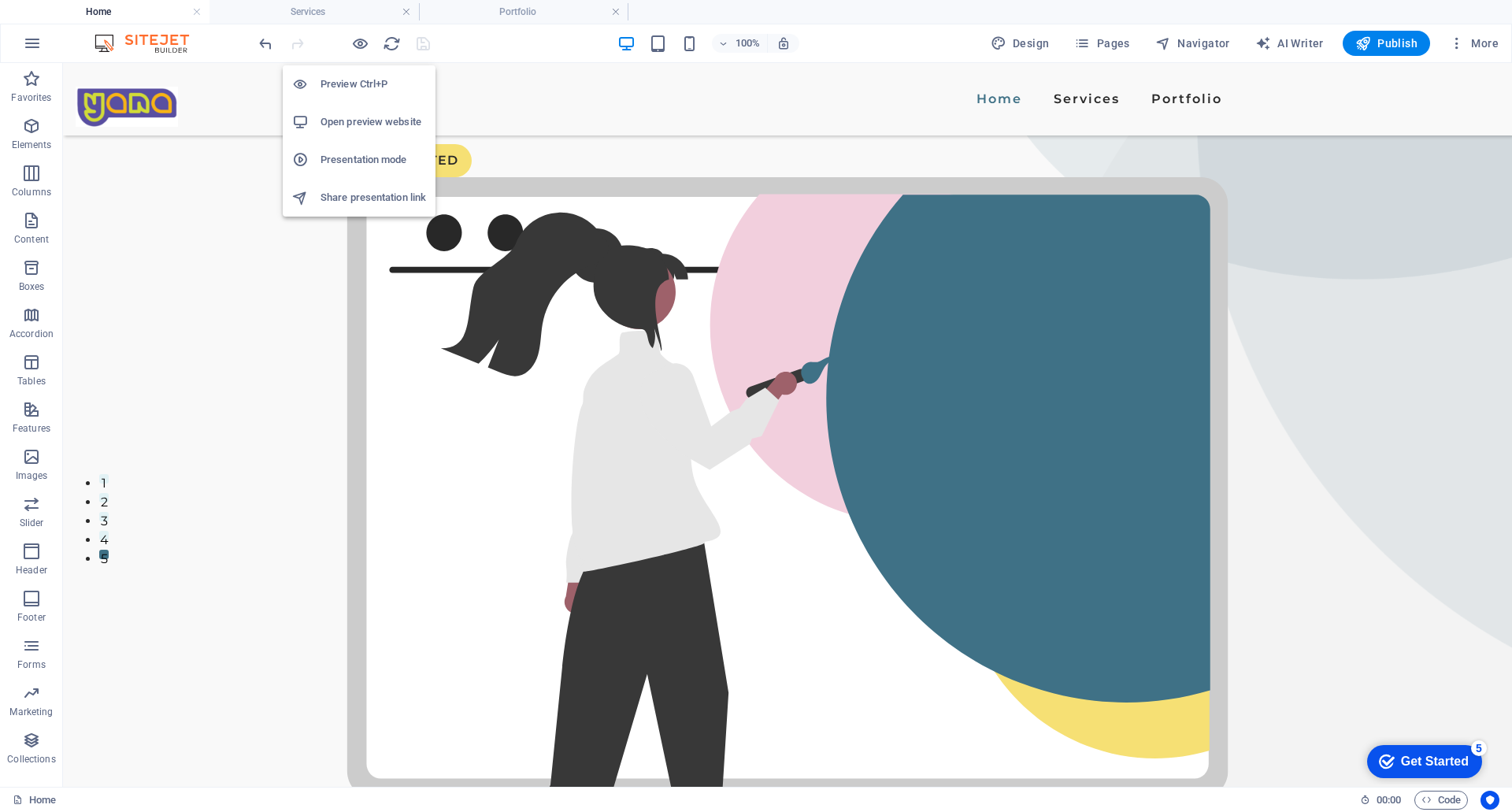
click at [363, 93] on h6 "Preview Ctrl+P" at bounding box center [373, 84] width 105 height 19
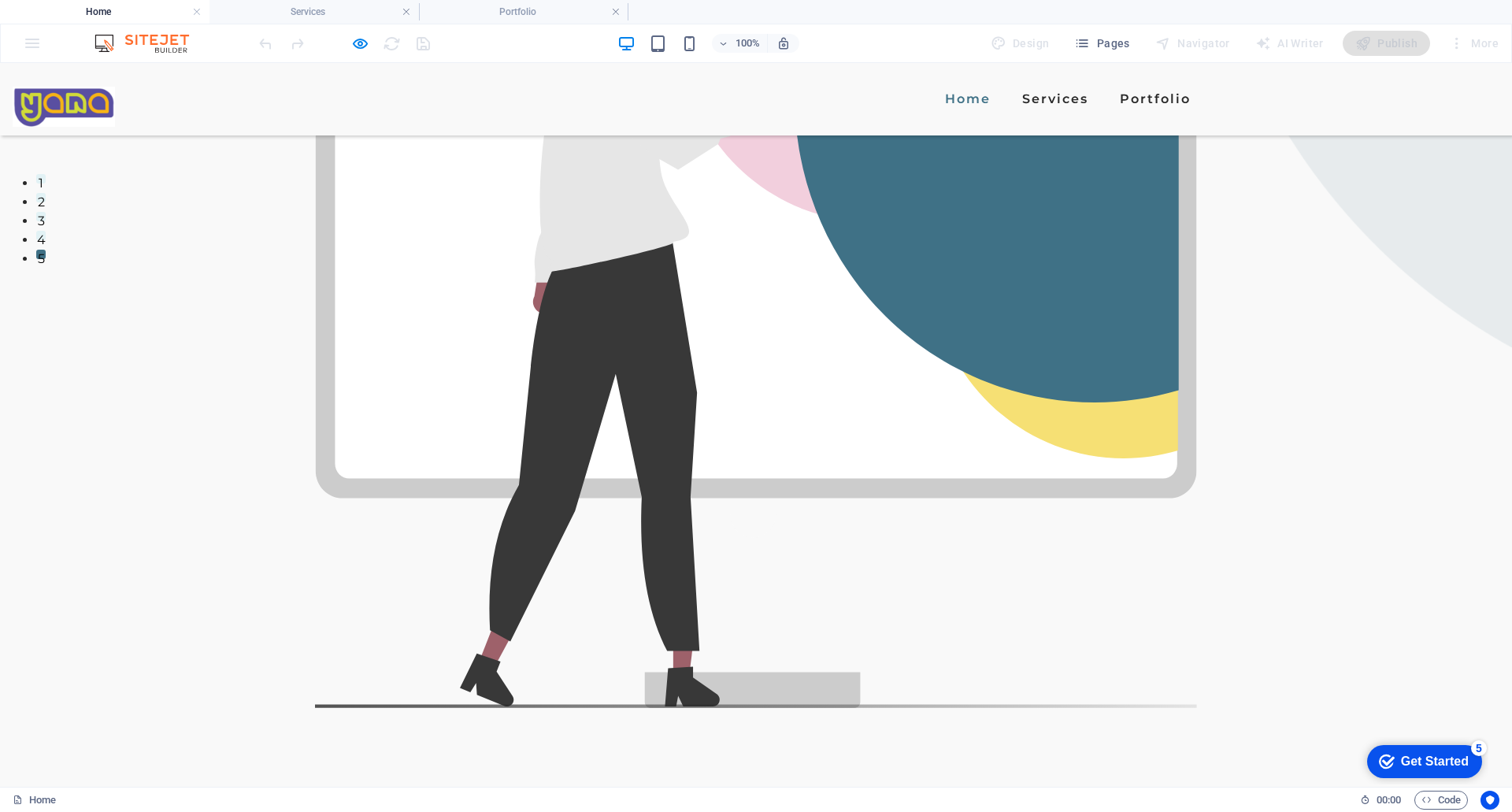
scroll to position [549, 0]
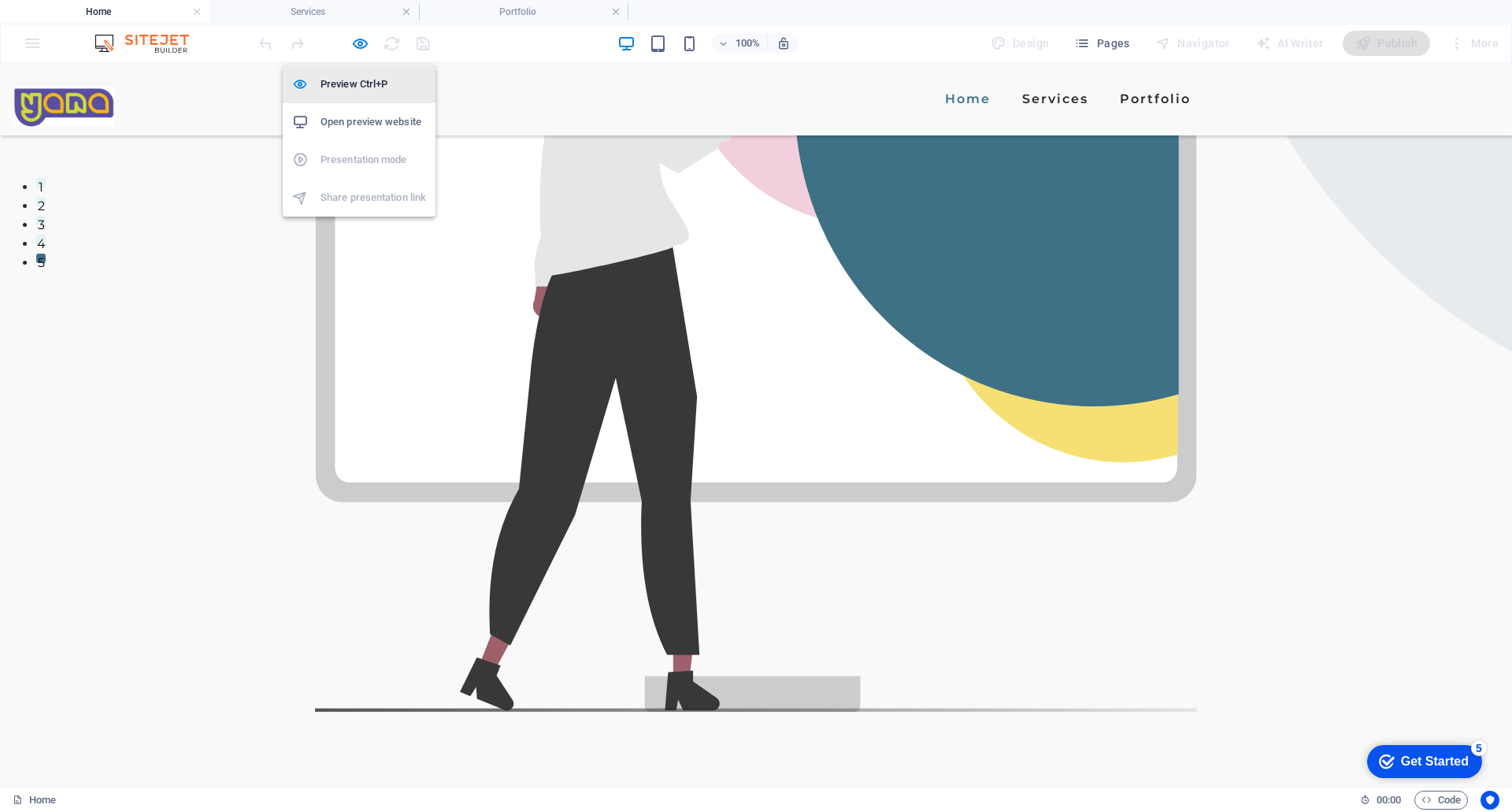
click at [355, 85] on h6 "Preview Ctrl+P" at bounding box center [373, 84] width 105 height 19
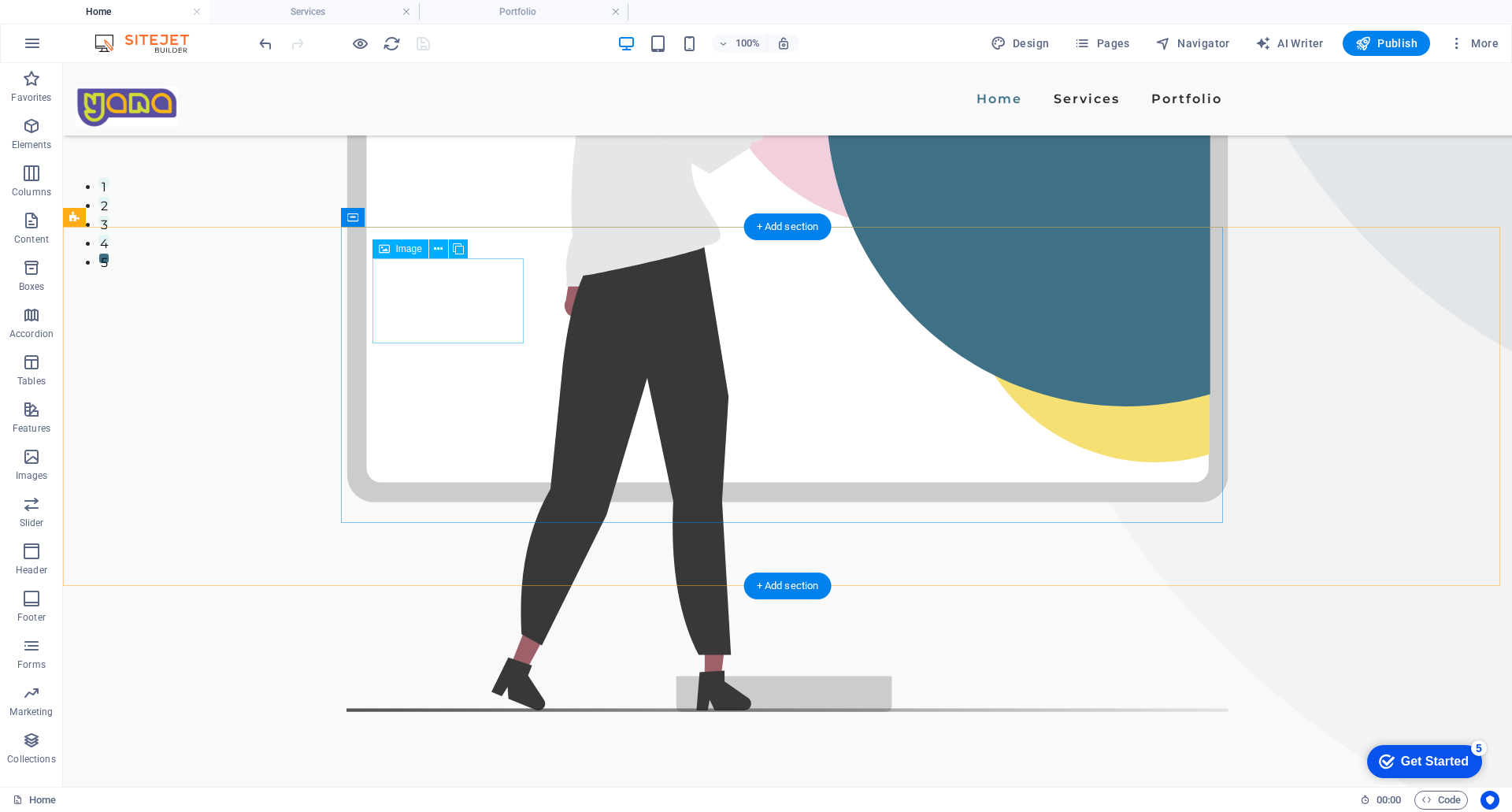
click at [464, 568] on figure at bounding box center [452, 610] width 151 height 85
click at [440, 568] on figure at bounding box center [452, 610] width 151 height 85
click at [440, 568] on figure at bounding box center [450, 610] width 151 height 85
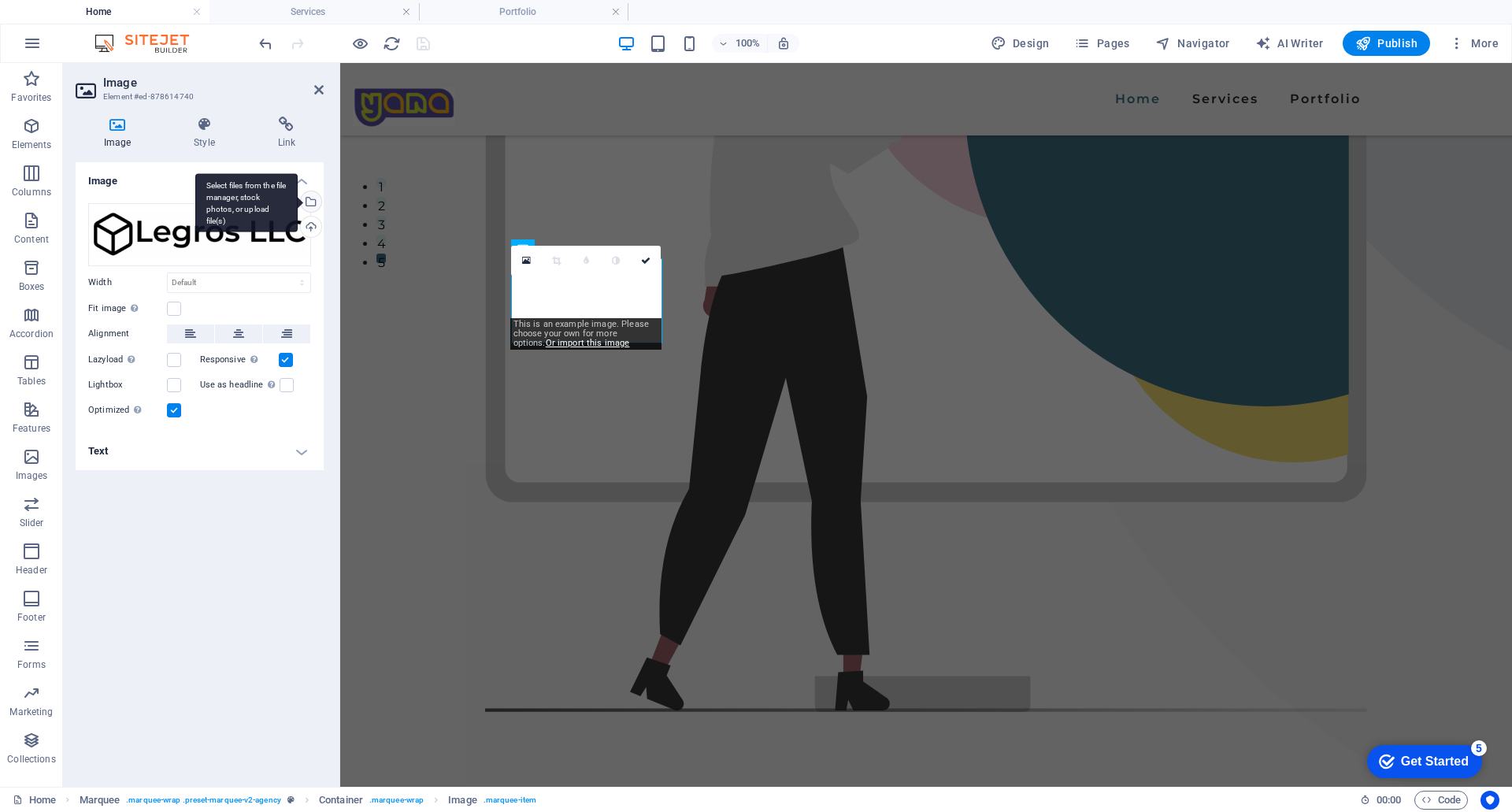
click at [311, 202] on div "Select files from the file manager, stock photos, or upload file(s)" at bounding box center [310, 204] width 24 height 24
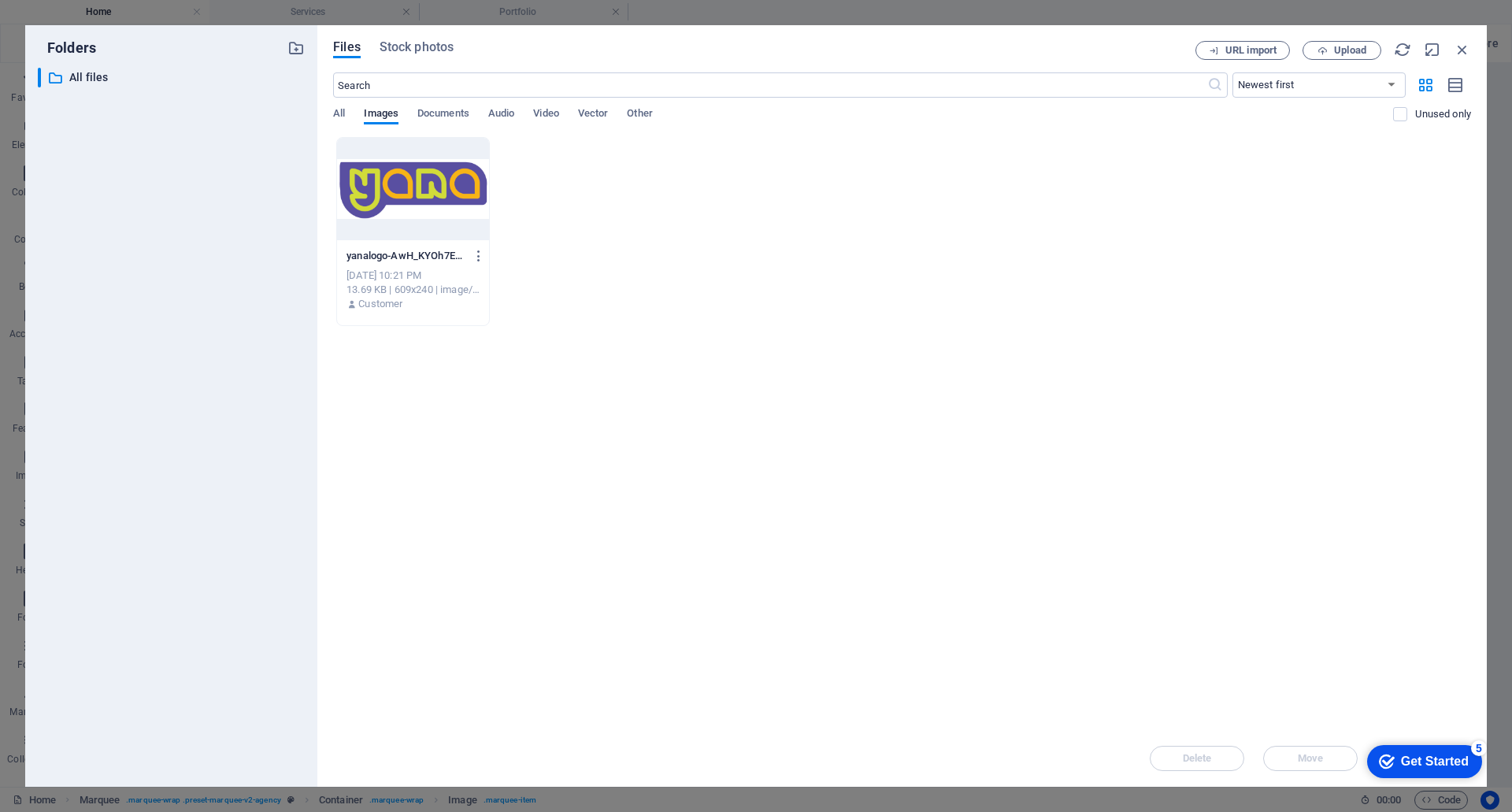
click at [453, 190] on div at bounding box center [413, 189] width 152 height 103
click at [453, 190] on div "1" at bounding box center [413, 189] width 152 height 103
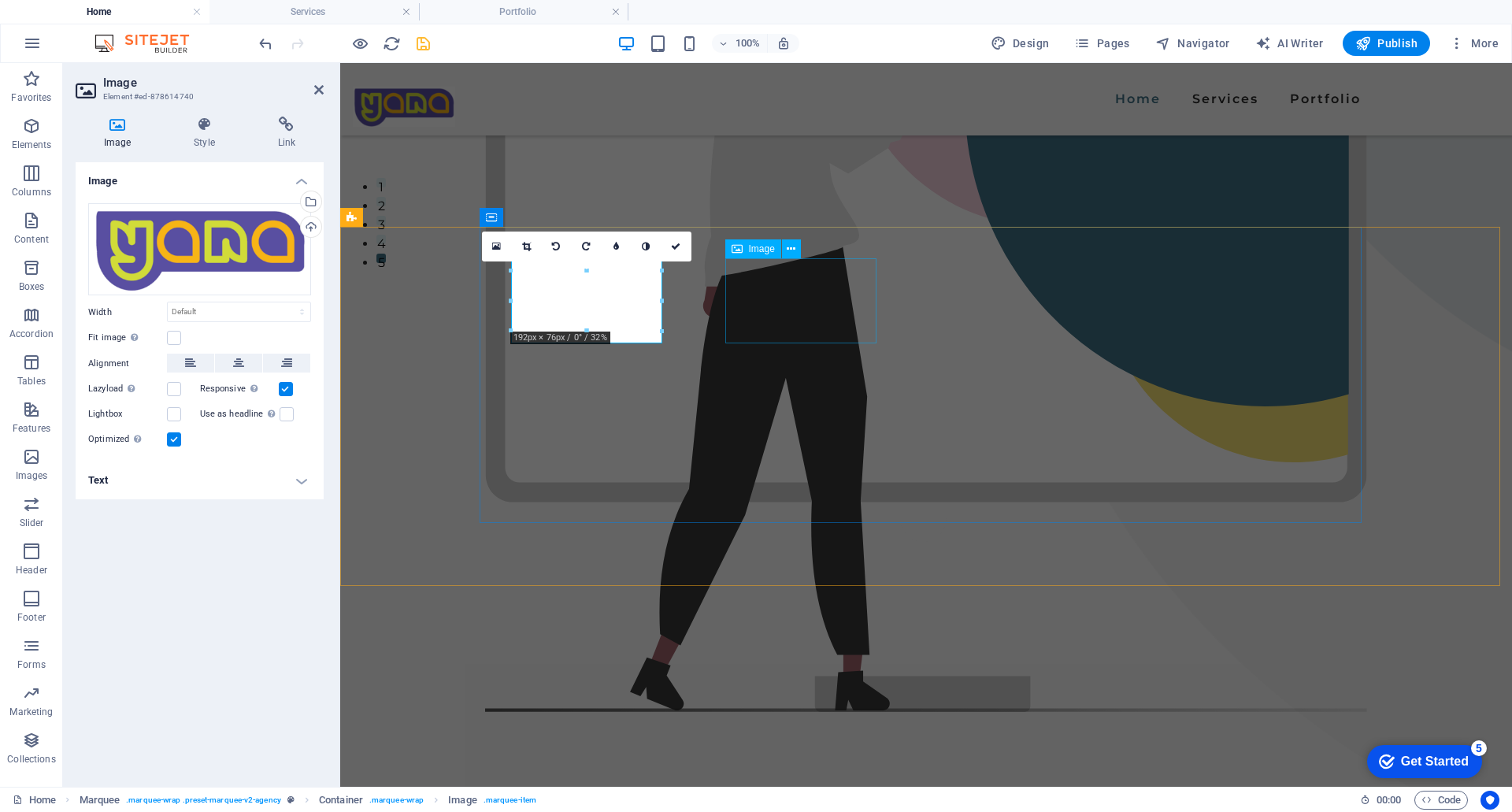
click at [652, 685] on figure at bounding box center [576, 726] width 151 height 85
click at [655, 685] on figure at bounding box center [578, 726] width 151 height 85
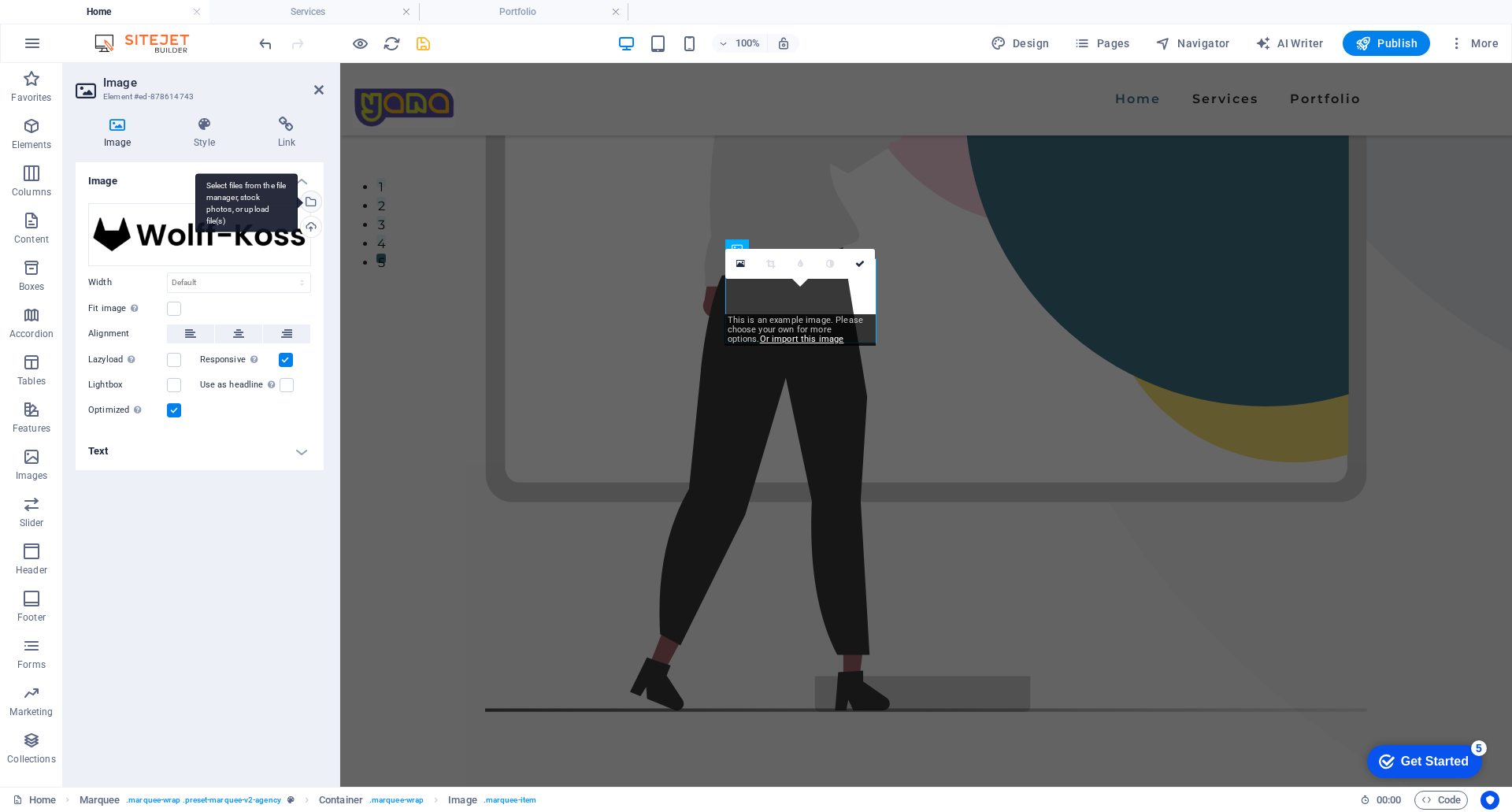
click at [298, 207] on div "Select files from the file manager, stock photos, or upload file(s)" at bounding box center [246, 202] width 103 height 59
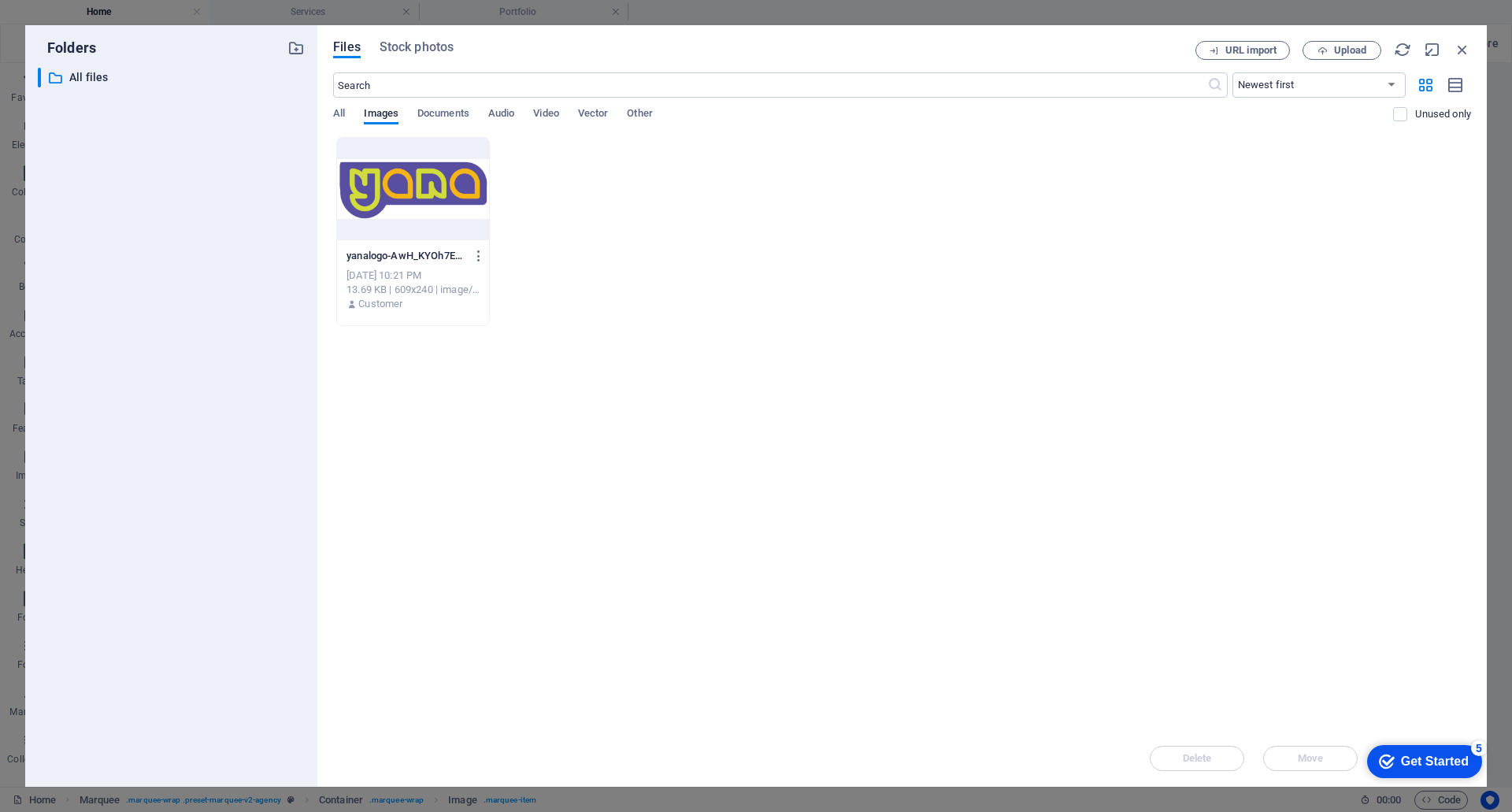
click at [430, 210] on div at bounding box center [413, 189] width 152 height 103
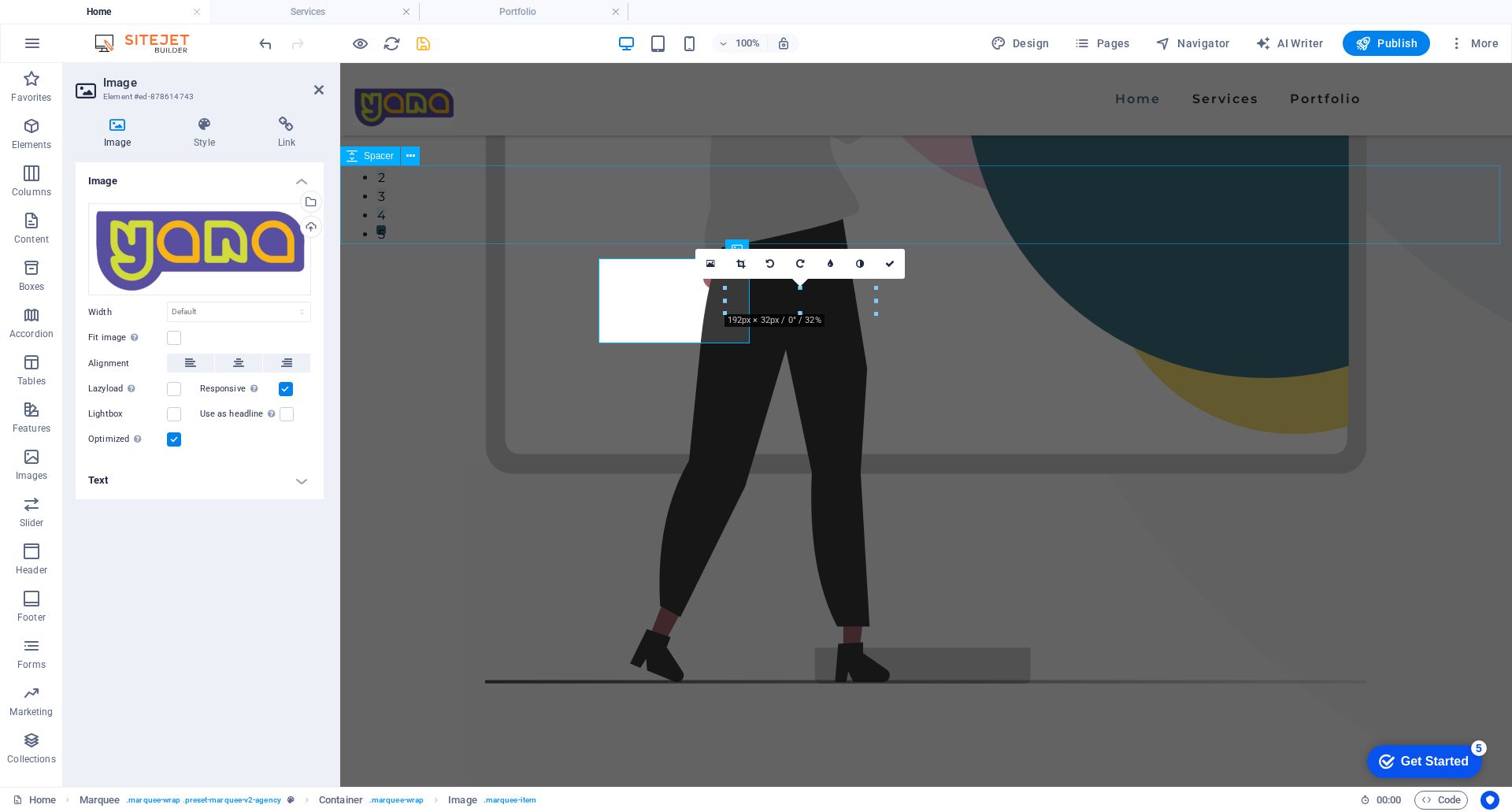
scroll to position [549, 0]
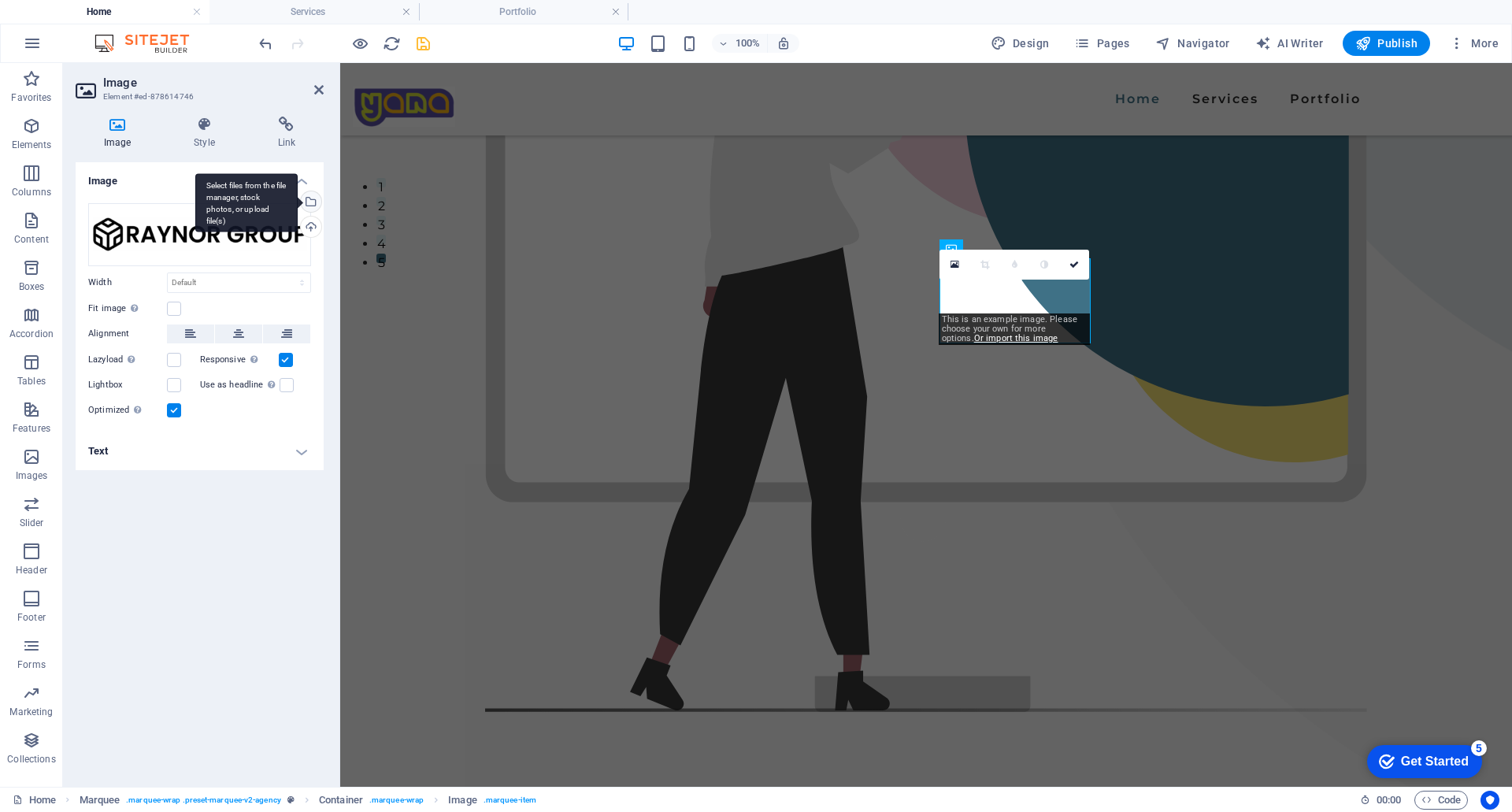
click at [313, 197] on div "Select files from the file manager, stock photos, or upload file(s)" at bounding box center [310, 204] width 24 height 24
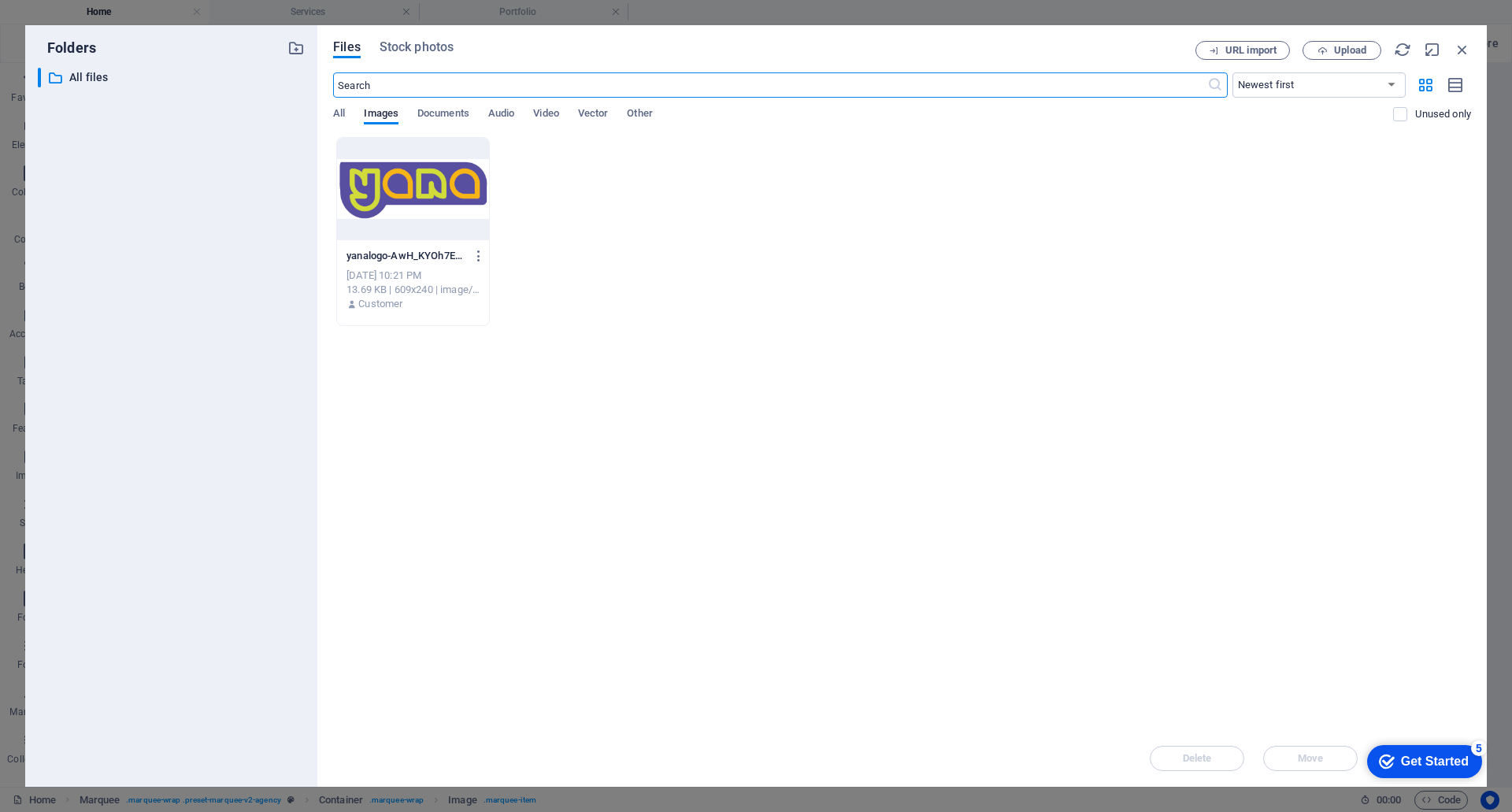
click at [420, 206] on div at bounding box center [413, 189] width 152 height 103
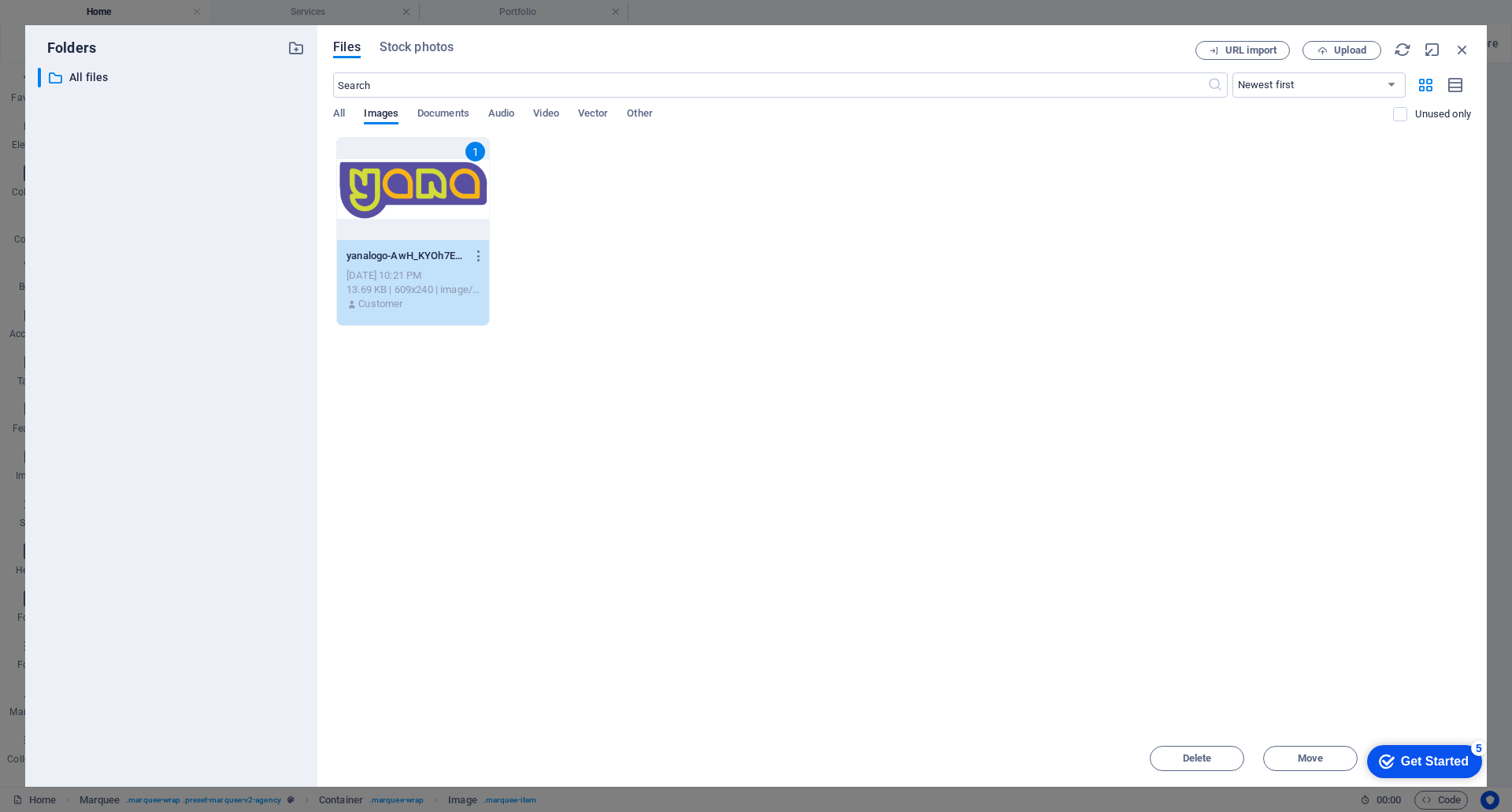
click at [420, 206] on div "1" at bounding box center [413, 189] width 152 height 103
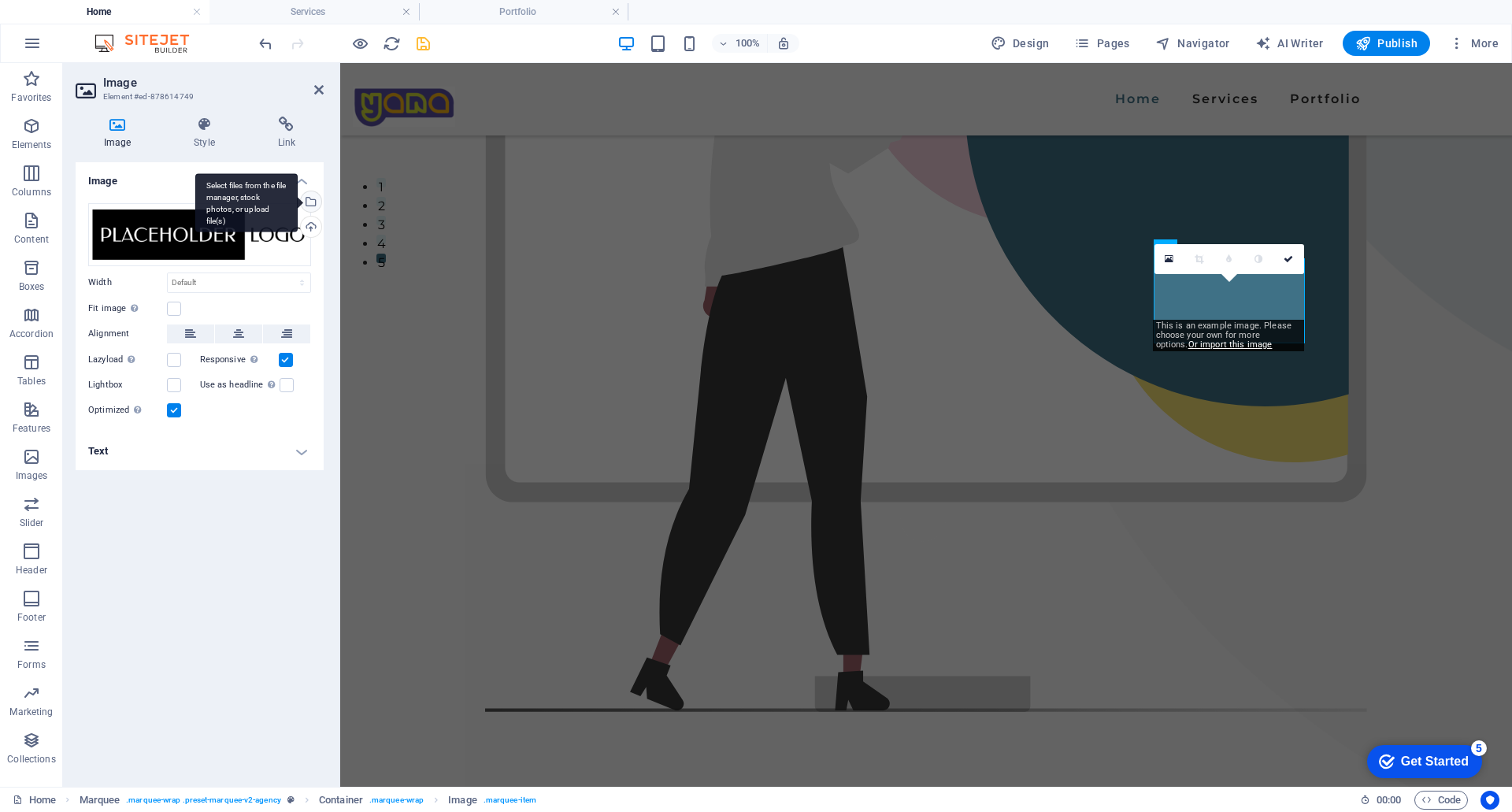
click at [316, 203] on div "Select files from the file manager, stock photos, or upload file(s)" at bounding box center [310, 204] width 24 height 24
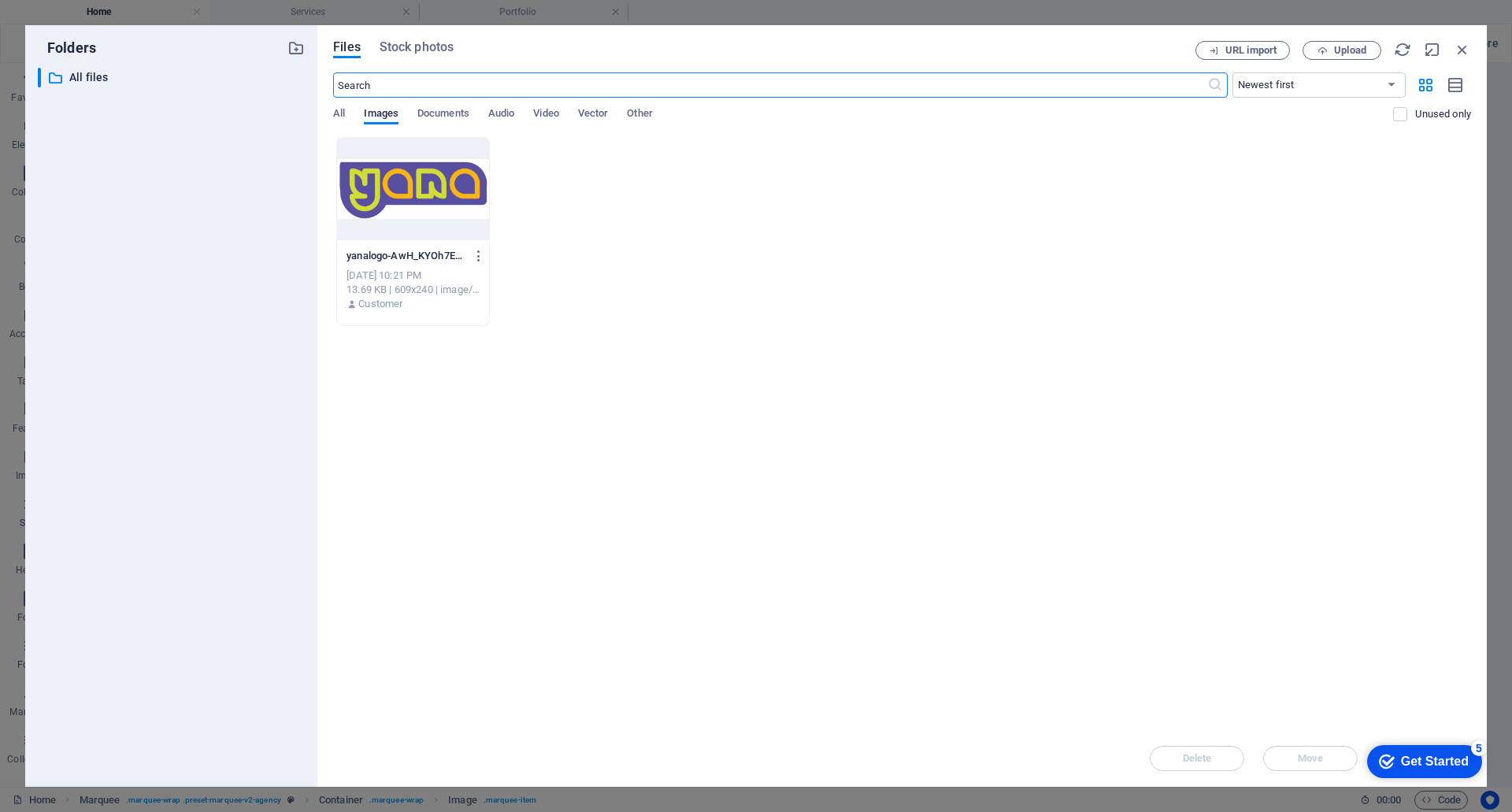
scroll to position [578, 0]
click at [411, 209] on div at bounding box center [413, 189] width 152 height 103
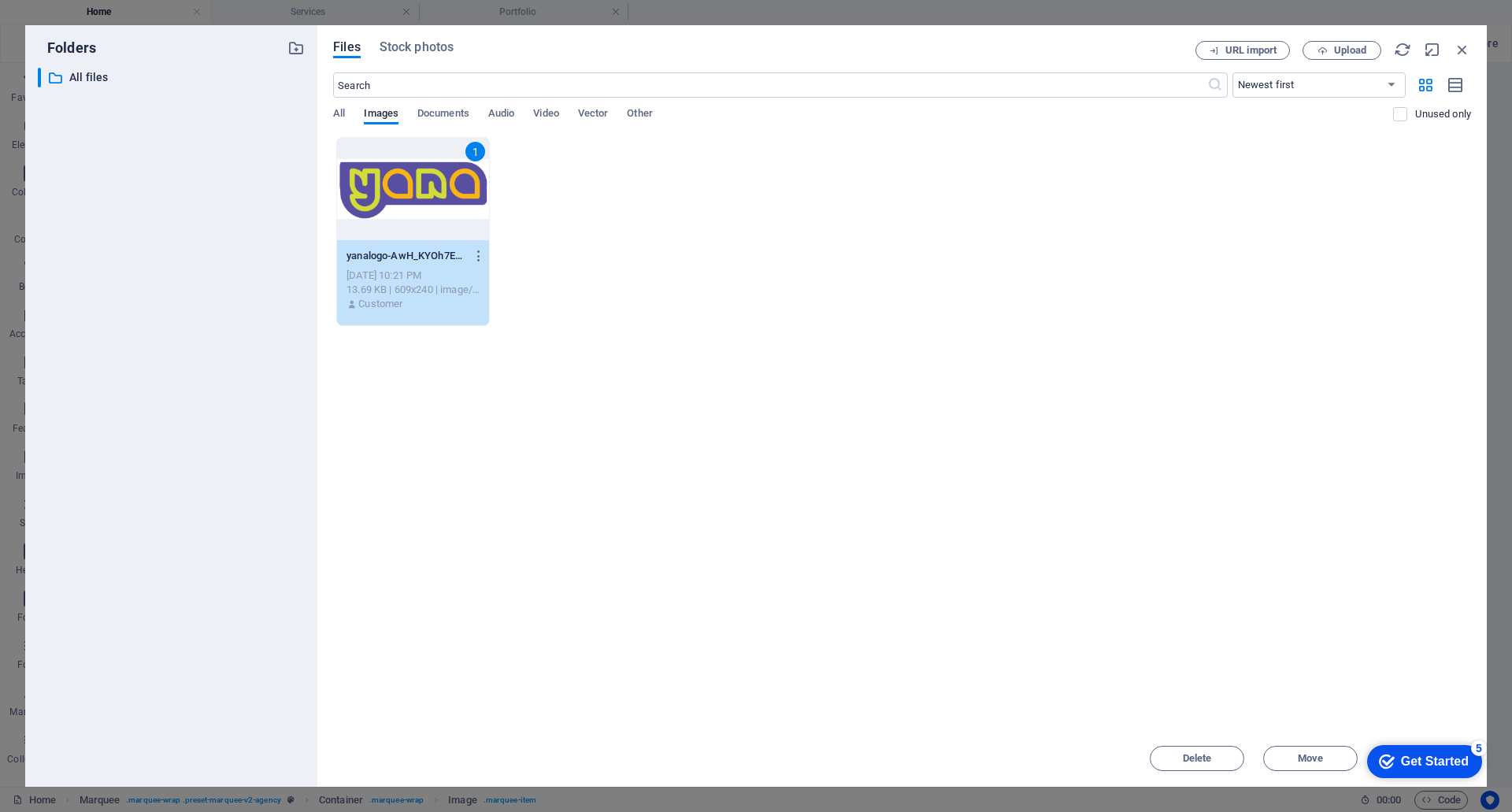
click at [411, 209] on div "1" at bounding box center [413, 189] width 152 height 103
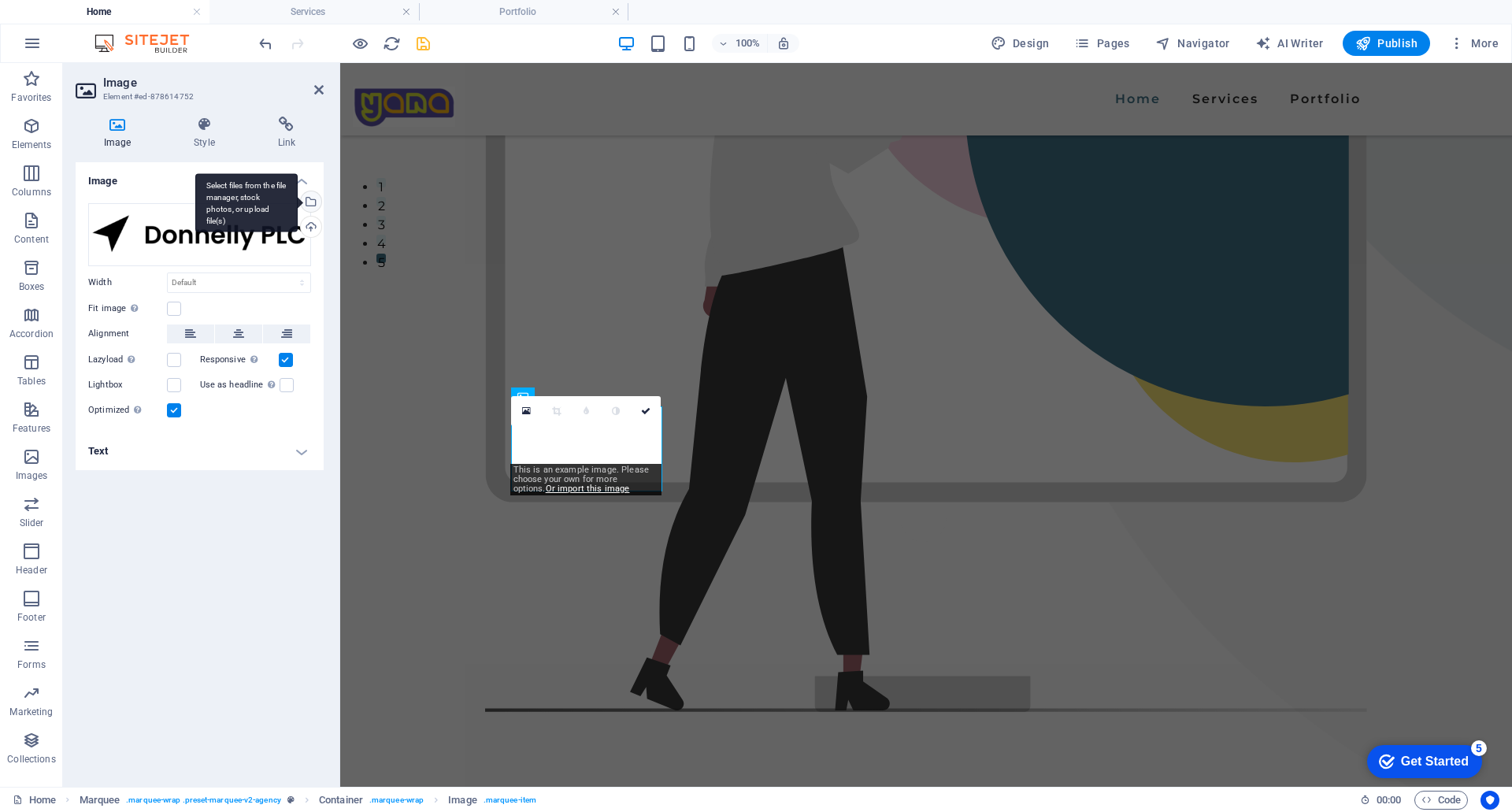
click at [313, 200] on div "Select files from the file manager, stock photos, or upload file(s)" at bounding box center [310, 204] width 24 height 24
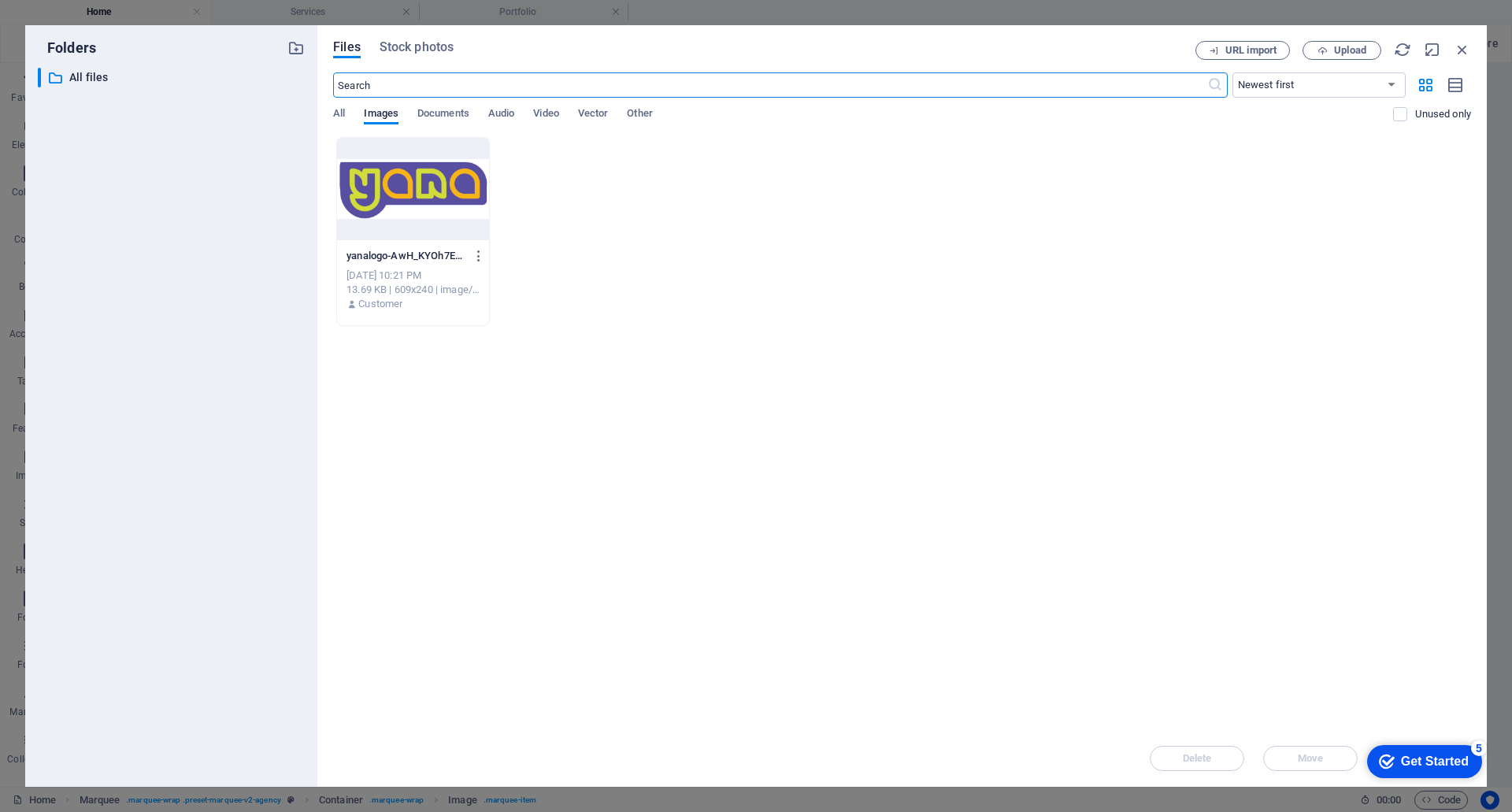
click at [384, 230] on div at bounding box center [413, 189] width 152 height 103
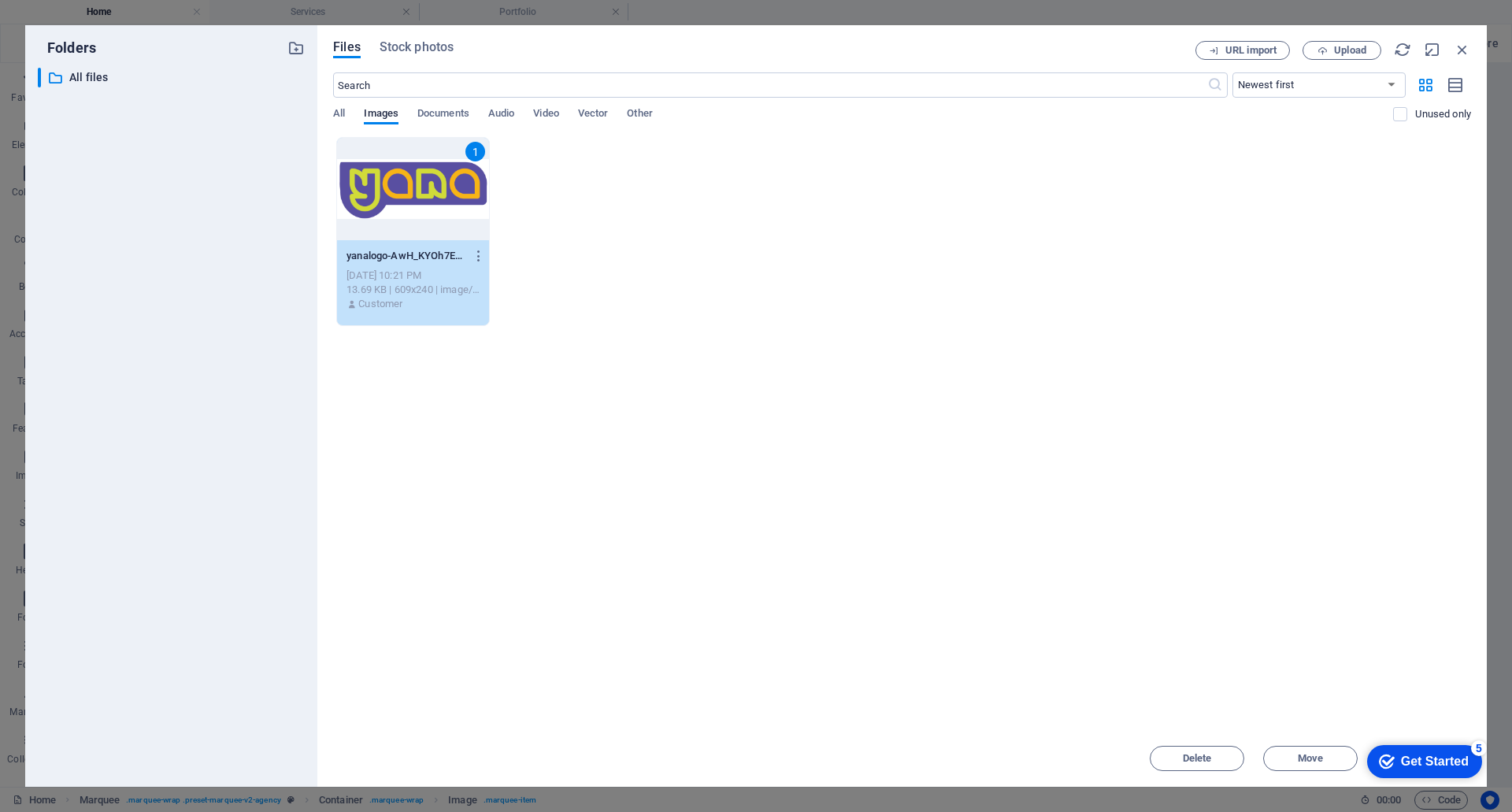
click at [384, 230] on div "1" at bounding box center [413, 189] width 152 height 103
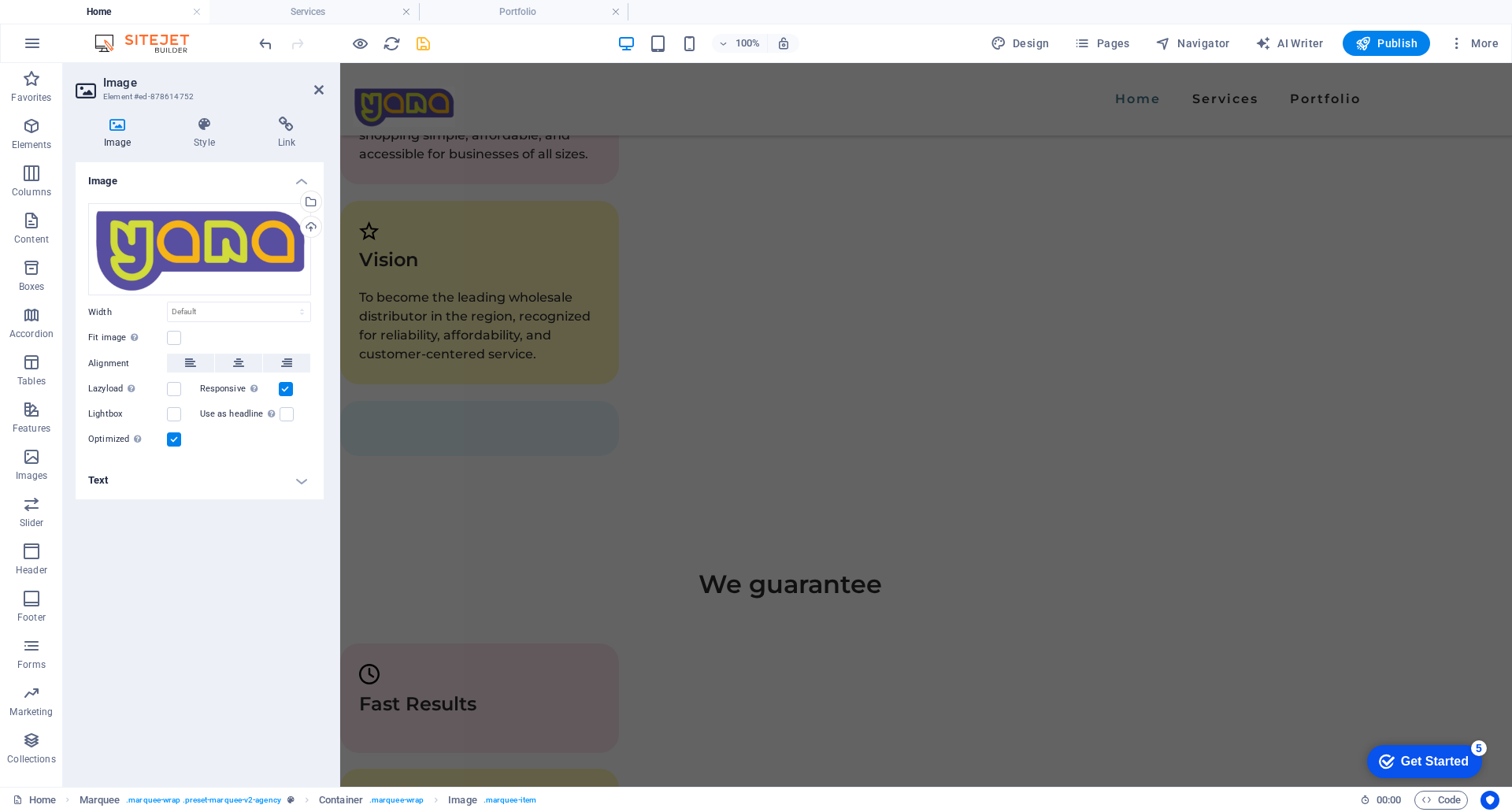
scroll to position [2998, 0]
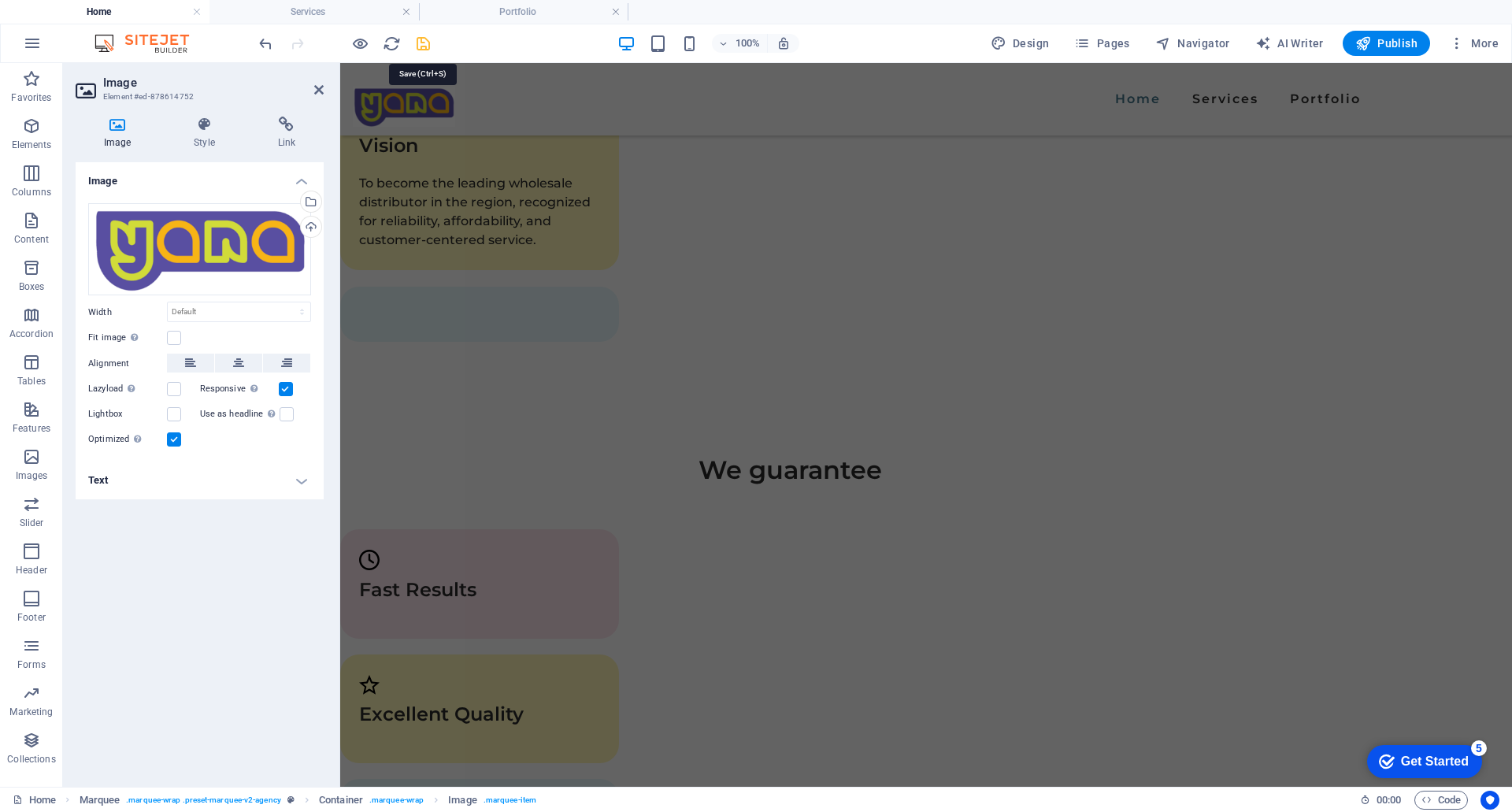
click at [425, 39] on icon "save" at bounding box center [423, 43] width 18 height 18
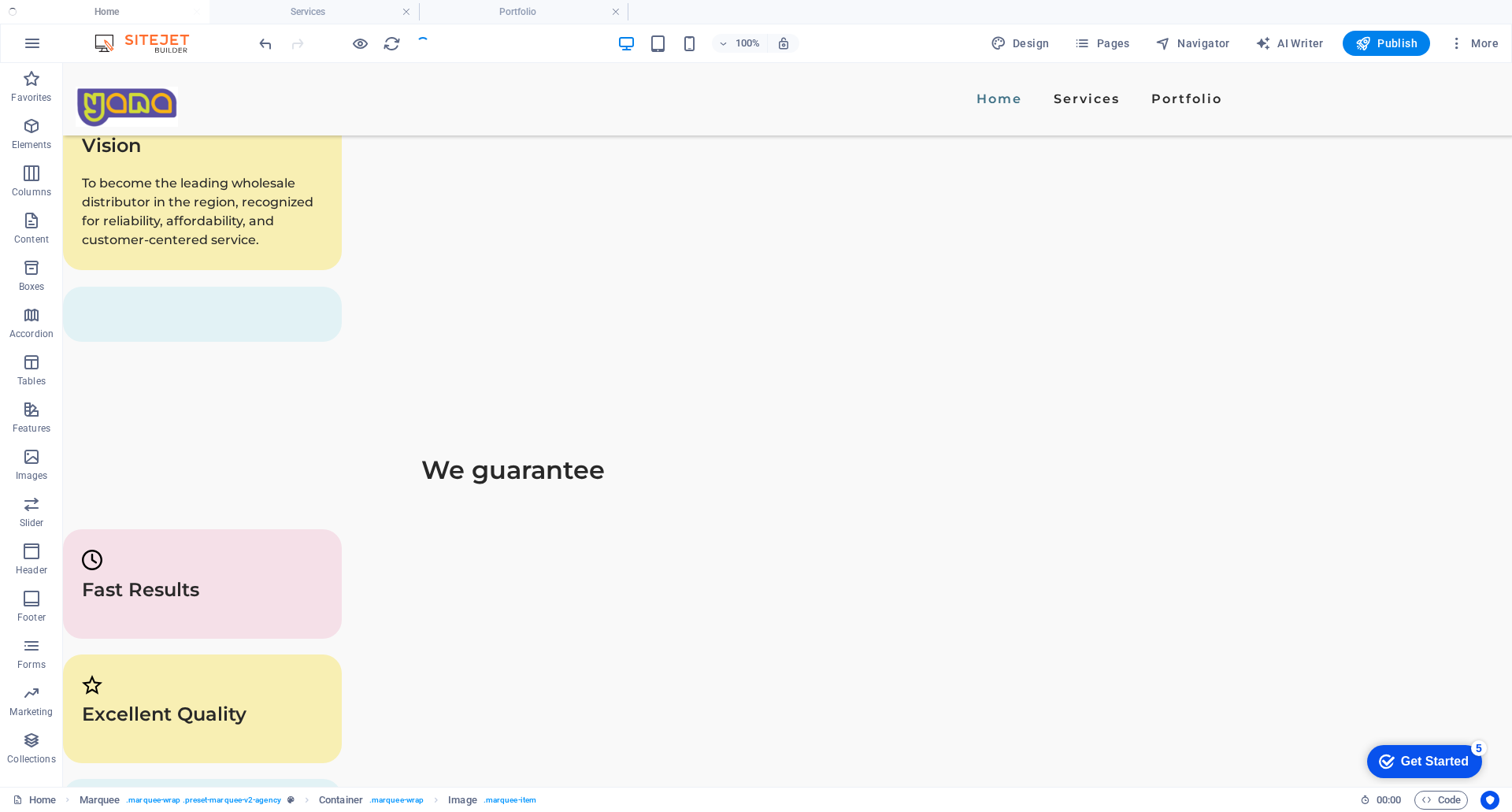
scroll to position [573, 0]
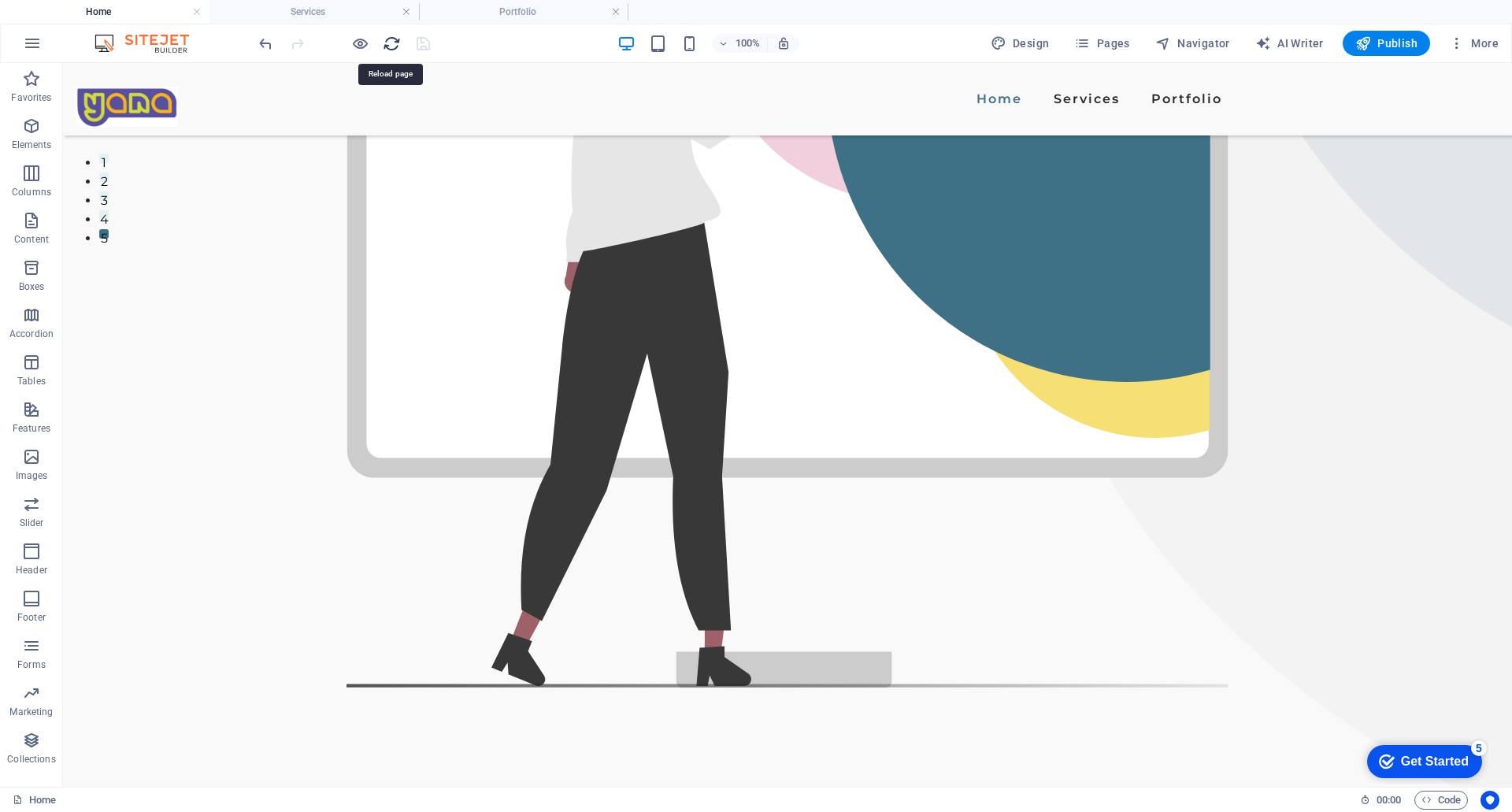
click at [386, 44] on icon "reload" at bounding box center [391, 43] width 18 height 18
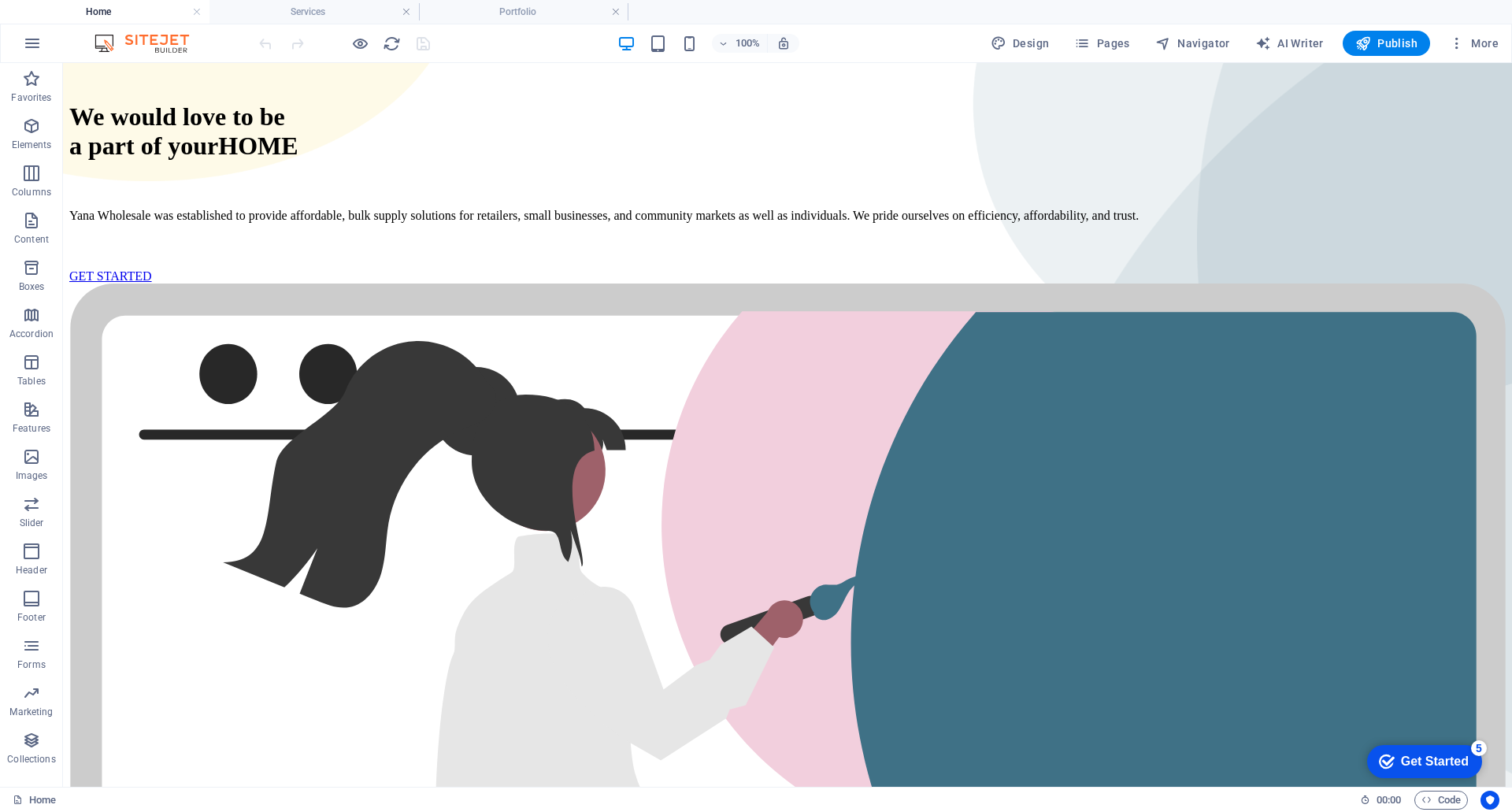
scroll to position [0, 0]
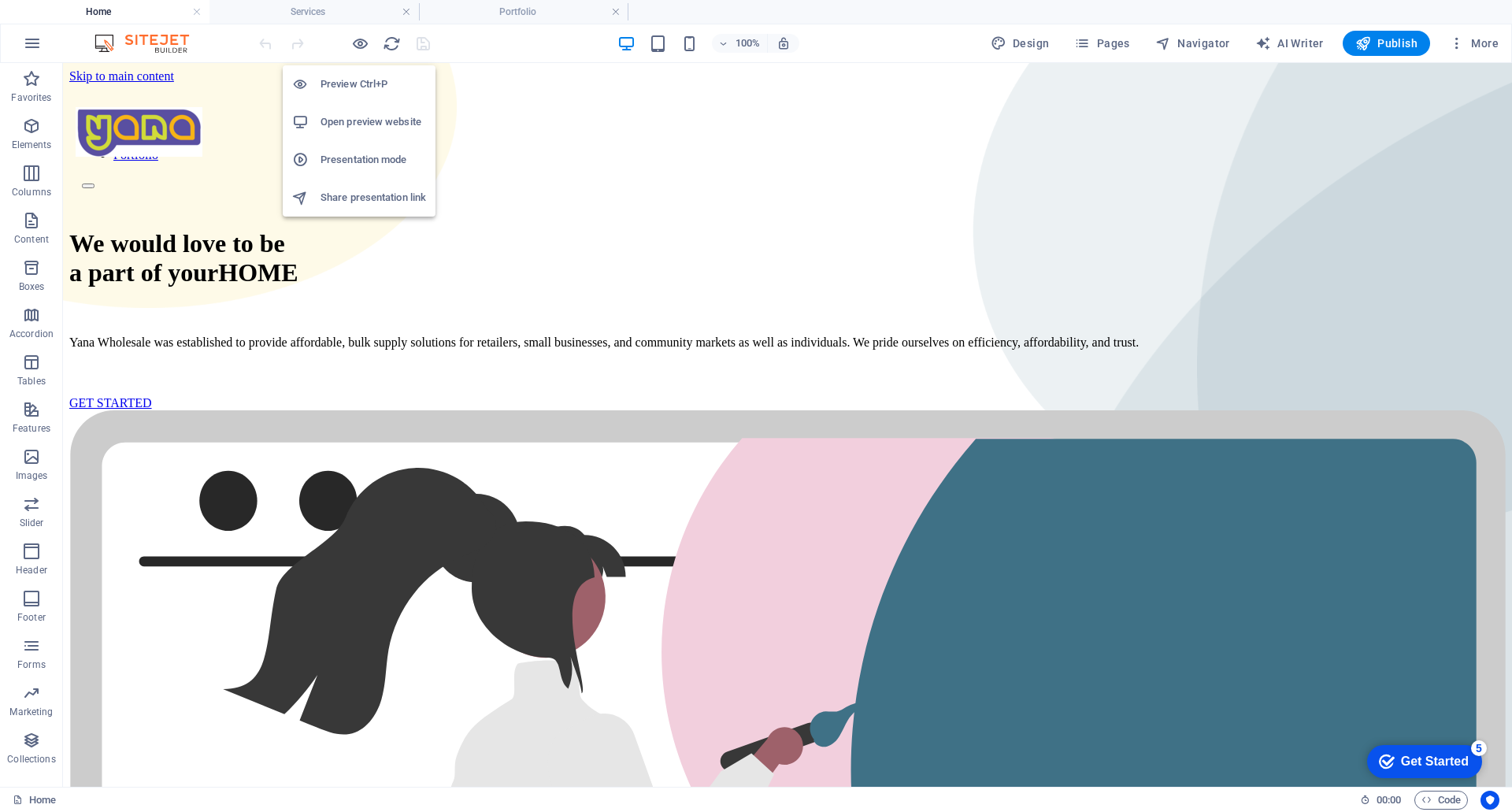
click at [359, 80] on h6 "Preview Ctrl+P" at bounding box center [373, 84] width 105 height 19
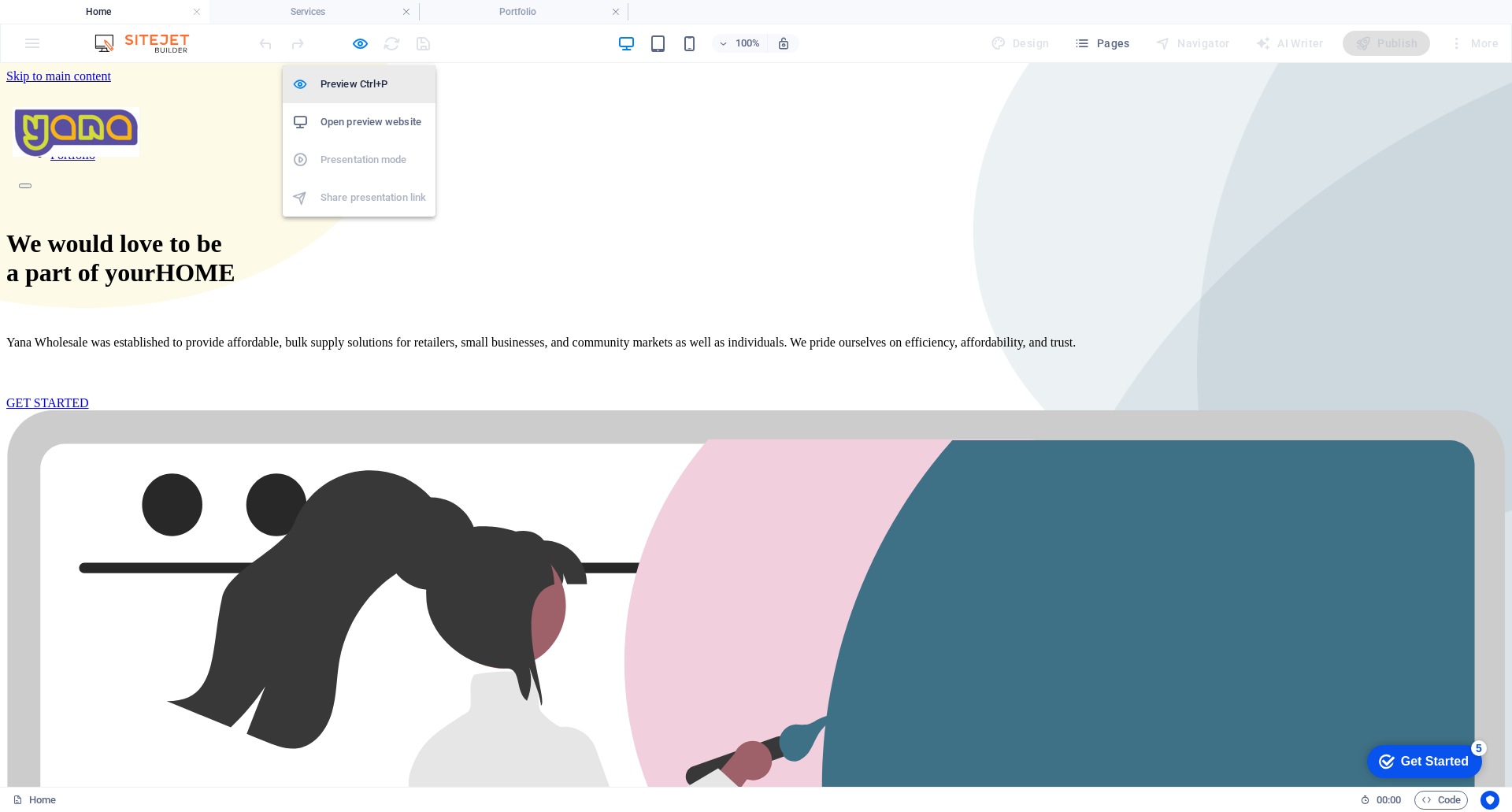
click at [359, 80] on h6 "Preview Ctrl+P" at bounding box center [373, 84] width 105 height 19
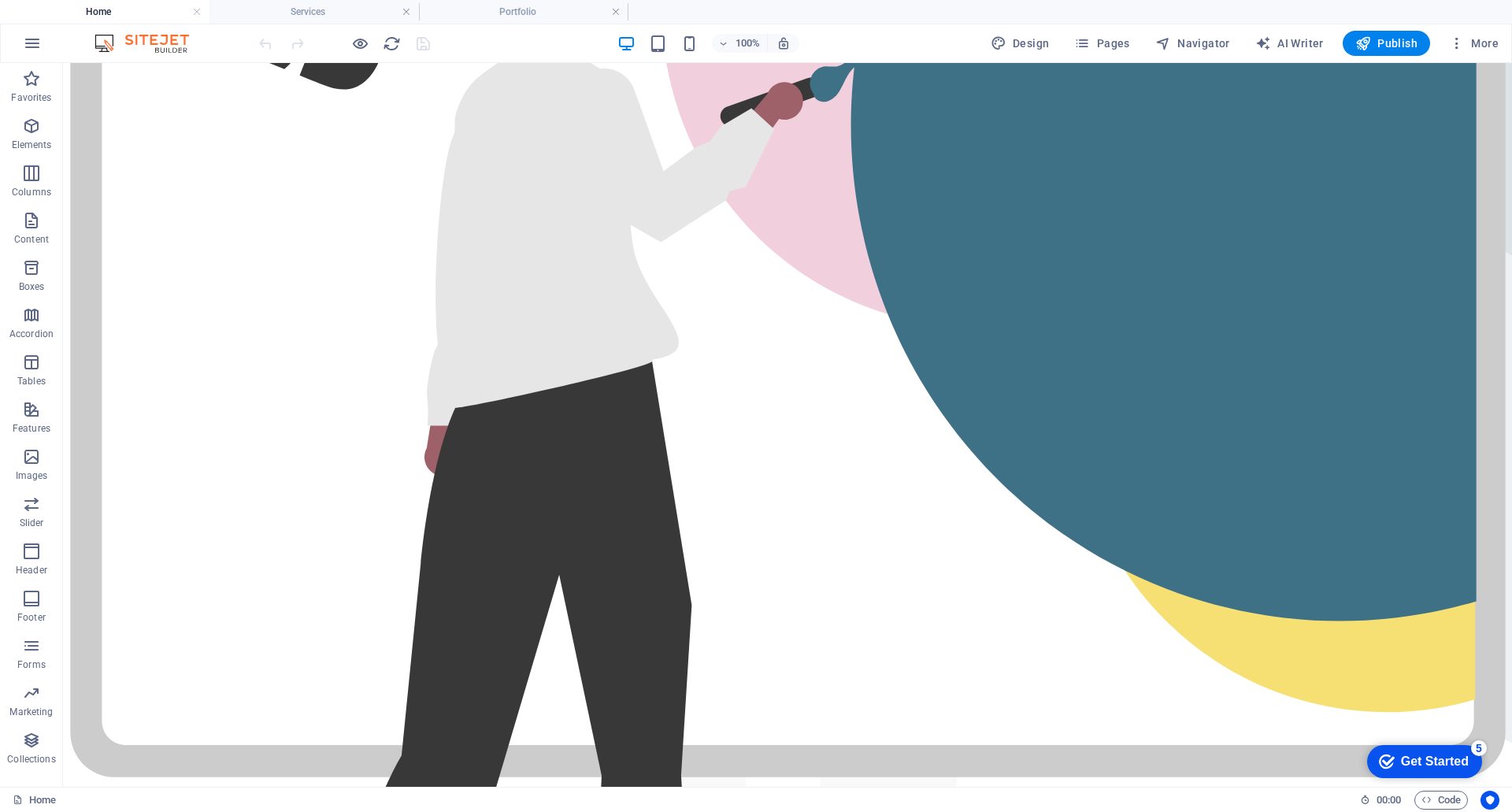
scroll to position [177, 0]
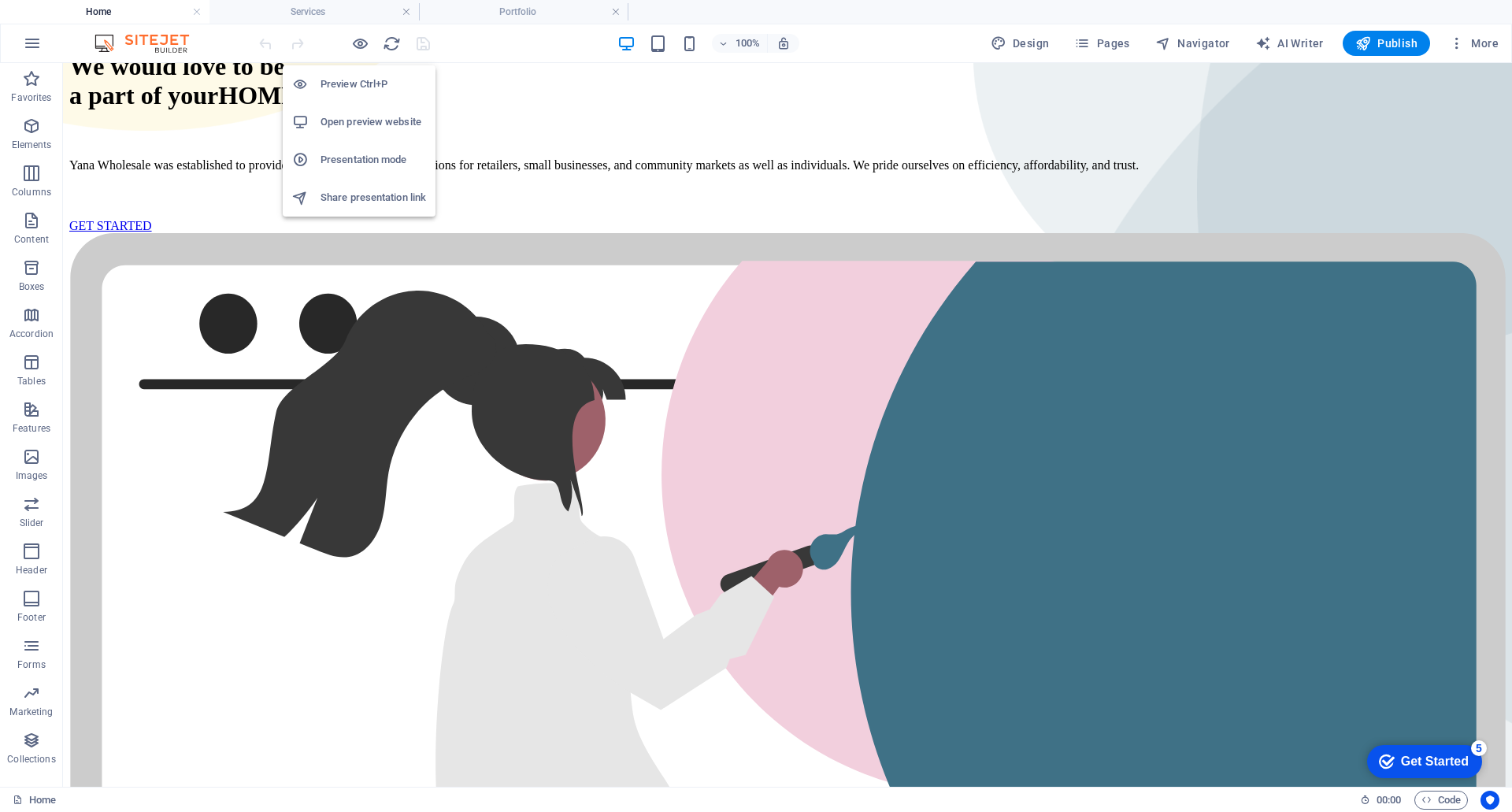
click at [359, 85] on h6 "Preview Ctrl+P" at bounding box center [373, 84] width 105 height 19
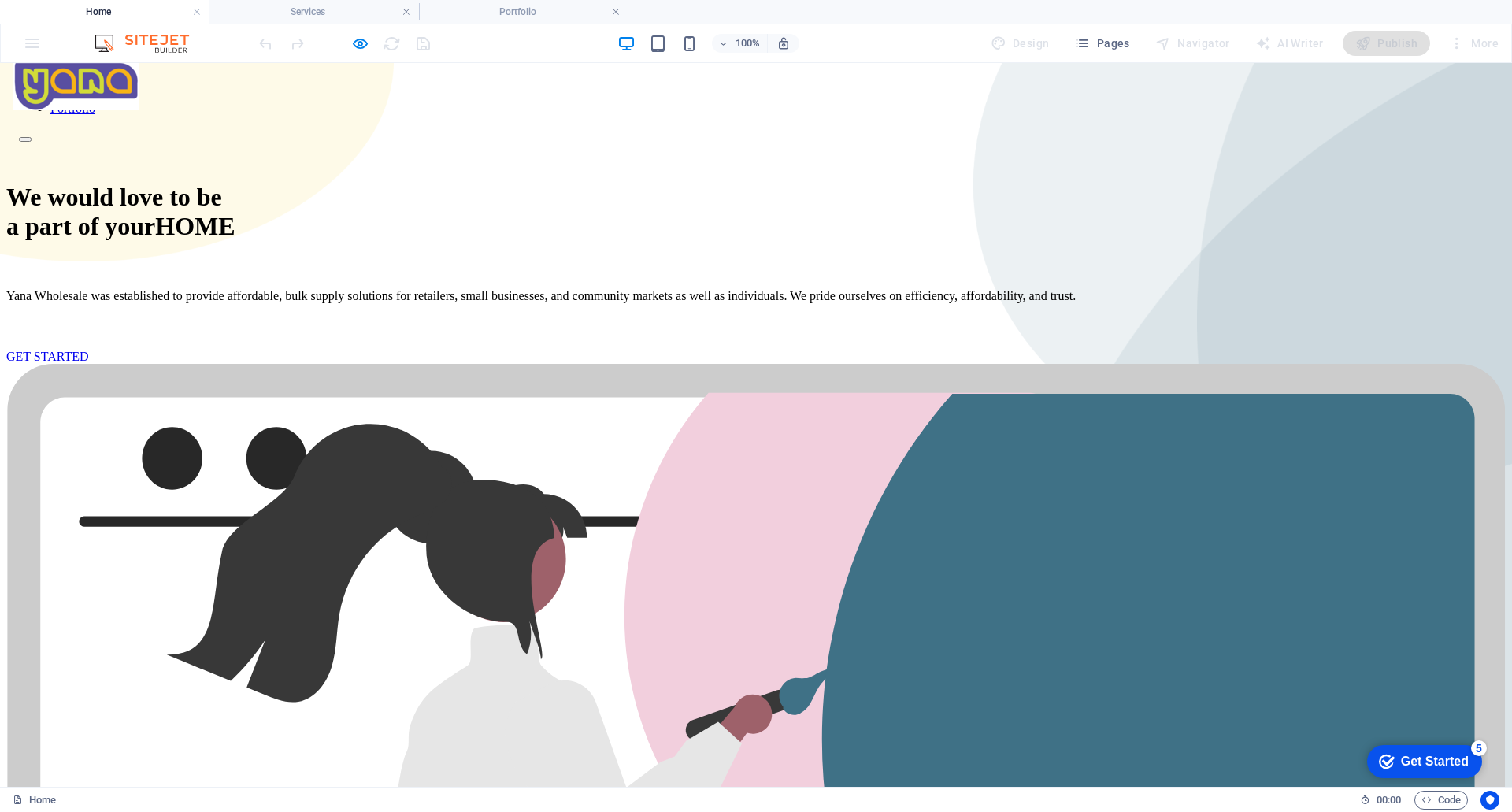
scroll to position [0, 0]
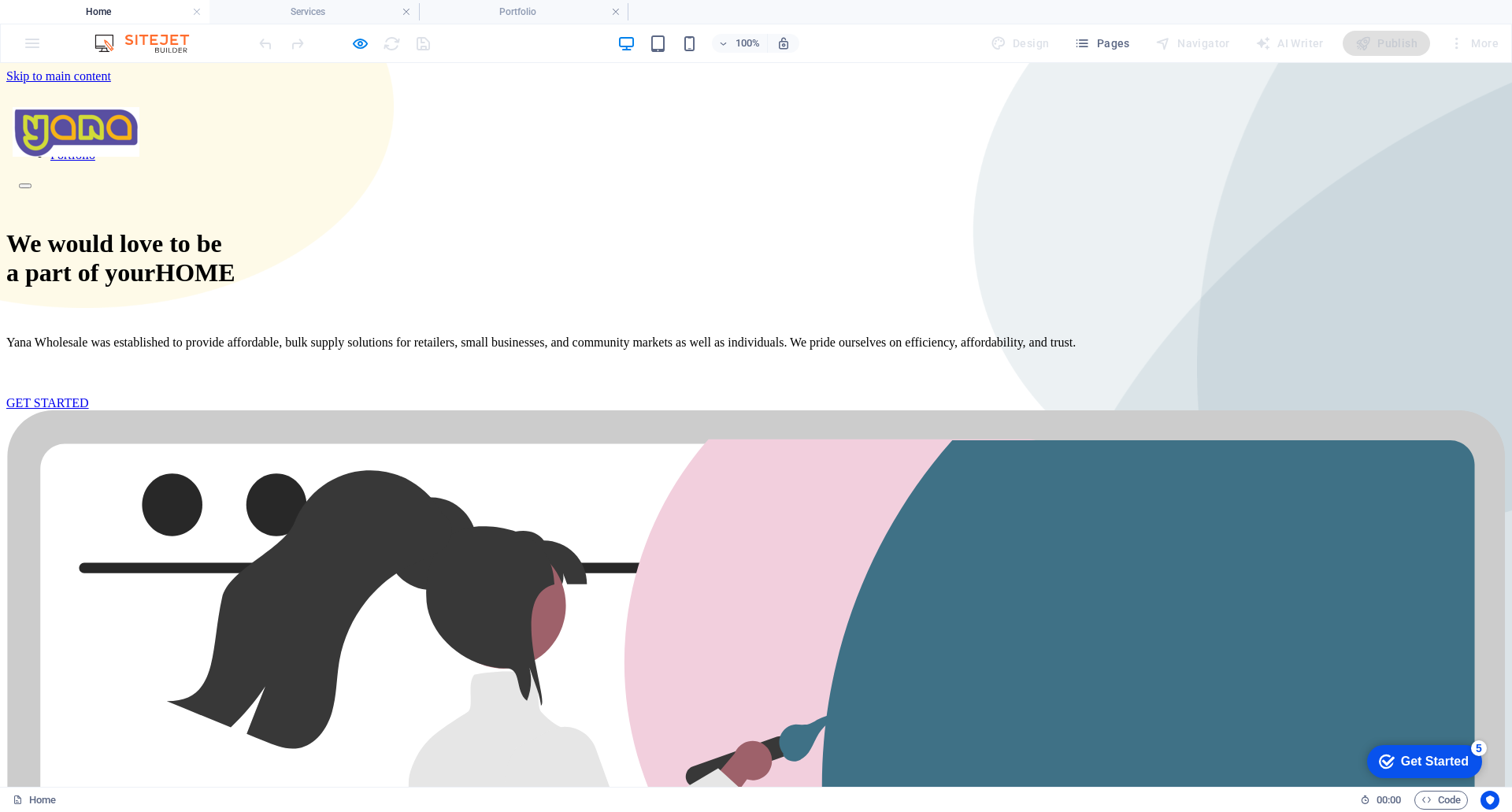
click at [95, 148] on link "Portfolio" at bounding box center [73, 155] width 44 height 14
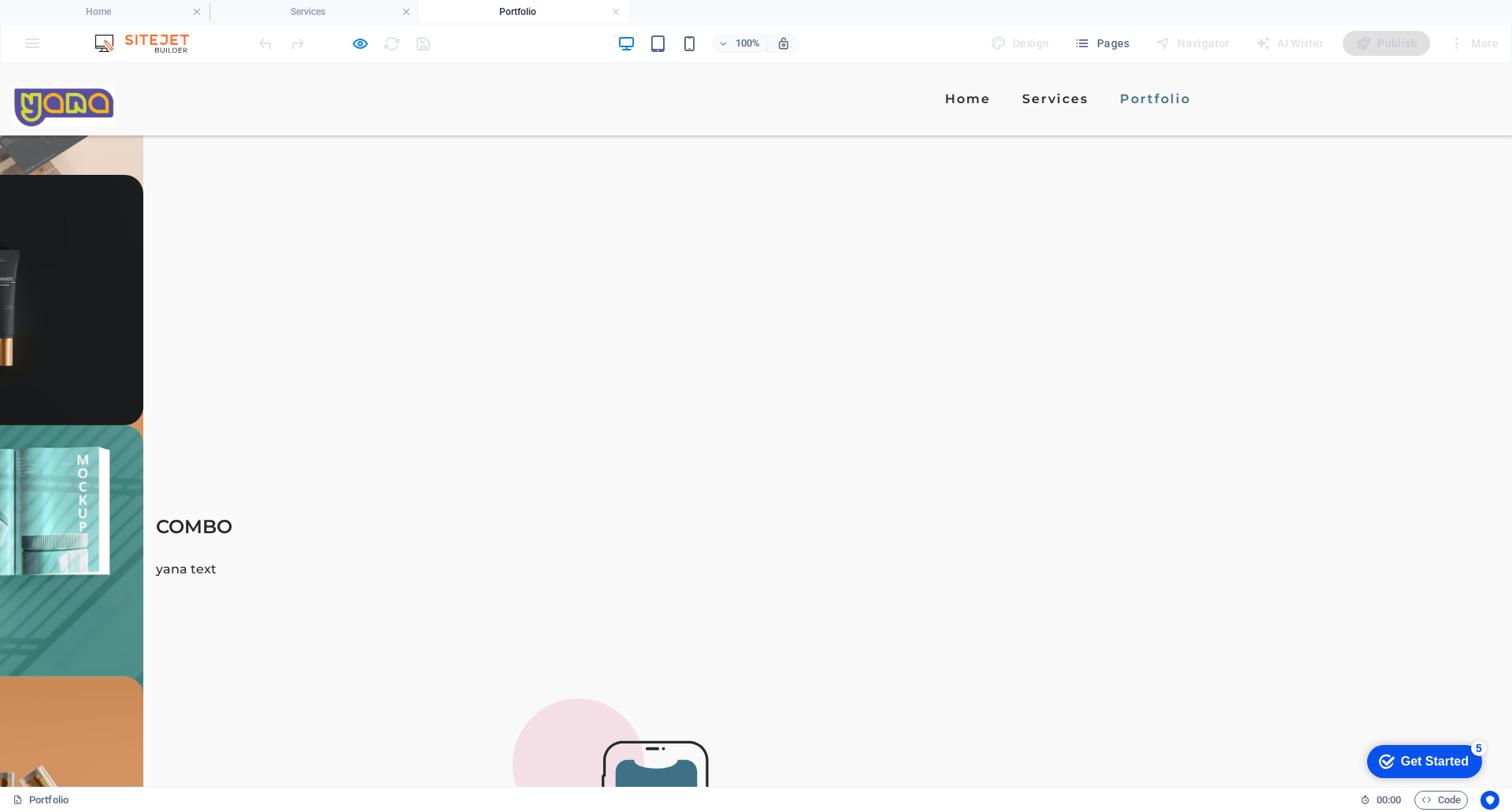
scroll to position [2376, 0]
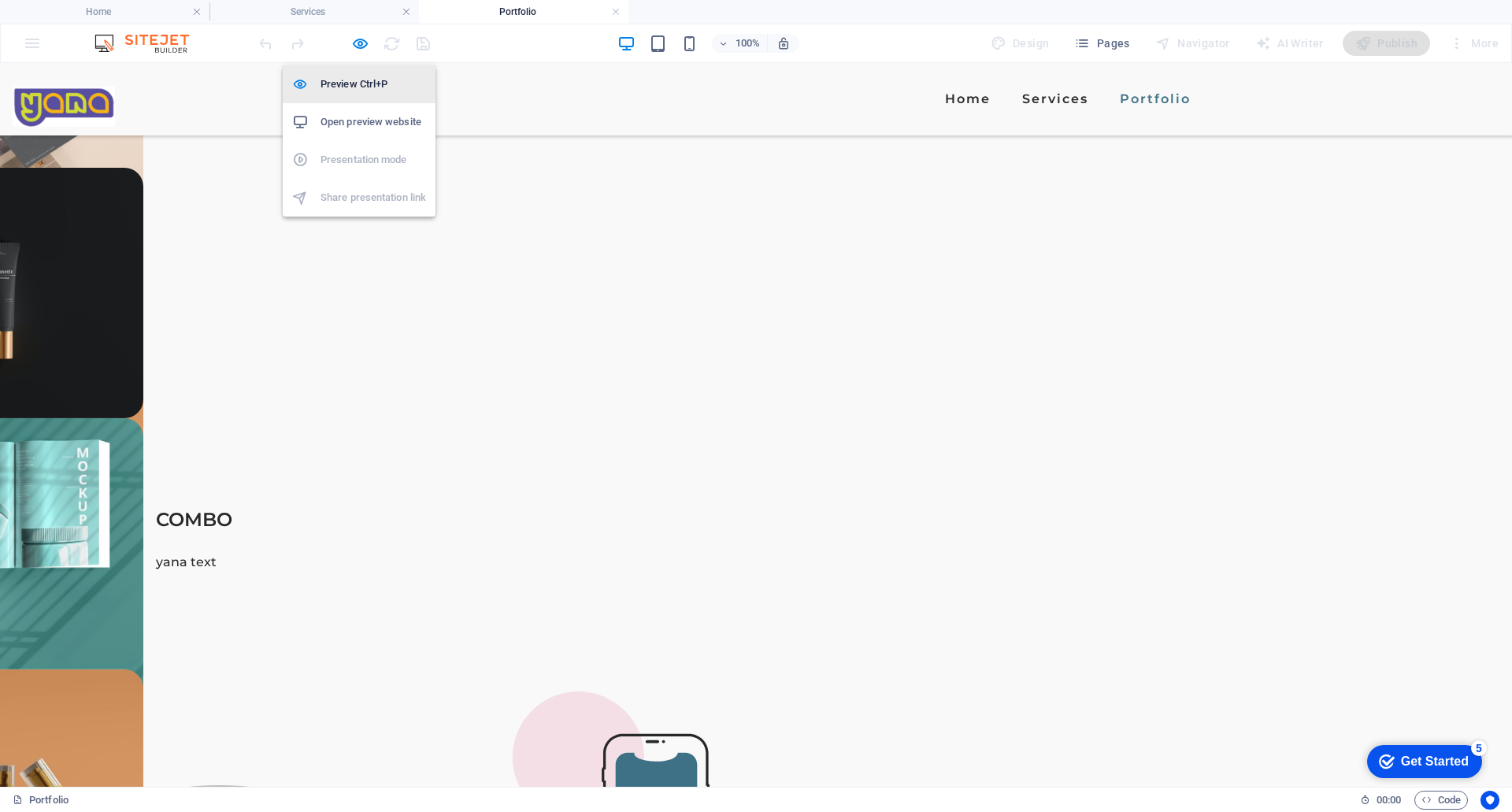
click at [352, 87] on h6 "Preview Ctrl+P" at bounding box center [373, 84] width 105 height 19
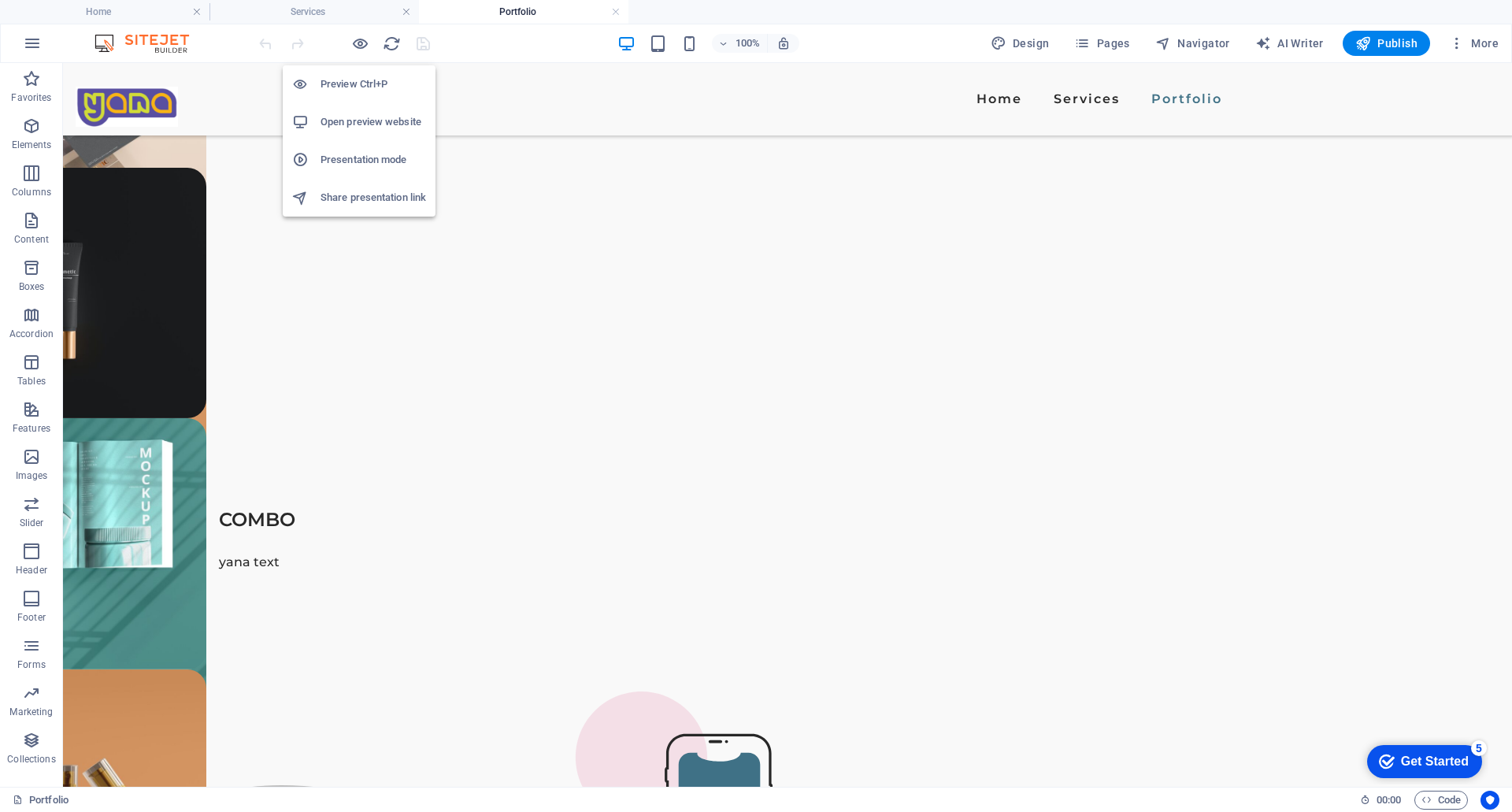
scroll to position [5319, 0]
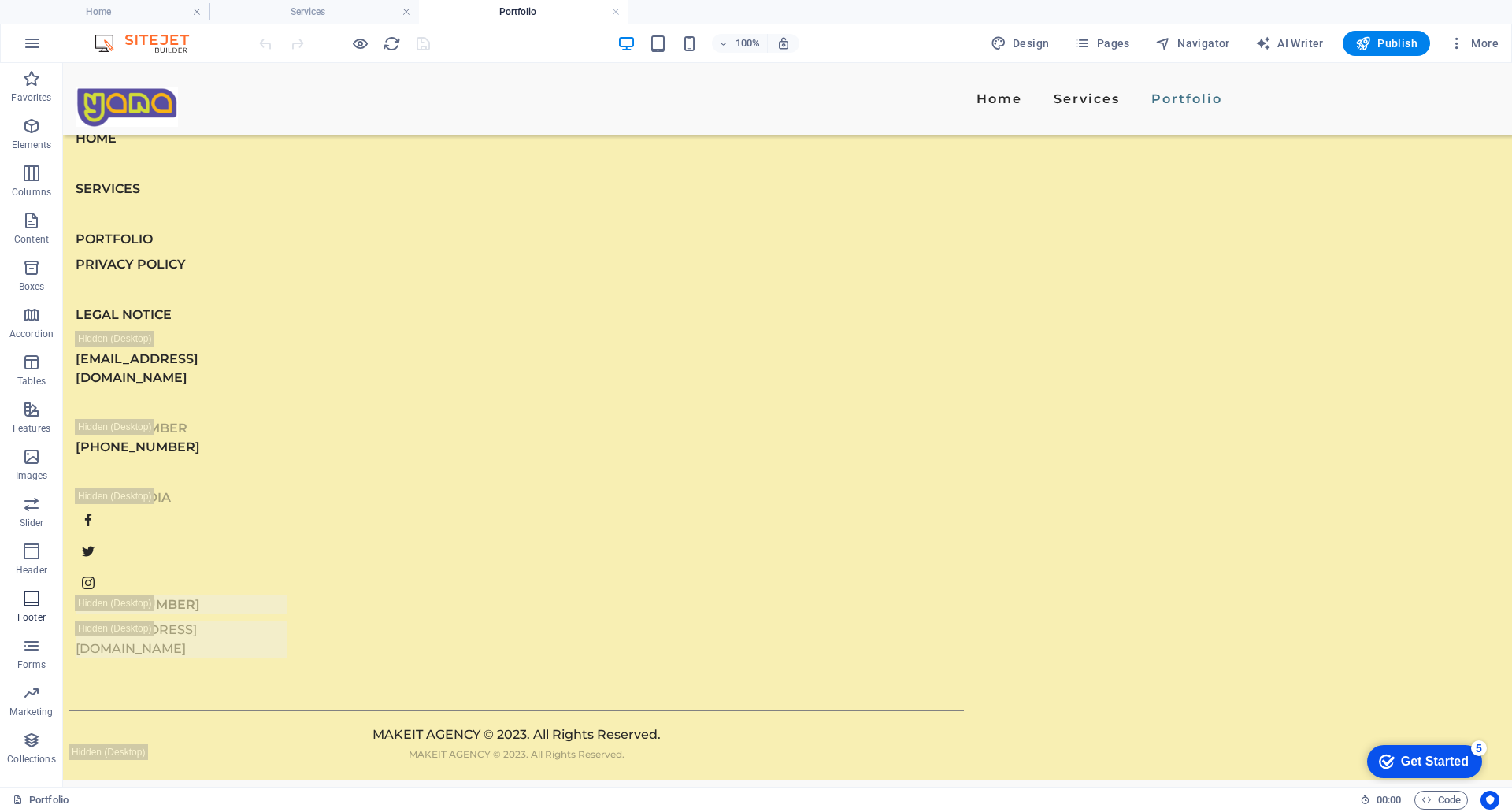
click at [37, 598] on icon "button" at bounding box center [32, 598] width 19 height 19
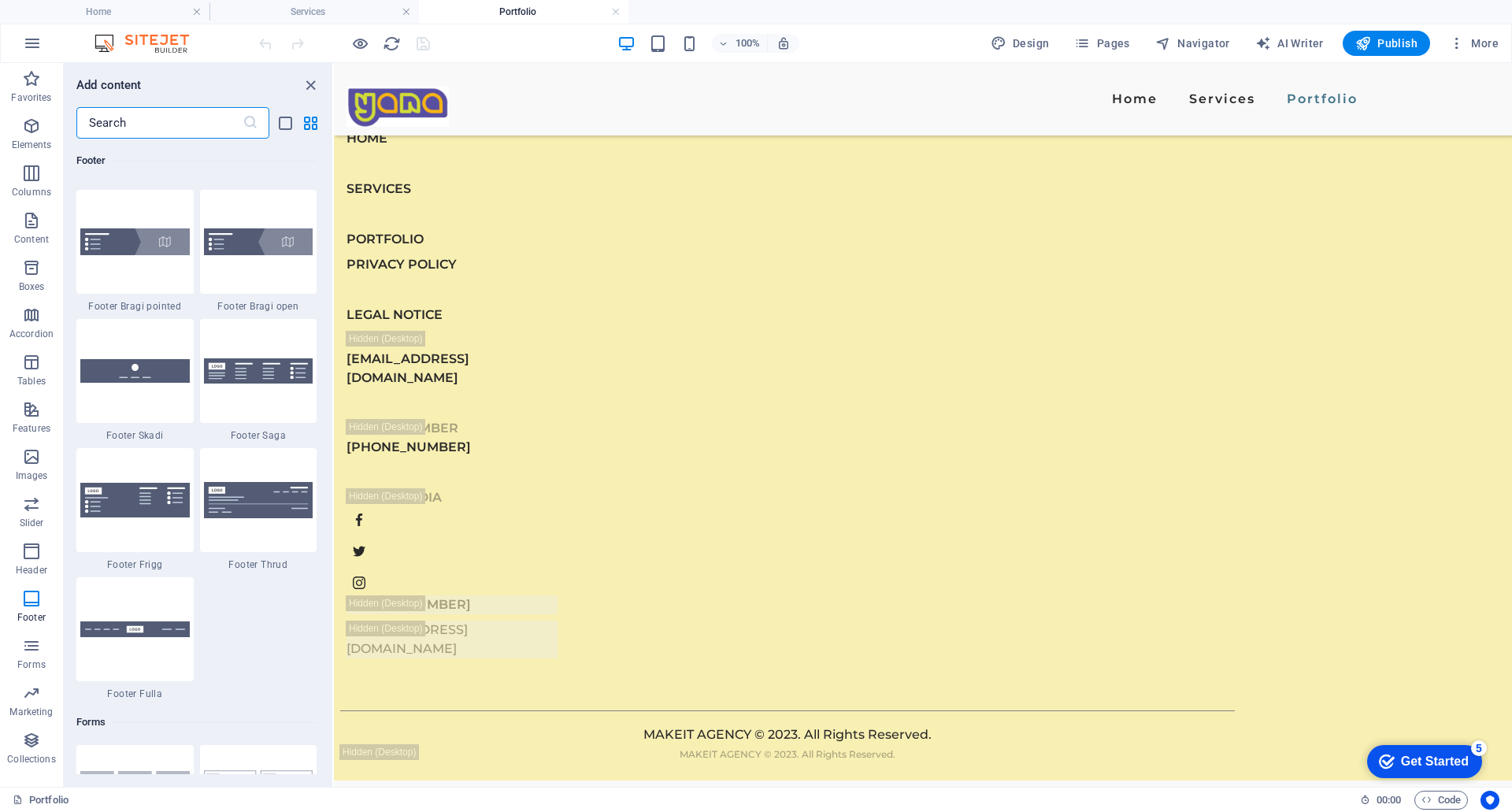
scroll to position [11035, 0]
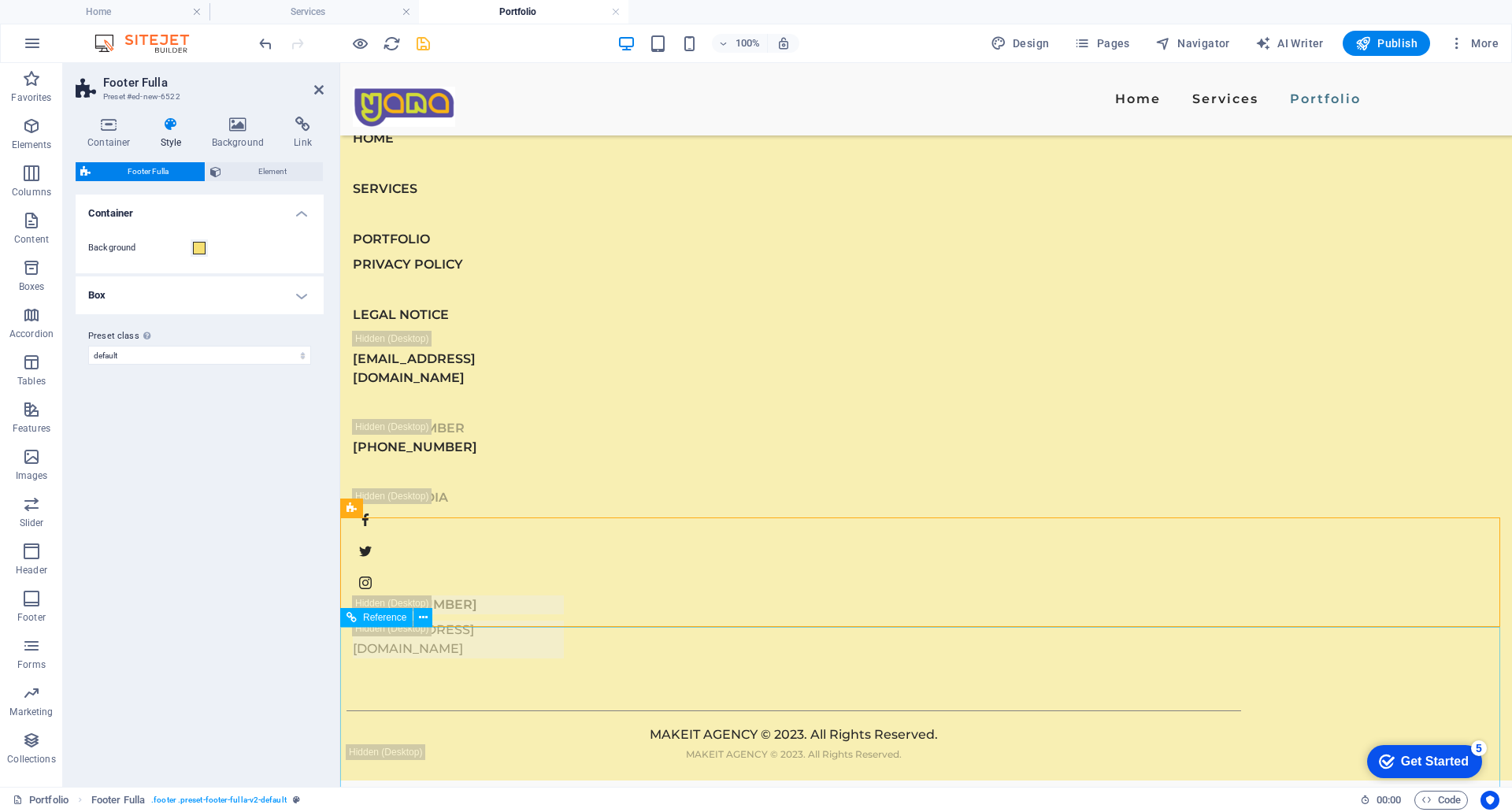
click at [430, 682] on div "HOME SERVICES PORTFOLIO PRIVACY POLICY LEGAL NOTICE EMAIL [EMAIL_ADDRESS][DOMAI…" at bounding box center [927, 406] width 1172 height 747
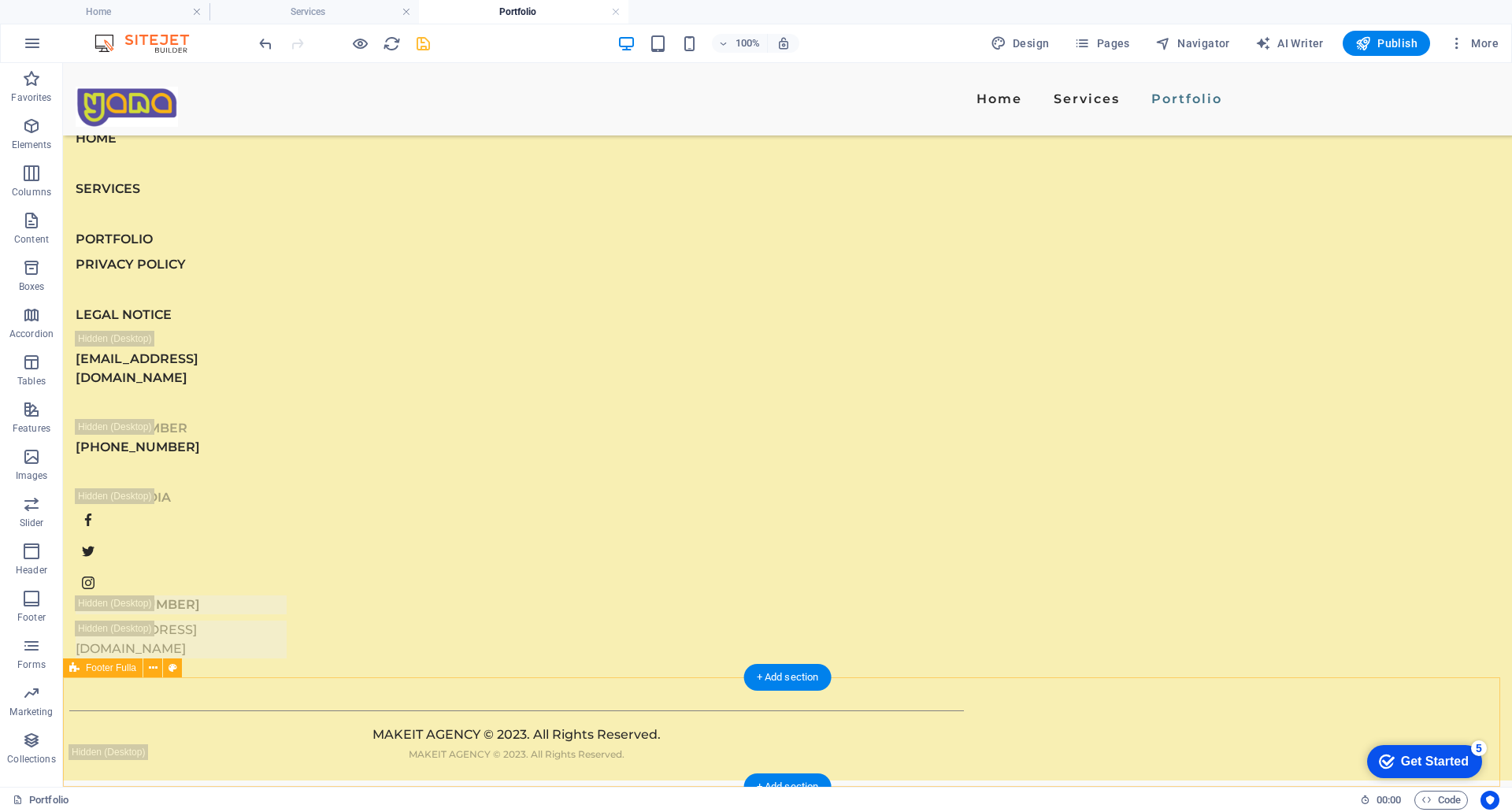
scroll to position [5159, 0]
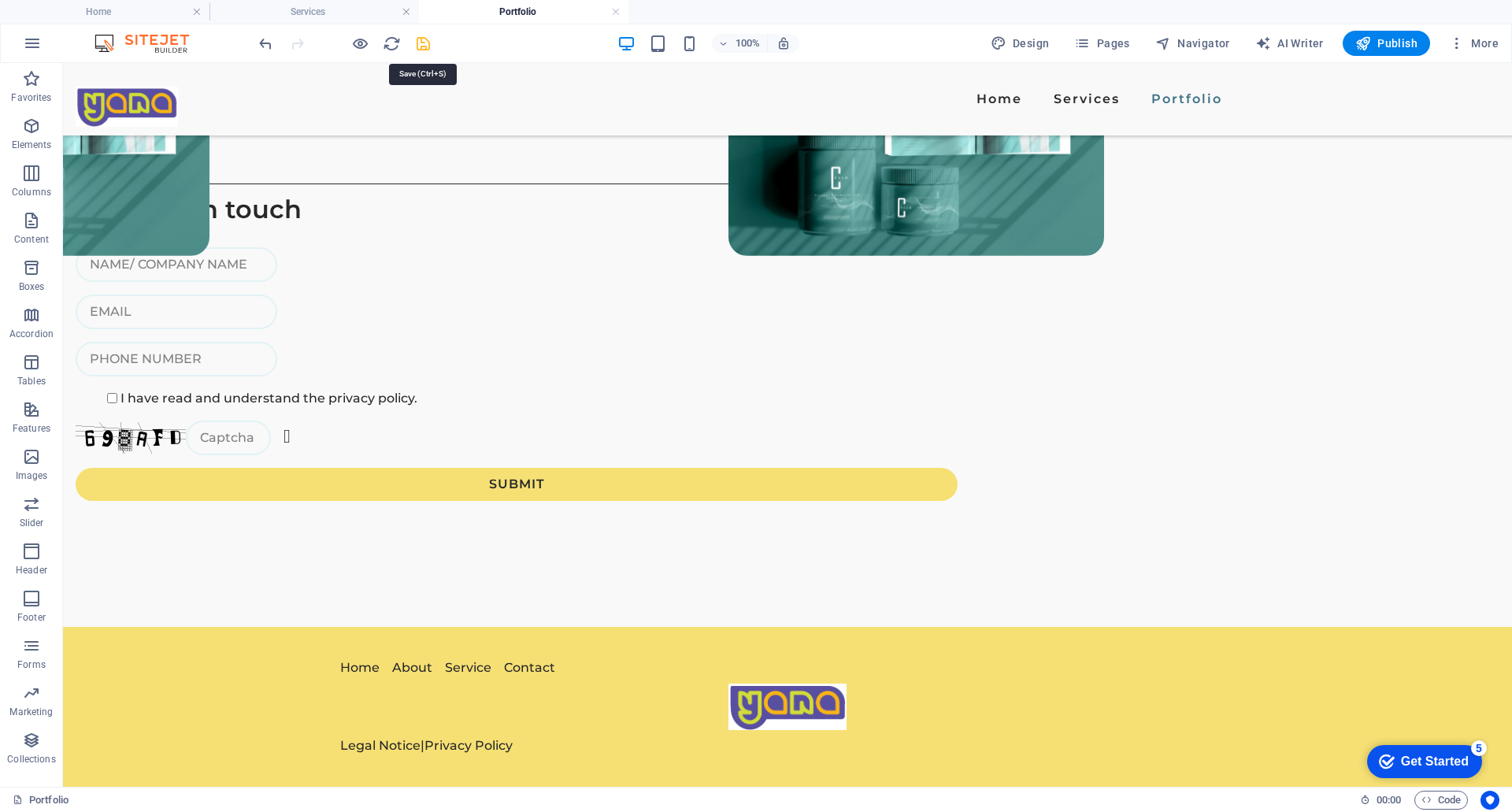
click at [418, 44] on icon "save" at bounding box center [423, 43] width 18 height 18
click at [364, 119] on h6 "Open preview website" at bounding box center [373, 122] width 105 height 19
